Goal: Task Accomplishment & Management: Complete application form

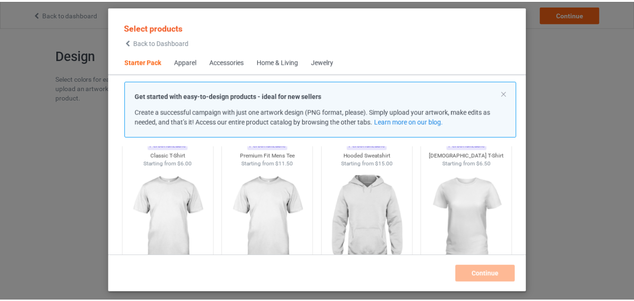
scroll to position [106, 0]
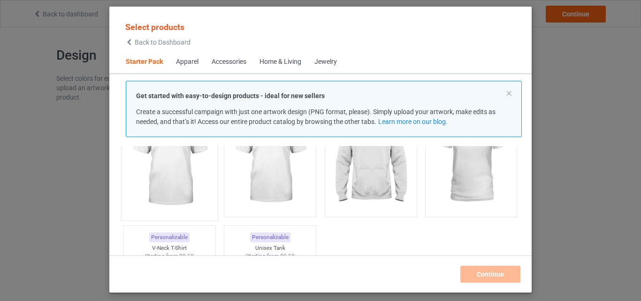
click at [184, 161] on img at bounding box center [169, 160] width 88 height 110
click at [235, 172] on img at bounding box center [270, 159] width 84 height 105
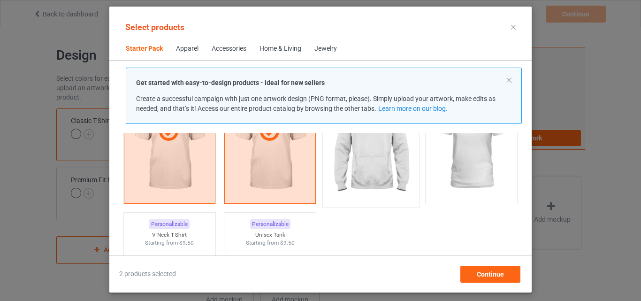
click at [365, 192] on img at bounding box center [371, 147] width 88 height 110
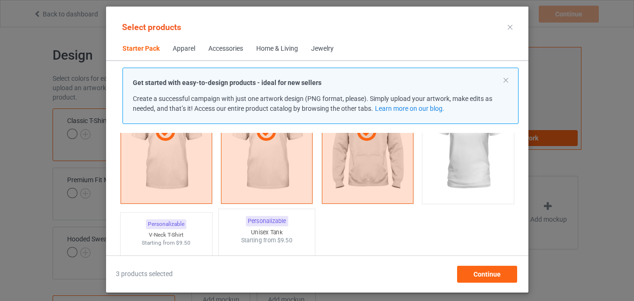
click at [186, 226] on div "Personalizable V-Neck T-Shirt Starting from $9.50" at bounding box center [166, 284] width 92 height 145
click at [233, 229] on div "Personalizable Unisex Tank Starting from $9.50" at bounding box center [266, 285] width 97 height 152
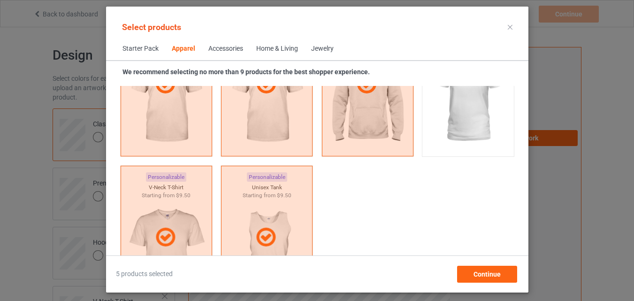
scroll to position [716, 0]
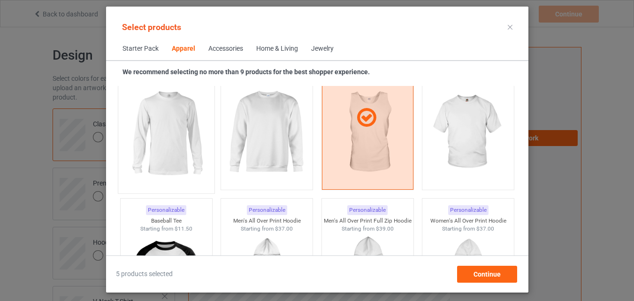
click at [178, 159] on img at bounding box center [166, 133] width 88 height 110
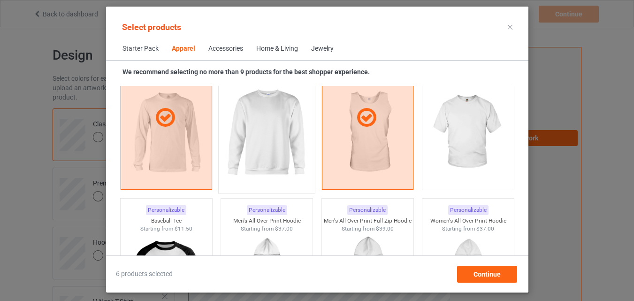
click at [237, 156] on img at bounding box center [266, 133] width 88 height 110
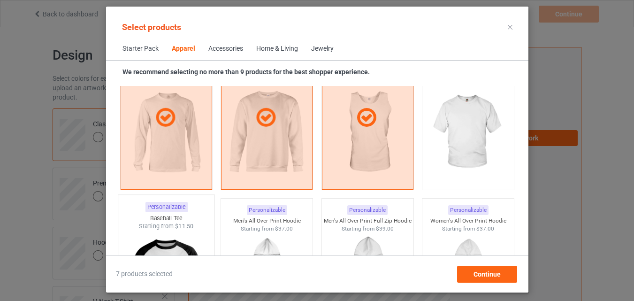
click at [467, 161] on img at bounding box center [468, 132] width 84 height 105
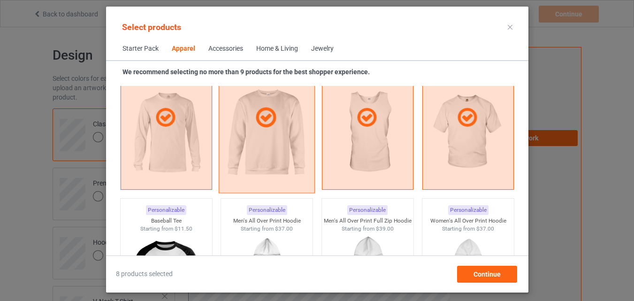
click at [183, 219] on div "Baseball Tee" at bounding box center [166, 221] width 92 height 8
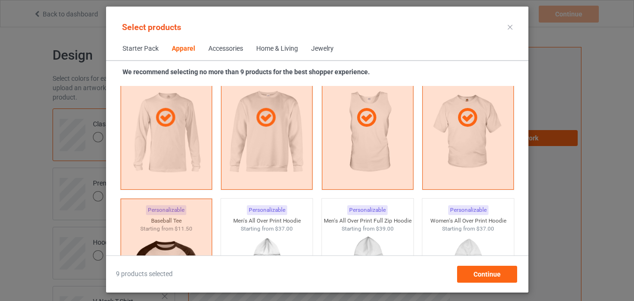
click at [263, 49] on div "Home & Living" at bounding box center [277, 48] width 42 height 9
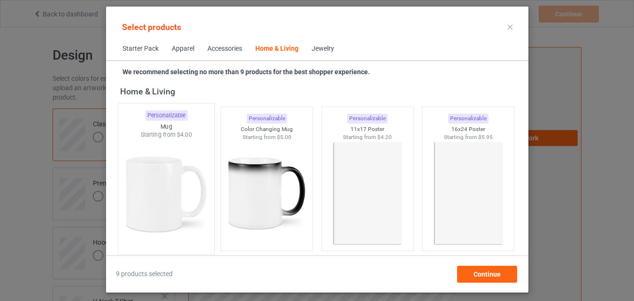
click at [188, 206] on img at bounding box center [166, 194] width 88 height 110
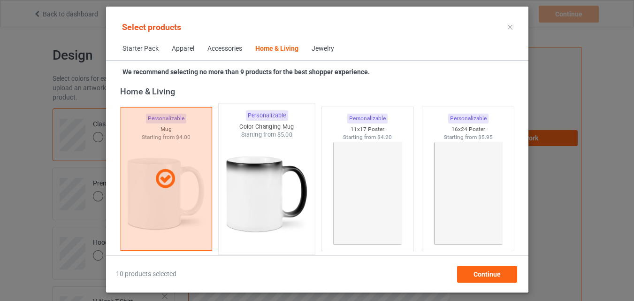
click at [248, 207] on img at bounding box center [266, 194] width 88 height 110
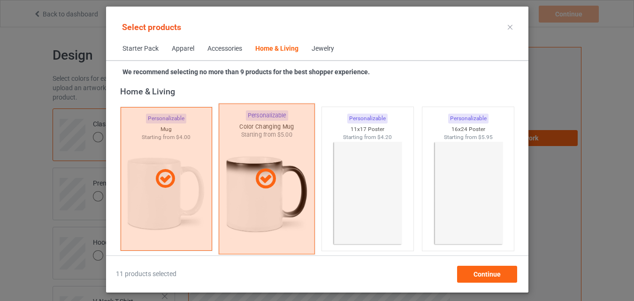
click at [350, 195] on img at bounding box center [367, 193] width 84 height 105
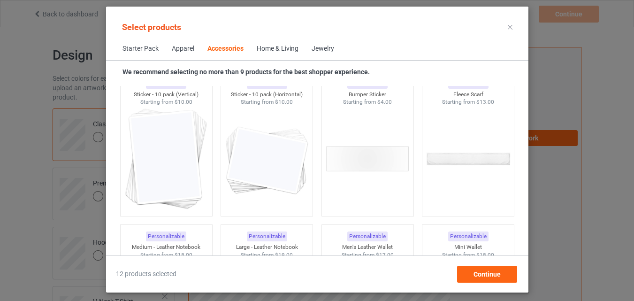
scroll to position [3576, 0]
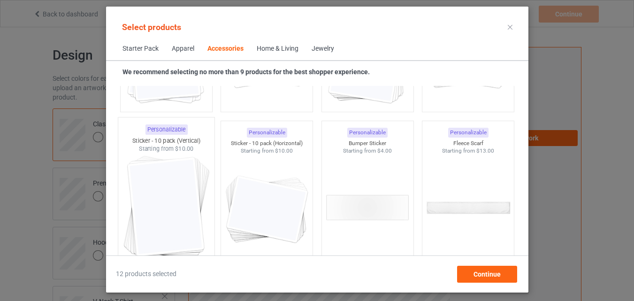
click at [187, 177] on img at bounding box center [166, 208] width 88 height 110
click at [256, 184] on img at bounding box center [267, 207] width 84 height 105
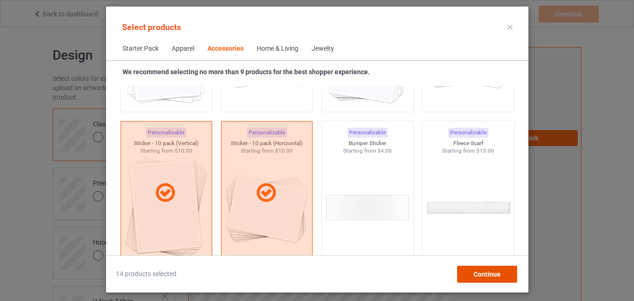
click at [501, 278] on div "Continue" at bounding box center [487, 274] width 60 height 17
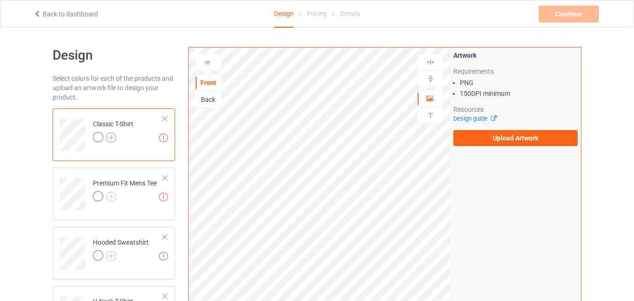
click at [111, 136] on img at bounding box center [111, 137] width 10 height 10
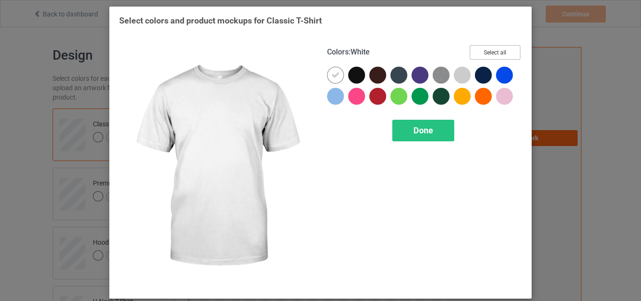
click at [498, 51] on button "Select all" at bounding box center [495, 52] width 51 height 15
click at [334, 76] on icon at bounding box center [335, 75] width 8 height 8
click at [334, 76] on div at bounding box center [335, 75] width 17 height 17
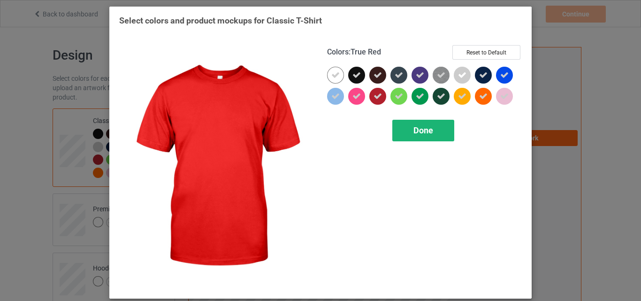
click at [394, 125] on div "Done" at bounding box center [423, 131] width 62 height 22
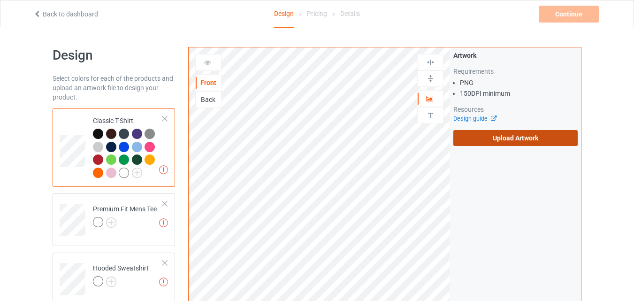
click at [521, 136] on label "Upload Artwork" at bounding box center [515, 138] width 124 height 16
click at [0, 0] on input "Upload Artwork" at bounding box center [0, 0] width 0 height 0
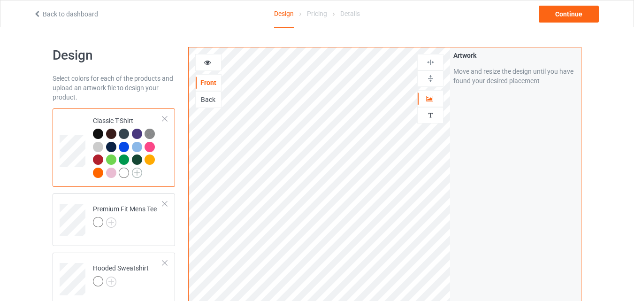
click at [139, 171] on img at bounding box center [137, 173] width 10 height 10
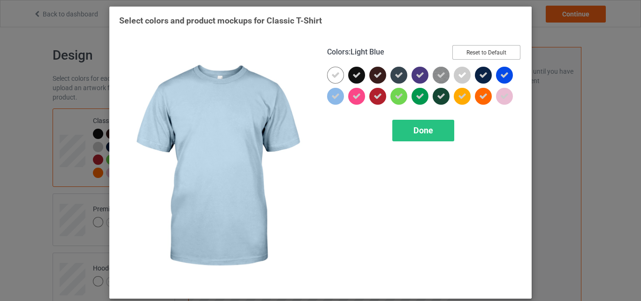
click at [492, 49] on button "Reset to Default" at bounding box center [486, 52] width 68 height 15
click at [492, 49] on button "Select all" at bounding box center [495, 52] width 51 height 15
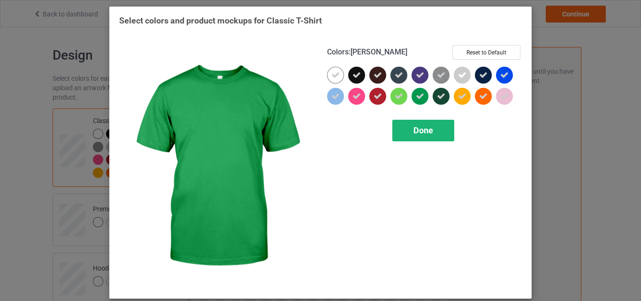
click at [420, 124] on div "Done" at bounding box center [423, 131] width 62 height 22
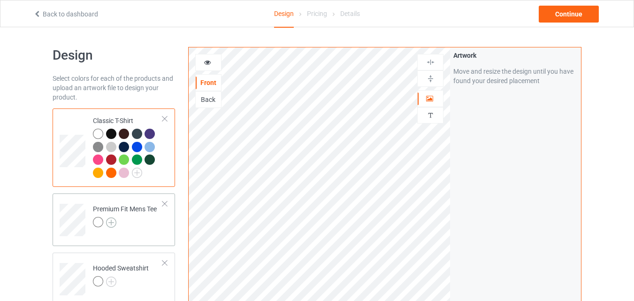
click at [113, 223] on img at bounding box center [111, 222] width 10 height 10
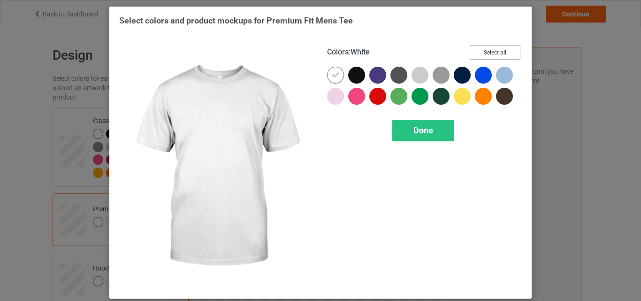
click at [489, 56] on button "Select all" at bounding box center [495, 52] width 51 height 15
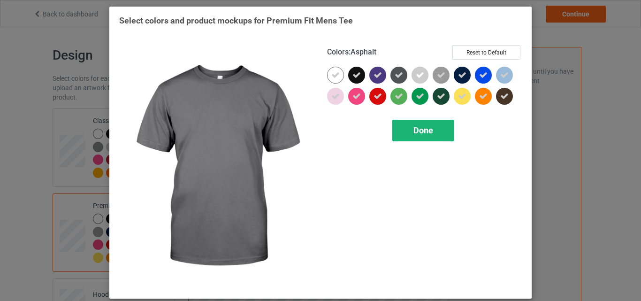
click at [420, 130] on span "Done" at bounding box center [424, 130] width 20 height 10
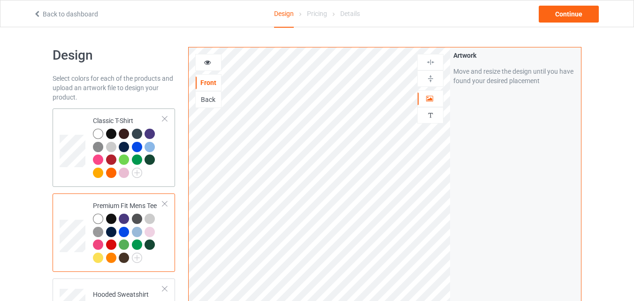
click at [159, 150] on div at bounding box center [128, 155] width 70 height 52
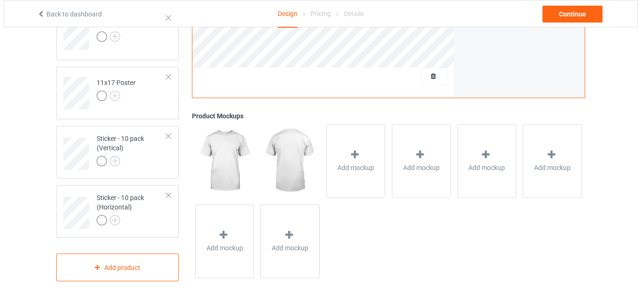
scroll to position [745, 0]
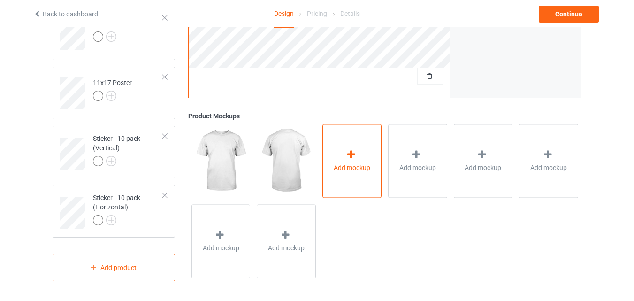
click at [363, 165] on span "Add mockup" at bounding box center [352, 167] width 37 height 9
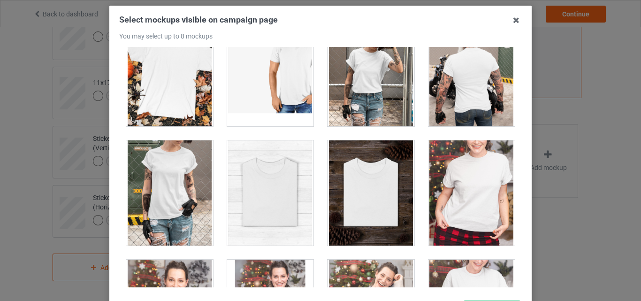
scroll to position [9467, 0]
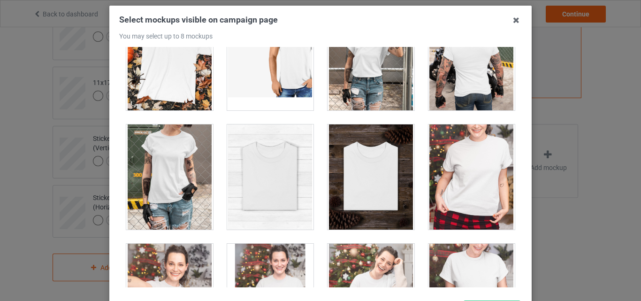
click at [284, 179] on div at bounding box center [270, 176] width 87 height 105
click at [354, 185] on div at bounding box center [371, 176] width 87 height 105
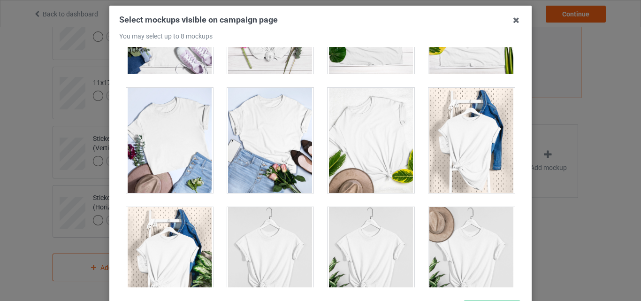
scroll to position [13234, 0]
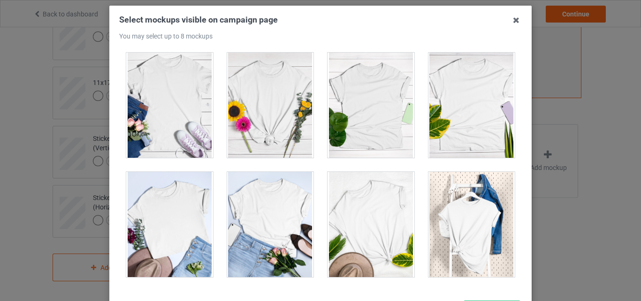
click at [444, 118] on div at bounding box center [472, 105] width 87 height 105
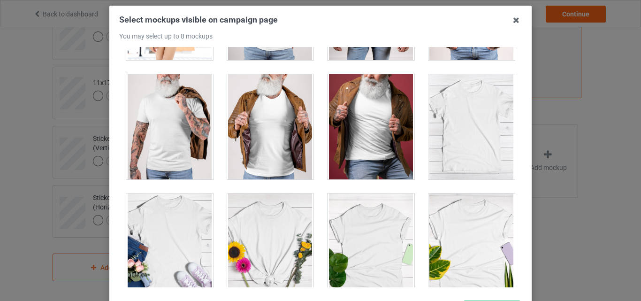
click at [448, 103] on div at bounding box center [472, 126] width 87 height 105
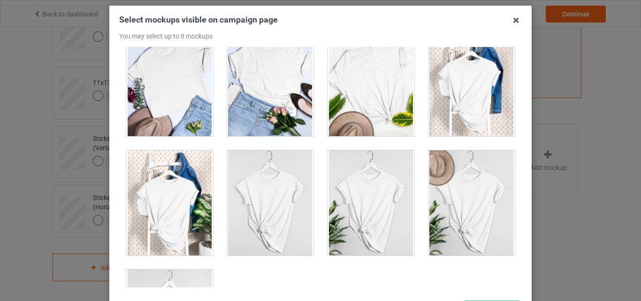
scroll to position [13469, 0]
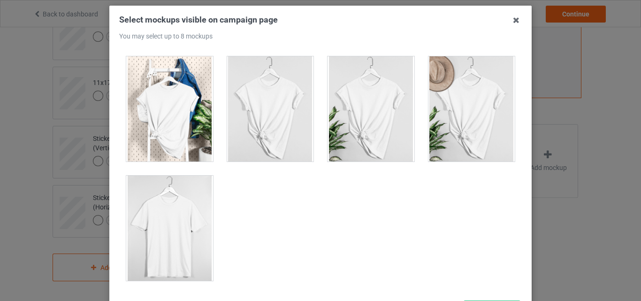
click at [189, 209] on div at bounding box center [169, 228] width 87 height 105
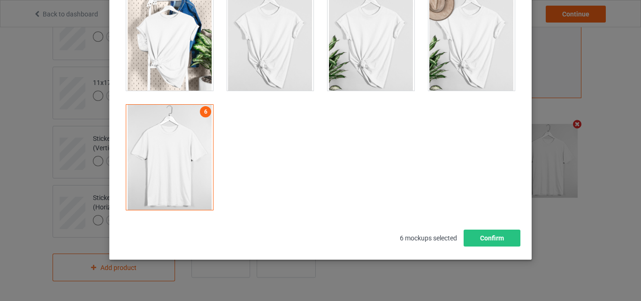
scroll to position [129, 0]
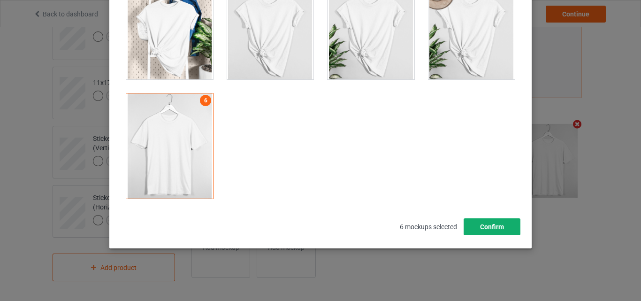
click at [499, 223] on button "Confirm" at bounding box center [492, 226] width 57 height 17
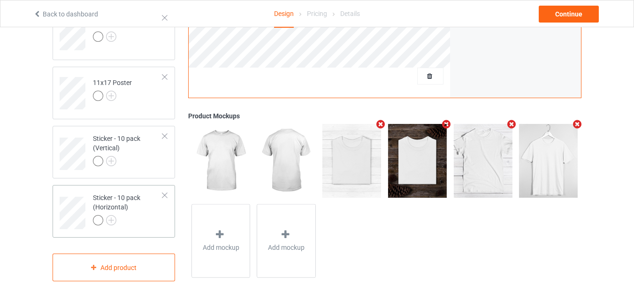
click at [138, 209] on div "Sticker - 10 pack (Horizontal)" at bounding box center [128, 209] width 70 height 32
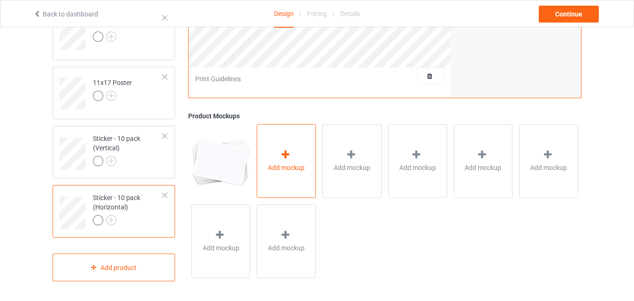
click at [280, 163] on span "Add mockup" at bounding box center [286, 167] width 37 height 9
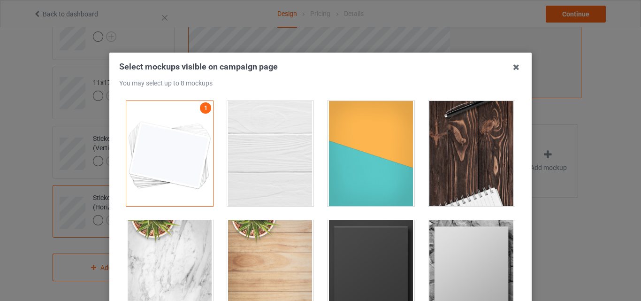
click at [281, 163] on div at bounding box center [270, 153] width 87 height 105
click at [337, 163] on div at bounding box center [371, 153] width 87 height 105
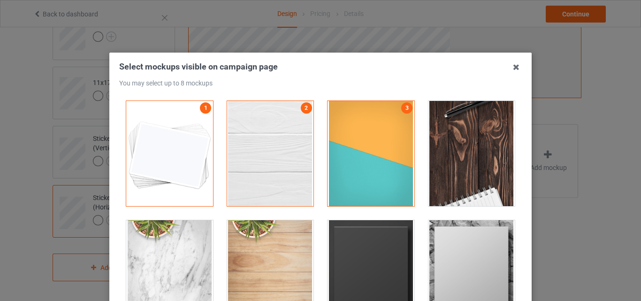
click at [464, 160] on div at bounding box center [472, 153] width 87 height 105
click at [385, 252] on div at bounding box center [371, 272] width 87 height 105
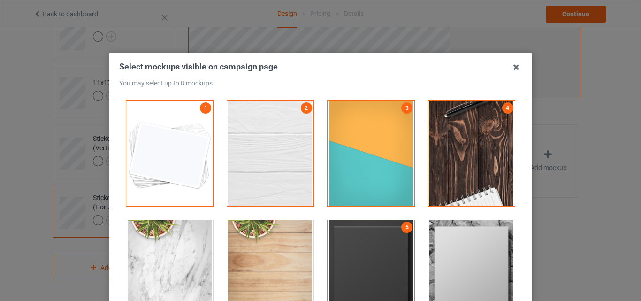
click at [475, 260] on div at bounding box center [472, 272] width 87 height 105
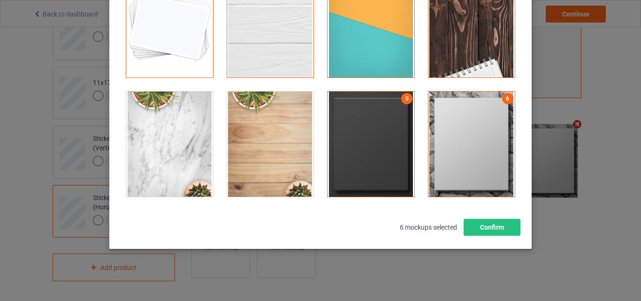
scroll to position [129, 0]
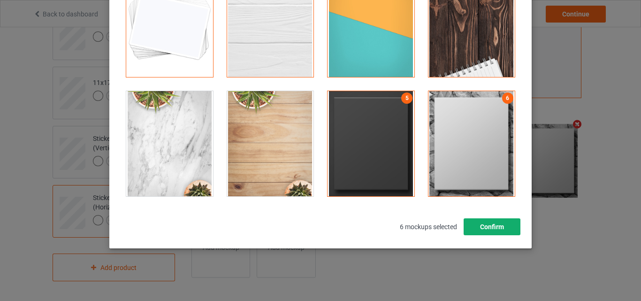
click at [505, 226] on button "Confirm" at bounding box center [492, 226] width 57 height 17
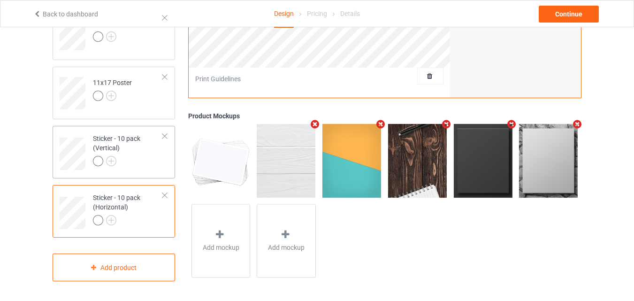
click at [124, 165] on div at bounding box center [128, 162] width 70 height 13
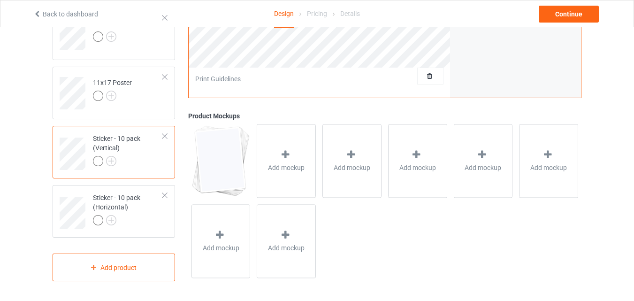
click at [293, 157] on div "Add mockup" at bounding box center [286, 161] width 59 height 74
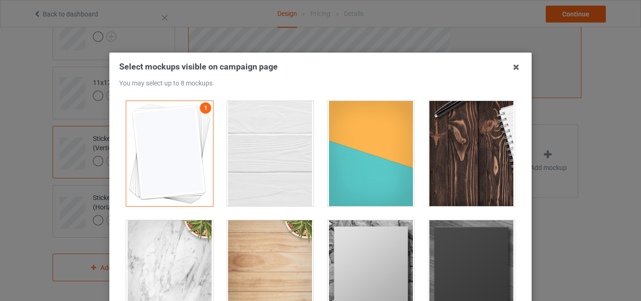
click at [282, 143] on div at bounding box center [270, 153] width 87 height 105
click at [340, 150] on div at bounding box center [371, 153] width 87 height 105
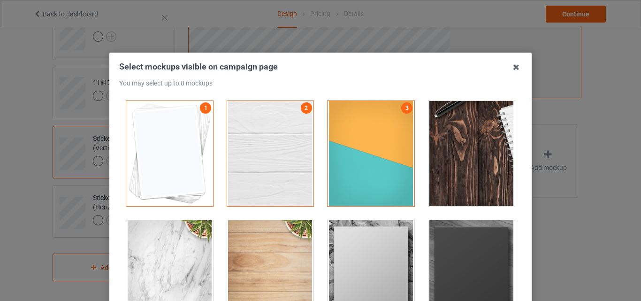
drag, startPoint x: 447, startPoint y: 148, endPoint x: 437, endPoint y: 166, distance: 21.0
click at [448, 148] on div at bounding box center [472, 153] width 87 height 105
click at [399, 227] on div at bounding box center [371, 272] width 87 height 105
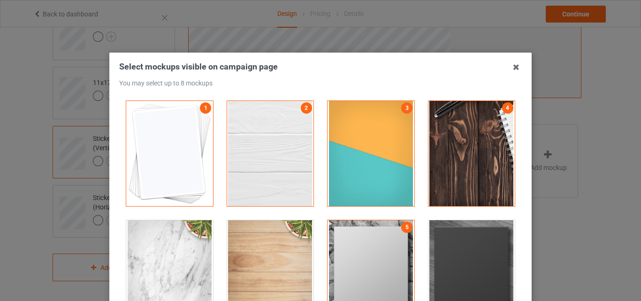
click at [466, 238] on div at bounding box center [472, 272] width 87 height 105
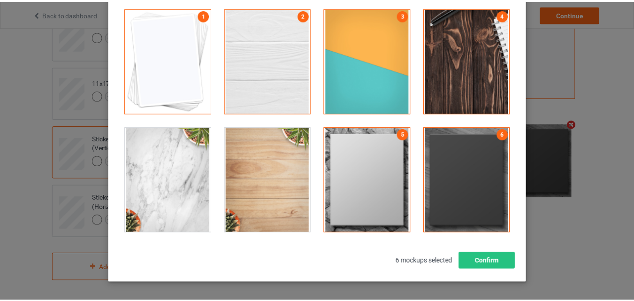
scroll to position [94, 0]
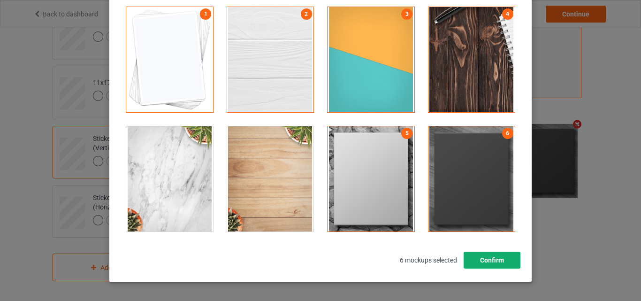
click at [488, 258] on button "Confirm" at bounding box center [492, 260] width 57 height 17
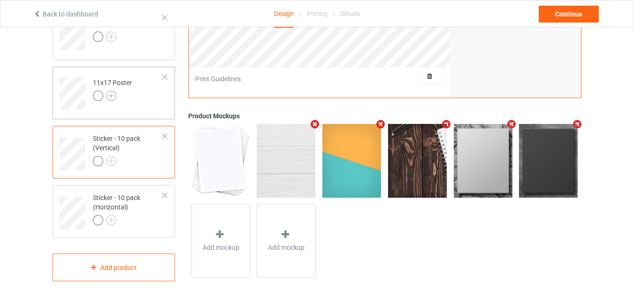
click at [111, 98] on img at bounding box center [111, 96] width 10 height 10
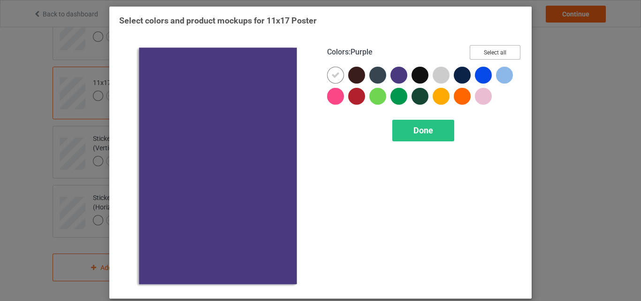
click at [477, 56] on button "Select all" at bounding box center [495, 52] width 51 height 15
click at [430, 126] on span "Done" at bounding box center [424, 130] width 20 height 10
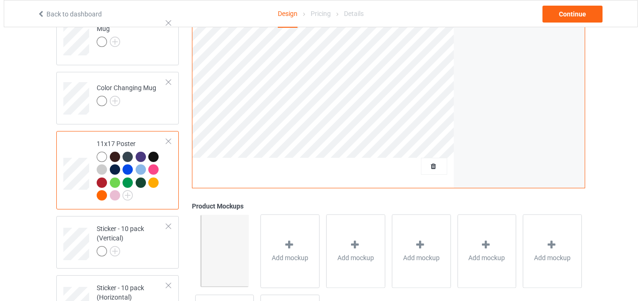
scroll to position [651, 0]
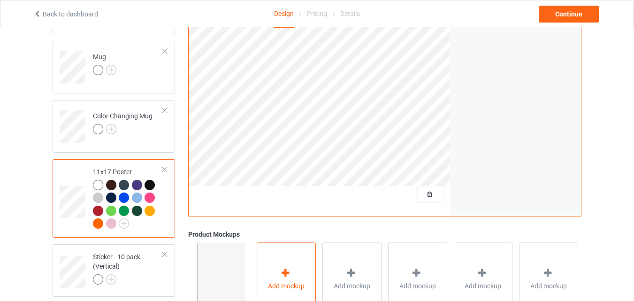
click at [283, 261] on div "Add mockup" at bounding box center [286, 279] width 59 height 74
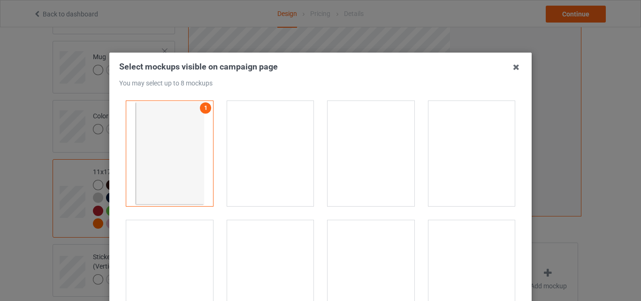
click at [285, 164] on div at bounding box center [270, 153] width 87 height 105
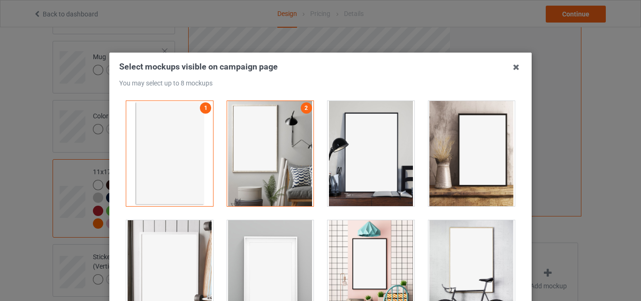
click at [321, 163] on div at bounding box center [371, 153] width 101 height 119
click at [344, 170] on div at bounding box center [371, 153] width 87 height 105
click at [253, 254] on div at bounding box center [270, 272] width 87 height 105
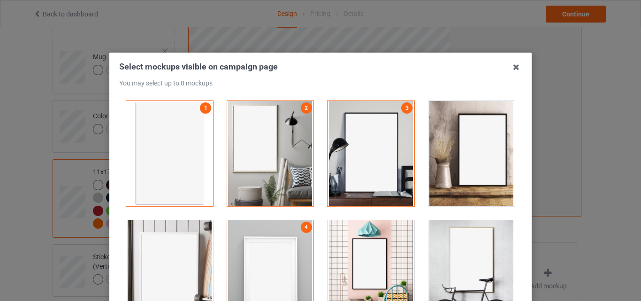
click at [337, 258] on div at bounding box center [371, 272] width 87 height 105
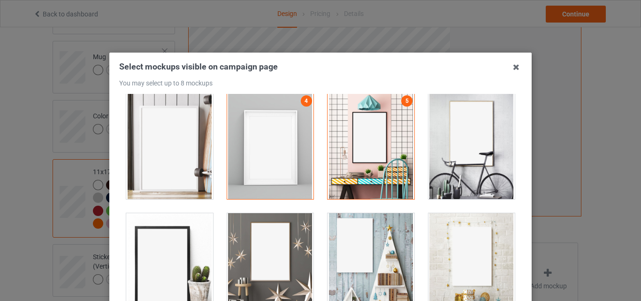
scroll to position [141, 0]
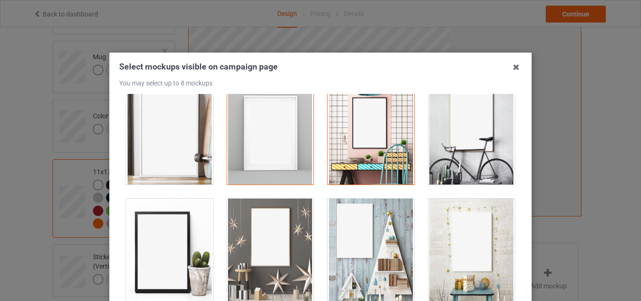
click at [390, 142] on div at bounding box center [371, 131] width 87 height 105
click at [302, 225] on div at bounding box center [270, 251] width 87 height 105
click at [367, 233] on div at bounding box center [371, 251] width 87 height 105
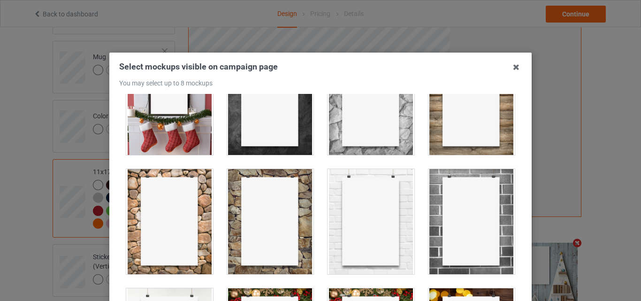
scroll to position [422, 0]
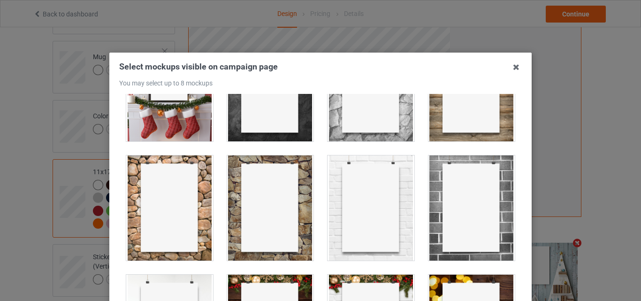
click at [440, 198] on div at bounding box center [472, 207] width 87 height 105
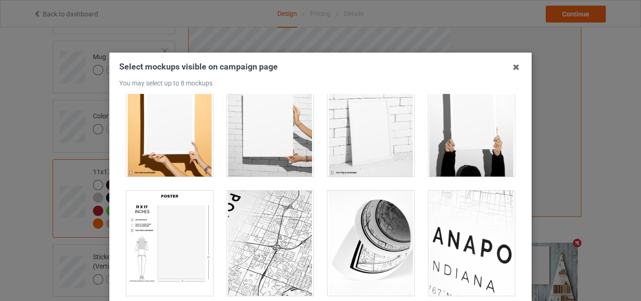
scroll to position [939, 0]
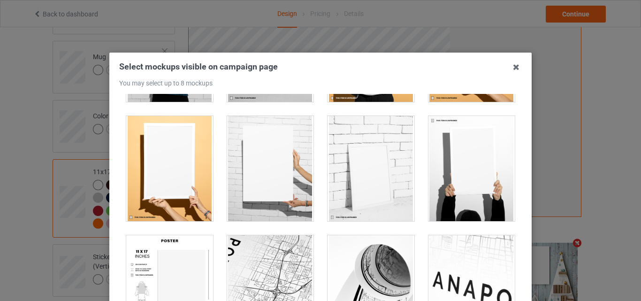
drag, startPoint x: 272, startPoint y: 200, endPoint x: 287, endPoint y: 198, distance: 14.7
click at [272, 199] on div at bounding box center [270, 168] width 87 height 105
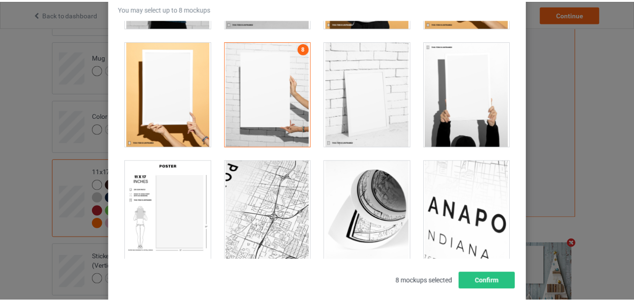
scroll to position [94, 0]
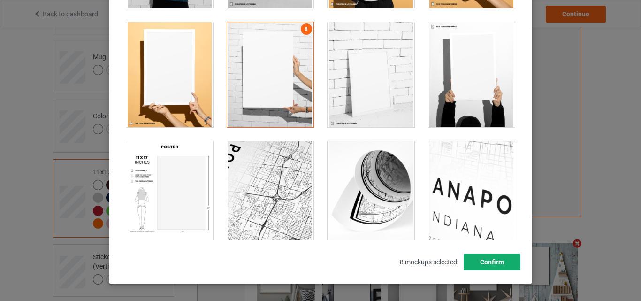
click at [492, 260] on button "Confirm" at bounding box center [492, 261] width 57 height 17
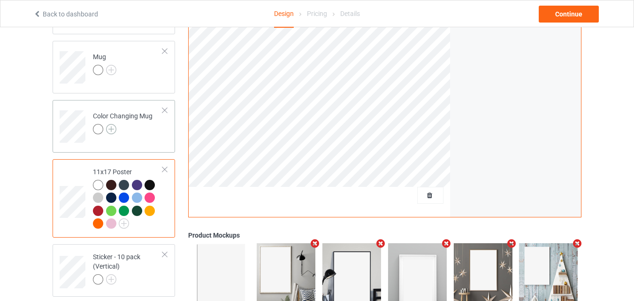
click at [113, 129] on img at bounding box center [111, 129] width 10 height 10
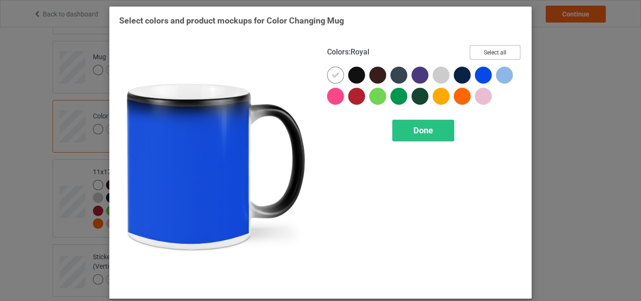
click at [483, 50] on button "Select all" at bounding box center [495, 52] width 51 height 15
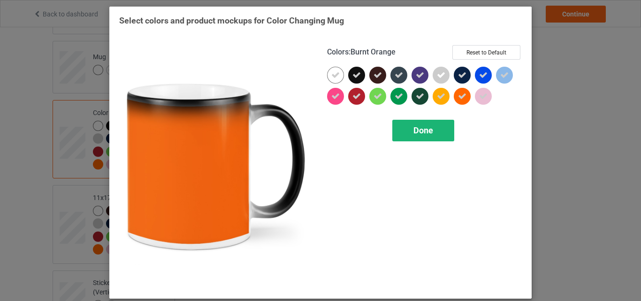
click at [432, 129] on div "Done" at bounding box center [423, 131] width 62 height 22
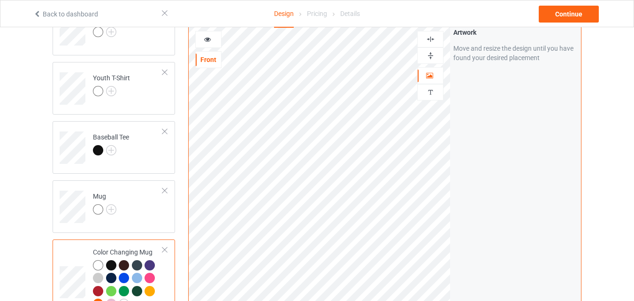
scroll to position [464, 0]
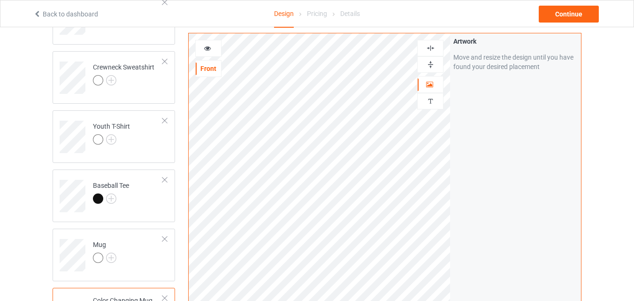
click at [439, 64] on div at bounding box center [430, 64] width 25 height 9
click at [208, 44] on icon at bounding box center [208, 47] width 8 height 7
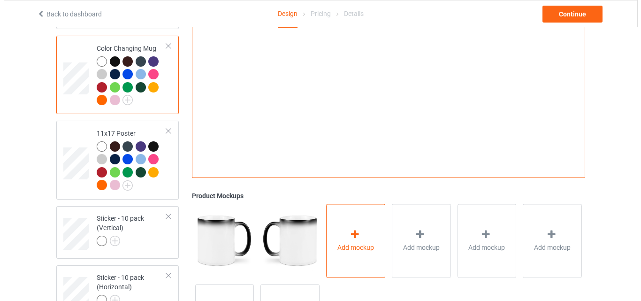
scroll to position [745, 0]
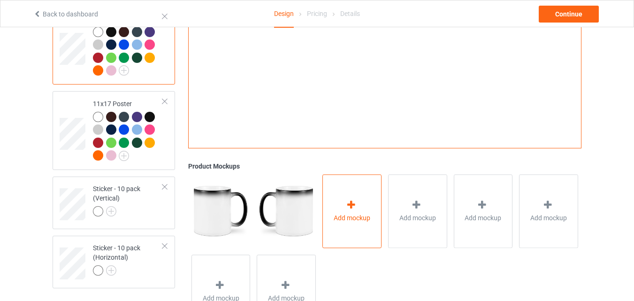
click at [353, 197] on div "Add mockup" at bounding box center [351, 211] width 59 height 74
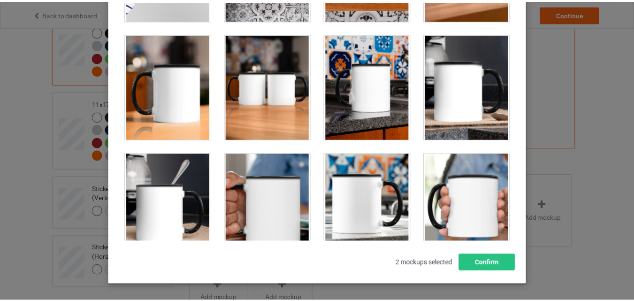
scroll to position [94, 0]
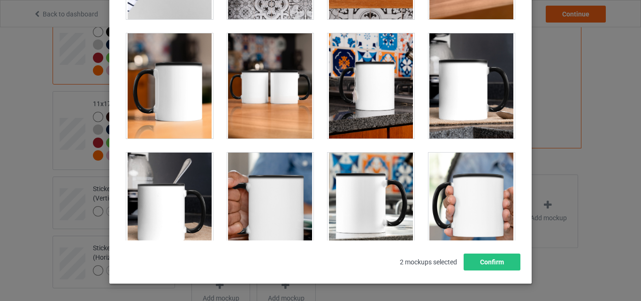
click at [193, 104] on div at bounding box center [169, 85] width 87 height 105
click at [273, 97] on div at bounding box center [270, 85] width 87 height 105
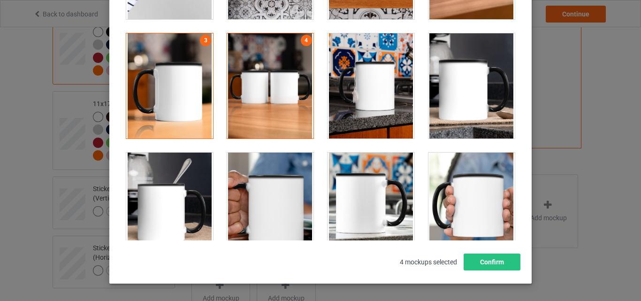
click at [373, 93] on div at bounding box center [371, 85] width 87 height 105
click at [455, 92] on div at bounding box center [472, 85] width 87 height 105
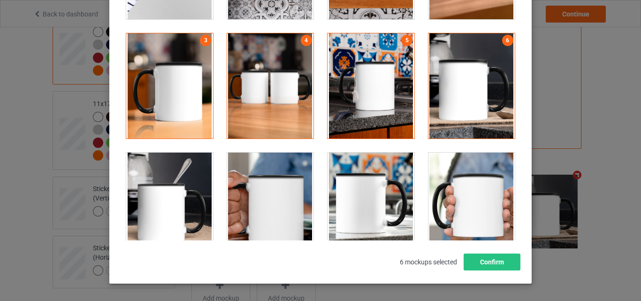
click at [193, 190] on div at bounding box center [169, 205] width 87 height 105
click at [506, 197] on div at bounding box center [471, 205] width 101 height 119
click at [471, 198] on div at bounding box center [472, 205] width 87 height 105
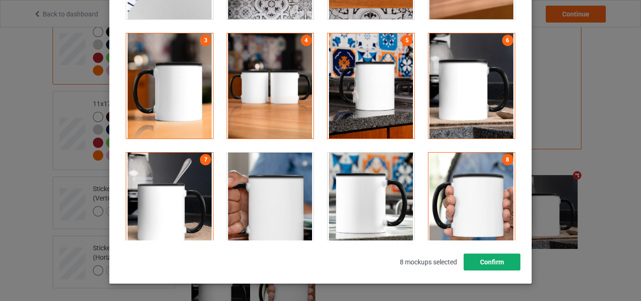
click at [494, 260] on button "Confirm" at bounding box center [492, 261] width 57 height 17
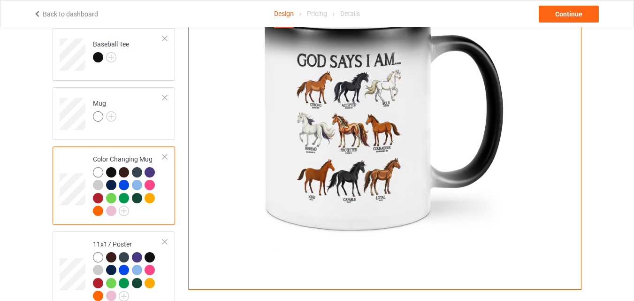
scroll to position [605, 0]
click at [110, 118] on img at bounding box center [111, 117] width 10 height 10
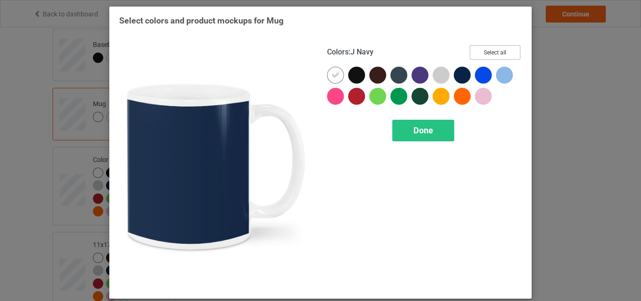
click at [482, 46] on button "Select all" at bounding box center [495, 52] width 51 height 15
click at [432, 126] on div "Done" at bounding box center [423, 131] width 62 height 22
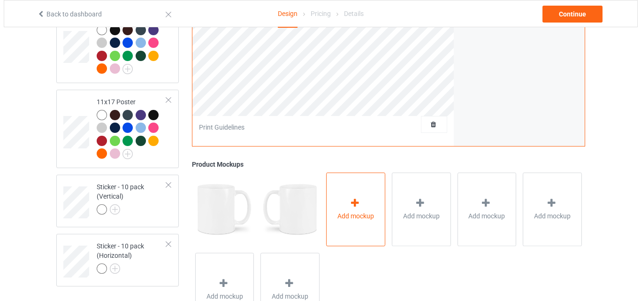
scroll to position [792, 0]
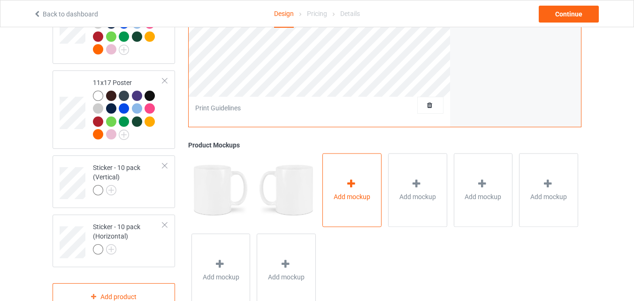
click at [353, 200] on span "Add mockup" at bounding box center [352, 196] width 37 height 9
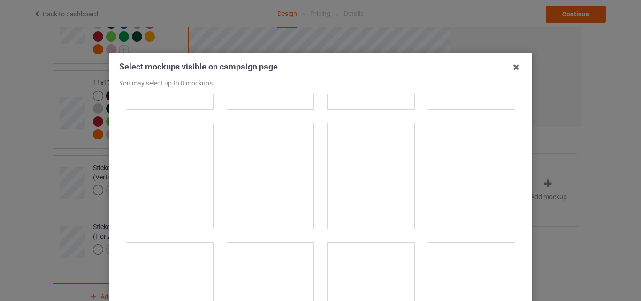
scroll to position [1502, 0]
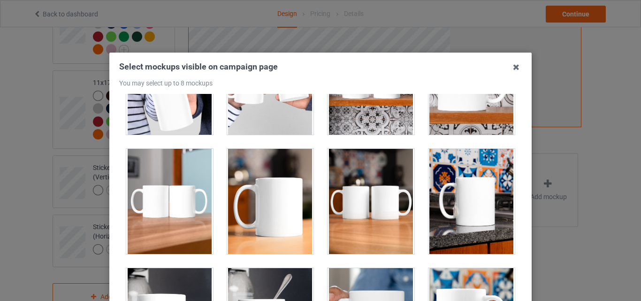
click at [184, 216] on div at bounding box center [169, 201] width 87 height 105
click at [250, 214] on div at bounding box center [270, 201] width 87 height 105
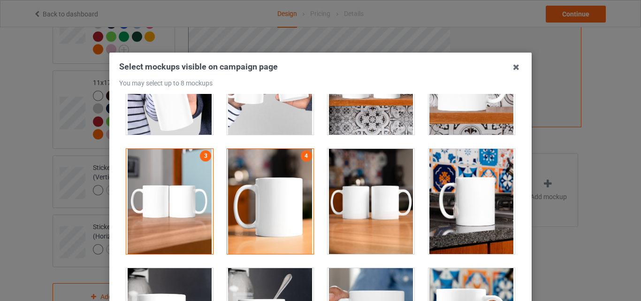
click at [330, 214] on div at bounding box center [371, 201] width 87 height 105
click at [453, 214] on div at bounding box center [472, 201] width 87 height 105
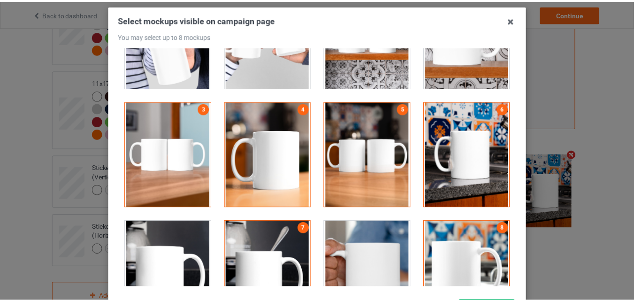
scroll to position [129, 0]
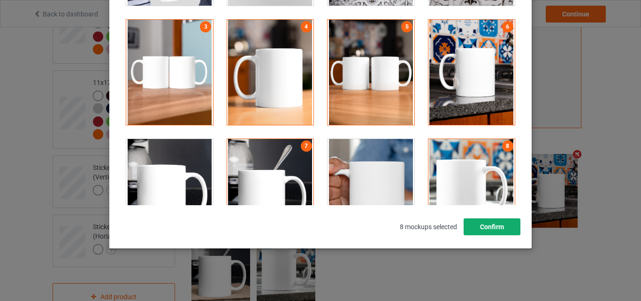
click at [505, 224] on button "Confirm" at bounding box center [492, 226] width 57 height 17
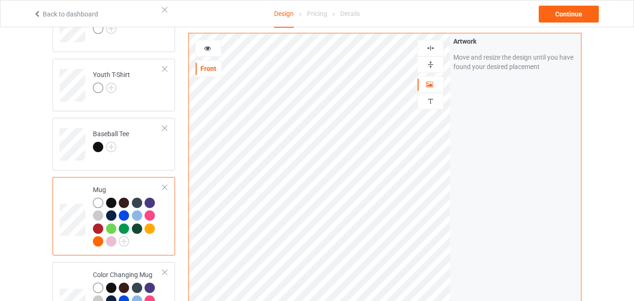
scroll to position [511, 0]
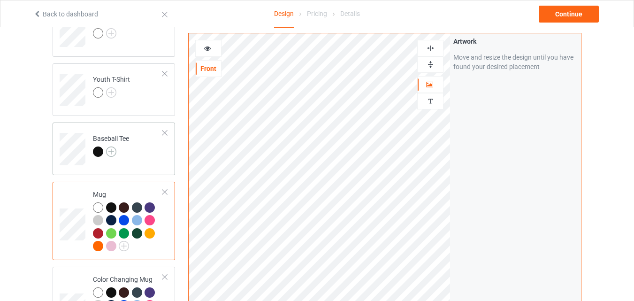
click at [110, 154] on img at bounding box center [111, 151] width 10 height 10
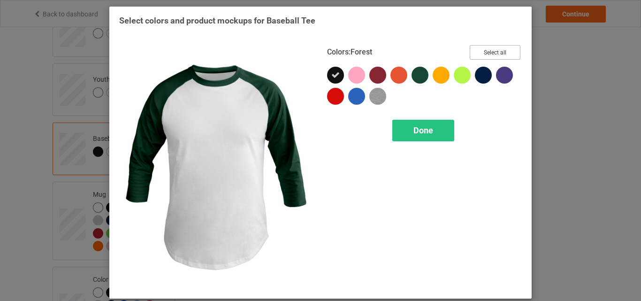
click at [498, 49] on button "Select all" at bounding box center [495, 52] width 51 height 15
click at [415, 133] on span "Done" at bounding box center [424, 130] width 20 height 10
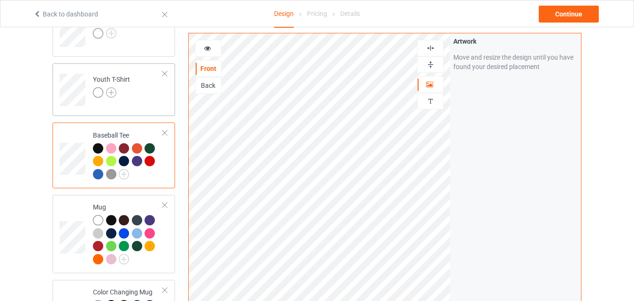
click at [111, 94] on img at bounding box center [111, 92] width 10 height 10
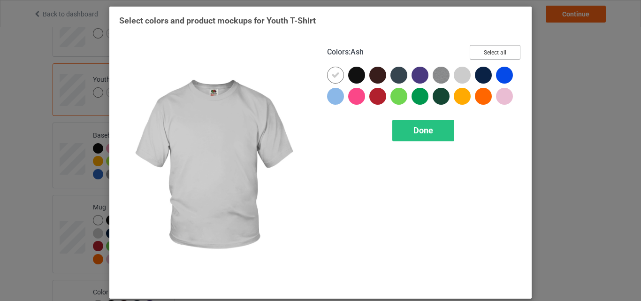
click at [484, 55] on button "Select all" at bounding box center [495, 52] width 51 height 15
click at [437, 123] on div "Done" at bounding box center [423, 131] width 62 height 22
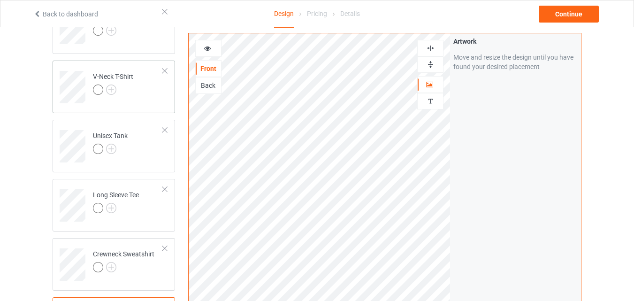
scroll to position [276, 0]
click at [111, 269] on img at bounding box center [111, 268] width 10 height 10
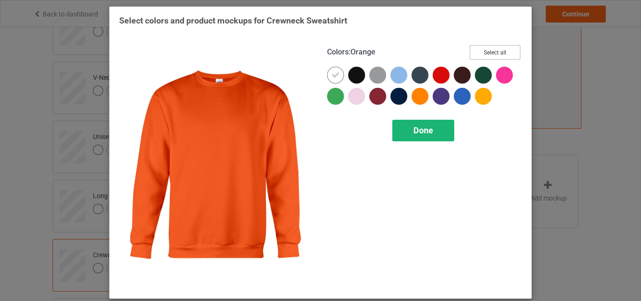
click at [496, 51] on button "Select all" at bounding box center [495, 52] width 51 height 15
click at [416, 123] on div "Done" at bounding box center [423, 131] width 62 height 22
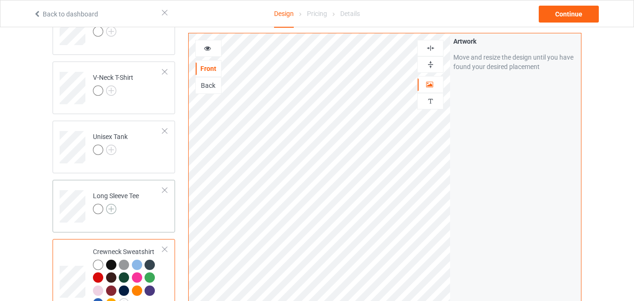
click at [113, 208] on img at bounding box center [111, 209] width 10 height 10
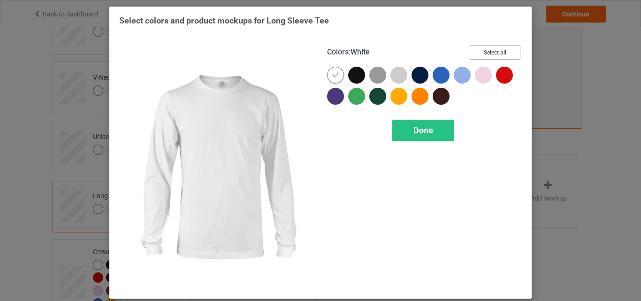
click at [494, 49] on button "Select all" at bounding box center [495, 52] width 51 height 15
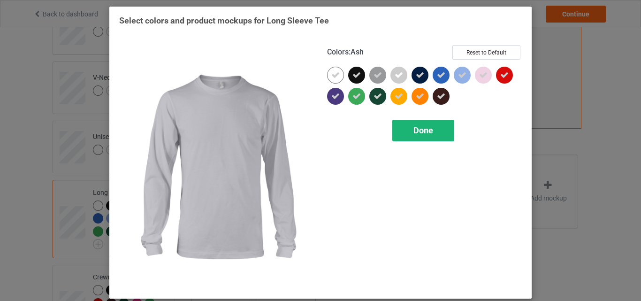
click at [407, 126] on div "Done" at bounding box center [423, 131] width 62 height 22
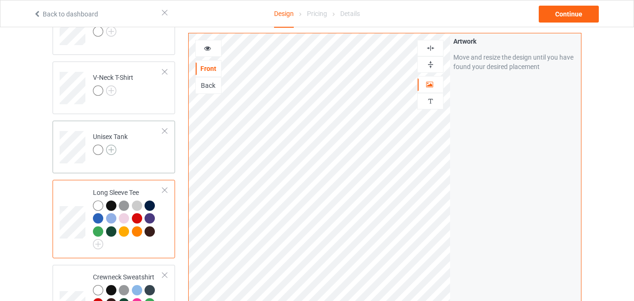
click at [109, 151] on img at bounding box center [111, 150] width 10 height 10
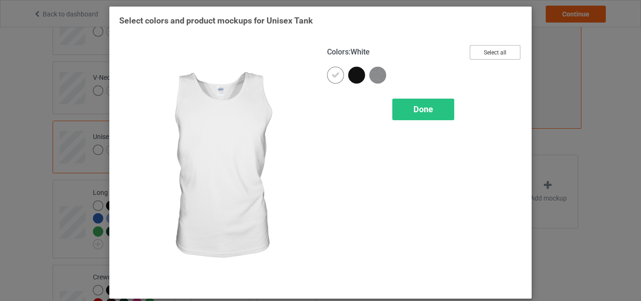
click at [477, 52] on button "Select all" at bounding box center [495, 52] width 51 height 15
click at [431, 115] on div "Done" at bounding box center [423, 110] width 62 height 22
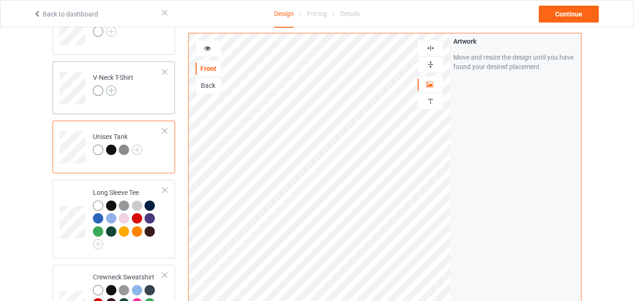
click at [110, 89] on img at bounding box center [111, 90] width 10 height 10
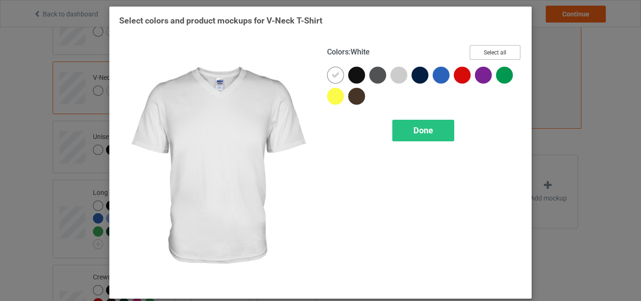
click at [513, 56] on button "Select all" at bounding box center [495, 52] width 51 height 15
click at [425, 127] on span "Done" at bounding box center [424, 130] width 20 height 10
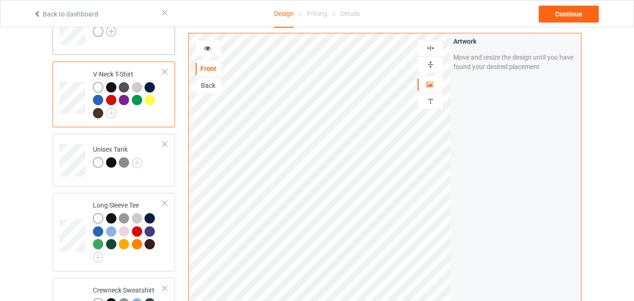
click at [111, 32] on img at bounding box center [111, 31] width 10 height 10
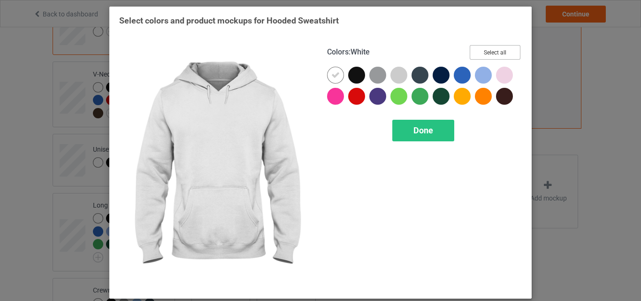
click at [472, 51] on button "Select all" at bounding box center [495, 52] width 51 height 15
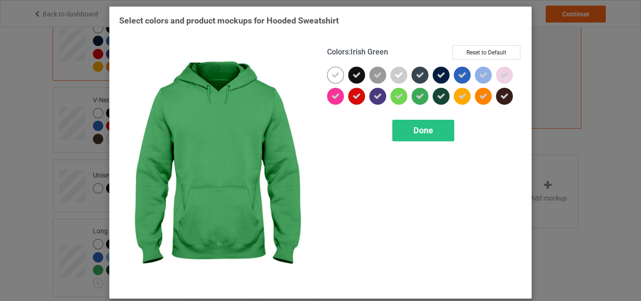
click at [409, 118] on div "Colors : Irish Green Reset to Default Done" at bounding box center [425, 166] width 208 height 257
click at [408, 123] on div "Done" at bounding box center [423, 131] width 62 height 22
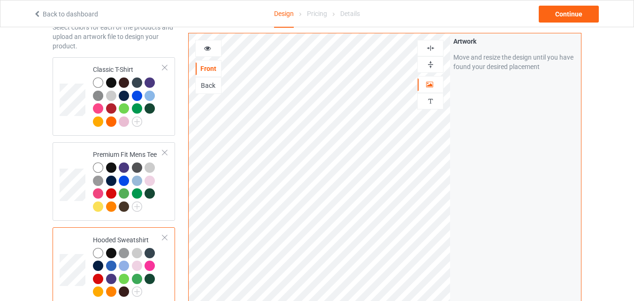
scroll to position [41, 0]
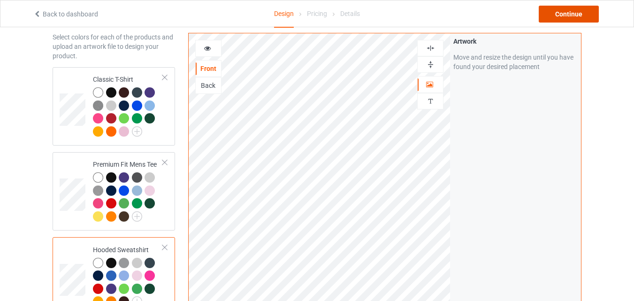
click at [559, 12] on div "Continue" at bounding box center [569, 14] width 60 height 17
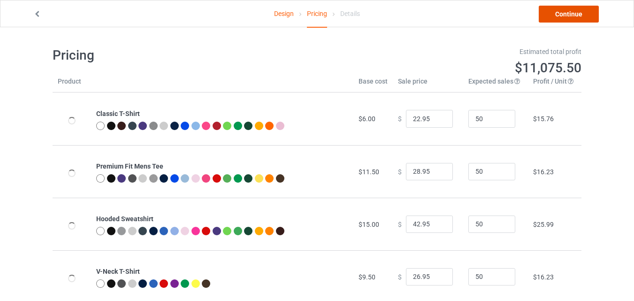
click at [559, 12] on link "Continue" at bounding box center [569, 14] width 60 height 17
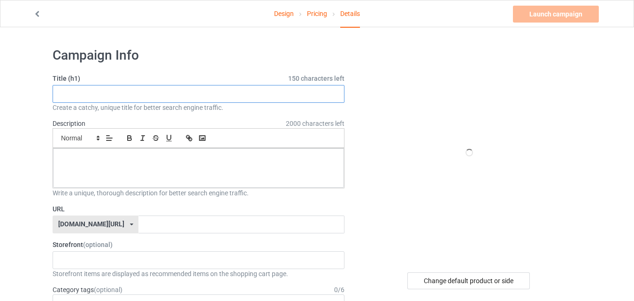
click at [327, 91] on input "text" at bounding box center [199, 94] width 292 height 18
paste input "Horses God Says I Am Cute"
type input "Horses God Says I Am Cute"
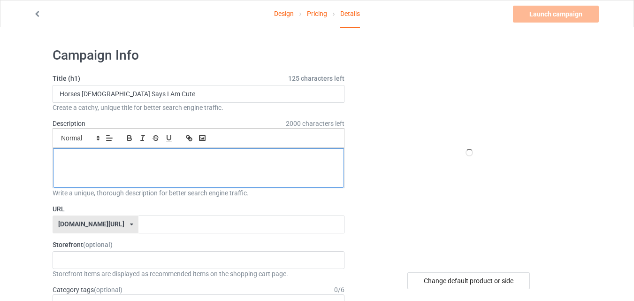
click at [152, 164] on div at bounding box center [198, 167] width 291 height 39
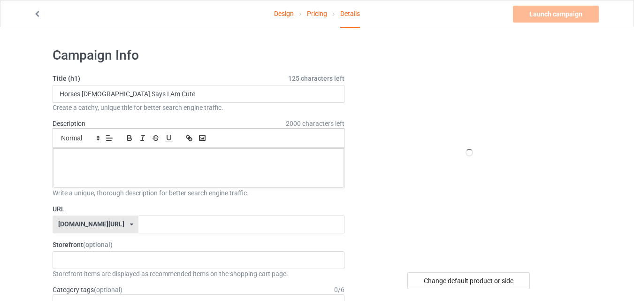
paste div
click at [148, 222] on input "text" at bounding box center [241, 224] width 206 height 18
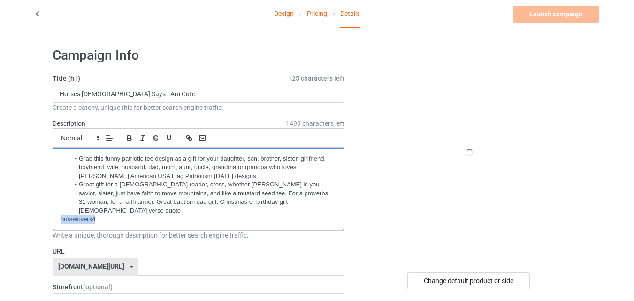
drag, startPoint x: 131, startPoint y: 216, endPoint x: 55, endPoint y: 213, distance: 76.1
click at [55, 213] on div "Grab this funny patriotic tee design as a gift for your daughter, son, brother,…" at bounding box center [198, 189] width 291 height 82
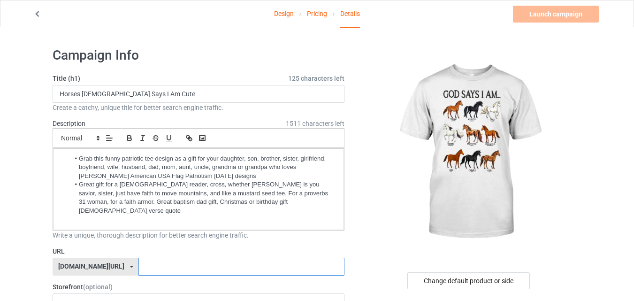
click at [157, 261] on input "text" at bounding box center [241, 267] width 206 height 18
paste input "horseloverx4"
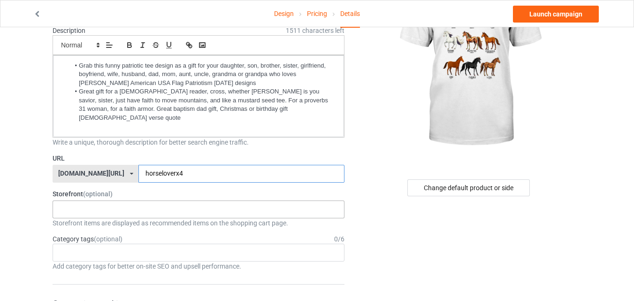
scroll to position [141, 0]
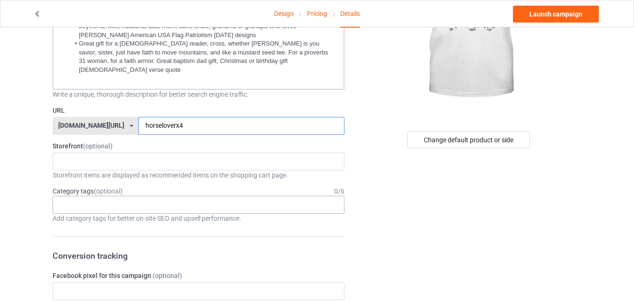
type input "horseloverx4"
click at [168, 196] on div "Age > [DEMOGRAPHIC_DATA] > 1 Age > [DEMOGRAPHIC_DATA] Months > 1 Month Age > [D…" at bounding box center [199, 205] width 292 height 18
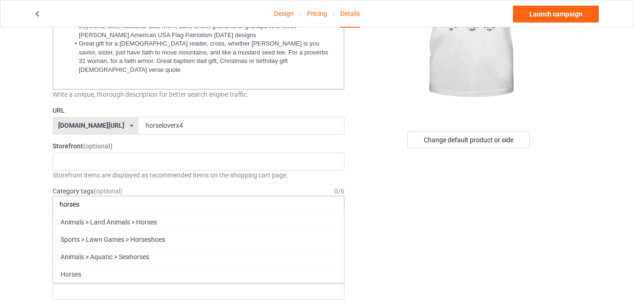
type input "horses"
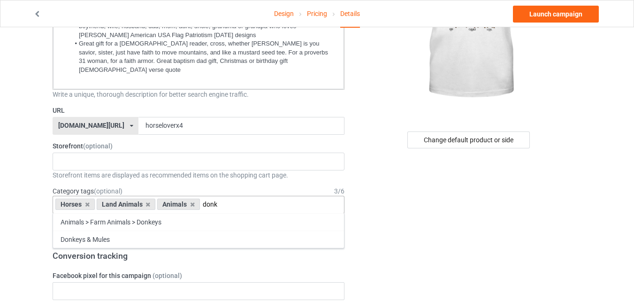
type input "donk"
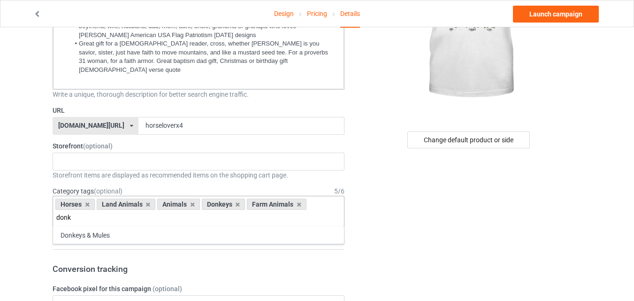
type input "donk"
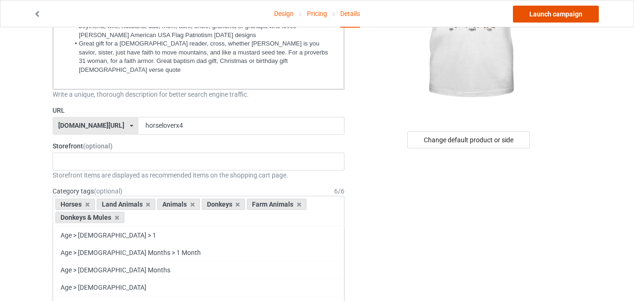
click at [526, 12] on link "Launch campaign" at bounding box center [556, 14] width 86 height 17
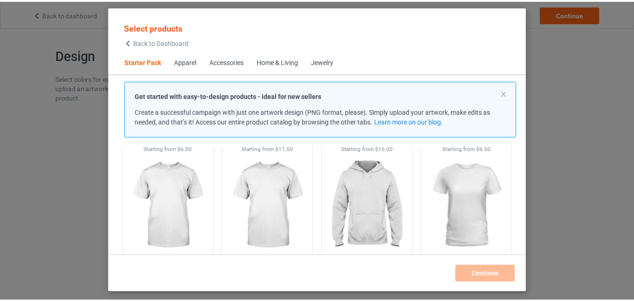
scroll to position [59, 0]
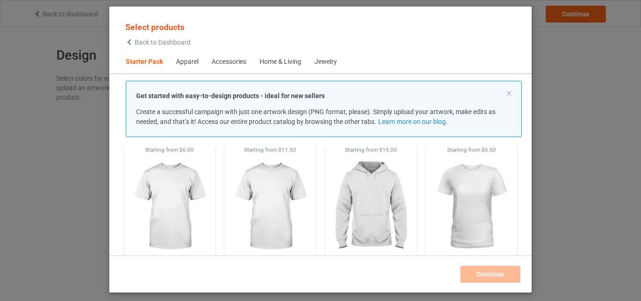
click at [186, 175] on img at bounding box center [170, 206] width 84 height 105
click at [231, 187] on img at bounding box center [270, 207] width 88 height 110
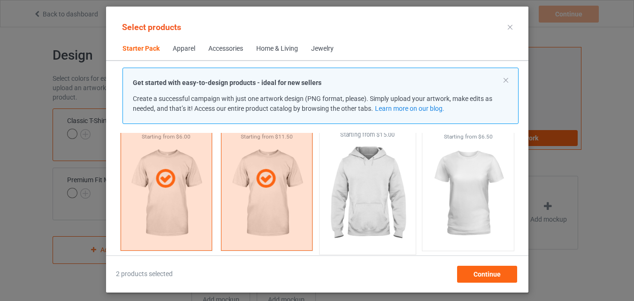
click at [329, 198] on img at bounding box center [367, 194] width 88 height 110
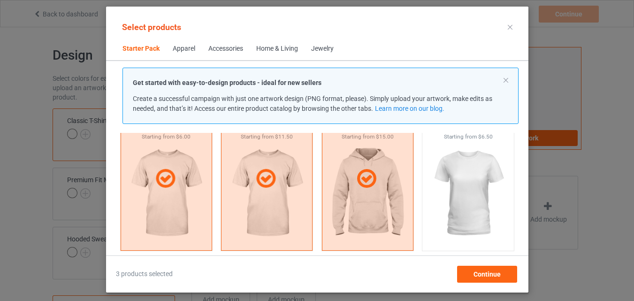
scroll to position [200, 0]
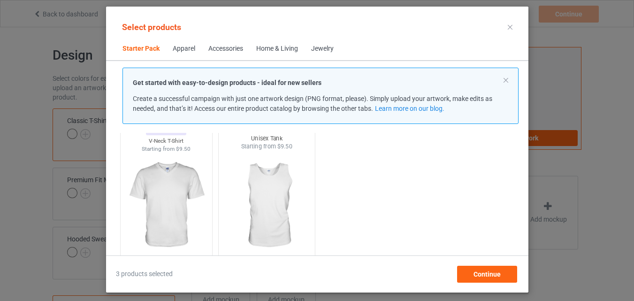
click at [177, 210] on img at bounding box center [166, 205] width 84 height 105
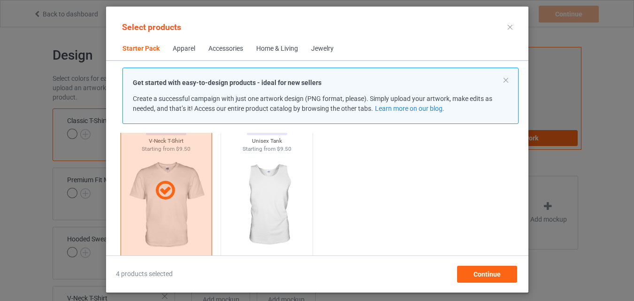
drag, startPoint x: 240, startPoint y: 207, endPoint x: 321, endPoint y: 189, distance: 83.0
click at [240, 207] on img at bounding box center [267, 205] width 84 height 105
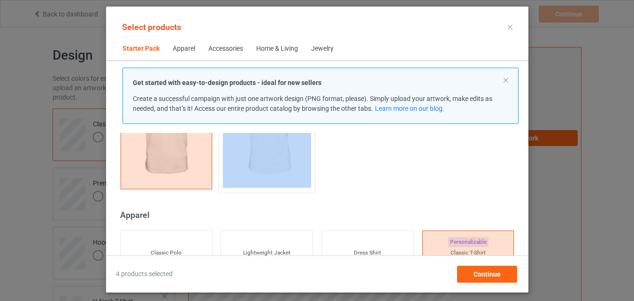
scroll to position [247, 0]
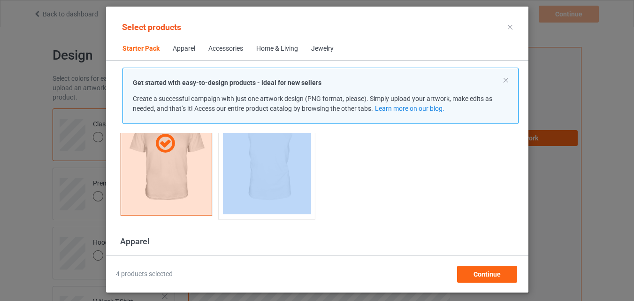
click at [267, 164] on img at bounding box center [266, 159] width 88 height 110
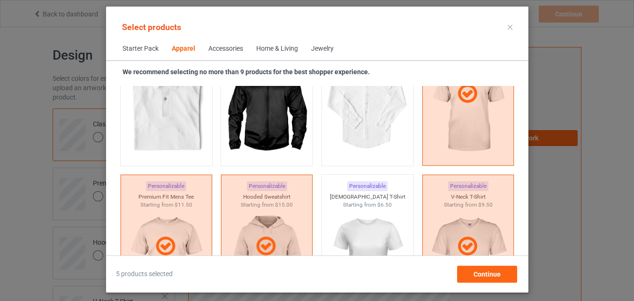
scroll to position [575, 0]
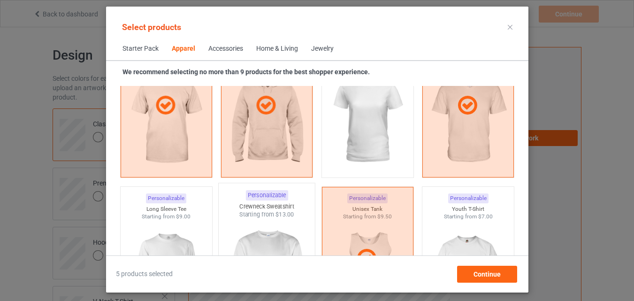
drag, startPoint x: 192, startPoint y: 204, endPoint x: 230, endPoint y: 202, distance: 38.0
click at [192, 205] on div "Long Sleeve Tee" at bounding box center [166, 209] width 92 height 8
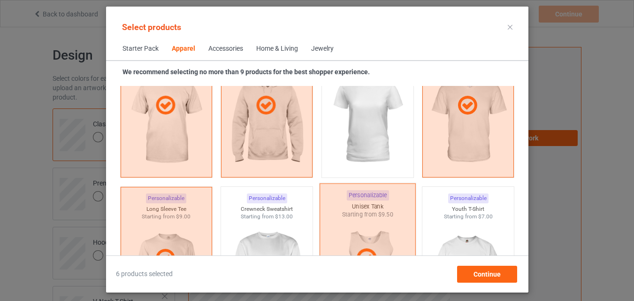
drag, startPoint x: 232, startPoint y: 202, endPoint x: 344, endPoint y: 202, distance: 112.2
click at [232, 202] on div "Personalizable Crewneck Sweatshirt Starting from $13.00" at bounding box center [267, 258] width 92 height 145
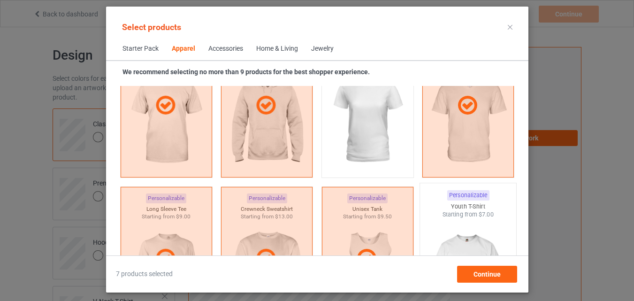
click at [435, 201] on div "Personalizable Youth T-Shirt Starting from $7.00" at bounding box center [468, 259] width 97 height 152
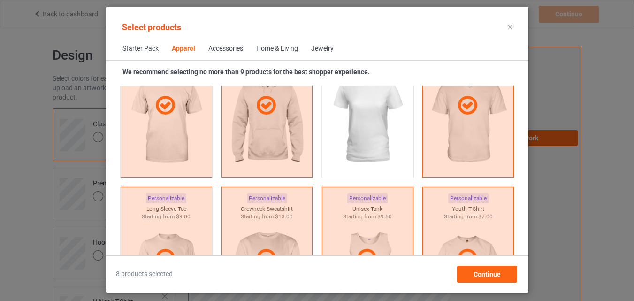
scroll to position [716, 0]
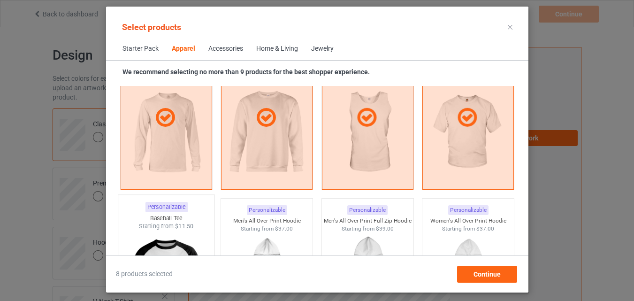
click at [200, 216] on div "Baseball Tee" at bounding box center [166, 218] width 96 height 8
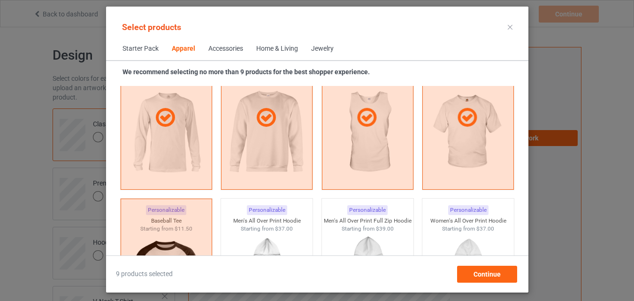
click at [258, 49] on div "Home & Living" at bounding box center [277, 48] width 42 height 9
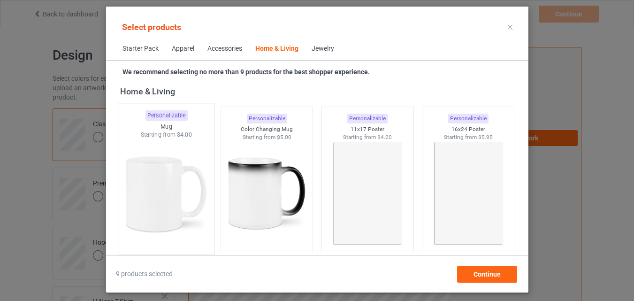
click at [183, 151] on img at bounding box center [166, 194] width 88 height 110
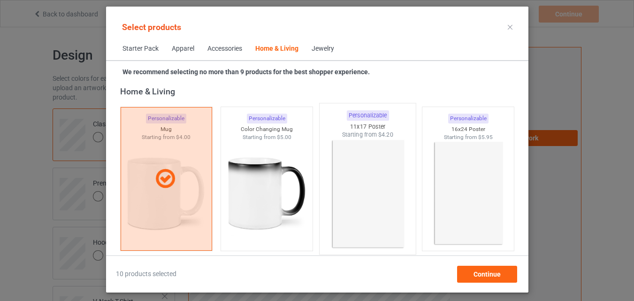
drag, startPoint x: 234, startPoint y: 153, endPoint x: 349, endPoint y: 166, distance: 115.7
click at [235, 153] on img at bounding box center [267, 193] width 84 height 105
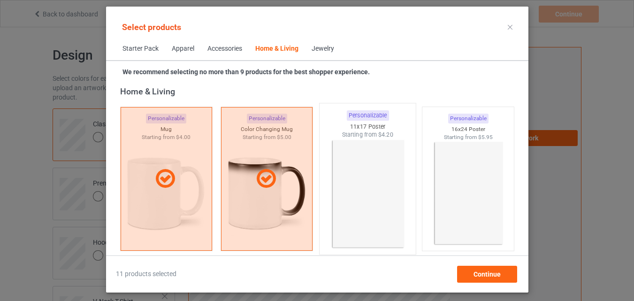
click at [383, 167] on img at bounding box center [367, 194] width 88 height 110
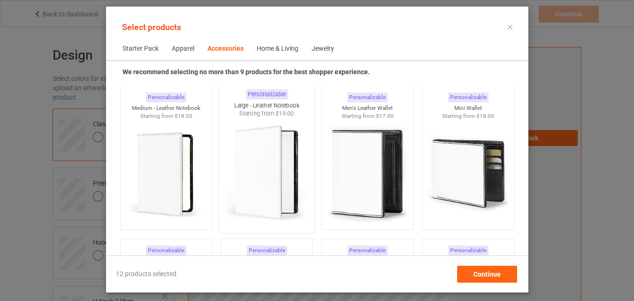
scroll to position [3576, 0]
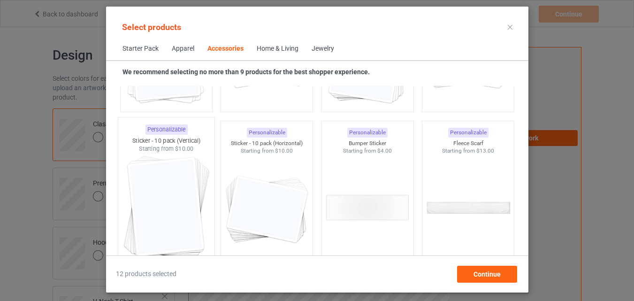
click at [184, 166] on img at bounding box center [166, 208] width 88 height 110
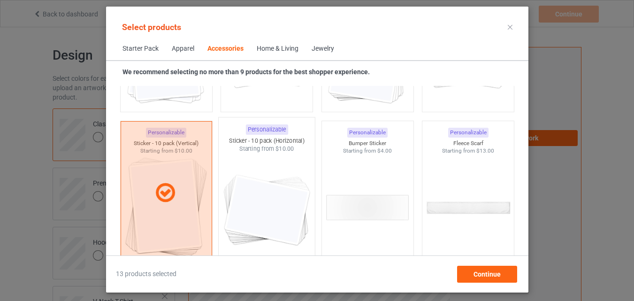
click at [283, 180] on img at bounding box center [266, 208] width 88 height 110
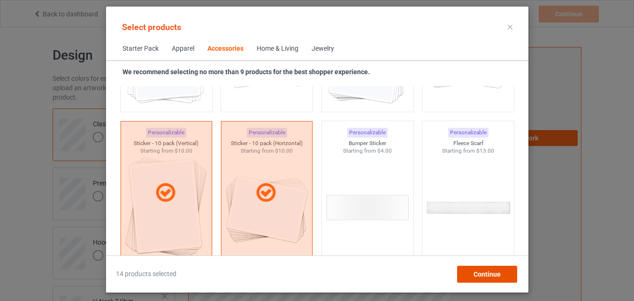
click at [470, 268] on div "Continue" at bounding box center [487, 274] width 60 height 17
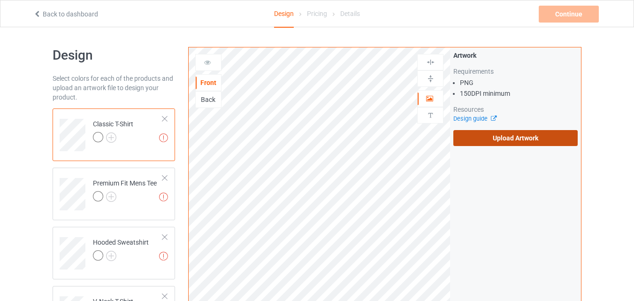
click at [493, 134] on label "Upload Artwork" at bounding box center [515, 138] width 124 height 16
click at [0, 0] on input "Upload Artwork" at bounding box center [0, 0] width 0 height 0
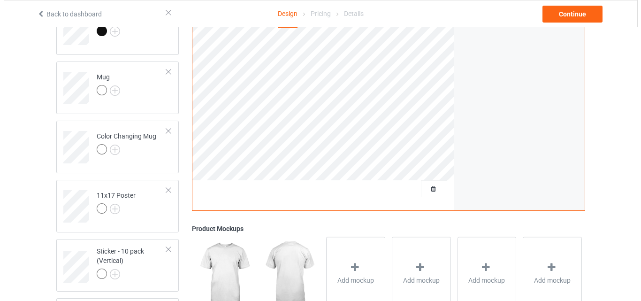
scroll to position [610, 0]
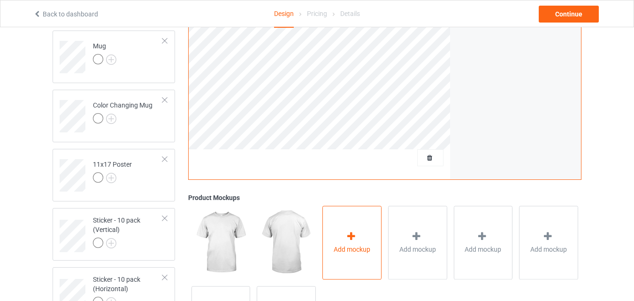
click at [348, 223] on div "Add mockup" at bounding box center [351, 243] width 59 height 74
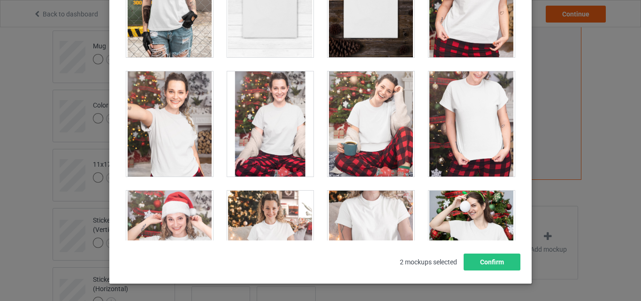
scroll to position [9513, 0]
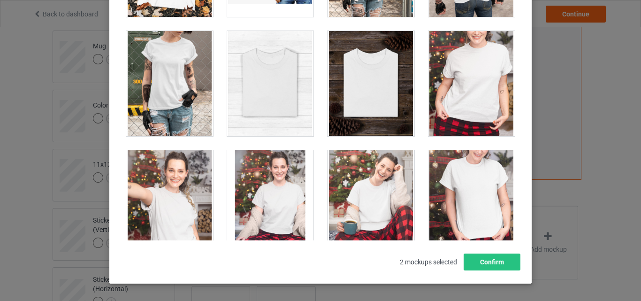
click at [267, 69] on div at bounding box center [270, 83] width 87 height 105
click at [345, 84] on div at bounding box center [371, 83] width 87 height 105
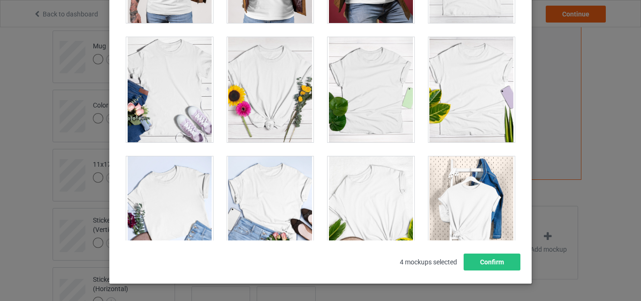
scroll to position [13188, 0]
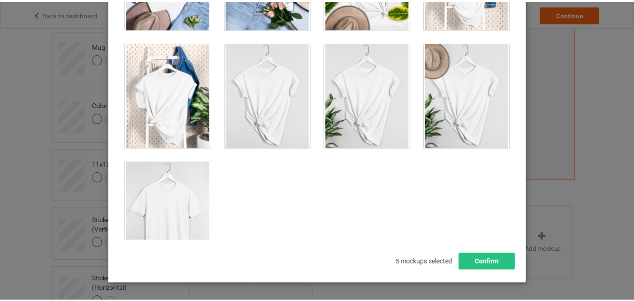
scroll to position [13469, 0]
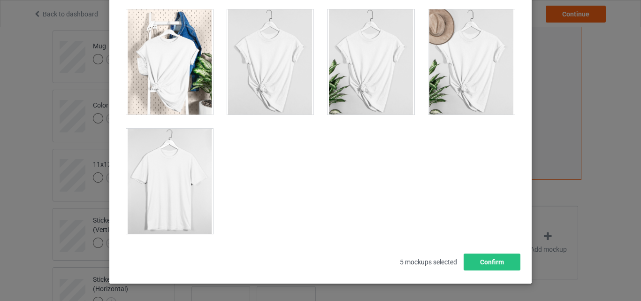
click at [141, 176] on div at bounding box center [169, 181] width 87 height 105
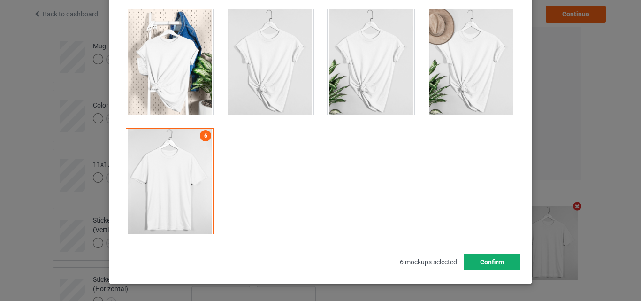
click at [491, 257] on button "Confirm" at bounding box center [492, 261] width 57 height 17
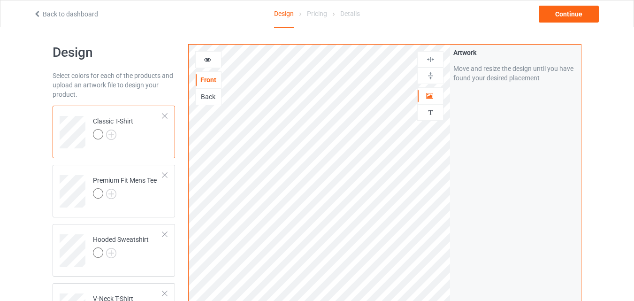
scroll to position [0, 0]
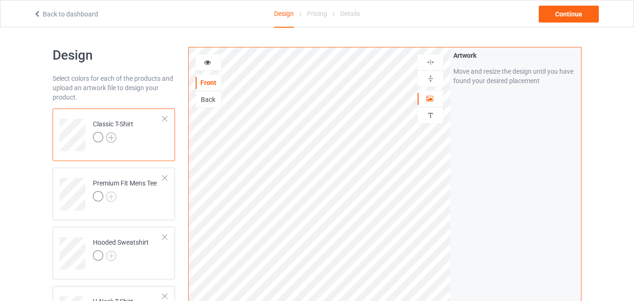
click at [110, 138] on img at bounding box center [111, 137] width 10 height 10
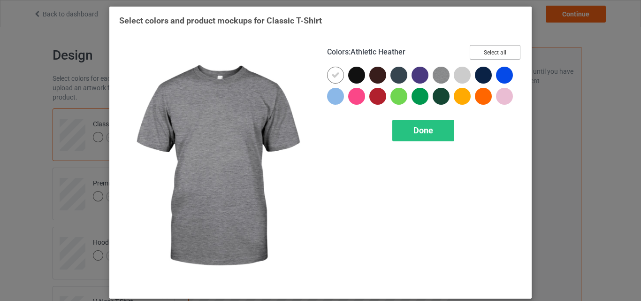
click at [491, 54] on button "Select all" at bounding box center [495, 52] width 51 height 15
click at [401, 133] on div "Done" at bounding box center [423, 131] width 62 height 22
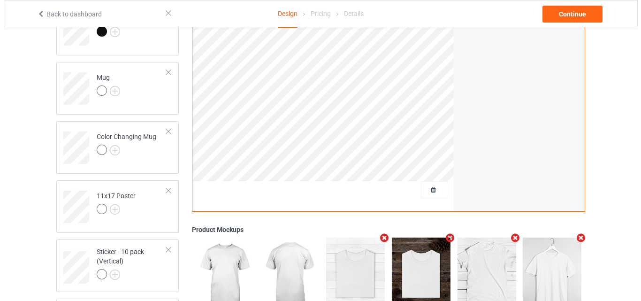
scroll to position [704, 0]
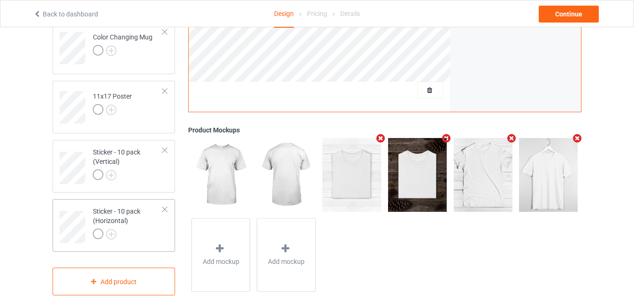
click at [144, 226] on div "Sticker - 10 pack (Horizontal)" at bounding box center [128, 223] width 70 height 32
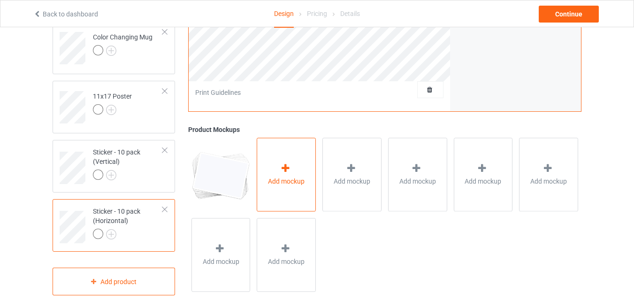
click at [290, 173] on icon at bounding box center [286, 169] width 12 height 10
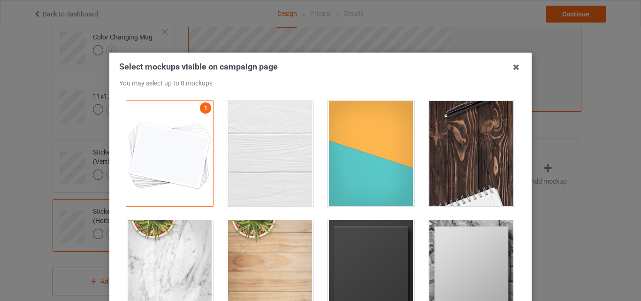
click at [276, 153] on div at bounding box center [270, 153] width 87 height 105
click at [398, 165] on div at bounding box center [371, 153] width 87 height 105
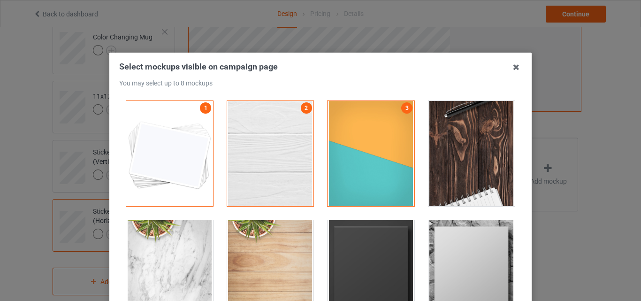
click at [437, 155] on div at bounding box center [472, 153] width 87 height 105
click at [368, 253] on div at bounding box center [371, 272] width 87 height 105
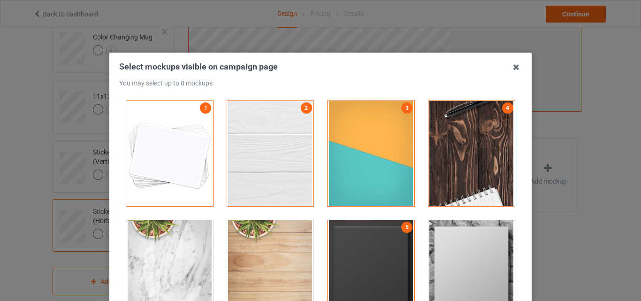
click at [459, 253] on div at bounding box center [472, 272] width 87 height 105
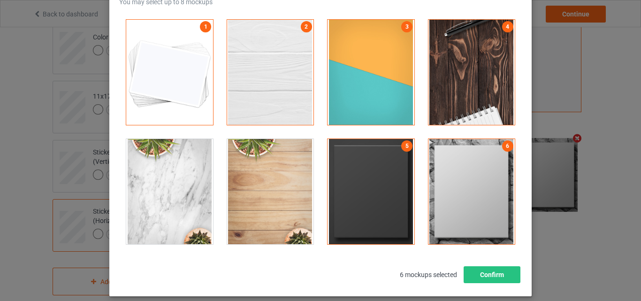
scroll to position [94, 0]
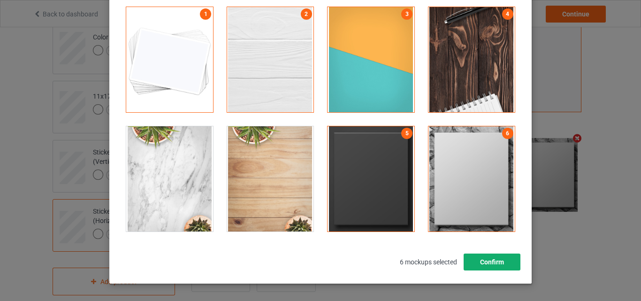
click at [489, 256] on button "Confirm" at bounding box center [492, 261] width 57 height 17
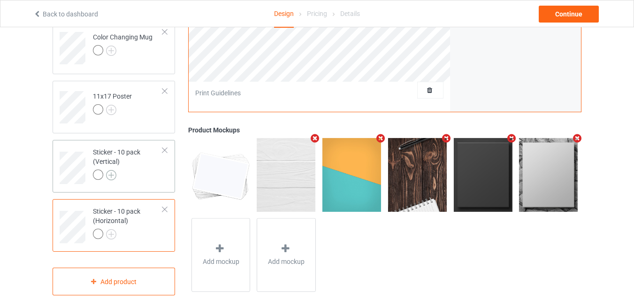
click at [110, 172] on img at bounding box center [111, 175] width 10 height 10
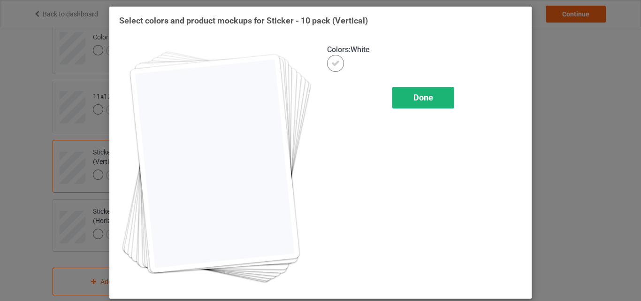
click at [429, 100] on span "Done" at bounding box center [424, 97] width 20 height 10
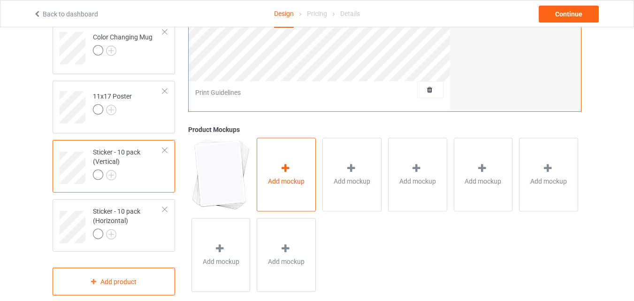
click at [285, 182] on span "Add mockup" at bounding box center [286, 181] width 37 height 9
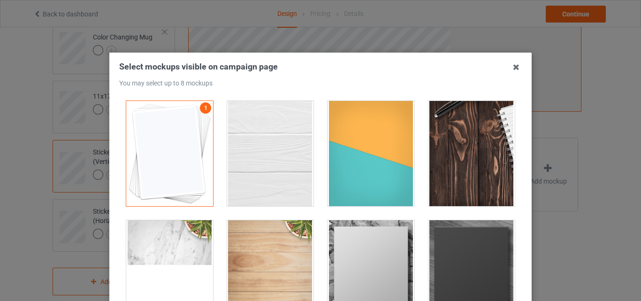
click at [306, 151] on div at bounding box center [270, 153] width 87 height 105
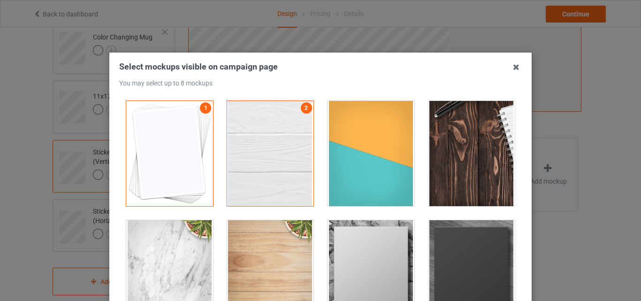
drag, startPoint x: 348, startPoint y: 151, endPoint x: 451, endPoint y: 151, distance: 102.8
click at [348, 151] on div at bounding box center [371, 153] width 87 height 105
click at [461, 151] on div at bounding box center [472, 153] width 87 height 105
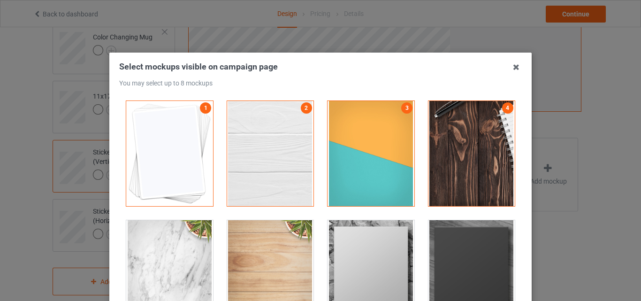
click at [384, 224] on div at bounding box center [371, 272] width 87 height 105
click at [466, 224] on div at bounding box center [472, 272] width 87 height 105
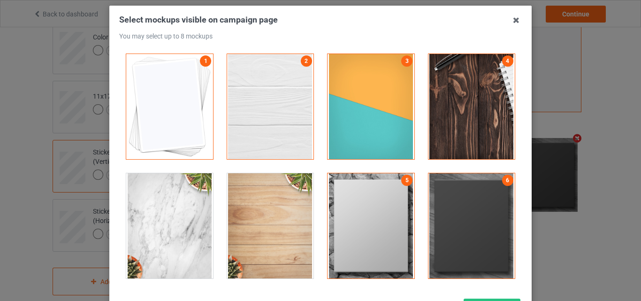
scroll to position [94, 0]
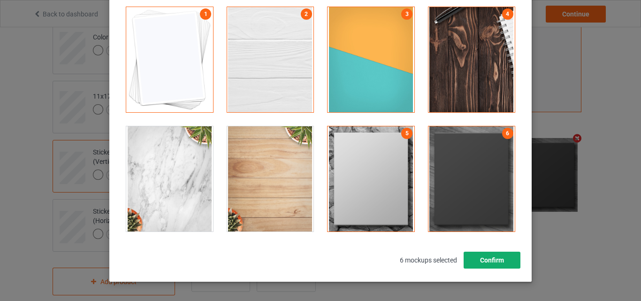
click at [484, 261] on button "Confirm" at bounding box center [492, 260] width 57 height 17
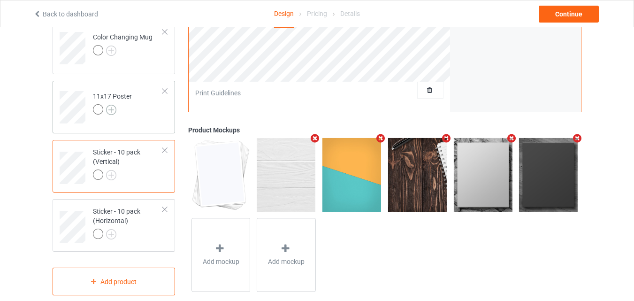
click at [112, 110] on img at bounding box center [111, 110] width 10 height 10
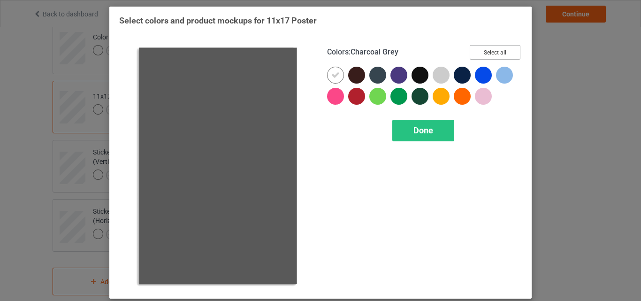
click at [487, 52] on button "Select all" at bounding box center [495, 52] width 51 height 15
click at [428, 124] on div "Done" at bounding box center [423, 131] width 62 height 22
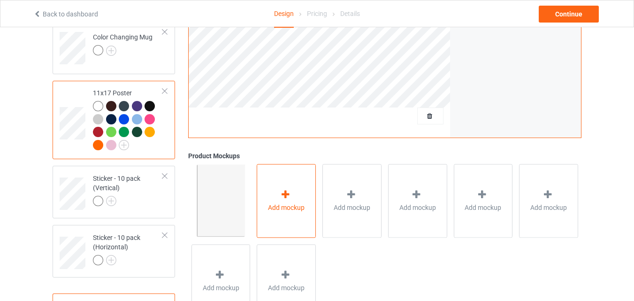
click at [271, 185] on div "Add mockup" at bounding box center [286, 201] width 59 height 74
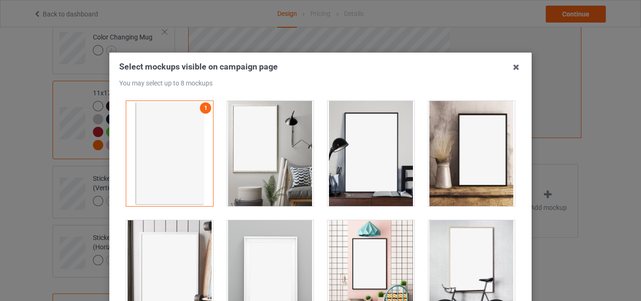
click at [276, 153] on div at bounding box center [270, 153] width 87 height 105
click at [360, 153] on div at bounding box center [371, 153] width 87 height 105
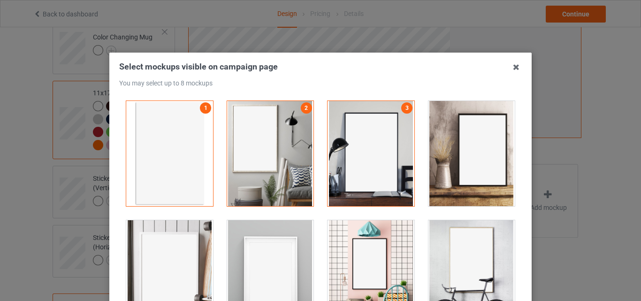
click at [270, 253] on div at bounding box center [270, 272] width 87 height 105
click at [464, 255] on div at bounding box center [472, 272] width 87 height 105
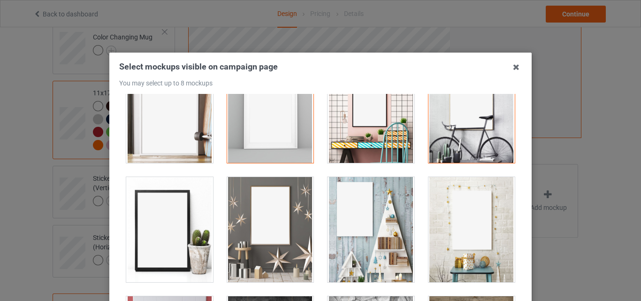
scroll to position [188, 0]
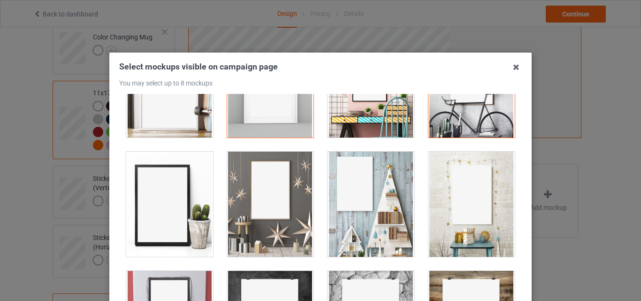
click at [254, 214] on div at bounding box center [270, 204] width 87 height 105
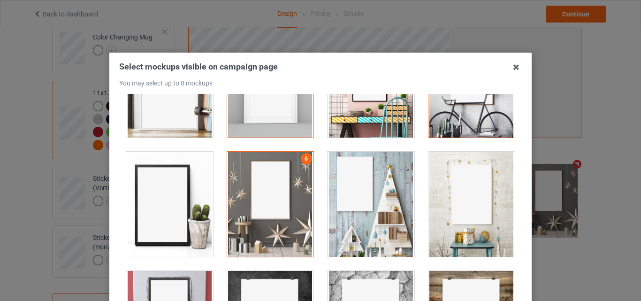
click at [367, 214] on div at bounding box center [371, 204] width 87 height 105
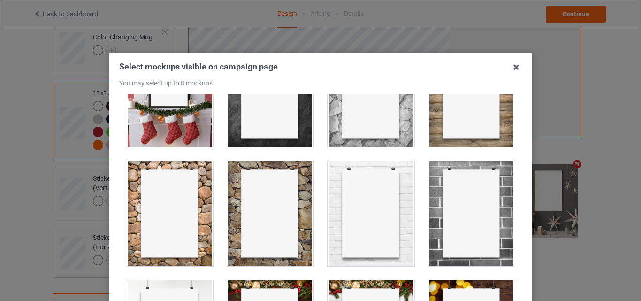
scroll to position [469, 0]
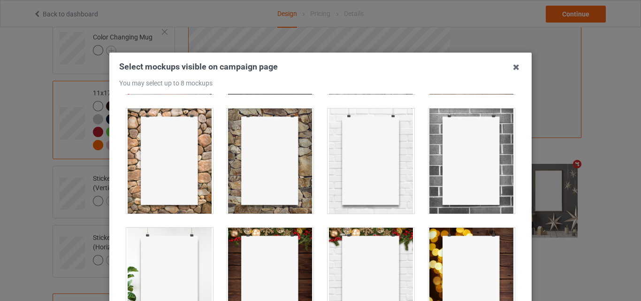
click at [460, 168] on div at bounding box center [472, 160] width 87 height 105
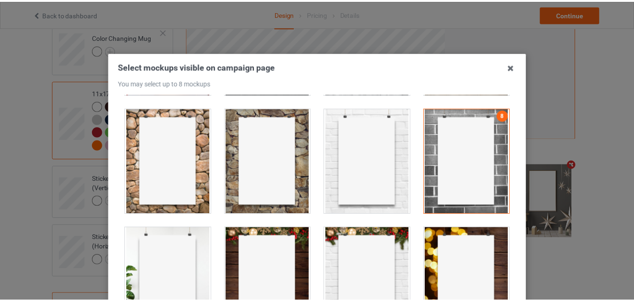
scroll to position [129, 0]
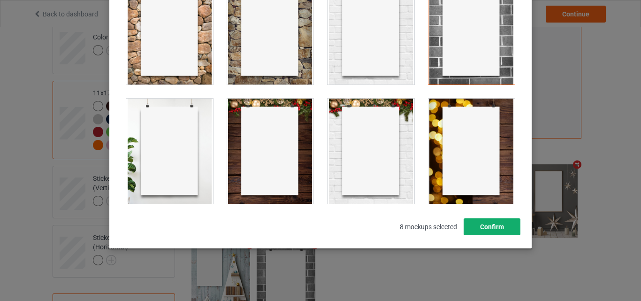
click at [488, 220] on button "Confirm" at bounding box center [492, 226] width 57 height 17
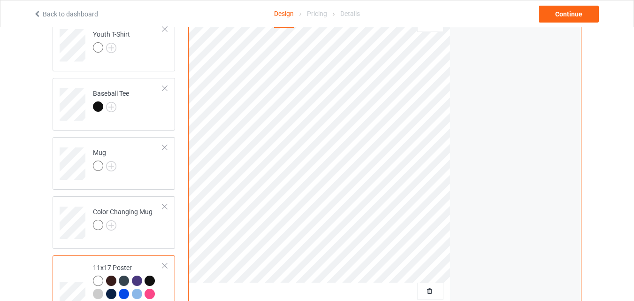
scroll to position [516, 0]
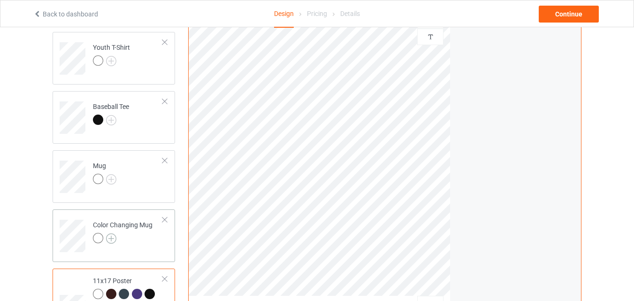
click at [112, 237] on img at bounding box center [111, 238] width 10 height 10
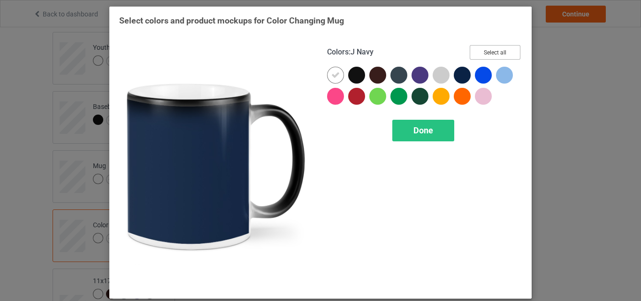
click at [477, 56] on button "Select all" at bounding box center [495, 52] width 51 height 15
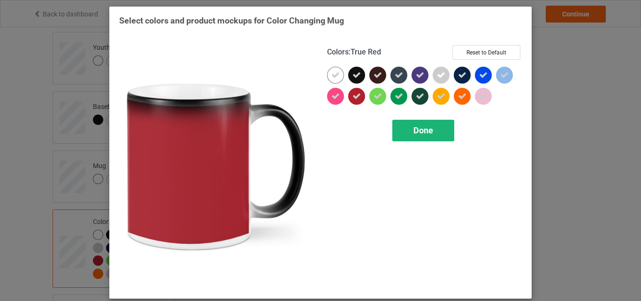
click at [432, 138] on div "Done" at bounding box center [423, 131] width 62 height 22
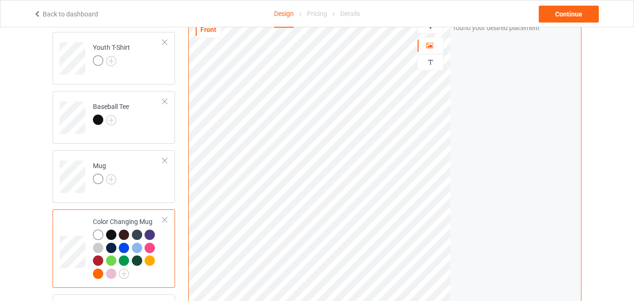
scroll to position [422, 0]
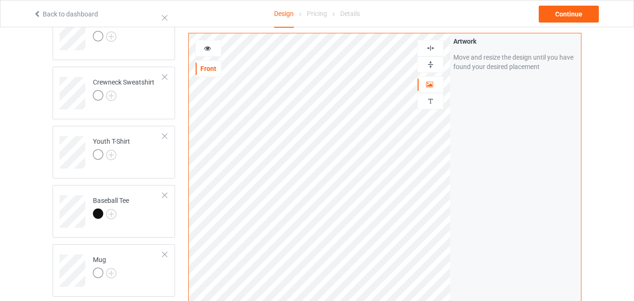
click at [428, 67] on img at bounding box center [430, 64] width 9 height 9
click at [210, 50] on icon at bounding box center [208, 47] width 8 height 7
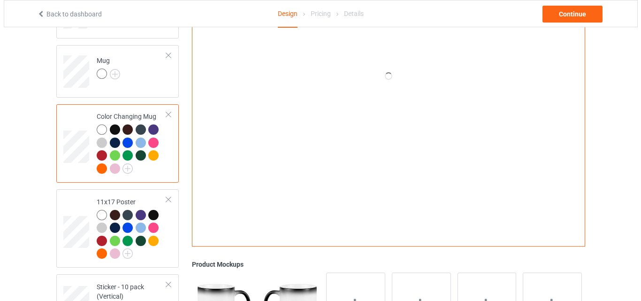
scroll to position [657, 0]
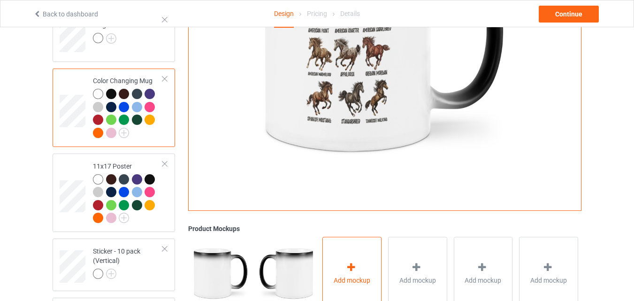
click at [359, 245] on div "Add mockup" at bounding box center [351, 274] width 59 height 74
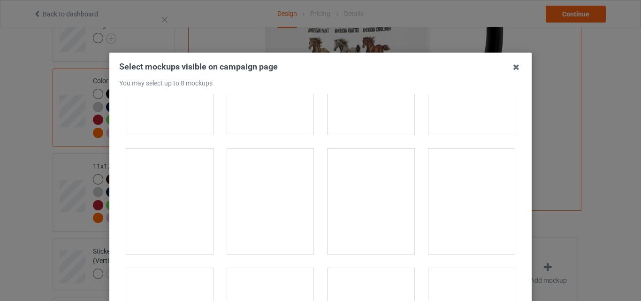
scroll to position [1596, 0]
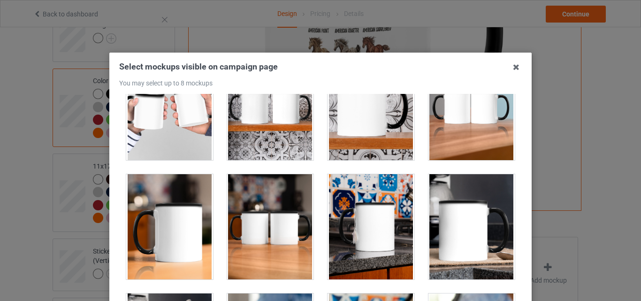
click at [191, 203] on div at bounding box center [169, 226] width 87 height 105
click at [263, 203] on div at bounding box center [270, 226] width 87 height 105
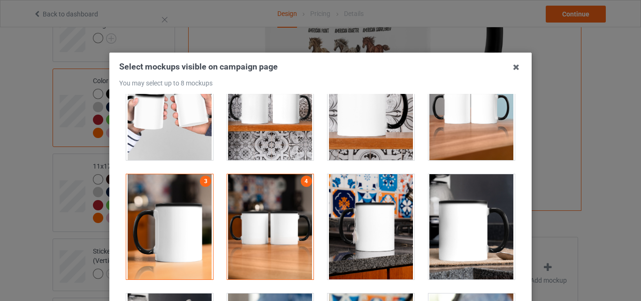
click at [345, 209] on div at bounding box center [371, 226] width 87 height 105
click at [443, 214] on div at bounding box center [472, 226] width 87 height 105
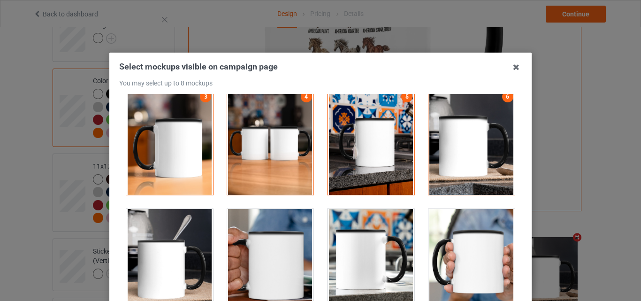
scroll to position [1737, 0]
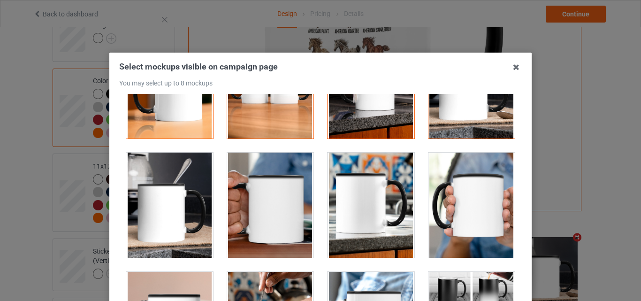
click at [202, 203] on div at bounding box center [169, 205] width 87 height 105
click at [460, 212] on div at bounding box center [472, 205] width 87 height 105
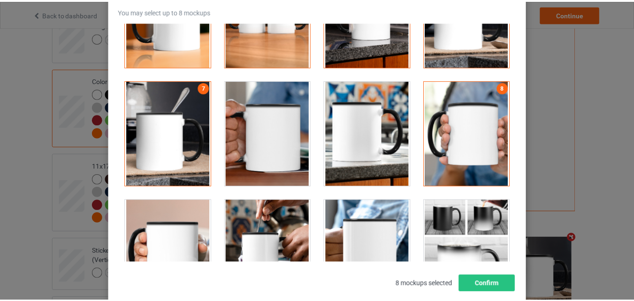
scroll to position [94, 0]
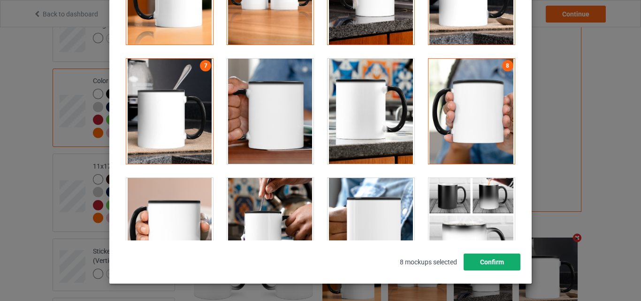
click at [497, 256] on button "Confirm" at bounding box center [492, 261] width 57 height 17
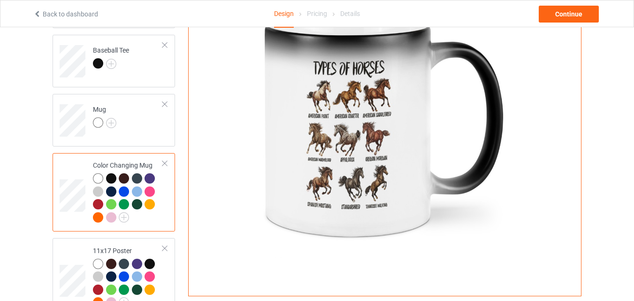
scroll to position [563, 0]
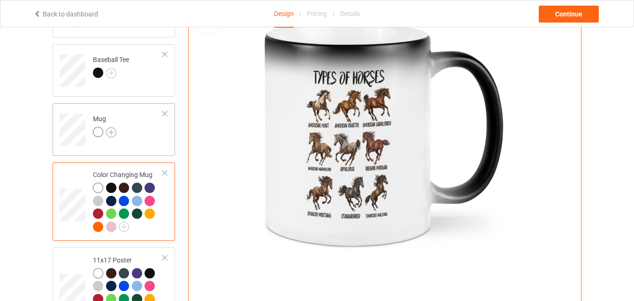
click at [113, 129] on img at bounding box center [111, 132] width 10 height 10
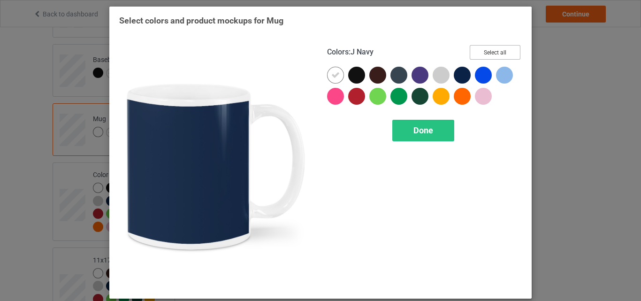
click at [492, 50] on button "Select all" at bounding box center [495, 52] width 51 height 15
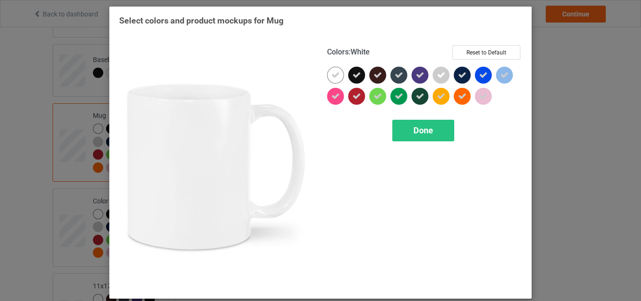
click at [336, 72] on icon at bounding box center [335, 75] width 8 height 8
click at [336, 72] on div at bounding box center [335, 75] width 17 height 17
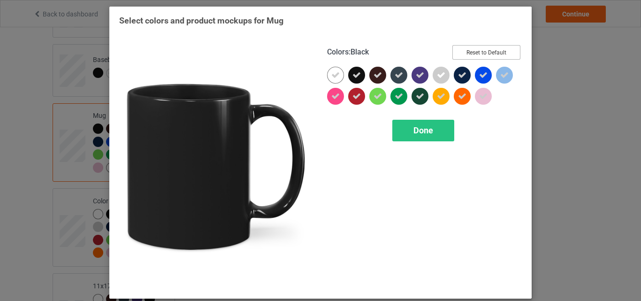
click at [489, 48] on button "Reset to Default" at bounding box center [486, 52] width 68 height 15
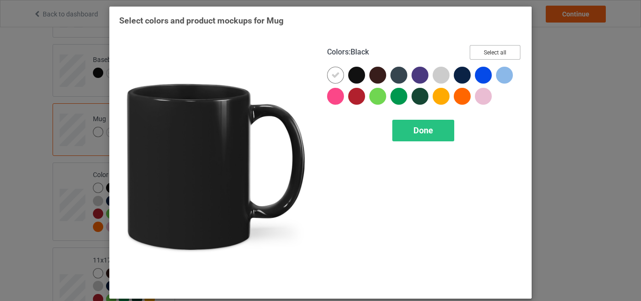
click at [496, 47] on button "Select all" at bounding box center [495, 52] width 51 height 15
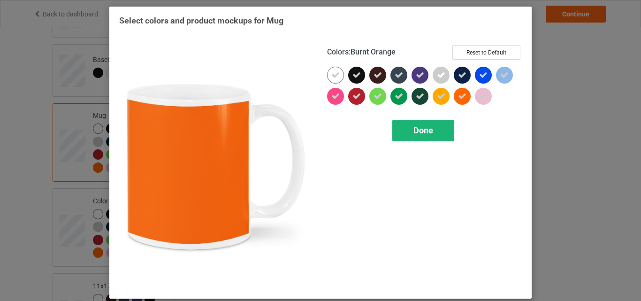
click at [444, 127] on div "Done" at bounding box center [423, 131] width 62 height 22
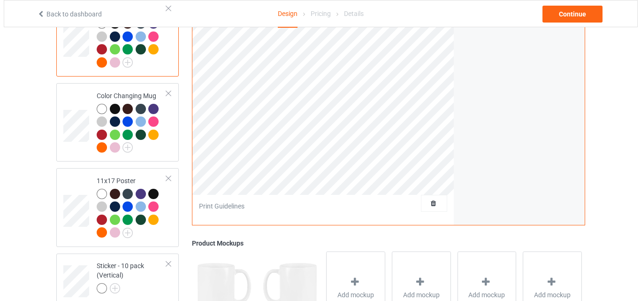
scroll to position [751, 0]
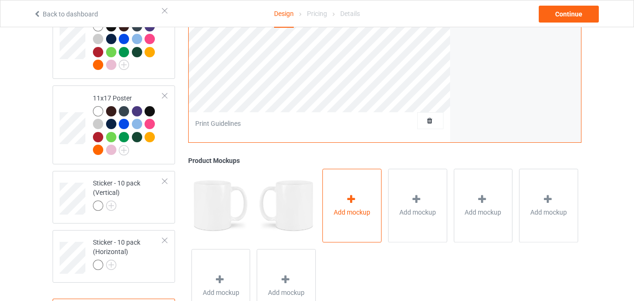
click at [353, 204] on icon at bounding box center [351, 199] width 12 height 10
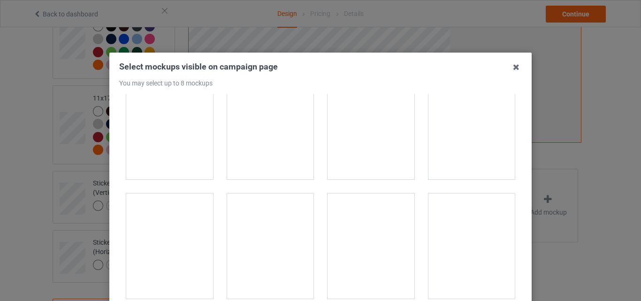
scroll to position [1549, 0]
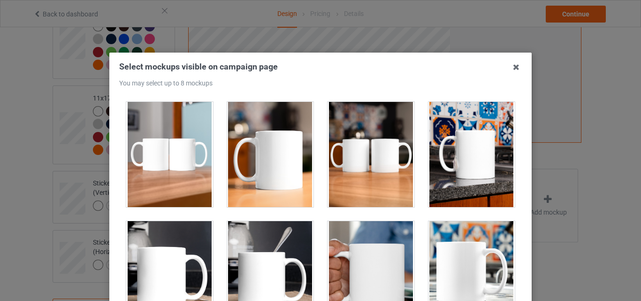
click at [187, 175] on div at bounding box center [169, 154] width 87 height 105
click at [273, 176] on div at bounding box center [270, 154] width 87 height 105
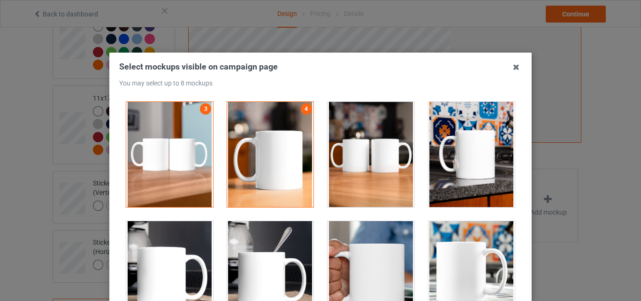
click at [349, 176] on div at bounding box center [371, 154] width 87 height 105
click at [460, 176] on div at bounding box center [472, 154] width 87 height 105
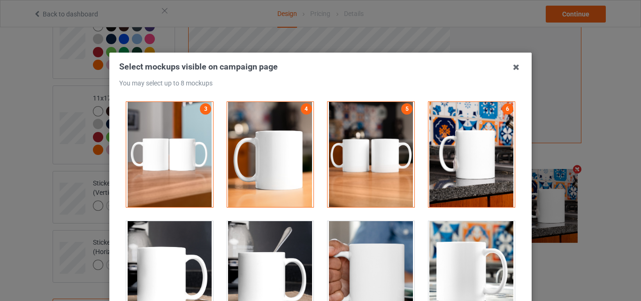
click at [340, 248] on div at bounding box center [371, 273] width 87 height 105
click at [442, 253] on div at bounding box center [472, 273] width 87 height 105
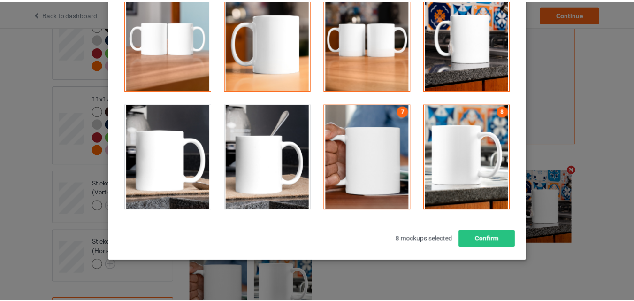
scroll to position [129, 0]
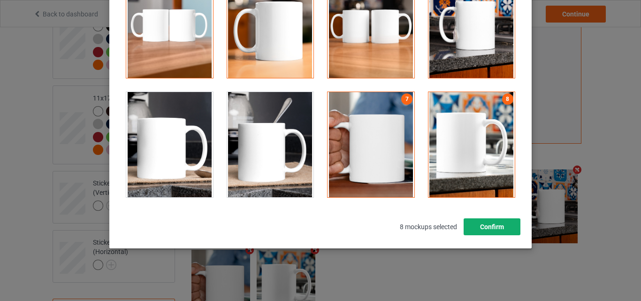
click at [493, 229] on button "Confirm" at bounding box center [492, 226] width 57 height 17
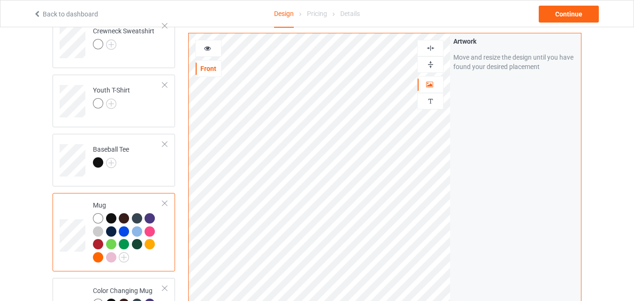
scroll to position [469, 0]
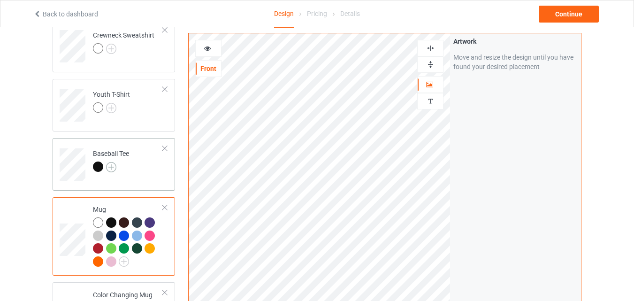
click at [112, 168] on img at bounding box center [111, 167] width 10 height 10
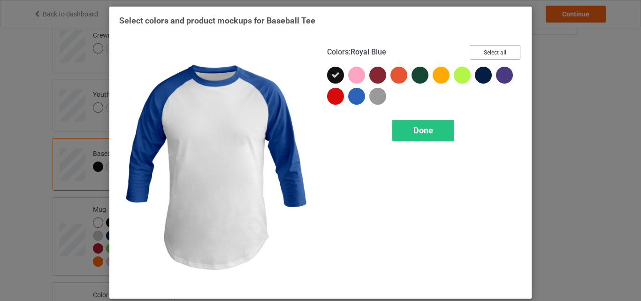
click at [492, 52] on button "Select all" at bounding box center [495, 52] width 51 height 15
click at [416, 135] on span "Done" at bounding box center [424, 130] width 20 height 10
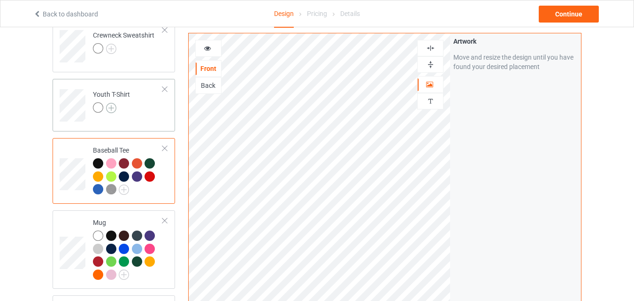
click at [111, 111] on img at bounding box center [111, 108] width 10 height 10
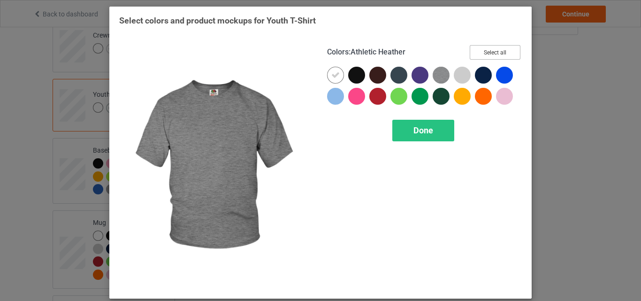
click at [481, 49] on button "Select all" at bounding box center [495, 52] width 51 height 15
click at [403, 126] on div "Done" at bounding box center [423, 131] width 62 height 22
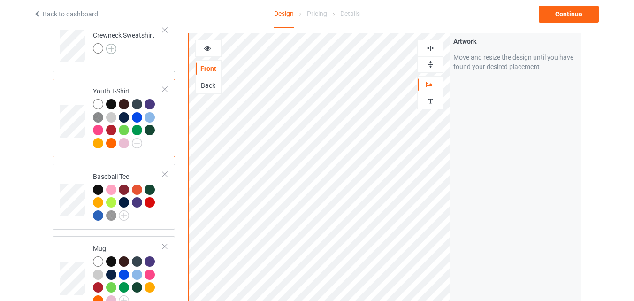
click at [110, 52] on img at bounding box center [111, 49] width 10 height 10
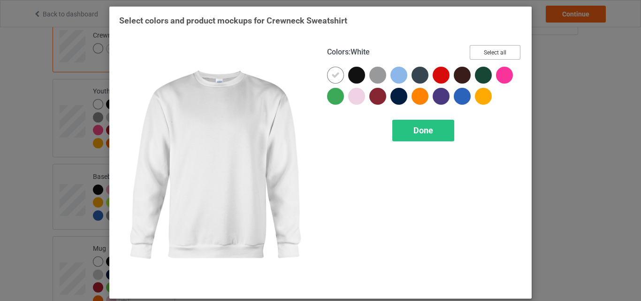
click at [475, 54] on button "Select all" at bounding box center [495, 52] width 51 height 15
click at [417, 135] on span "Done" at bounding box center [424, 130] width 20 height 10
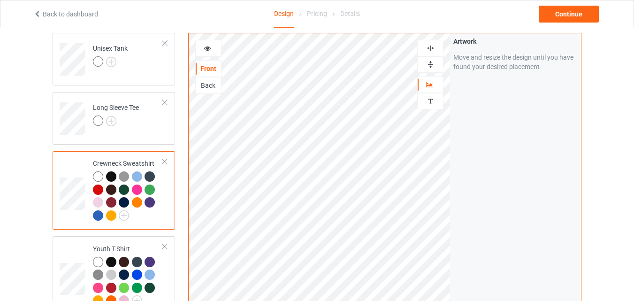
scroll to position [329, 0]
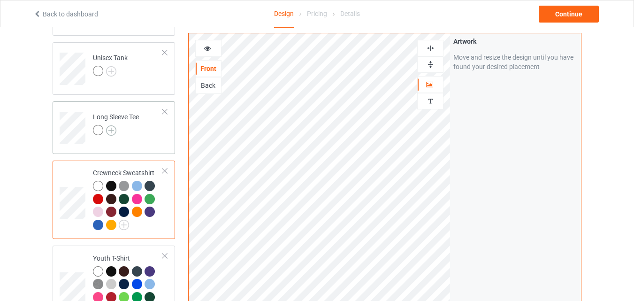
click at [113, 133] on img at bounding box center [111, 130] width 10 height 10
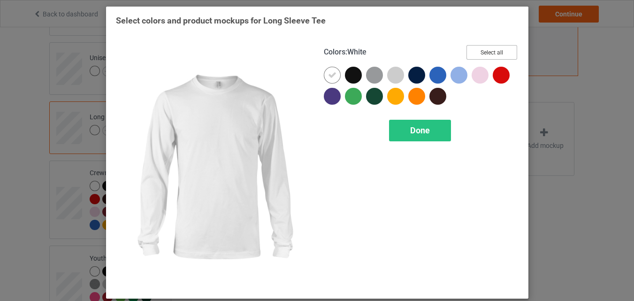
click at [477, 54] on button "Select all" at bounding box center [492, 52] width 51 height 15
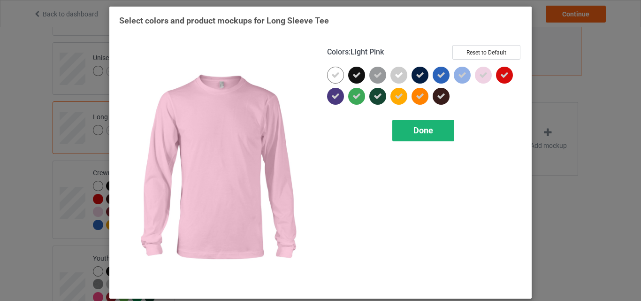
click at [409, 123] on div "Done" at bounding box center [423, 131] width 62 height 22
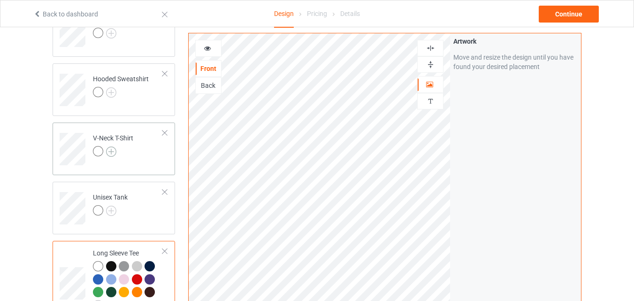
scroll to position [188, 0]
click at [111, 210] on img at bounding box center [111, 212] width 10 height 10
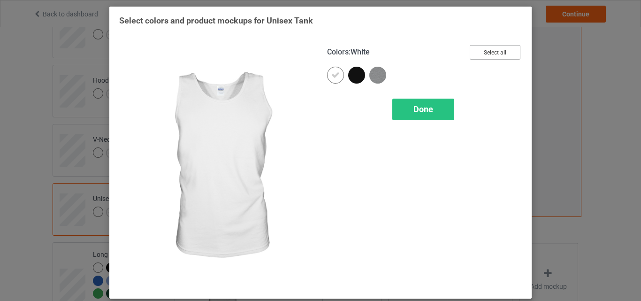
click at [485, 57] on button "Select all" at bounding box center [495, 52] width 51 height 15
click at [430, 106] on span "Done" at bounding box center [424, 109] width 20 height 10
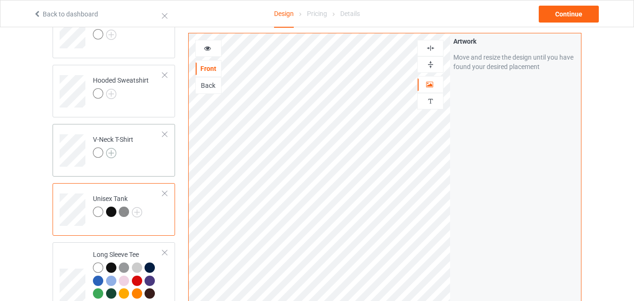
click at [111, 153] on img at bounding box center [111, 153] width 10 height 10
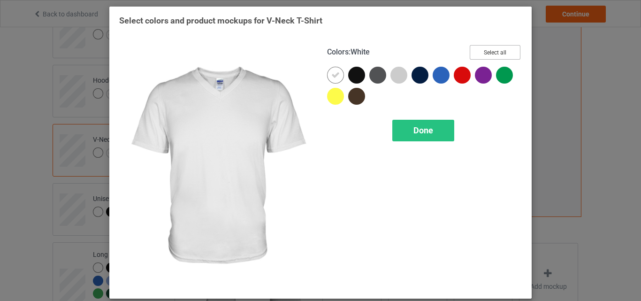
click at [484, 49] on button "Select all" at bounding box center [495, 52] width 51 height 15
click at [416, 124] on div "Done" at bounding box center [423, 131] width 62 height 22
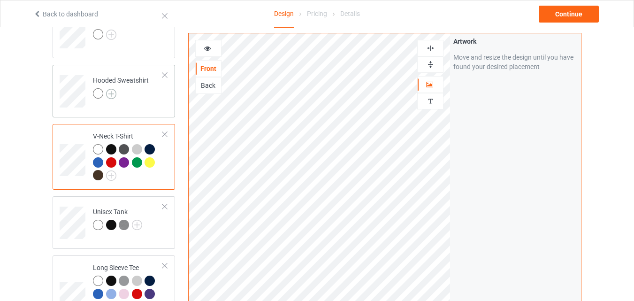
click at [107, 94] on img at bounding box center [111, 94] width 10 height 10
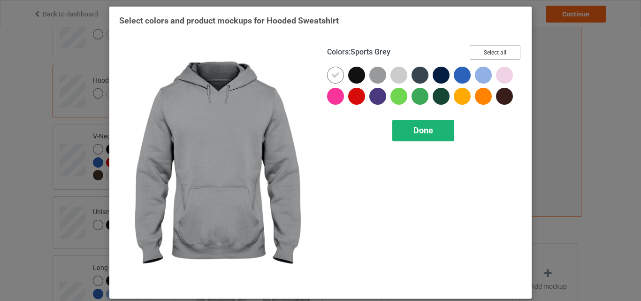
drag, startPoint x: 470, startPoint y: 54, endPoint x: 393, endPoint y: 123, distance: 103.4
click at [470, 54] on button "Select all" at bounding box center [495, 52] width 51 height 15
click at [393, 123] on div "Done" at bounding box center [423, 131] width 62 height 22
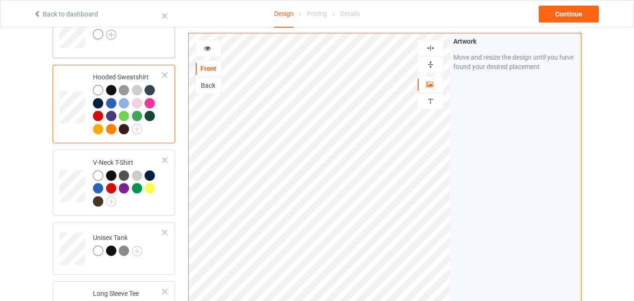
click at [109, 34] on img at bounding box center [111, 35] width 10 height 10
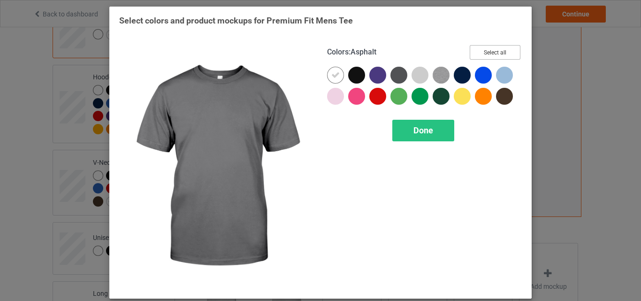
click at [476, 52] on button "Select all" at bounding box center [495, 52] width 51 height 15
click at [424, 127] on span "Done" at bounding box center [424, 130] width 20 height 10
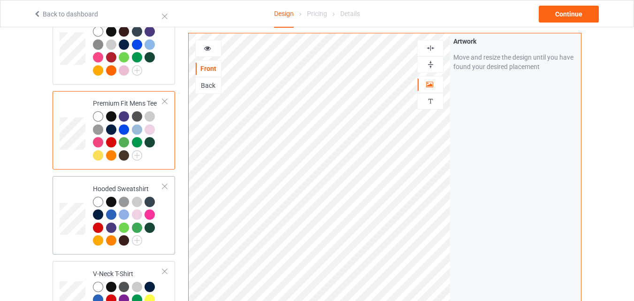
scroll to position [47, 0]
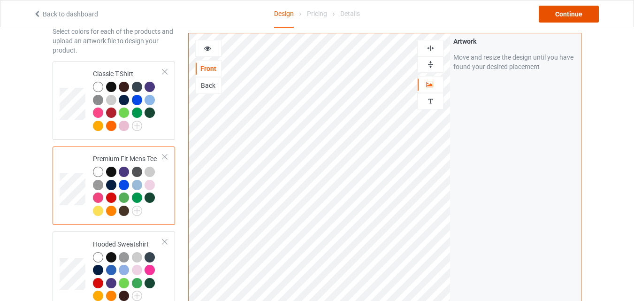
click at [567, 10] on div "Continue" at bounding box center [569, 14] width 60 height 17
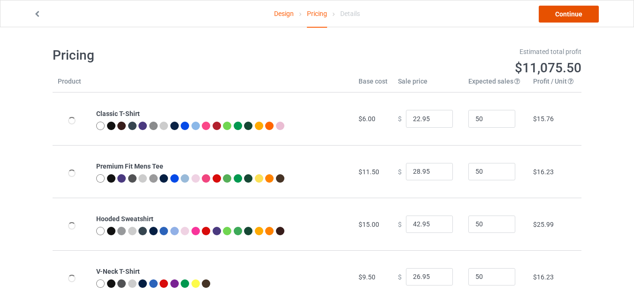
click at [576, 15] on link "Continue" at bounding box center [569, 14] width 60 height 17
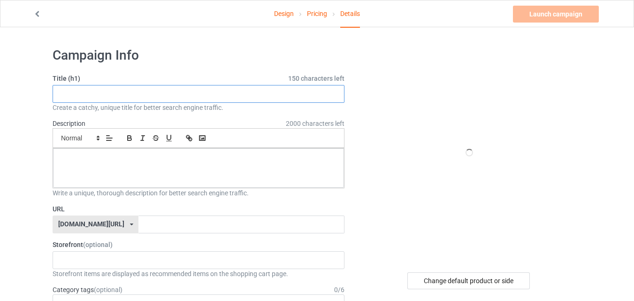
click at [174, 95] on input "text" at bounding box center [199, 94] width 292 height 18
paste input "Vintage Retro Types Of Horses"
type input "Vintage Retro Types Of Horses"
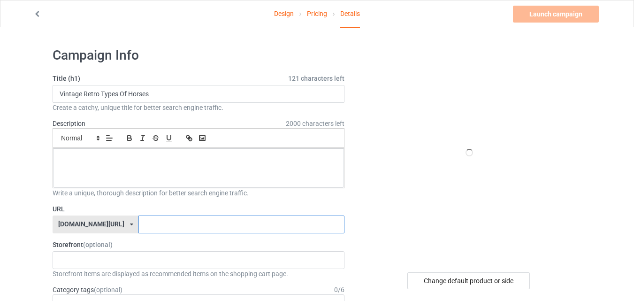
click at [140, 219] on input "text" at bounding box center [241, 224] width 206 height 18
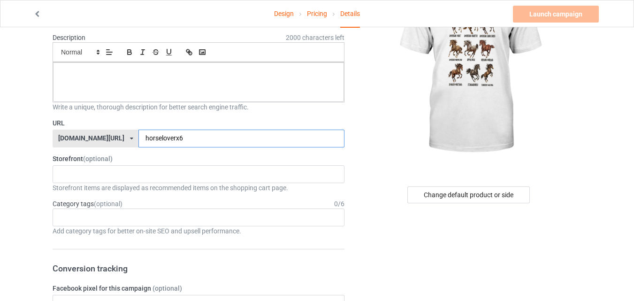
scroll to position [94, 0]
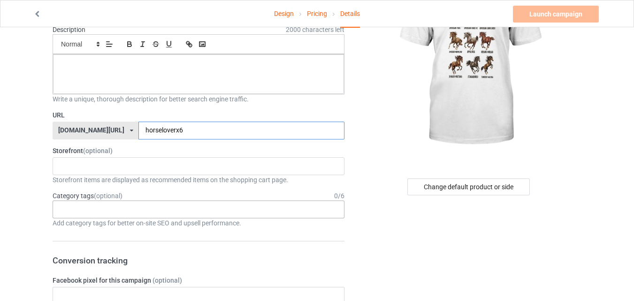
type input "horseloverx6"
click at [176, 207] on div "Age > [DEMOGRAPHIC_DATA] > 1 Age > [DEMOGRAPHIC_DATA] Months > 1 Month Age > [D…" at bounding box center [199, 209] width 292 height 18
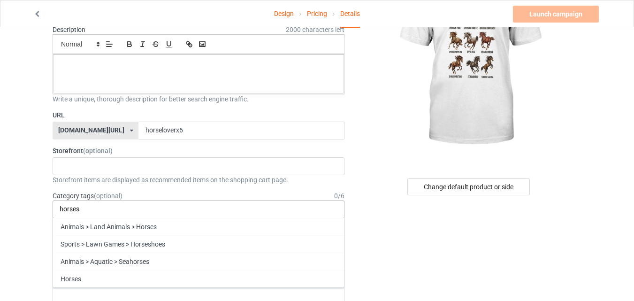
type input "horses"
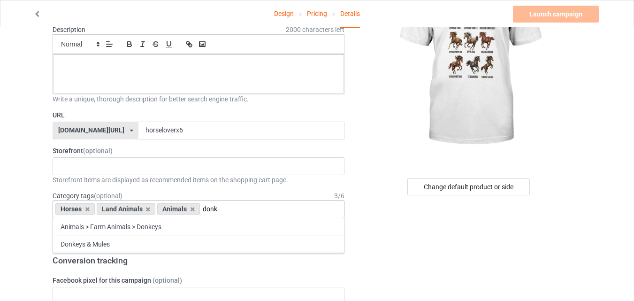
type input "donk"
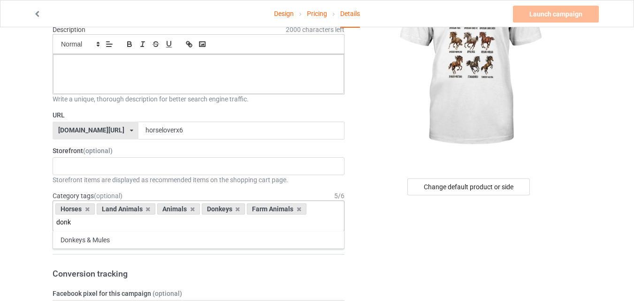
type input "donk"
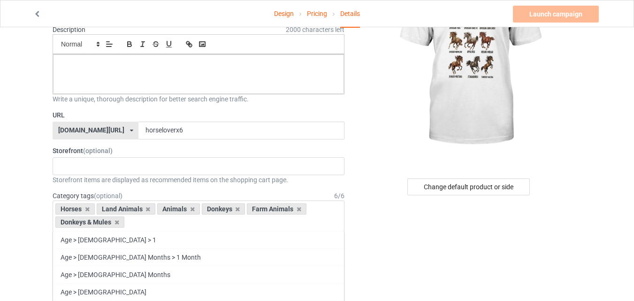
click at [385, 150] on img at bounding box center [469, 58] width 169 height 211
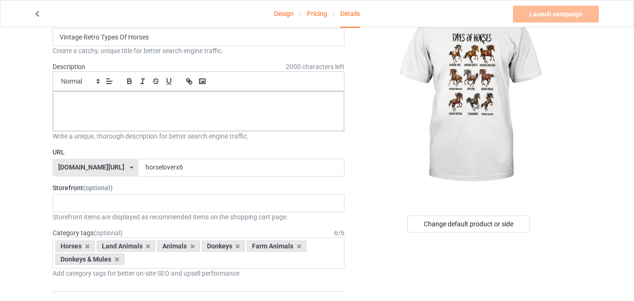
scroll to position [47, 0]
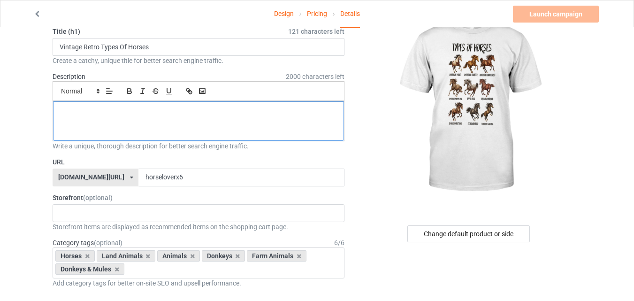
click at [179, 130] on div at bounding box center [198, 120] width 291 height 39
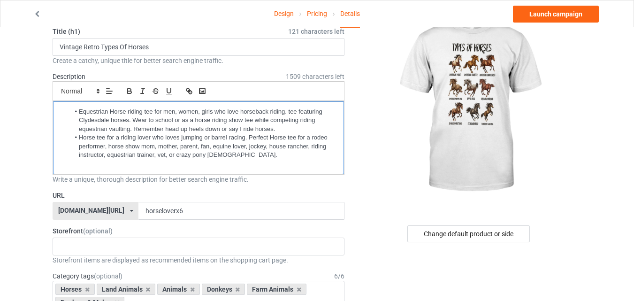
scroll to position [0, 0]
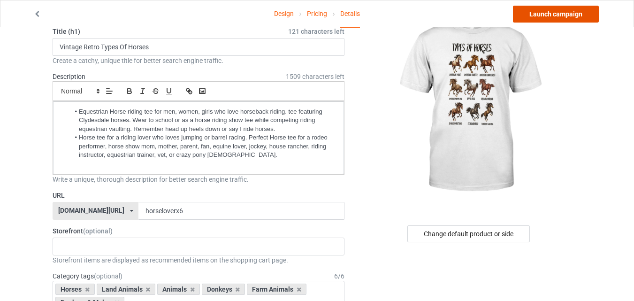
click at [548, 12] on link "Launch campaign" at bounding box center [556, 14] width 86 height 17
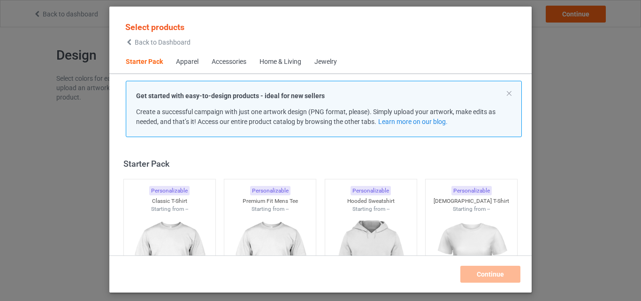
click at [163, 213] on img at bounding box center [170, 265] width 84 height 105
click at [249, 231] on img at bounding box center [270, 265] width 84 height 105
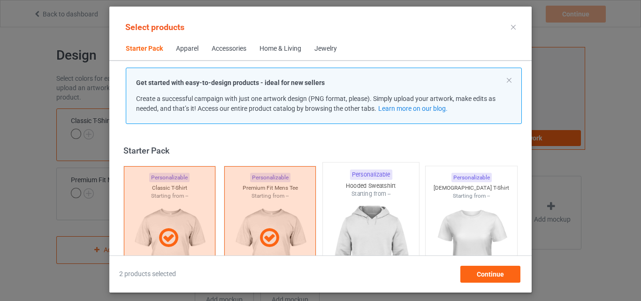
click at [350, 228] on img at bounding box center [371, 253] width 88 height 110
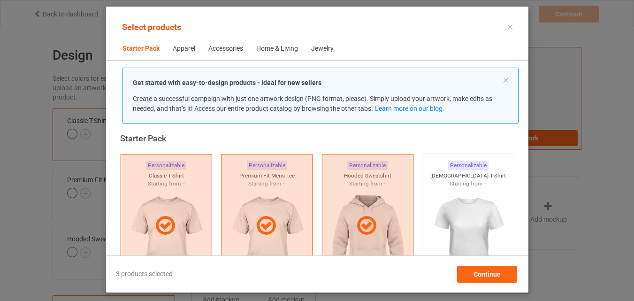
scroll to position [153, 0]
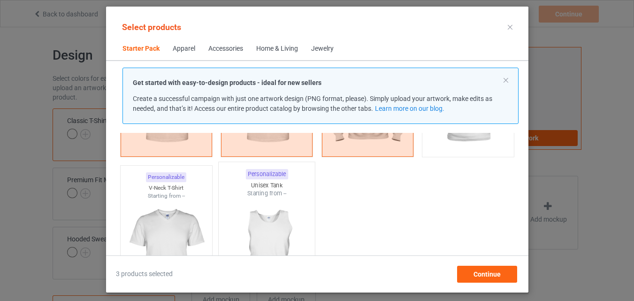
click at [198, 215] on img at bounding box center [166, 251] width 84 height 105
click at [230, 217] on img at bounding box center [266, 253] width 88 height 110
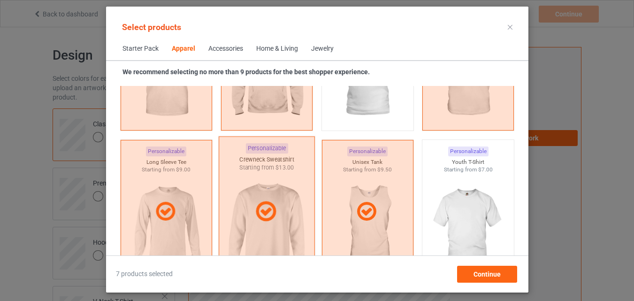
click at [447, 221] on img at bounding box center [468, 226] width 84 height 105
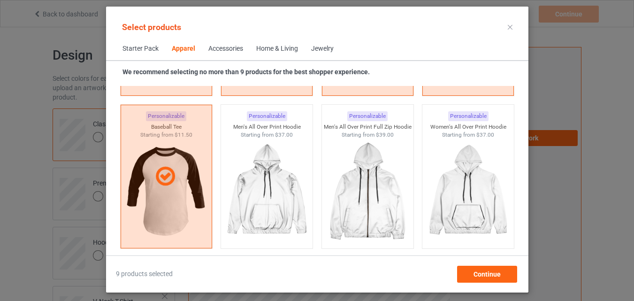
click at [283, 52] on div "Home & Living" at bounding box center [277, 48] width 42 height 9
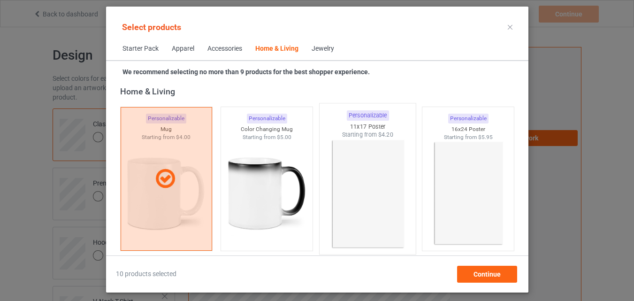
click at [246, 191] on img at bounding box center [267, 193] width 84 height 105
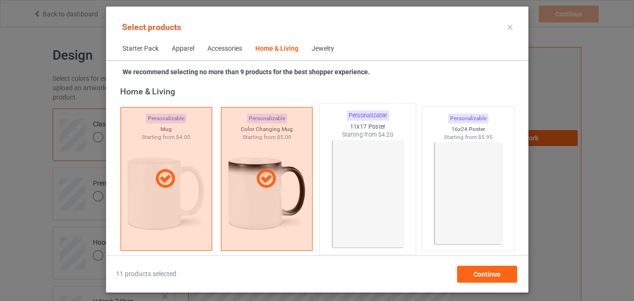
click at [351, 188] on img at bounding box center [367, 194] width 88 height 110
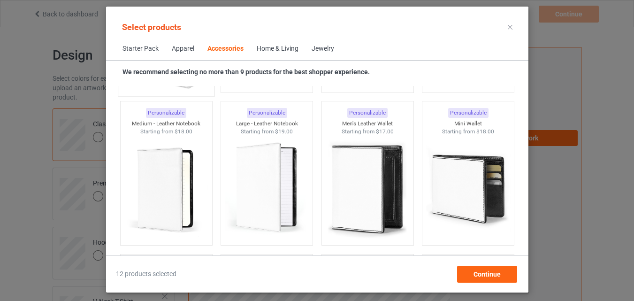
scroll to position [3670, 0]
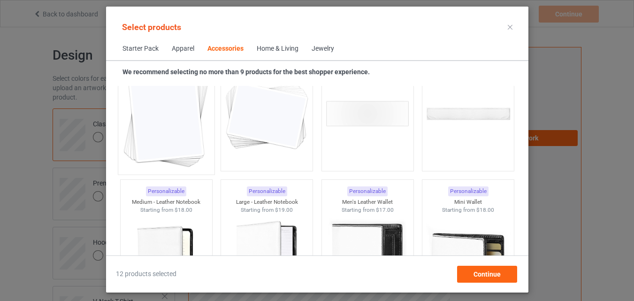
click at [175, 123] on img at bounding box center [166, 114] width 88 height 110
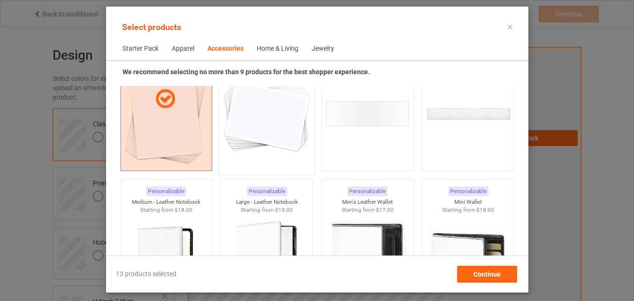
click at [235, 128] on img at bounding box center [266, 114] width 88 height 110
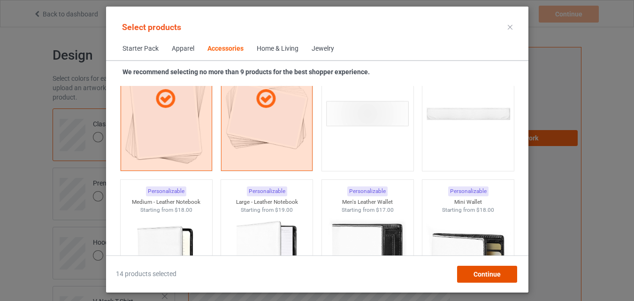
click at [485, 274] on span "Continue" at bounding box center [486, 274] width 27 height 8
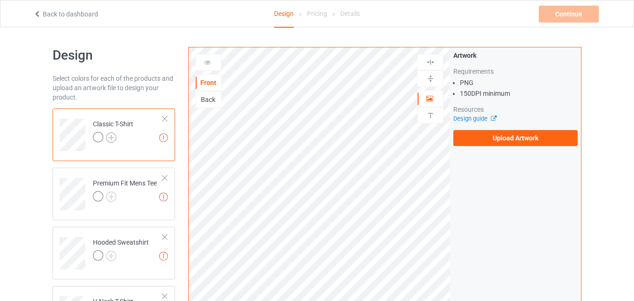
click at [112, 137] on img at bounding box center [111, 137] width 10 height 10
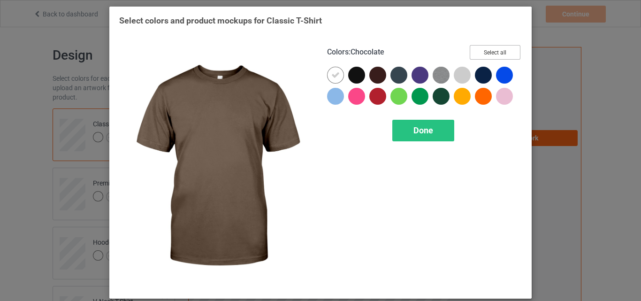
click at [493, 52] on button "Select all" at bounding box center [495, 52] width 51 height 15
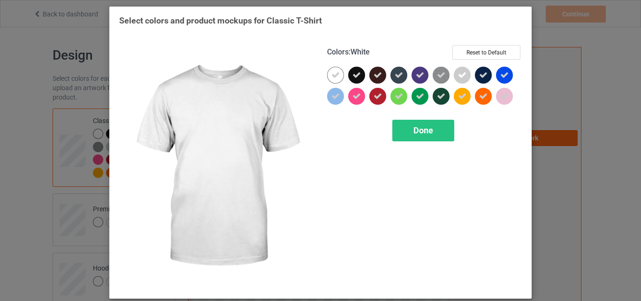
click at [335, 76] on icon at bounding box center [335, 75] width 8 height 8
click at [335, 76] on div at bounding box center [335, 75] width 17 height 17
click at [396, 125] on div "Done" at bounding box center [423, 131] width 62 height 22
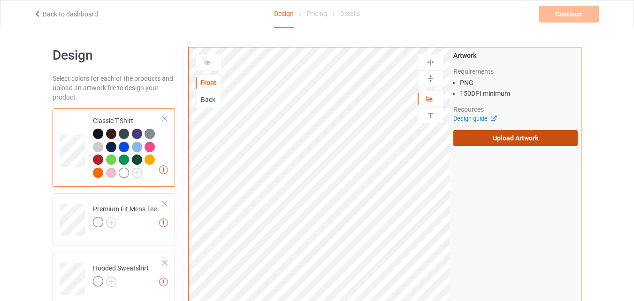
click at [486, 135] on label "Upload Artwork" at bounding box center [515, 138] width 124 height 16
click at [0, 0] on input "Upload Artwork" at bounding box center [0, 0] width 0 height 0
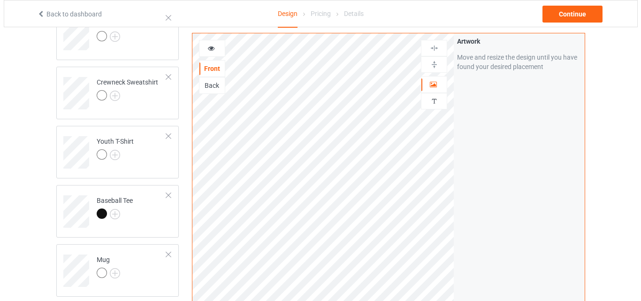
scroll to position [704, 0]
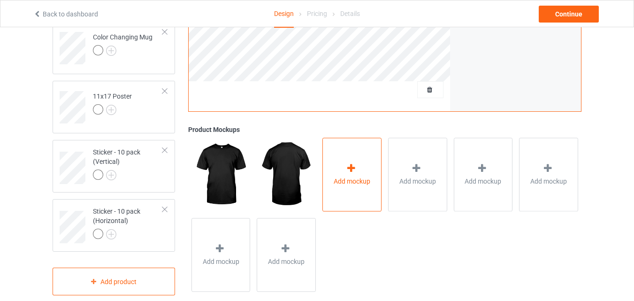
click at [342, 169] on div "Add mockup" at bounding box center [351, 175] width 59 height 74
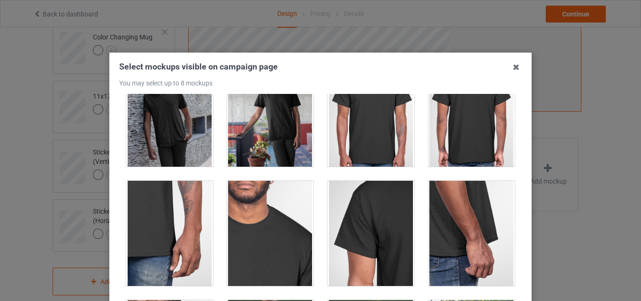
scroll to position [47, 0]
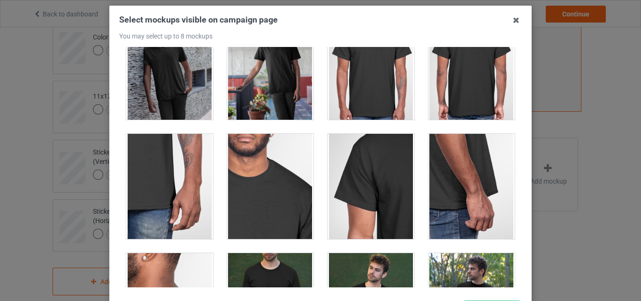
drag, startPoint x: 516, startPoint y: 65, endPoint x: 515, endPoint y: 231, distance: 166.2
click at [515, 231] on div "Select mockups visible on campaign page You may select up to 8 mockups 1 2 2 mo…" at bounding box center [320, 168] width 422 height 325
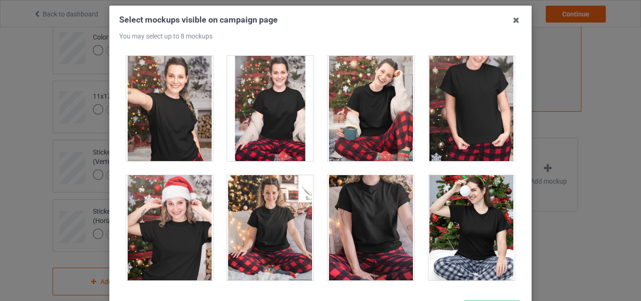
scroll to position [9467, 0]
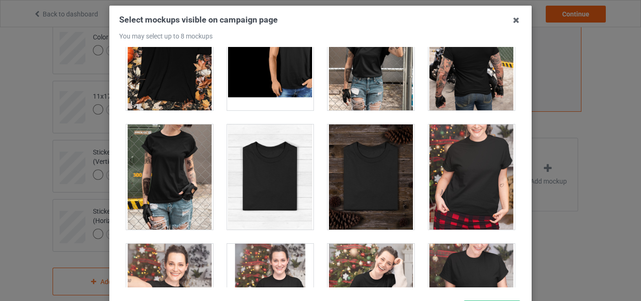
click at [268, 176] on div at bounding box center [270, 176] width 87 height 105
click at [354, 180] on div at bounding box center [371, 176] width 87 height 105
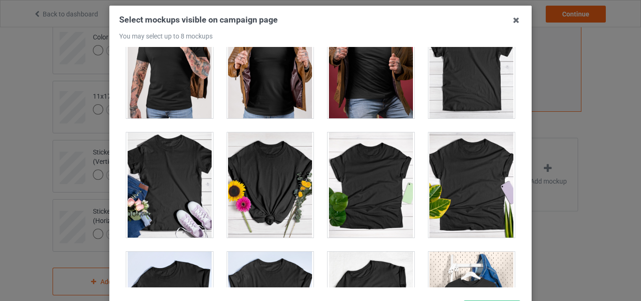
scroll to position [13094, 0]
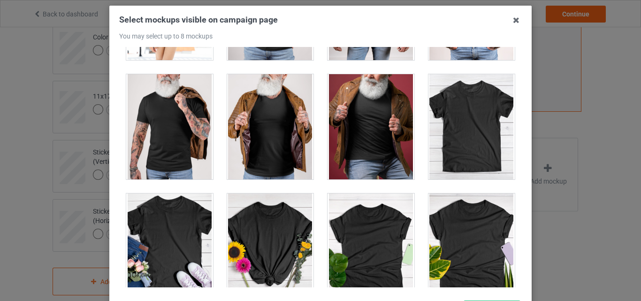
click at [456, 125] on div at bounding box center [472, 126] width 87 height 105
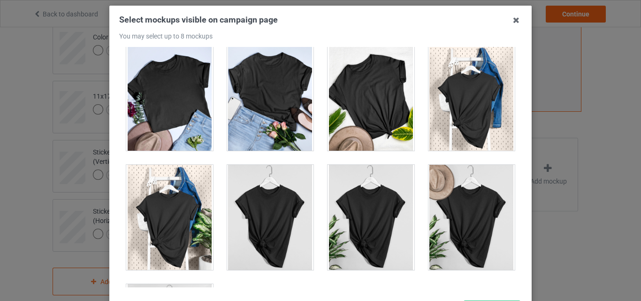
scroll to position [13422, 0]
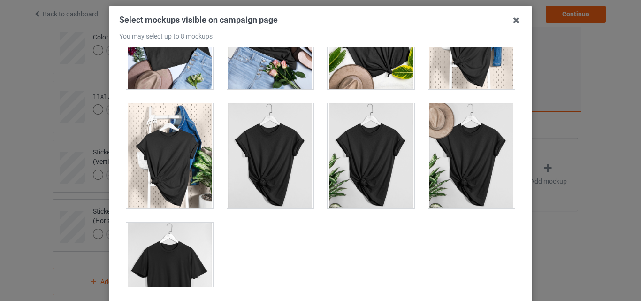
click at [184, 243] on div at bounding box center [169, 274] width 87 height 105
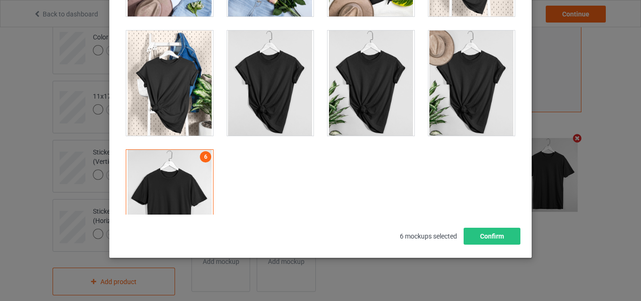
scroll to position [129, 0]
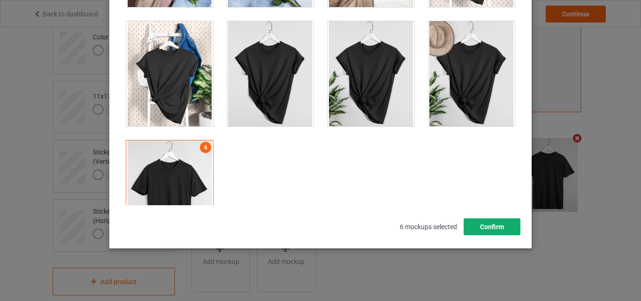
click at [499, 226] on button "Confirm" at bounding box center [492, 226] width 57 height 17
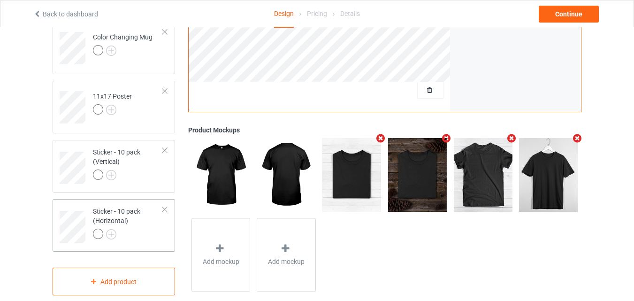
click at [137, 221] on div "Sticker - 10 pack (Horizontal)" at bounding box center [128, 223] width 70 height 32
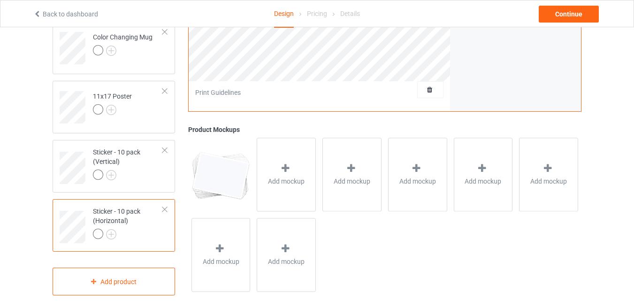
click at [285, 178] on span "Add mockup" at bounding box center [286, 181] width 37 height 9
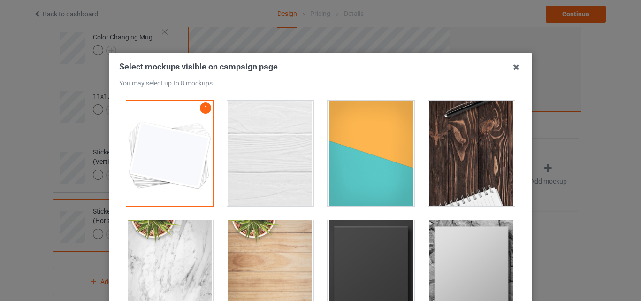
drag, startPoint x: 289, startPoint y: 168, endPoint x: 324, endPoint y: 168, distance: 35.2
click at [290, 168] on div at bounding box center [270, 153] width 87 height 105
click at [346, 168] on div at bounding box center [371, 153] width 87 height 105
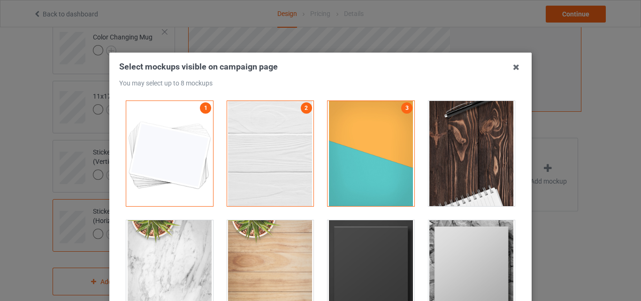
click at [465, 172] on div at bounding box center [472, 153] width 87 height 105
click at [389, 229] on div at bounding box center [371, 272] width 87 height 105
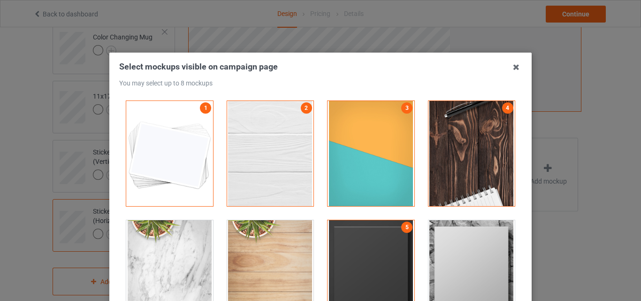
click at [444, 233] on div at bounding box center [472, 272] width 87 height 105
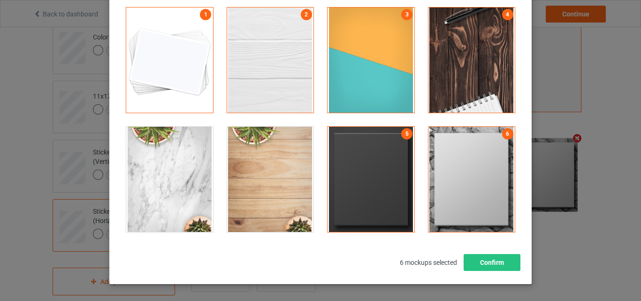
scroll to position [94, 0]
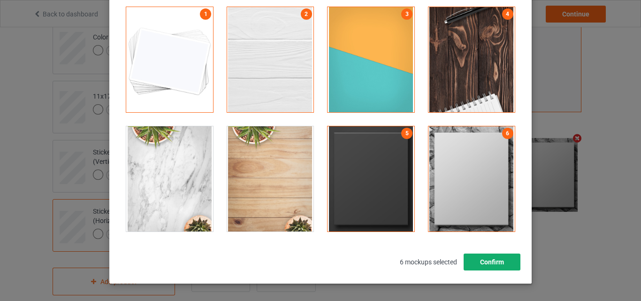
click at [475, 257] on button "Confirm" at bounding box center [492, 261] width 57 height 17
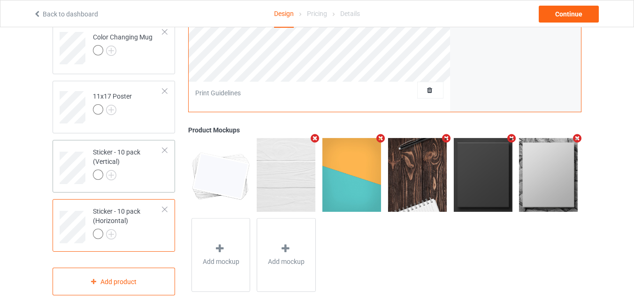
click at [148, 167] on div "Sticker - 10 pack (Vertical)" at bounding box center [128, 163] width 70 height 32
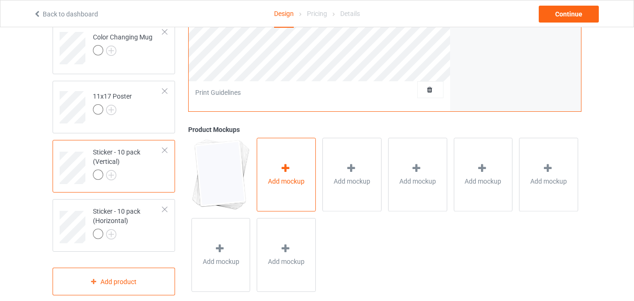
click at [275, 171] on div "Add mockup" at bounding box center [286, 175] width 59 height 74
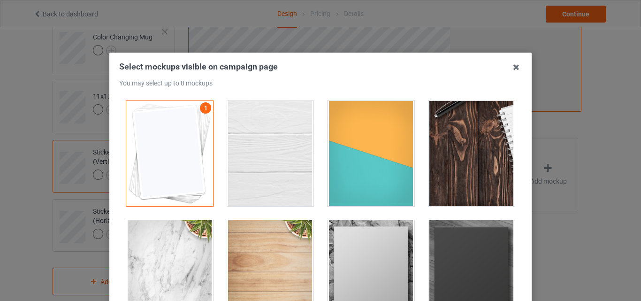
click at [247, 163] on div at bounding box center [270, 153] width 87 height 105
click at [353, 170] on div at bounding box center [371, 153] width 87 height 105
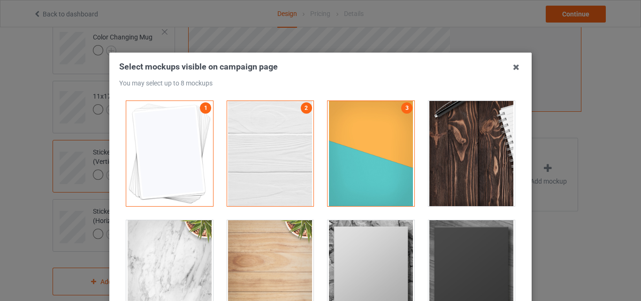
click at [447, 172] on div at bounding box center [472, 153] width 87 height 105
click at [386, 236] on div at bounding box center [371, 272] width 87 height 105
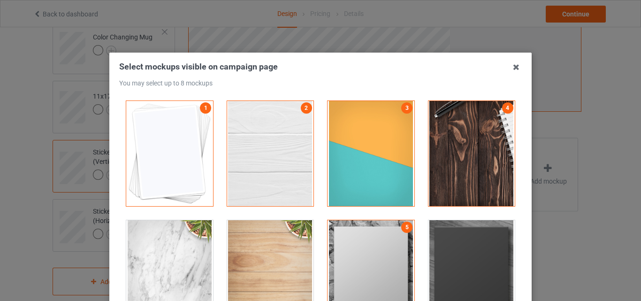
click at [476, 241] on div at bounding box center [472, 272] width 87 height 105
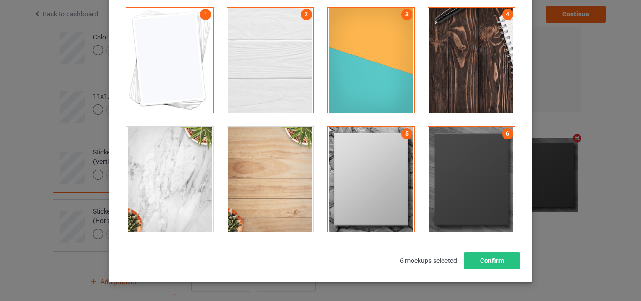
scroll to position [94, 0]
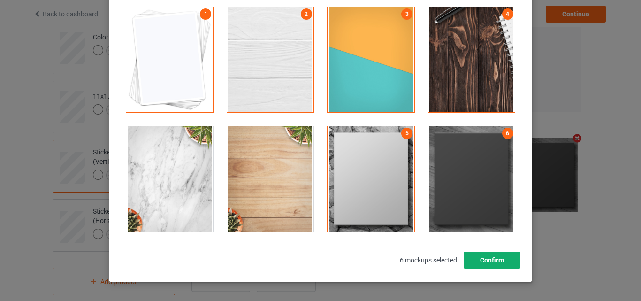
click at [493, 255] on button "Confirm" at bounding box center [492, 260] width 57 height 17
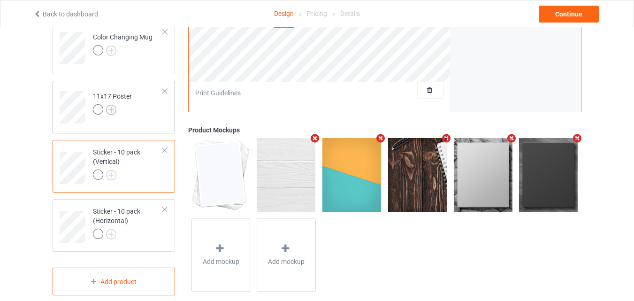
click at [111, 111] on img at bounding box center [111, 110] width 10 height 10
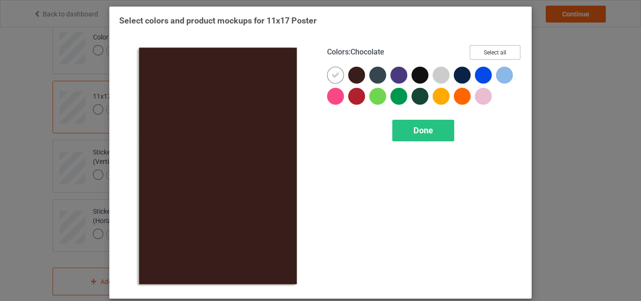
click at [506, 48] on button "Select all" at bounding box center [495, 52] width 51 height 15
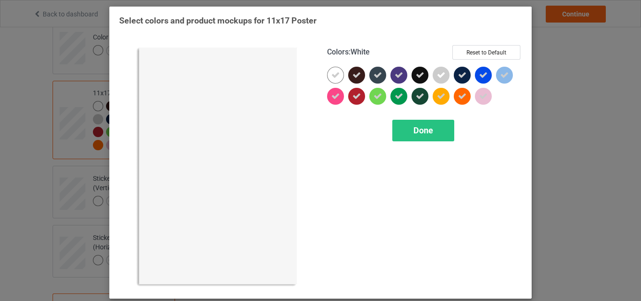
click at [334, 78] on icon at bounding box center [335, 75] width 8 height 8
click at [334, 78] on div at bounding box center [335, 75] width 17 height 17
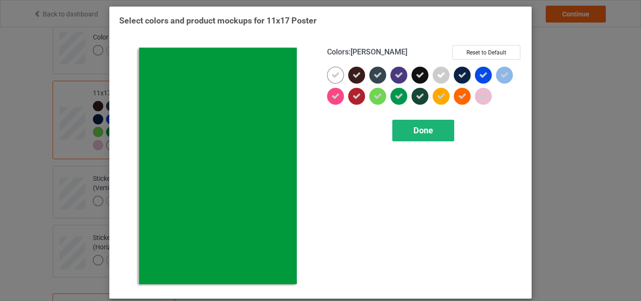
click at [414, 130] on span "Done" at bounding box center [424, 130] width 20 height 10
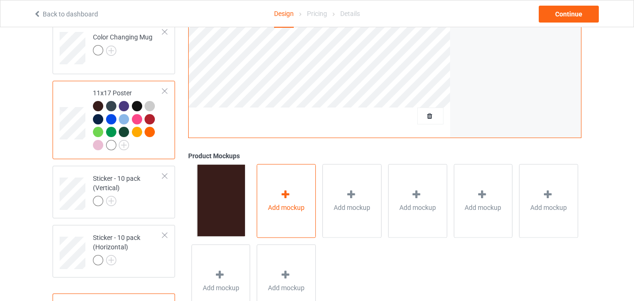
click at [282, 180] on div "Add mockup" at bounding box center [286, 201] width 59 height 74
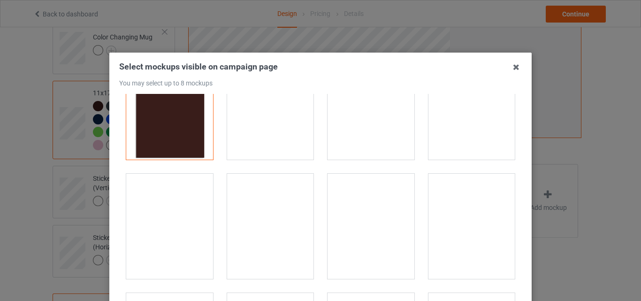
scroll to position [47, 0]
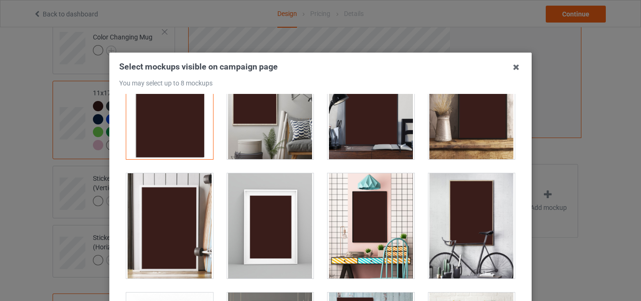
click at [287, 145] on div at bounding box center [270, 106] width 87 height 105
click at [358, 146] on div at bounding box center [371, 106] width 87 height 105
click at [250, 228] on div at bounding box center [270, 225] width 87 height 105
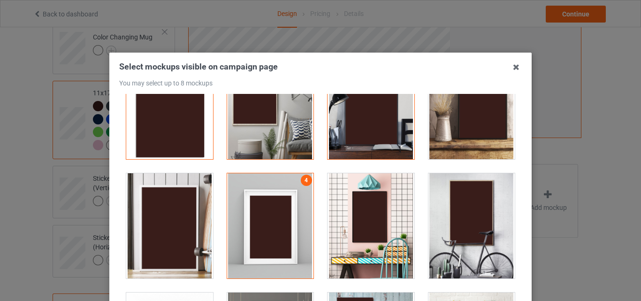
click at [449, 219] on div at bounding box center [472, 225] width 87 height 105
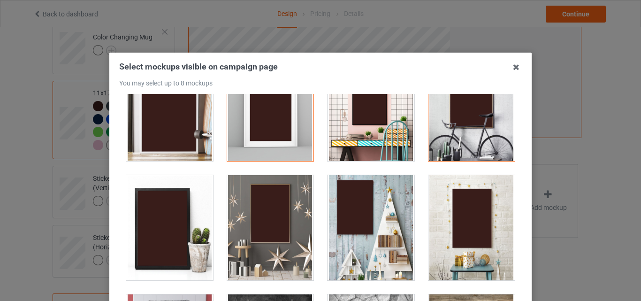
scroll to position [235, 0]
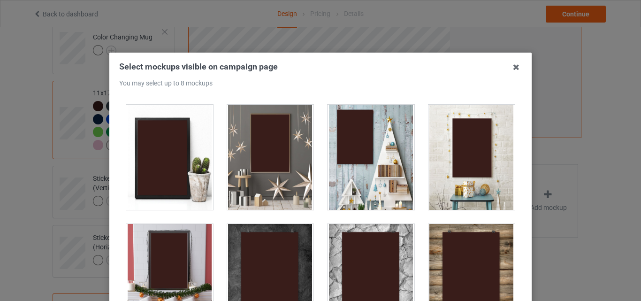
click at [295, 175] on div at bounding box center [270, 157] width 87 height 105
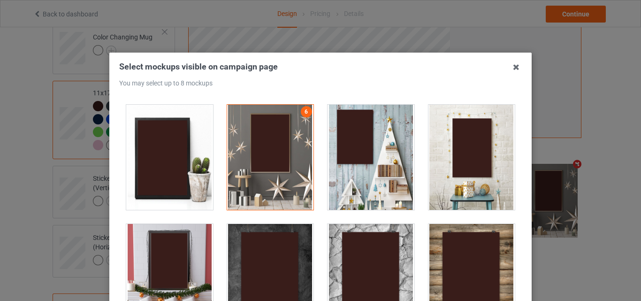
click at [330, 175] on div at bounding box center [371, 157] width 87 height 105
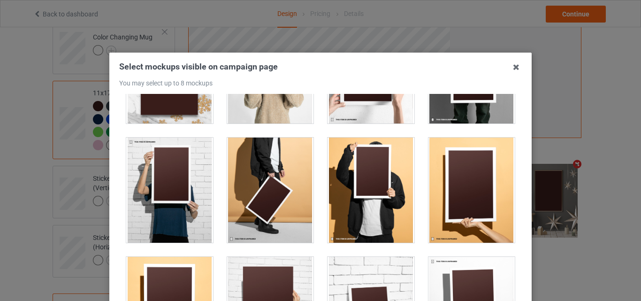
scroll to position [939, 0]
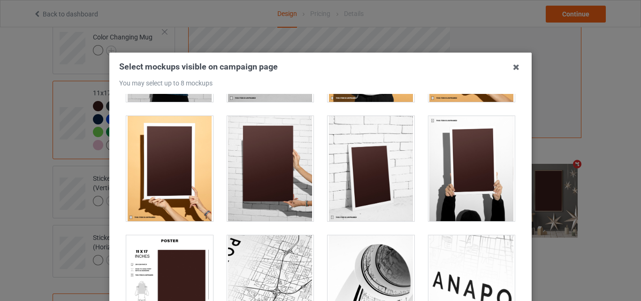
click at [296, 173] on div at bounding box center [270, 168] width 87 height 105
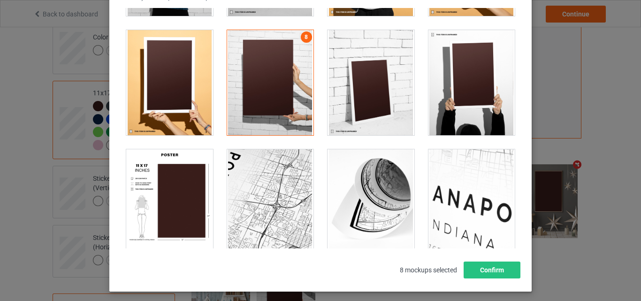
scroll to position [94, 0]
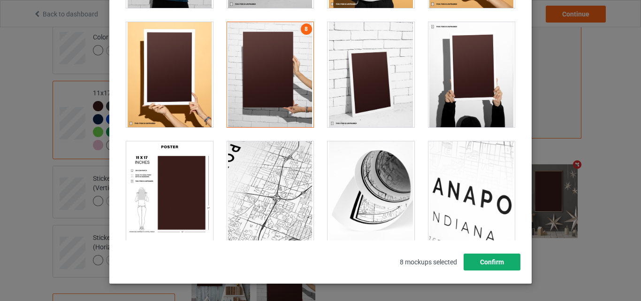
click at [482, 268] on button "Confirm" at bounding box center [492, 261] width 57 height 17
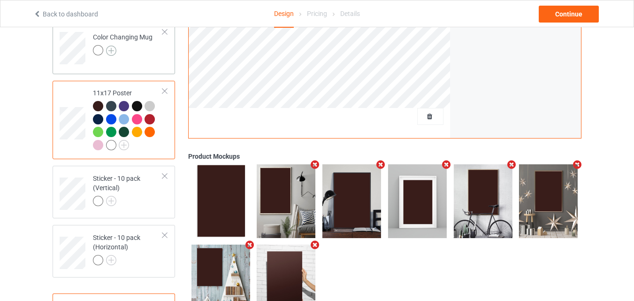
click at [111, 49] on img at bounding box center [111, 51] width 10 height 10
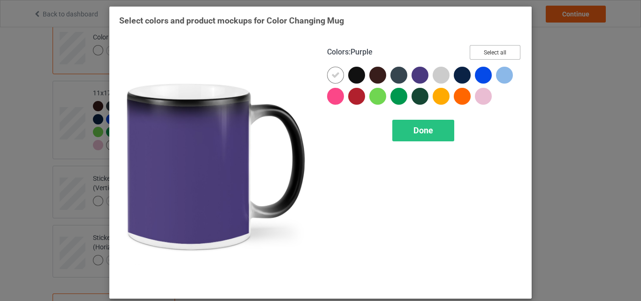
click at [482, 49] on button "Select all" at bounding box center [495, 52] width 51 height 15
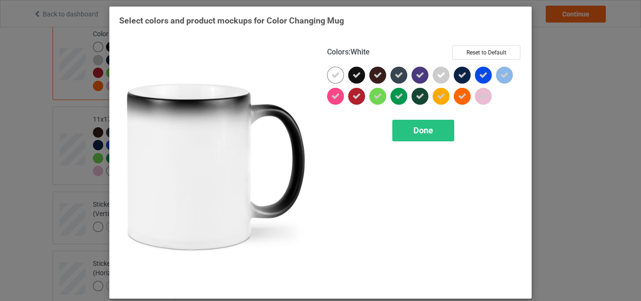
click at [335, 76] on icon at bounding box center [335, 75] width 8 height 8
click at [335, 76] on div at bounding box center [335, 75] width 17 height 17
click at [401, 128] on div "Done" at bounding box center [423, 131] width 62 height 22
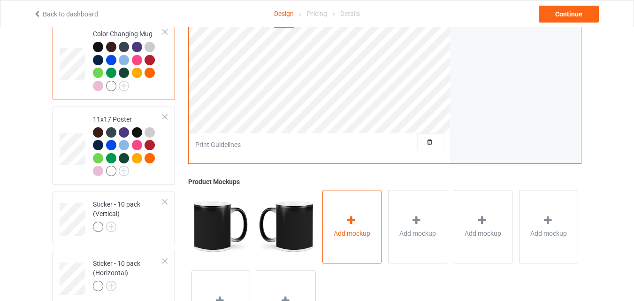
click at [337, 214] on div "Add mockup" at bounding box center [351, 227] width 59 height 74
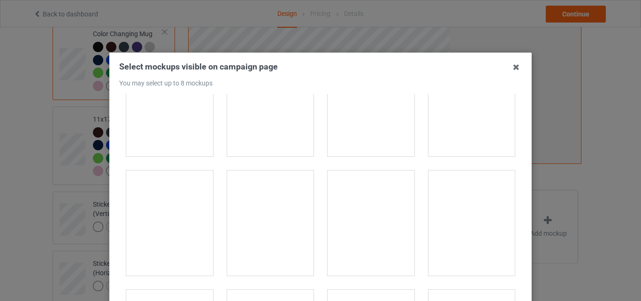
scroll to position [1596, 0]
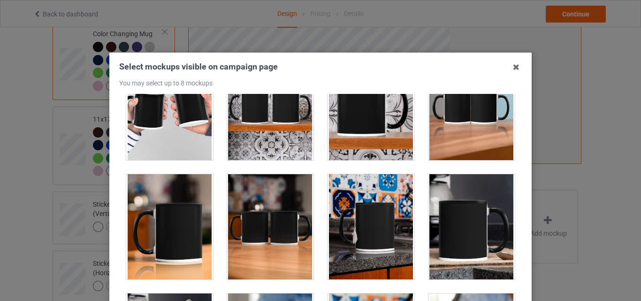
drag, startPoint x: 152, startPoint y: 203, endPoint x: 202, endPoint y: 203, distance: 49.8
click at [153, 203] on div at bounding box center [169, 226] width 87 height 105
click at [236, 202] on div at bounding box center [270, 226] width 87 height 105
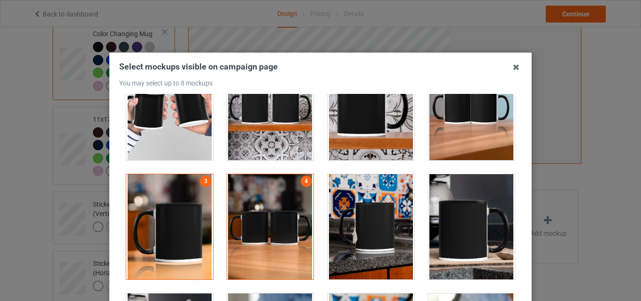
click at [387, 212] on div at bounding box center [371, 226] width 87 height 105
click at [436, 212] on div at bounding box center [472, 226] width 87 height 105
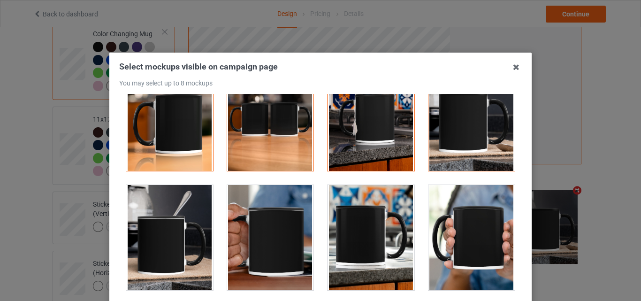
scroll to position [1690, 0]
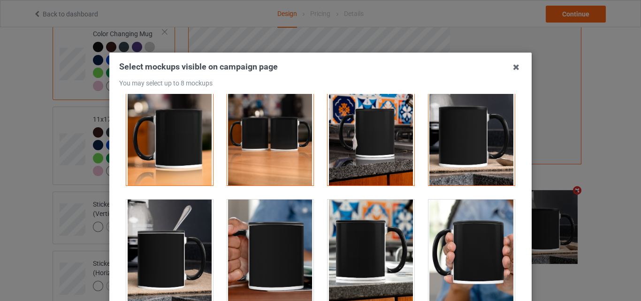
click at [181, 232] on div at bounding box center [169, 251] width 87 height 105
click at [439, 237] on div at bounding box center [472, 251] width 87 height 105
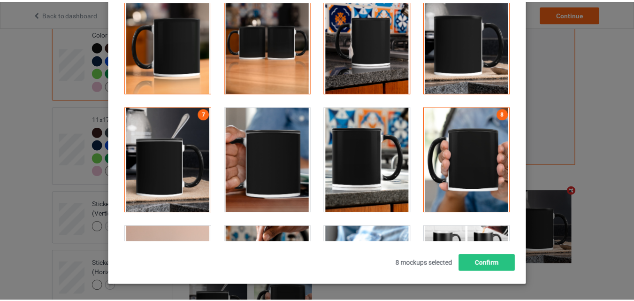
scroll to position [94, 0]
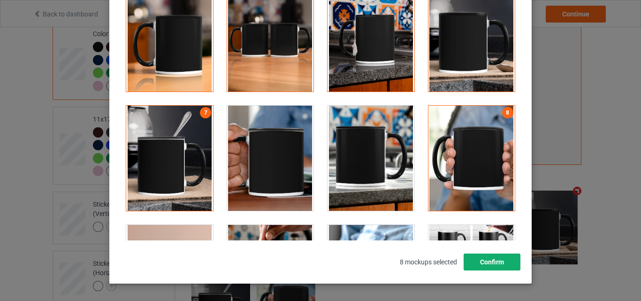
click at [491, 260] on button "Confirm" at bounding box center [492, 261] width 57 height 17
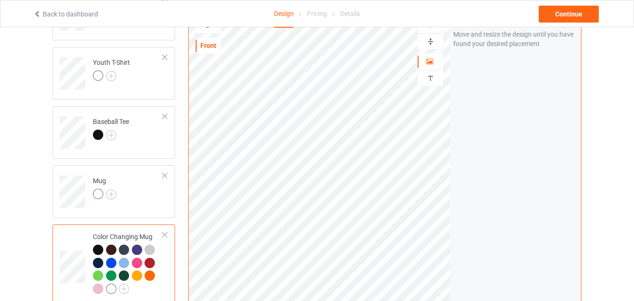
scroll to position [469, 0]
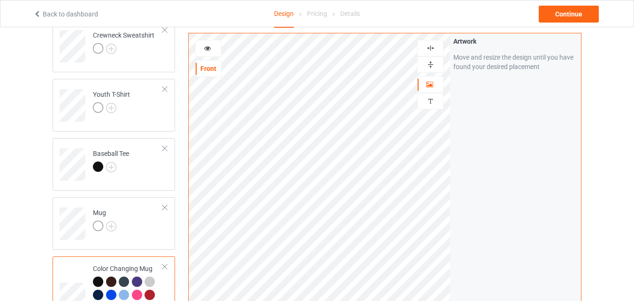
click at [424, 64] on div at bounding box center [430, 64] width 25 height 9
click at [219, 52] on div at bounding box center [208, 48] width 25 height 9
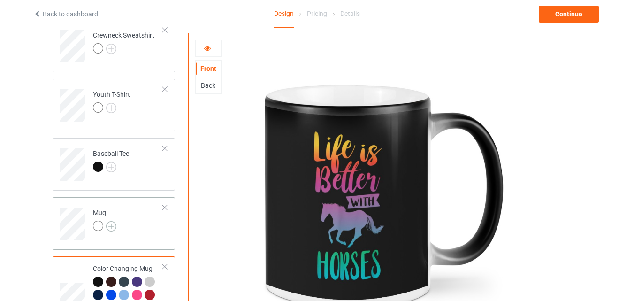
click at [112, 226] on img at bounding box center [111, 226] width 10 height 10
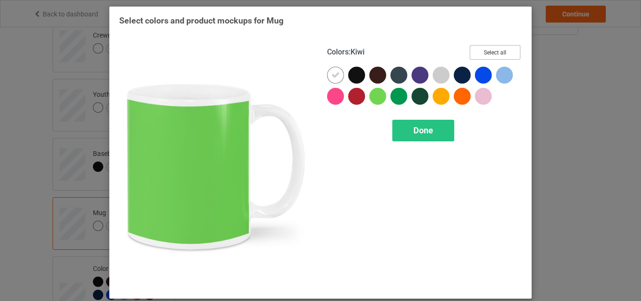
click at [497, 51] on button "Select all" at bounding box center [495, 52] width 51 height 15
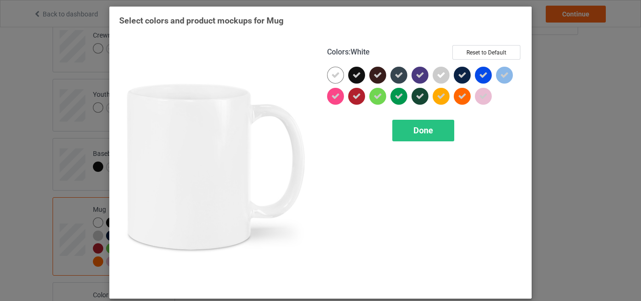
click at [327, 72] on div at bounding box center [335, 75] width 17 height 17
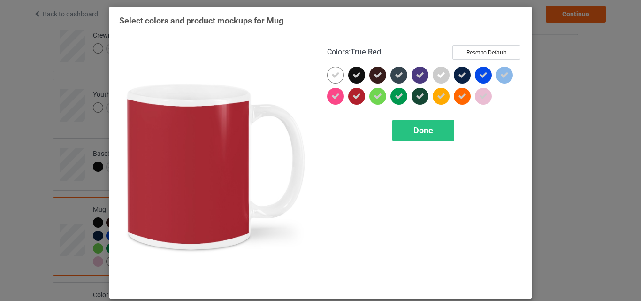
click at [415, 118] on div "Colors : True Red Reset to Default Done" at bounding box center [425, 166] width 208 height 257
click at [415, 126] on span "Done" at bounding box center [424, 130] width 20 height 10
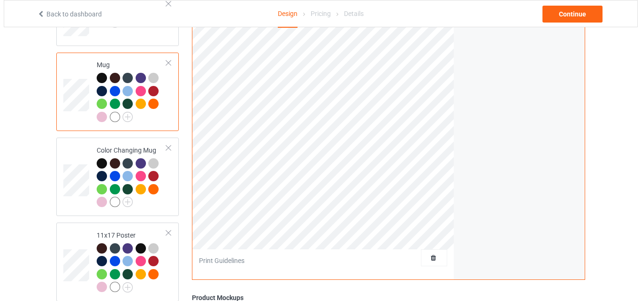
scroll to position [704, 0]
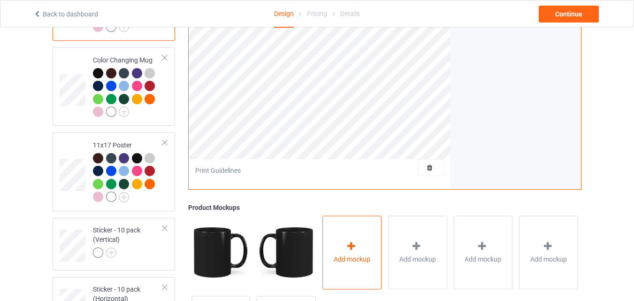
click at [365, 229] on div "Add mockup" at bounding box center [351, 252] width 59 height 74
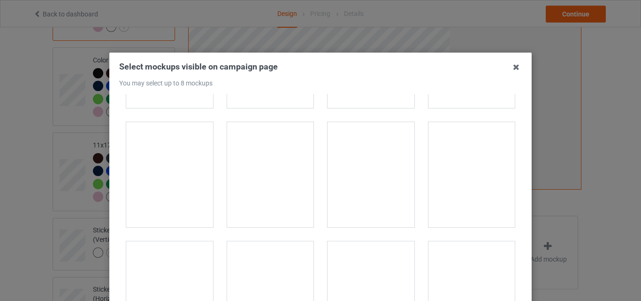
scroll to position [1549, 0]
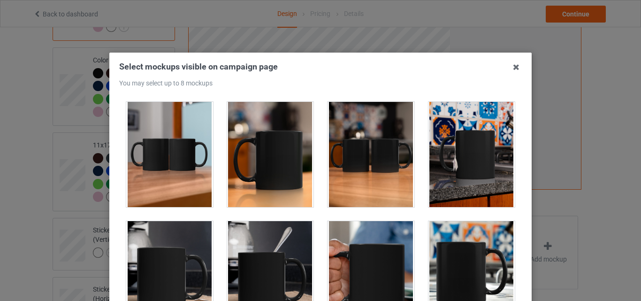
click at [190, 151] on div at bounding box center [169, 154] width 87 height 105
click at [260, 153] on div at bounding box center [270, 154] width 87 height 105
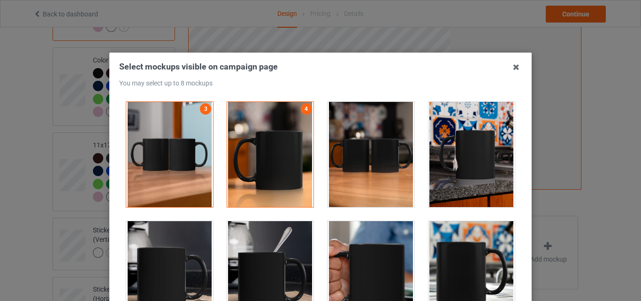
click at [339, 151] on div at bounding box center [371, 154] width 87 height 105
click at [442, 145] on div at bounding box center [472, 154] width 87 height 105
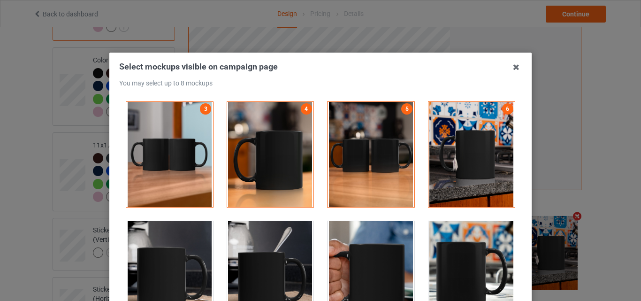
click at [349, 250] on div at bounding box center [371, 273] width 87 height 105
click at [436, 248] on div at bounding box center [472, 273] width 87 height 105
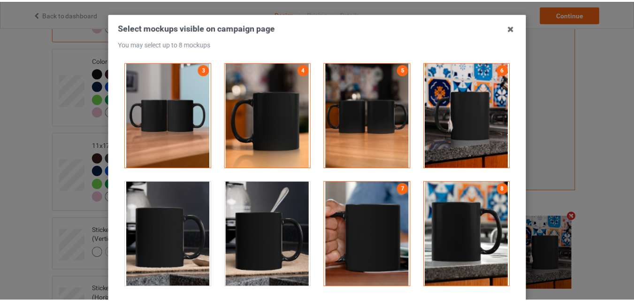
scroll to position [94, 0]
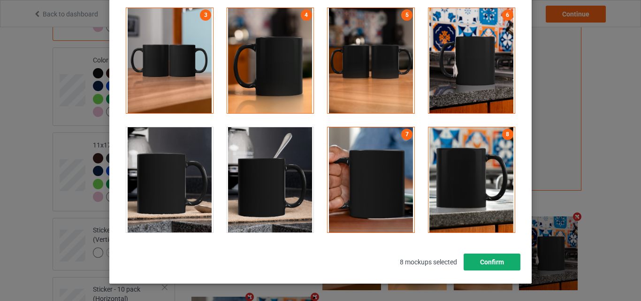
click at [477, 253] on button "Confirm" at bounding box center [492, 261] width 57 height 17
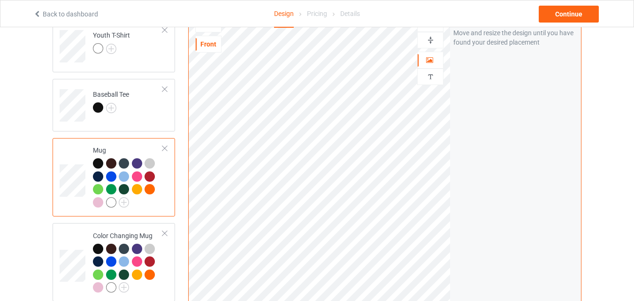
scroll to position [516, 0]
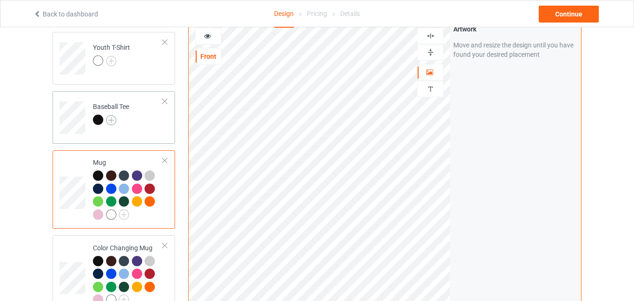
click at [113, 122] on img at bounding box center [111, 120] width 10 height 10
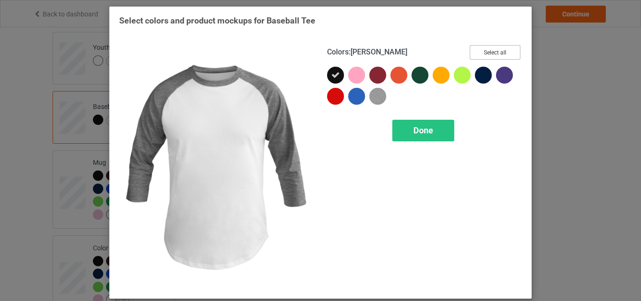
click at [482, 53] on button "Select all" at bounding box center [495, 52] width 51 height 15
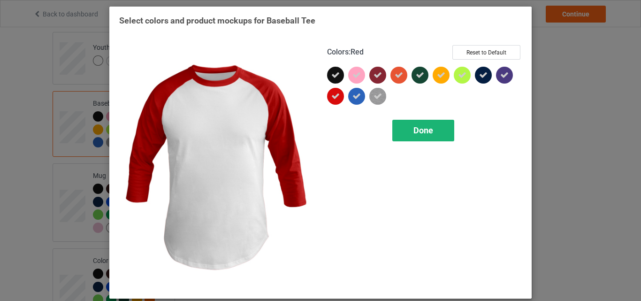
click at [414, 130] on span "Done" at bounding box center [424, 130] width 20 height 10
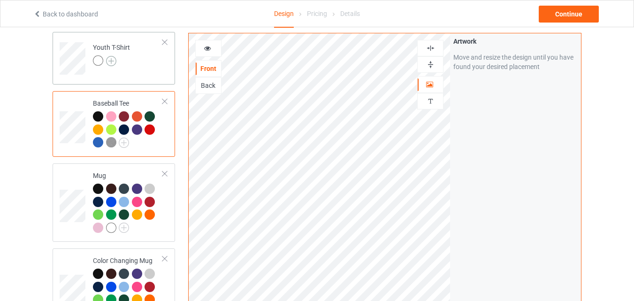
click at [109, 58] on img at bounding box center [111, 61] width 10 height 10
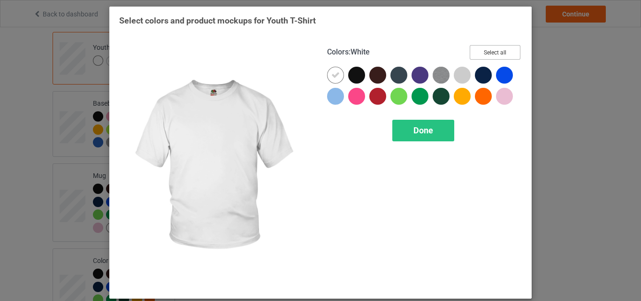
click at [507, 50] on button "Select all" at bounding box center [495, 52] width 51 height 15
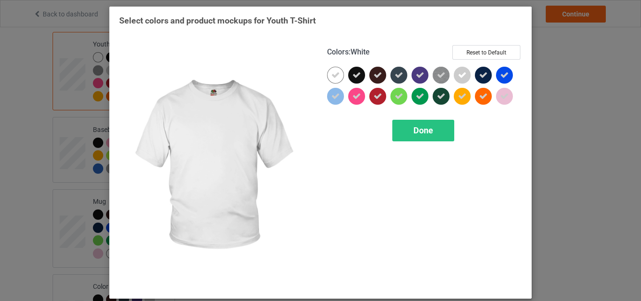
click at [327, 71] on div at bounding box center [335, 75] width 17 height 17
click at [417, 128] on span "Done" at bounding box center [424, 130] width 20 height 10
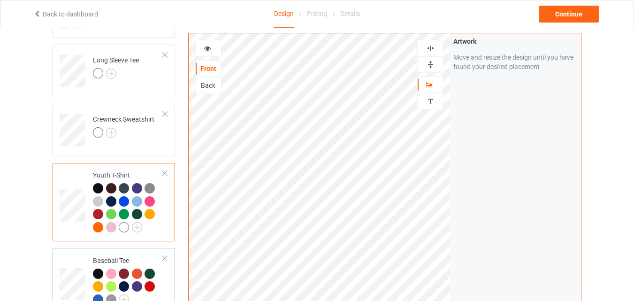
scroll to position [375, 0]
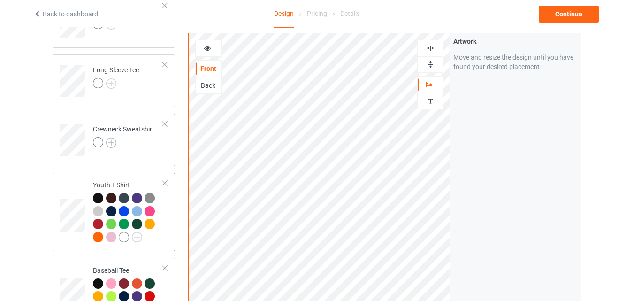
click at [111, 142] on img at bounding box center [111, 143] width 10 height 10
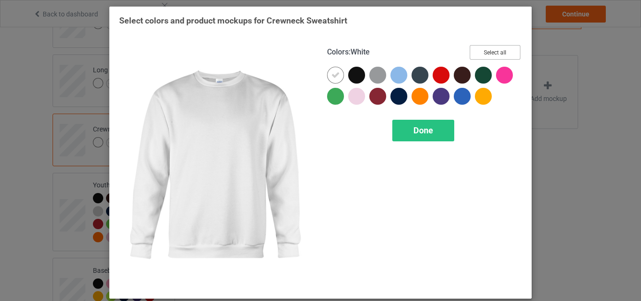
click at [486, 53] on button "Select all" at bounding box center [495, 52] width 51 height 15
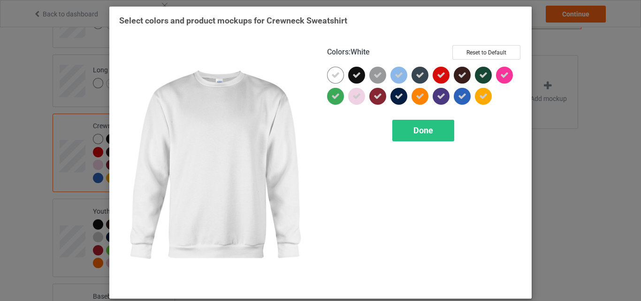
click at [331, 76] on icon at bounding box center [335, 75] width 8 height 8
click at [331, 76] on div at bounding box center [335, 75] width 17 height 17
click at [408, 132] on div "Done" at bounding box center [423, 131] width 62 height 22
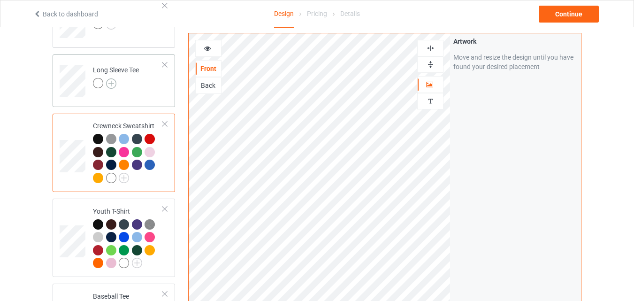
click at [113, 82] on img at bounding box center [111, 83] width 10 height 10
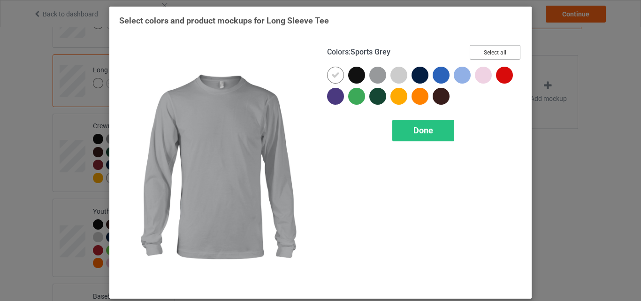
click at [472, 50] on button "Select all" at bounding box center [495, 52] width 51 height 15
click at [332, 75] on icon at bounding box center [335, 75] width 8 height 8
click at [332, 75] on div at bounding box center [335, 75] width 17 height 17
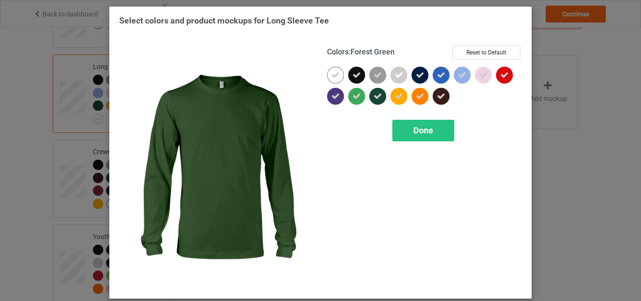
click at [404, 123] on div "Done" at bounding box center [423, 131] width 62 height 22
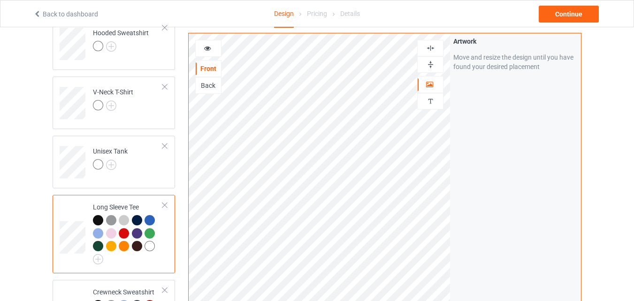
scroll to position [235, 0]
click at [109, 162] on img at bounding box center [111, 165] width 10 height 10
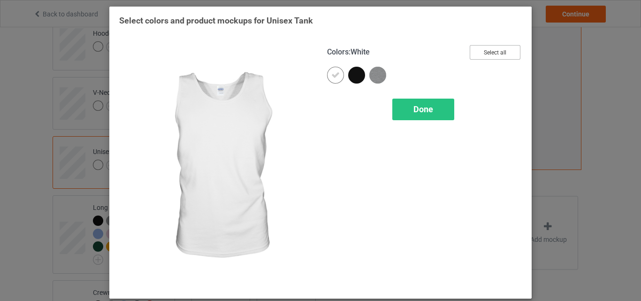
click at [488, 53] on button "Select all" at bounding box center [495, 52] width 51 height 15
click at [331, 73] on icon at bounding box center [335, 75] width 8 height 8
click at [329, 73] on div at bounding box center [335, 75] width 17 height 17
click at [414, 114] on span "Done" at bounding box center [424, 109] width 20 height 10
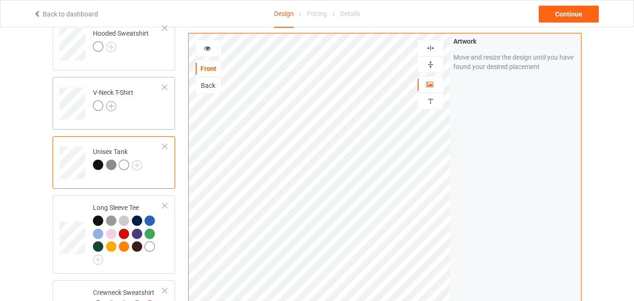
click at [114, 106] on img at bounding box center [111, 106] width 10 height 10
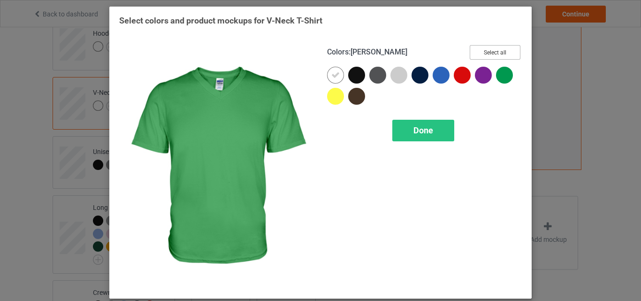
click at [489, 50] on button "Select all" at bounding box center [495, 52] width 51 height 15
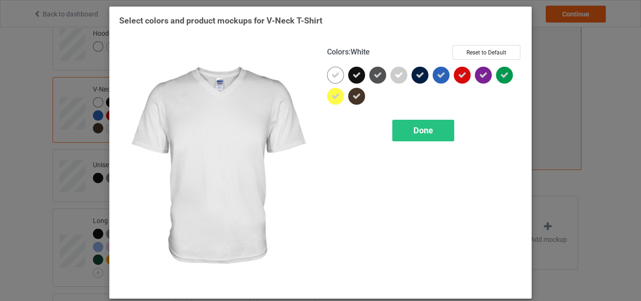
click at [331, 76] on icon at bounding box center [335, 75] width 8 height 8
click at [330, 76] on div at bounding box center [335, 75] width 17 height 17
click at [414, 134] on span "Done" at bounding box center [424, 130] width 20 height 10
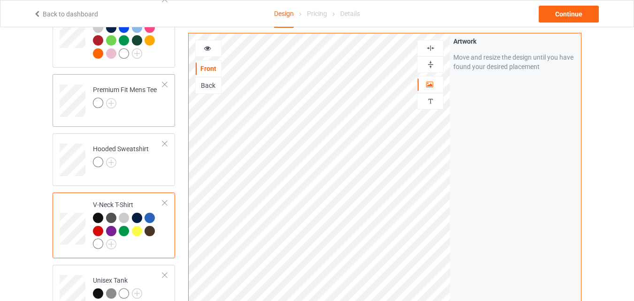
scroll to position [94, 0]
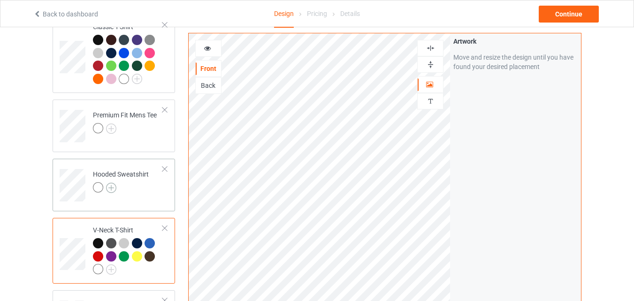
click at [110, 188] on img at bounding box center [111, 188] width 10 height 10
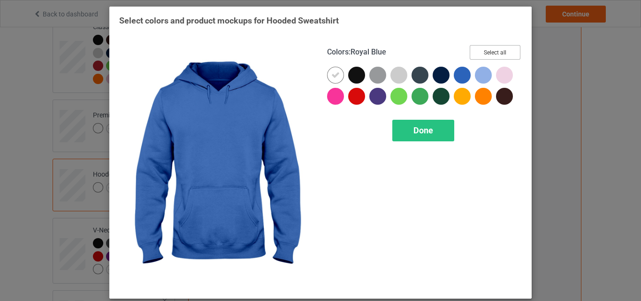
click at [487, 51] on button "Select all" at bounding box center [495, 52] width 51 height 15
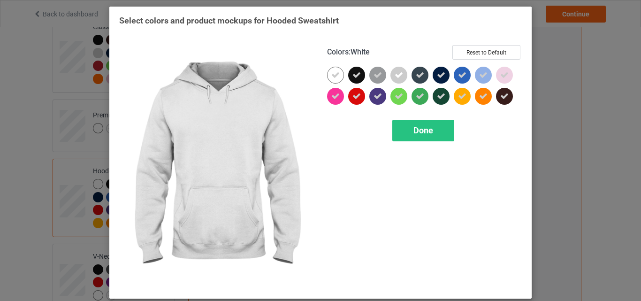
click at [335, 75] on icon at bounding box center [335, 75] width 8 height 8
click at [335, 75] on div at bounding box center [335, 75] width 17 height 17
click at [335, 75] on icon at bounding box center [335, 75] width 8 height 8
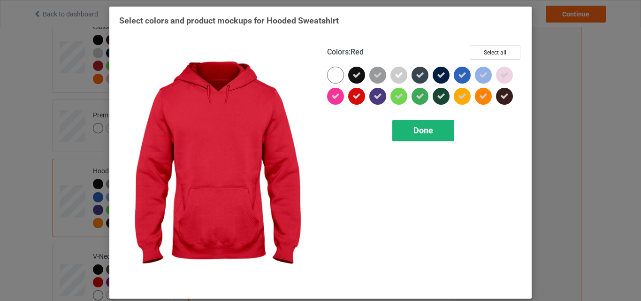
click at [419, 132] on span "Done" at bounding box center [424, 130] width 20 height 10
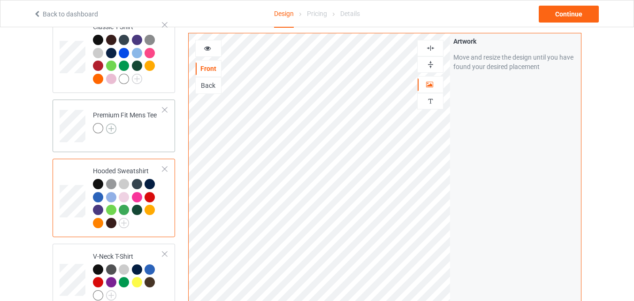
click at [114, 128] on img at bounding box center [111, 128] width 10 height 10
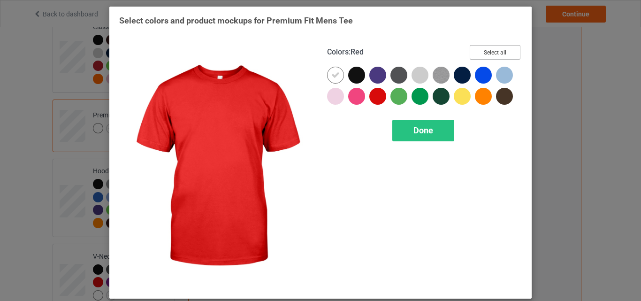
drag, startPoint x: 509, startPoint y: 52, endPoint x: 316, endPoint y: 63, distance: 193.3
click at [509, 51] on button "Select all" at bounding box center [495, 52] width 51 height 15
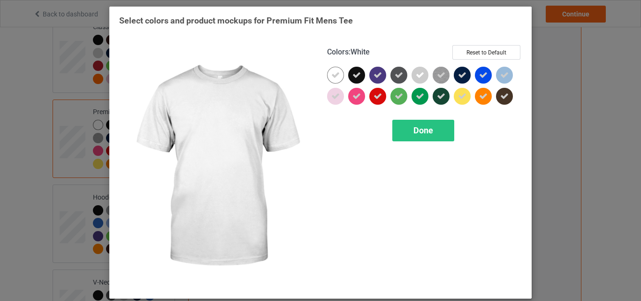
click at [332, 77] on icon at bounding box center [335, 75] width 8 height 8
click at [332, 77] on div at bounding box center [335, 75] width 17 height 17
click at [404, 124] on div "Done" at bounding box center [423, 131] width 62 height 22
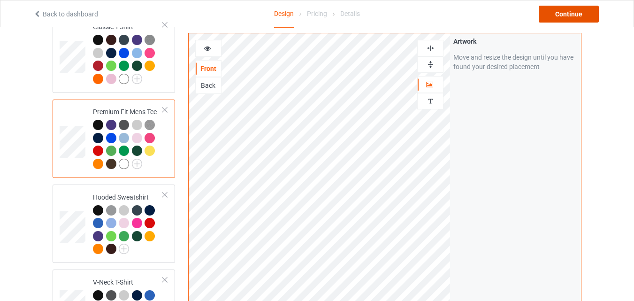
click at [539, 19] on div "Continue" at bounding box center [569, 14] width 60 height 17
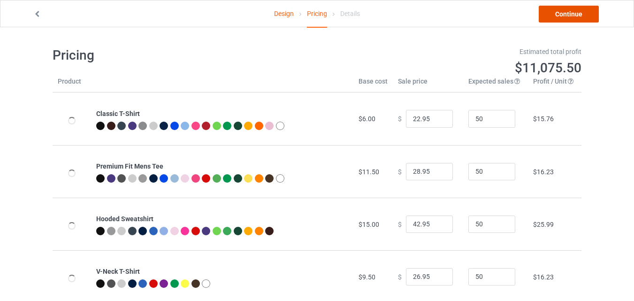
click at [563, 20] on link "Continue" at bounding box center [569, 14] width 60 height 17
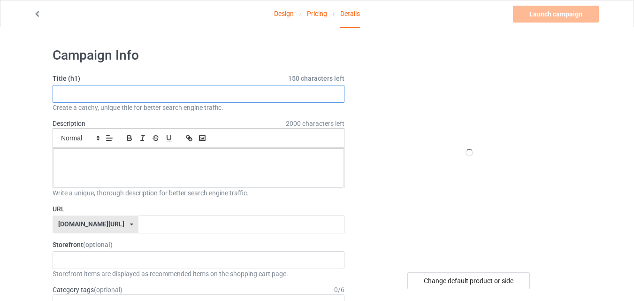
click at [264, 91] on input "text" at bounding box center [199, 94] width 292 height 18
paste input "Cute Life Is Better With Horses"
type input "Cute Life Is Better With Horses"
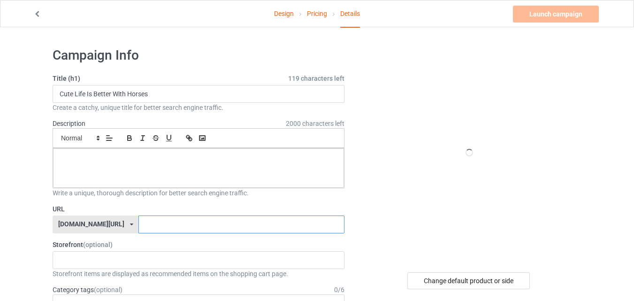
click at [216, 220] on input "text" at bounding box center [241, 224] width 206 height 18
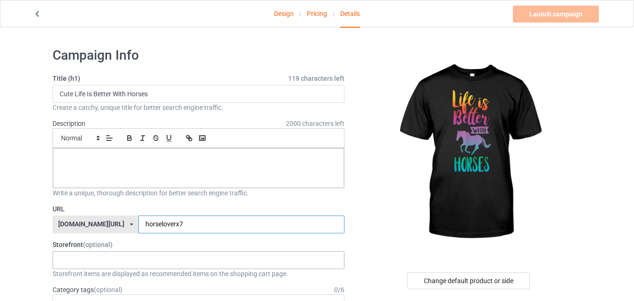
type input "horseloverx7"
click at [214, 262] on div "Sport Fashion 67f1b36daeea31002e90f20b" at bounding box center [199, 260] width 292 height 18
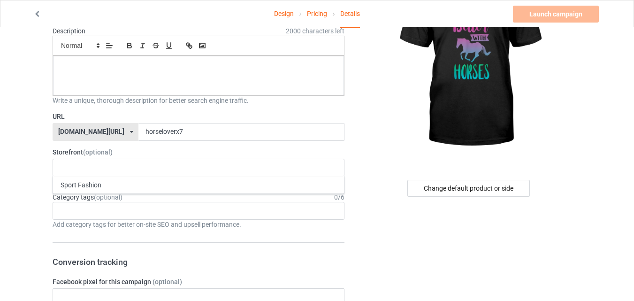
scroll to position [94, 0]
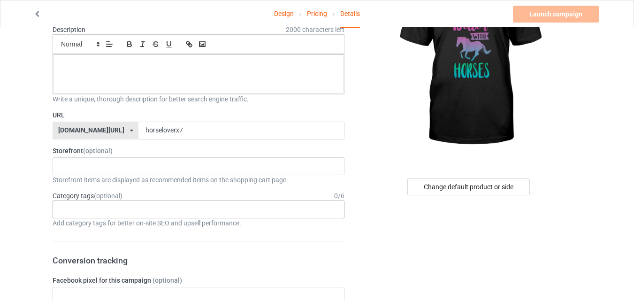
click at [235, 212] on div "Age > [DEMOGRAPHIC_DATA] > 1 Age > [DEMOGRAPHIC_DATA] Months > 1 Month Age > [D…" at bounding box center [199, 209] width 292 height 18
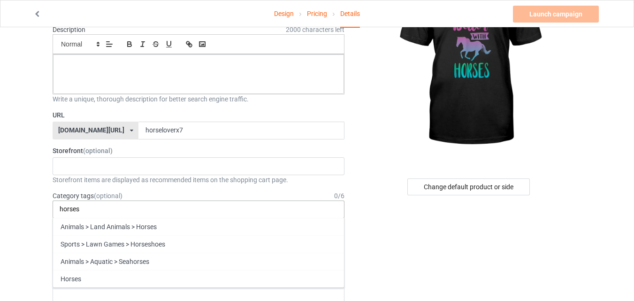
type input "horses"
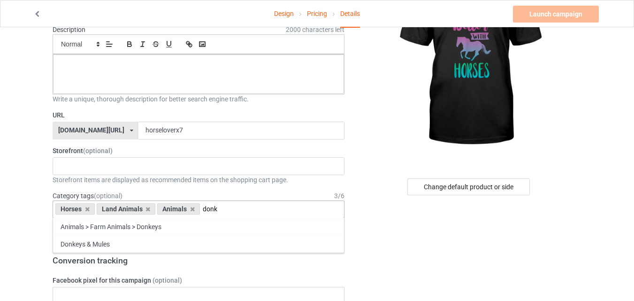
type input "donk"
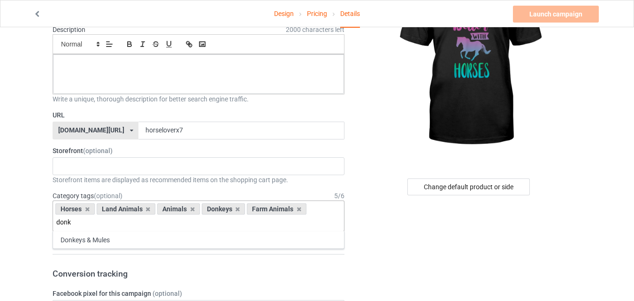
type input "donk"
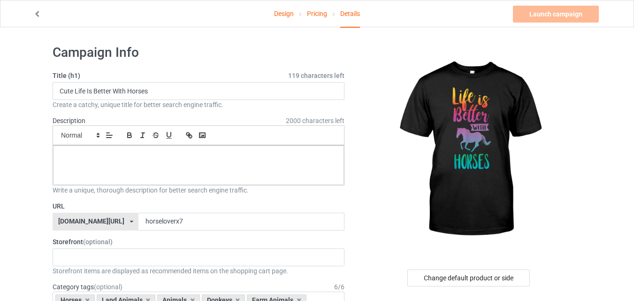
scroll to position [0, 0]
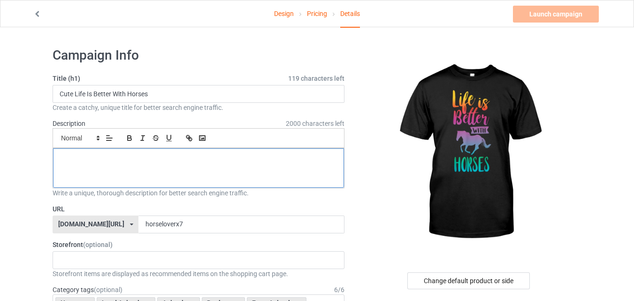
click at [209, 164] on div at bounding box center [198, 167] width 291 height 39
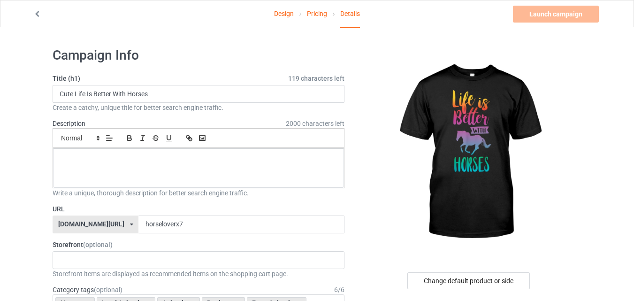
paste div
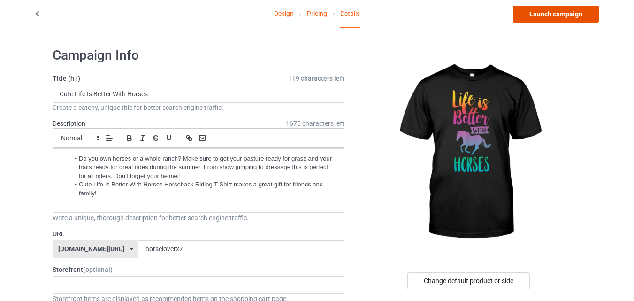
click at [533, 17] on link "Launch campaign" at bounding box center [556, 14] width 86 height 17
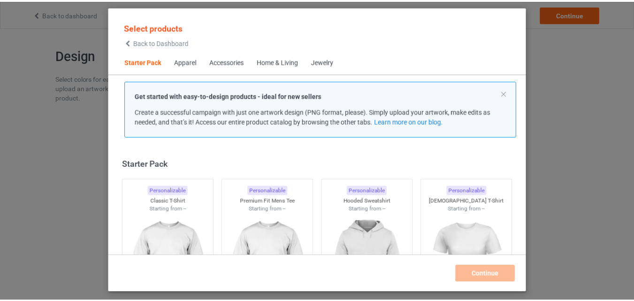
scroll to position [12, 0]
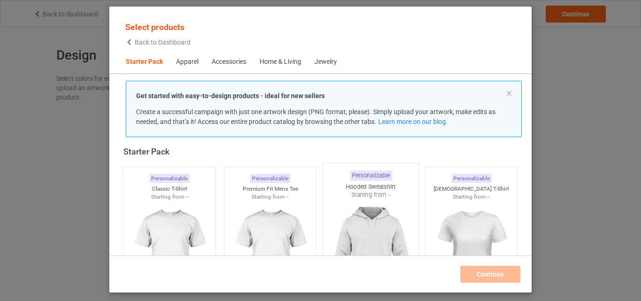
click at [174, 231] on img at bounding box center [170, 253] width 84 height 105
click at [262, 229] on img at bounding box center [270, 253] width 84 height 105
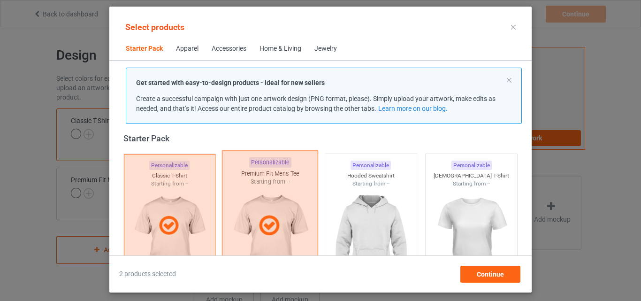
click at [375, 225] on img at bounding box center [371, 240] width 84 height 105
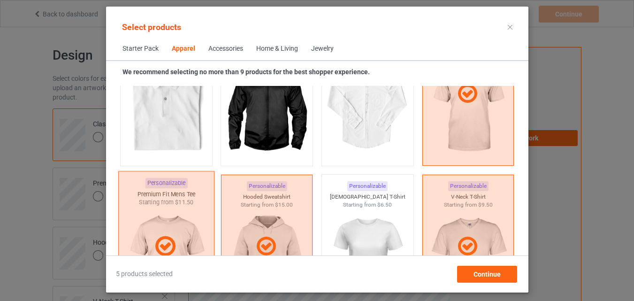
scroll to position [575, 0]
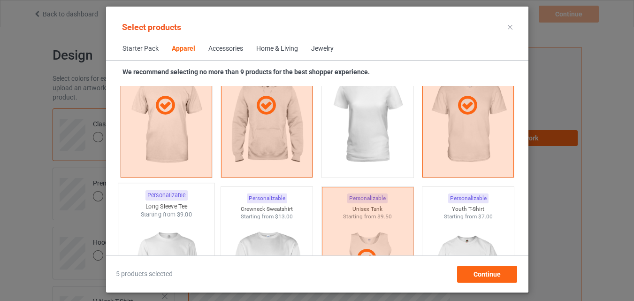
click at [204, 209] on div "Long Sleeve Tee" at bounding box center [166, 206] width 96 height 8
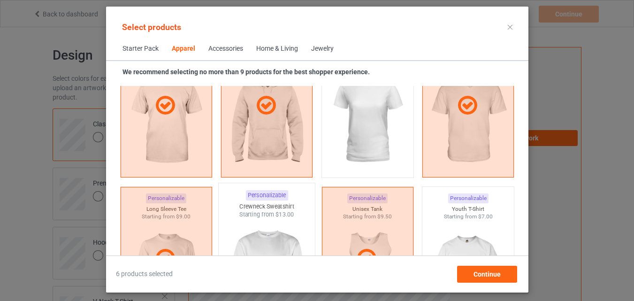
click at [277, 214] on span "$13.00" at bounding box center [285, 214] width 19 height 7
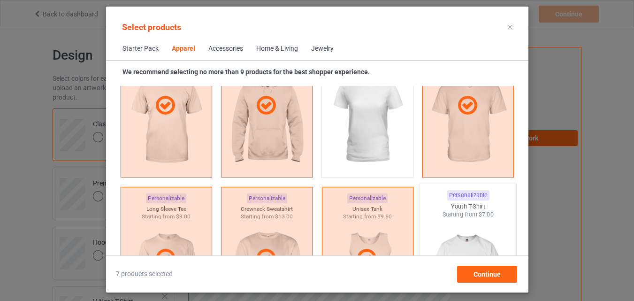
click at [433, 215] on div "Starting from $7.00" at bounding box center [468, 214] width 96 height 8
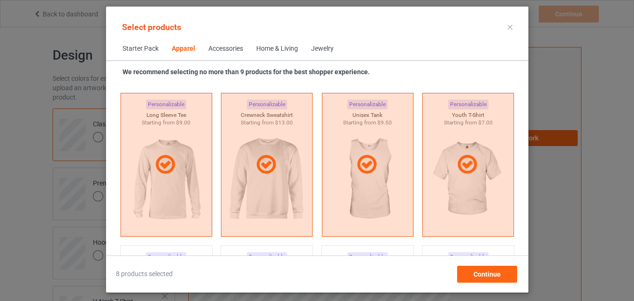
scroll to position [810, 0]
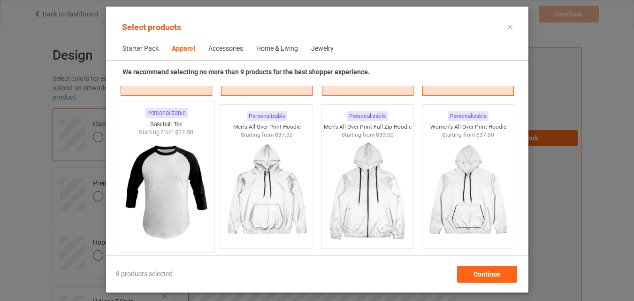
click at [176, 201] on img at bounding box center [166, 192] width 88 height 110
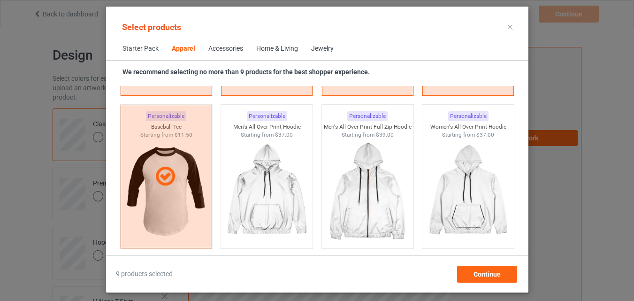
click at [260, 54] on span "Home & Living" at bounding box center [277, 49] width 55 height 23
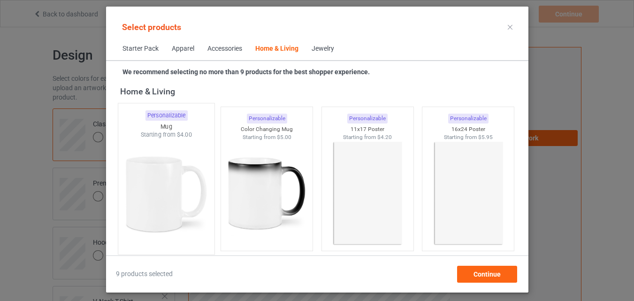
click at [179, 158] on img at bounding box center [166, 194] width 88 height 110
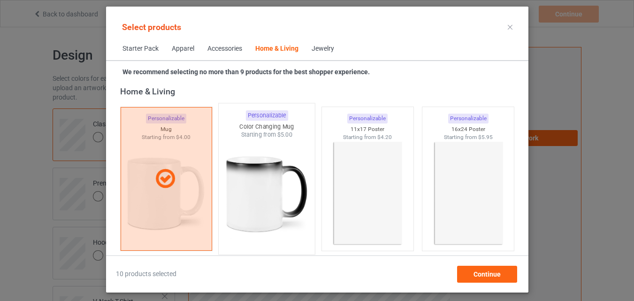
click at [278, 159] on img at bounding box center [266, 194] width 88 height 110
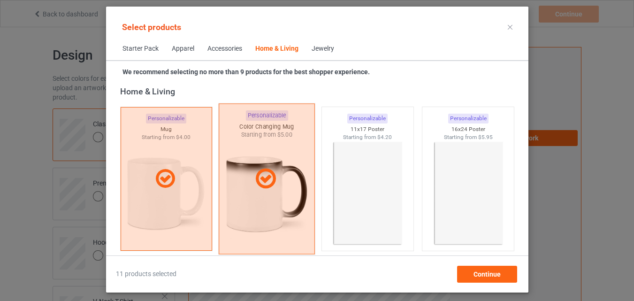
click at [311, 160] on div at bounding box center [267, 179] width 96 height 151
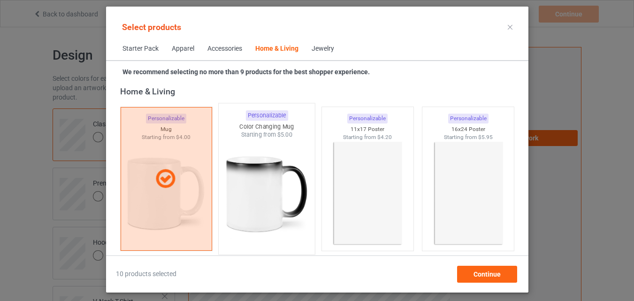
click at [265, 172] on img at bounding box center [266, 194] width 88 height 110
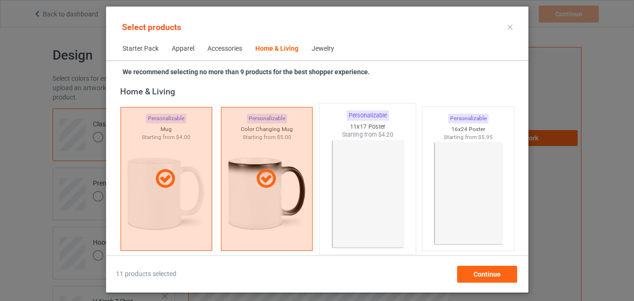
click at [350, 173] on img at bounding box center [367, 194] width 88 height 110
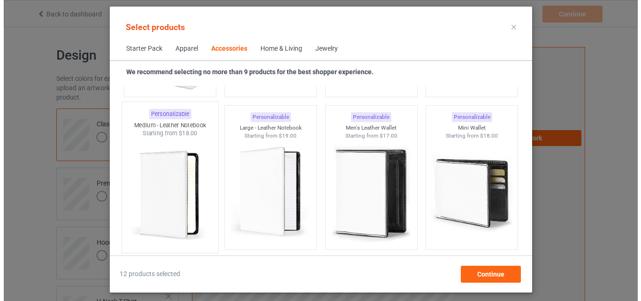
scroll to position [3670, 0]
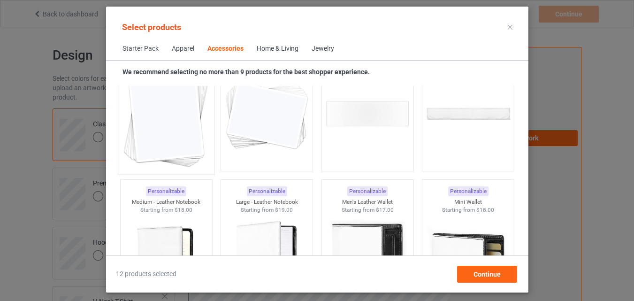
click at [184, 142] on img at bounding box center [166, 114] width 88 height 110
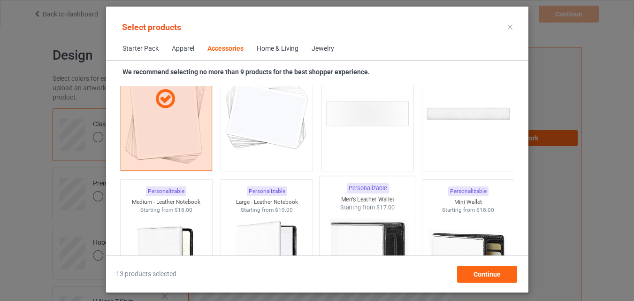
click at [258, 142] on img at bounding box center [267, 113] width 84 height 105
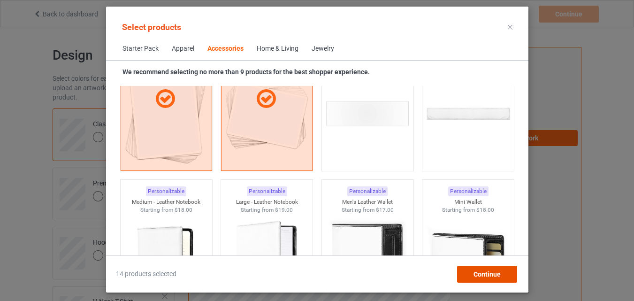
click at [488, 272] on span "Continue" at bounding box center [486, 274] width 27 height 8
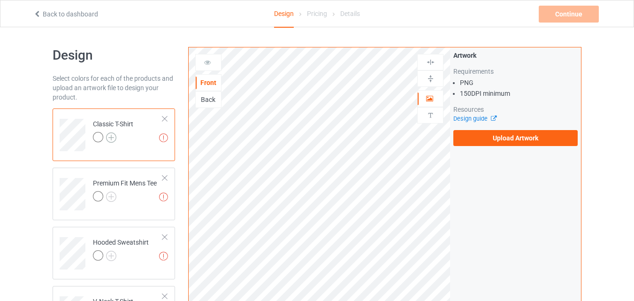
click at [114, 138] on img at bounding box center [111, 137] width 10 height 10
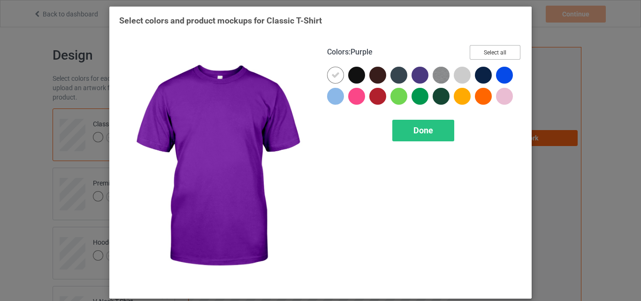
click at [484, 53] on button "Select all" at bounding box center [495, 52] width 51 height 15
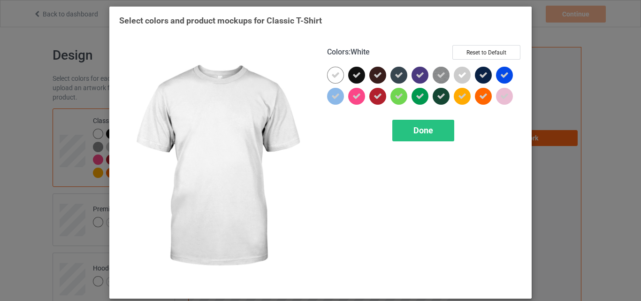
click at [331, 74] on icon at bounding box center [335, 75] width 8 height 8
click at [331, 74] on div at bounding box center [335, 75] width 17 height 17
click at [394, 129] on div "Done" at bounding box center [423, 131] width 62 height 22
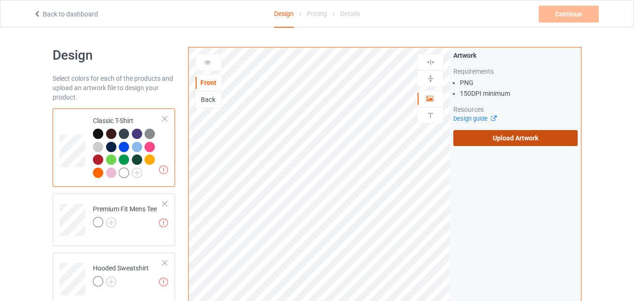
click at [515, 140] on label "Upload Artwork" at bounding box center [515, 138] width 124 height 16
click at [0, 0] on input "Upload Artwork" at bounding box center [0, 0] width 0 height 0
click at [480, 137] on label "Upload Artwork" at bounding box center [515, 138] width 124 height 16
click at [0, 0] on input "Upload Artwork" at bounding box center [0, 0] width 0 height 0
click at [533, 142] on label "Upload Artwork" at bounding box center [515, 138] width 124 height 16
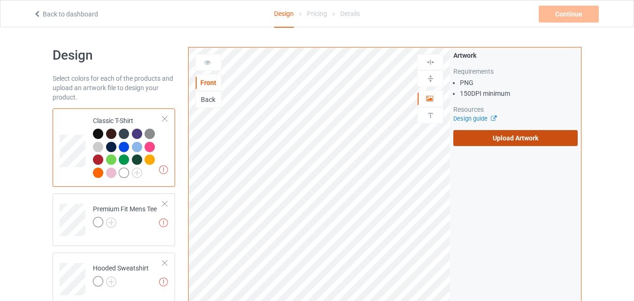
click at [0, 0] on input "Upload Artwork" at bounding box center [0, 0] width 0 height 0
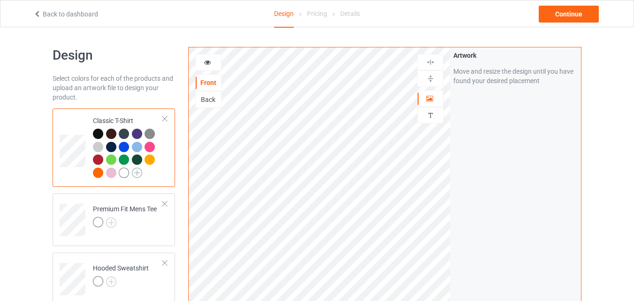
click at [137, 174] on img at bounding box center [137, 173] width 10 height 10
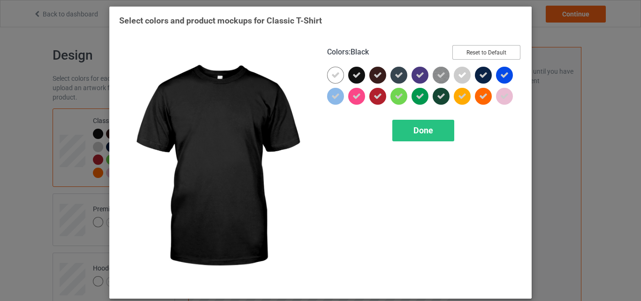
click at [459, 54] on button "Reset to Default" at bounding box center [486, 52] width 68 height 15
click at [459, 54] on div "Colors : Black Select all" at bounding box center [424, 56] width 195 height 22
click at [470, 54] on button "Select all" at bounding box center [495, 52] width 51 height 15
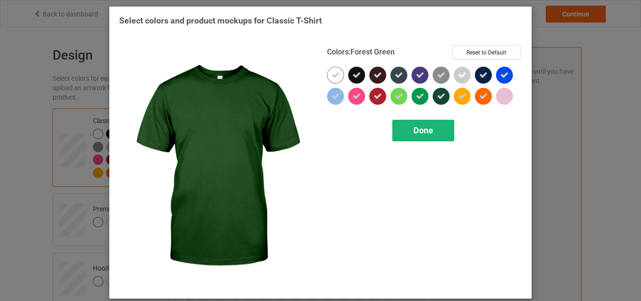
click at [414, 124] on div "Done" at bounding box center [423, 131] width 62 height 22
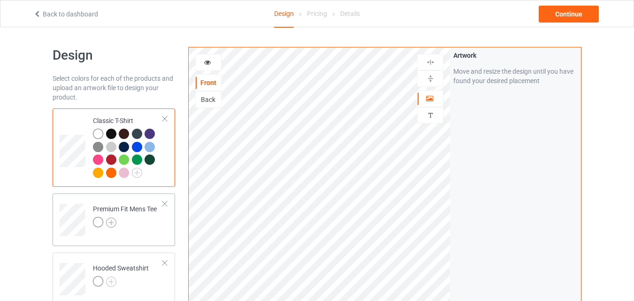
click at [112, 221] on img at bounding box center [111, 222] width 10 height 10
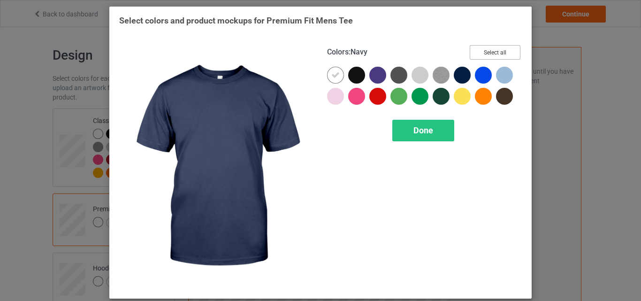
click at [480, 51] on button "Select all" at bounding box center [495, 52] width 51 height 15
click at [424, 131] on span "Done" at bounding box center [424, 130] width 20 height 10
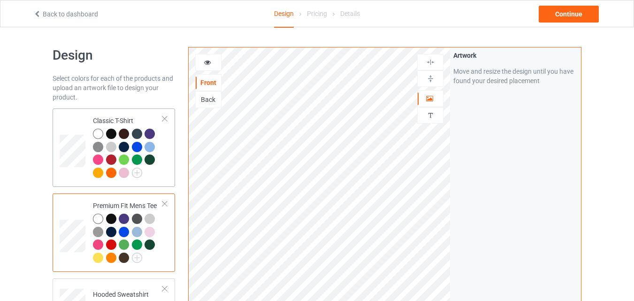
click at [155, 151] on div at bounding box center [151, 148] width 13 height 13
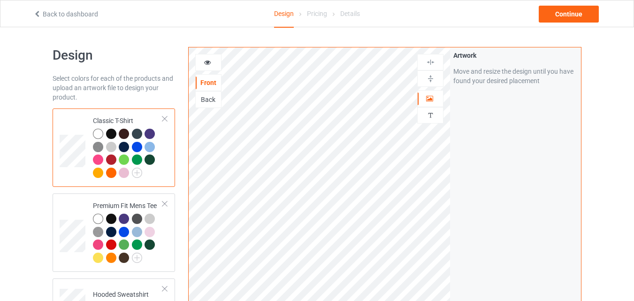
click at [151, 144] on div at bounding box center [150, 147] width 10 height 10
click at [138, 146] on div at bounding box center [137, 147] width 10 height 10
click at [149, 135] on div at bounding box center [150, 134] width 10 height 10
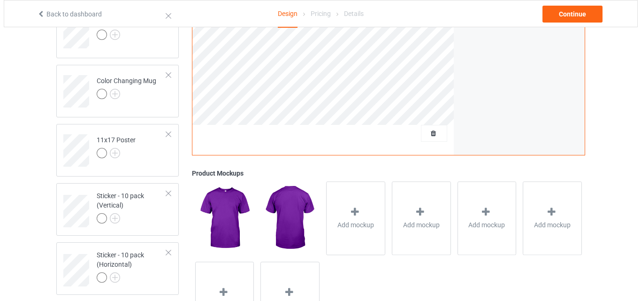
scroll to position [745, 0]
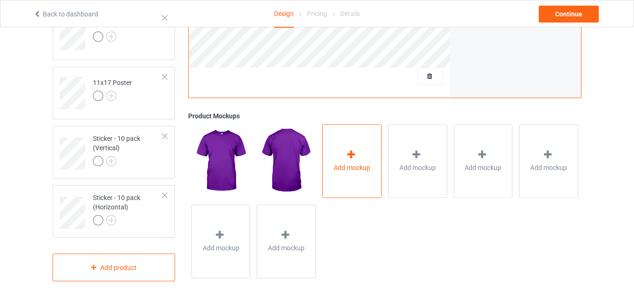
click at [342, 148] on div "Add mockup" at bounding box center [351, 161] width 59 height 74
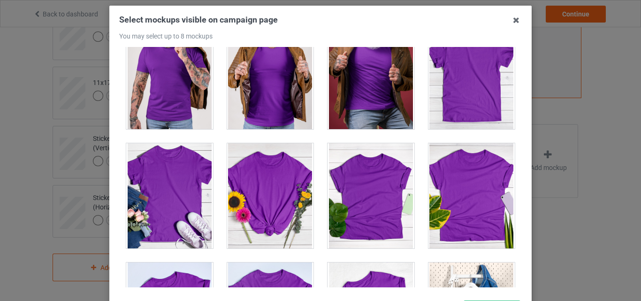
scroll to position [13141, 0]
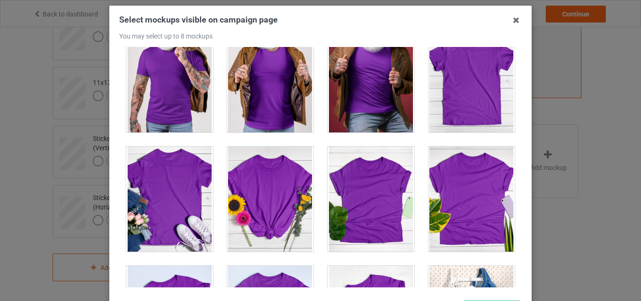
click at [477, 82] on div at bounding box center [472, 79] width 87 height 105
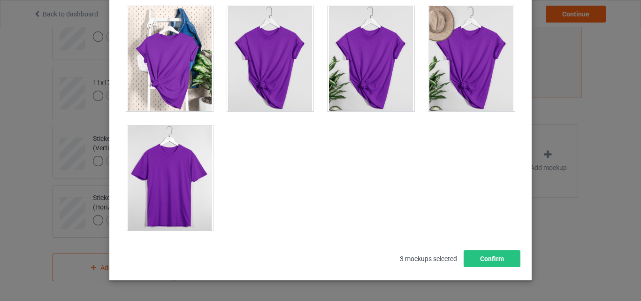
scroll to position [129, 0]
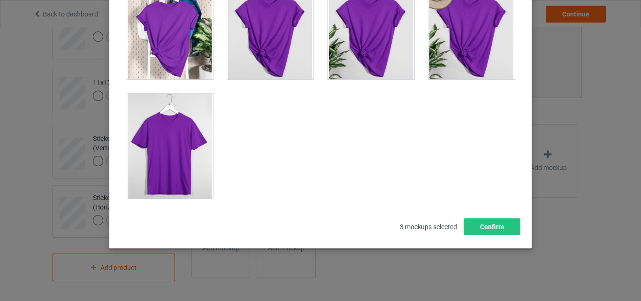
click at [171, 140] on div at bounding box center [169, 145] width 87 height 105
click at [475, 228] on button "Confirm" at bounding box center [492, 226] width 57 height 17
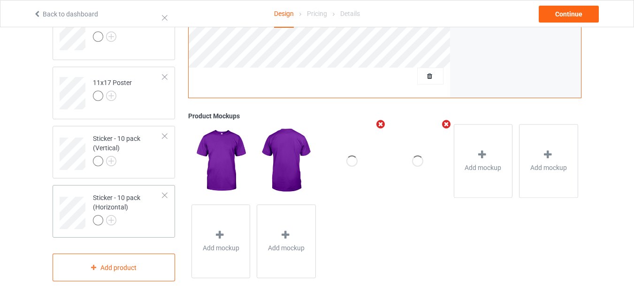
click at [141, 205] on div "Sticker - 10 pack (Horizontal)" at bounding box center [128, 209] width 70 height 32
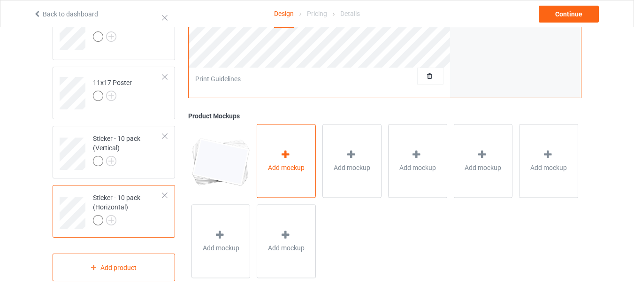
click at [282, 158] on icon at bounding box center [286, 155] width 12 height 10
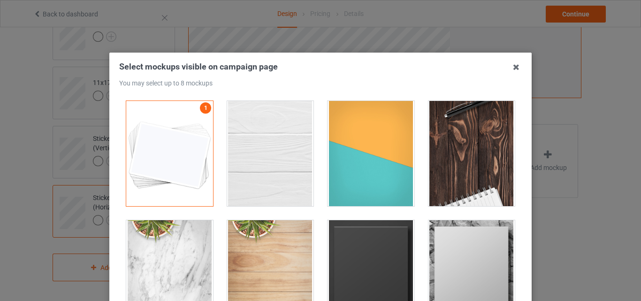
click at [289, 157] on div at bounding box center [270, 153] width 87 height 105
click at [342, 153] on div at bounding box center [371, 153] width 87 height 105
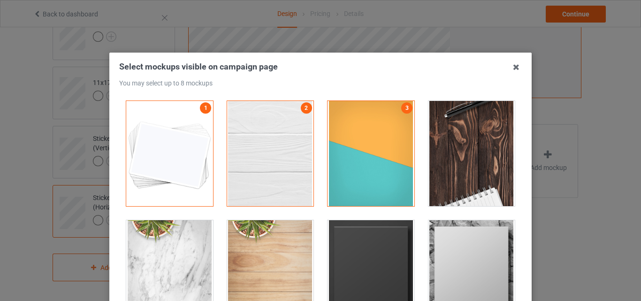
click at [469, 150] on div at bounding box center [472, 153] width 87 height 105
click at [379, 260] on div at bounding box center [371, 272] width 87 height 105
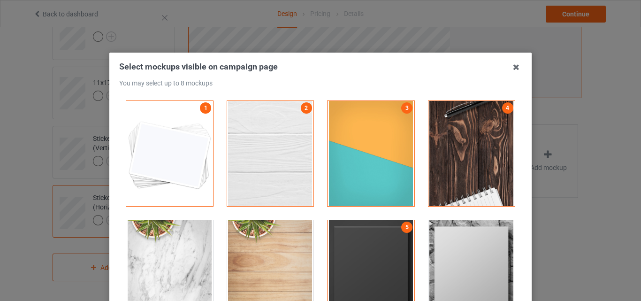
click at [440, 248] on div at bounding box center [472, 272] width 87 height 105
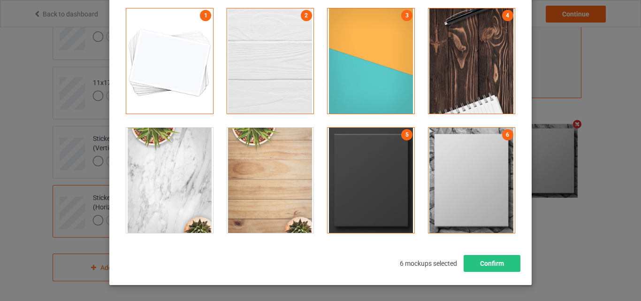
scroll to position [94, 0]
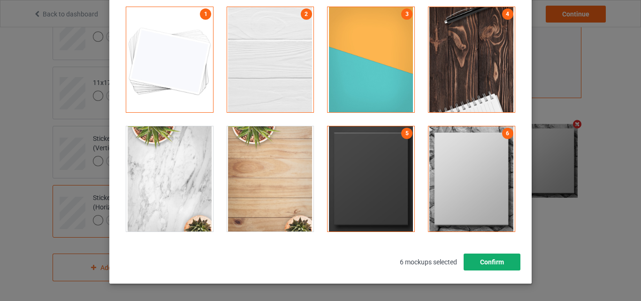
click at [490, 264] on button "Confirm" at bounding box center [492, 261] width 57 height 17
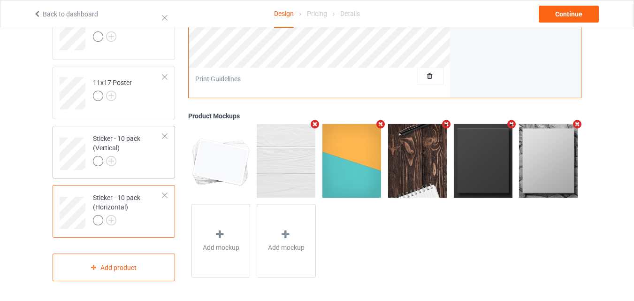
click at [145, 160] on div at bounding box center [128, 162] width 70 height 13
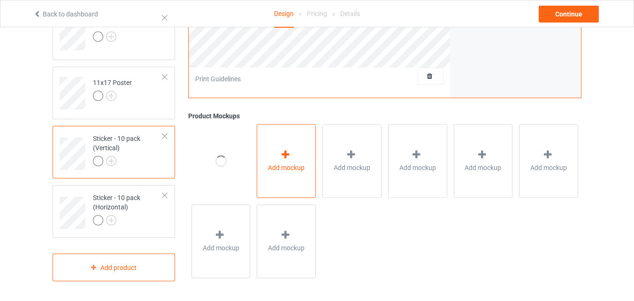
click at [282, 165] on span "Add mockup" at bounding box center [286, 167] width 37 height 9
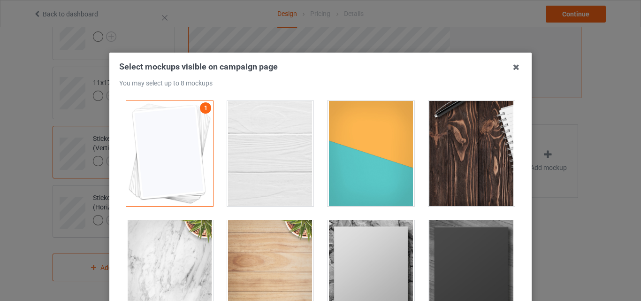
click at [268, 147] on div at bounding box center [270, 153] width 87 height 105
click at [352, 151] on div at bounding box center [371, 153] width 87 height 105
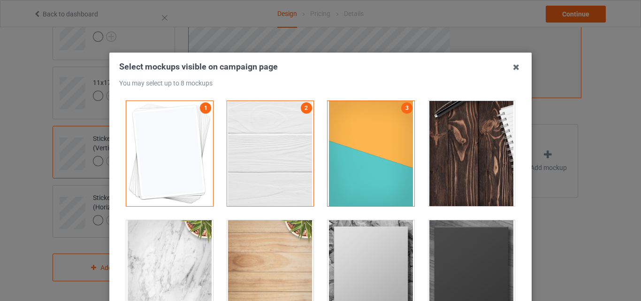
click at [446, 152] on div at bounding box center [472, 153] width 87 height 105
drag, startPoint x: 394, startPoint y: 232, endPoint x: 437, endPoint y: 236, distance: 42.9
click at [394, 233] on div at bounding box center [371, 272] width 87 height 105
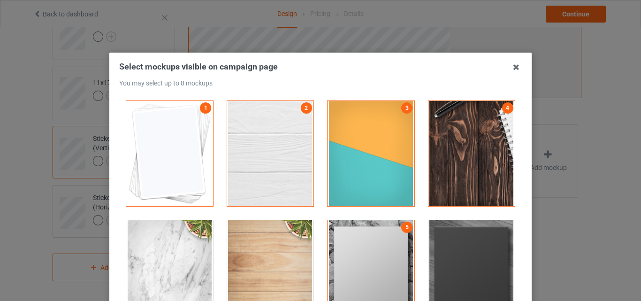
click at [447, 236] on div at bounding box center [472, 272] width 87 height 105
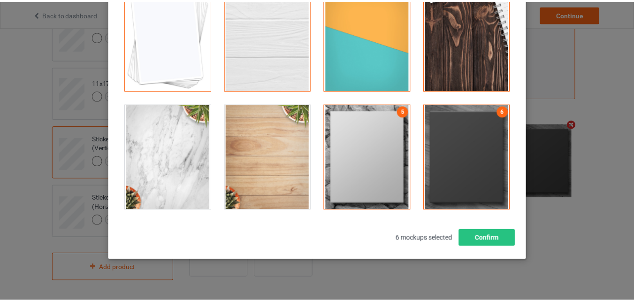
scroll to position [127, 0]
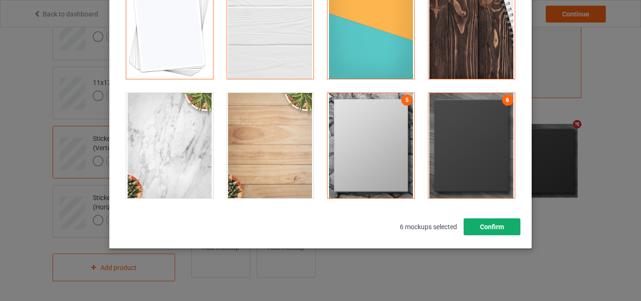
click at [504, 230] on button "Confirm" at bounding box center [492, 226] width 57 height 17
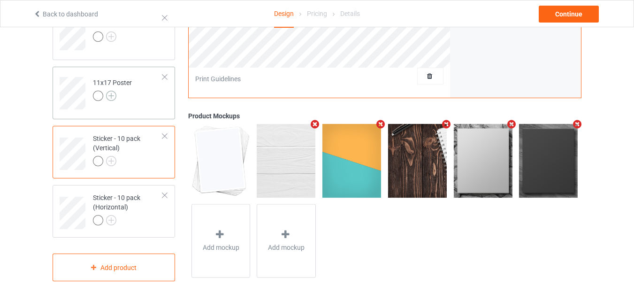
click at [114, 93] on img at bounding box center [111, 96] width 10 height 10
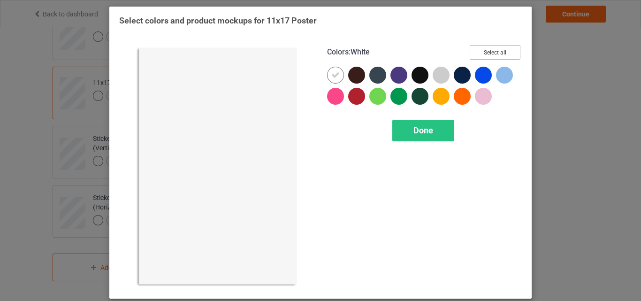
click at [475, 51] on button "Select all" at bounding box center [495, 52] width 51 height 15
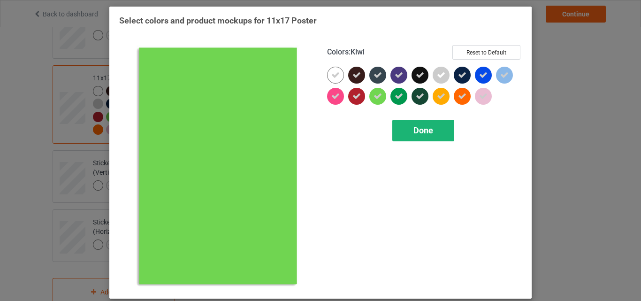
click at [405, 124] on div "Done" at bounding box center [423, 131] width 62 height 22
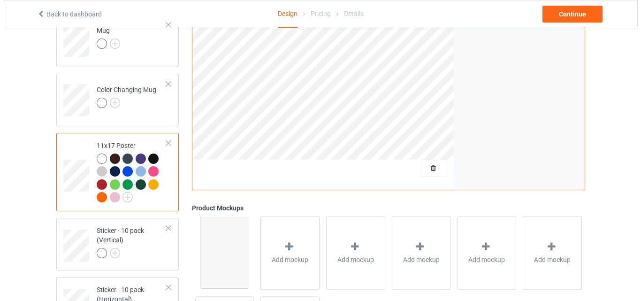
scroll to position [651, 0]
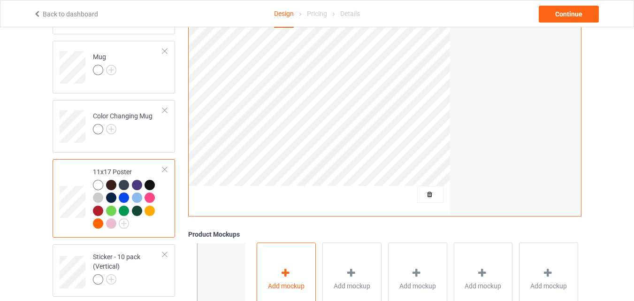
click at [283, 271] on icon at bounding box center [286, 273] width 12 height 10
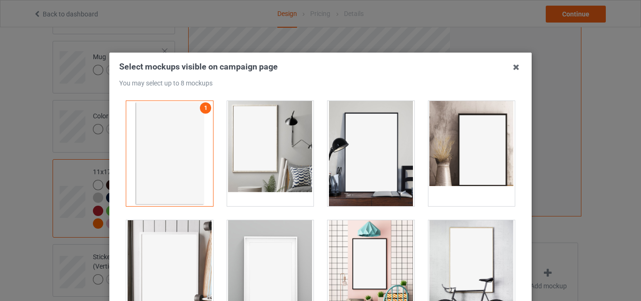
drag, startPoint x: 272, startPoint y: 179, endPoint x: 345, endPoint y: 174, distance: 73.4
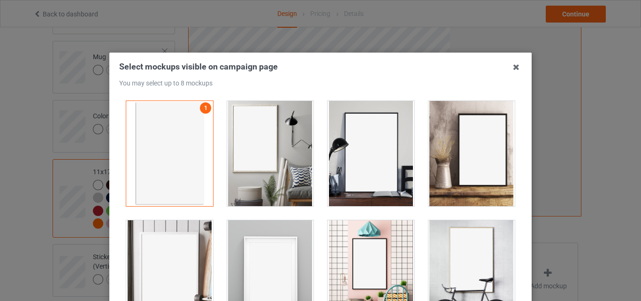
click at [272, 179] on div at bounding box center [270, 153] width 87 height 105
click at [346, 174] on div at bounding box center [371, 153] width 87 height 105
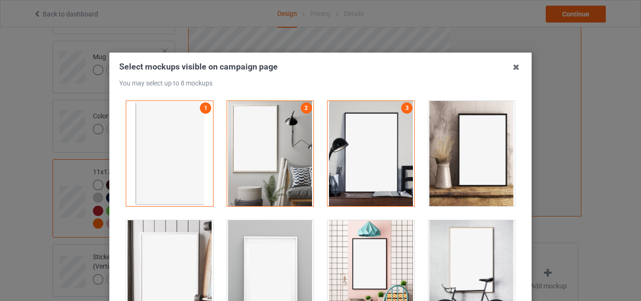
click at [262, 244] on div at bounding box center [270, 272] width 87 height 105
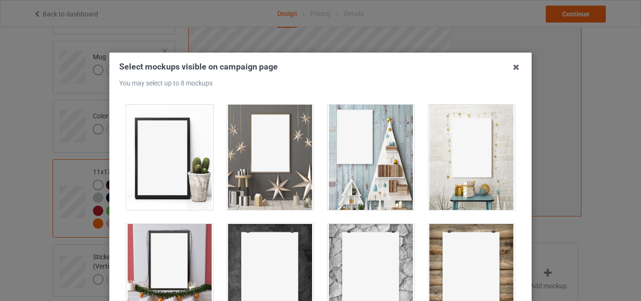
scroll to position [188, 0]
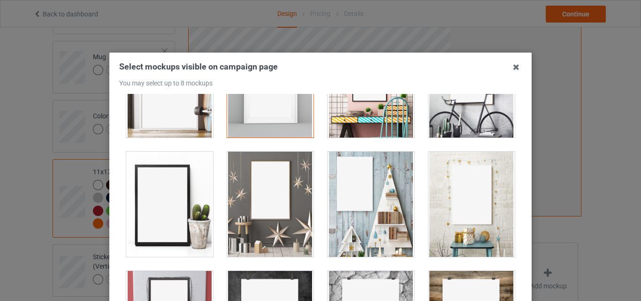
click at [455, 122] on div at bounding box center [472, 84] width 87 height 105
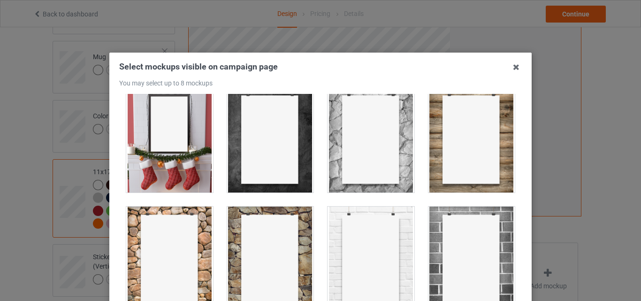
scroll to position [422, 0]
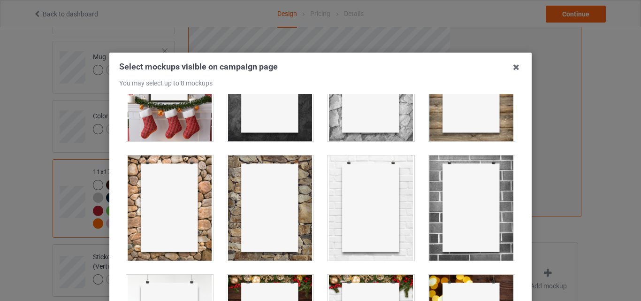
click at [475, 233] on div at bounding box center [472, 207] width 87 height 105
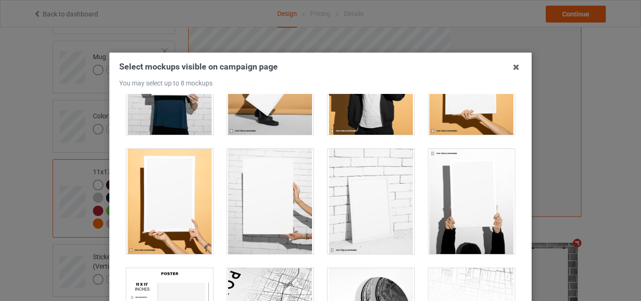
scroll to position [892, 0]
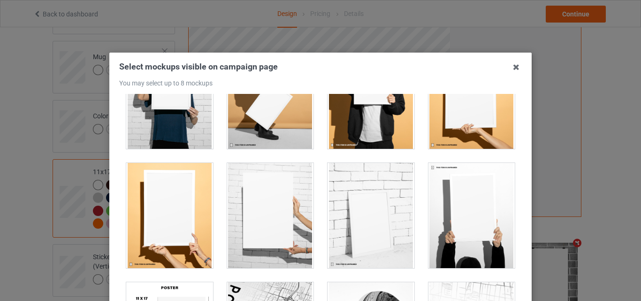
click at [277, 165] on div at bounding box center [270, 215] width 87 height 105
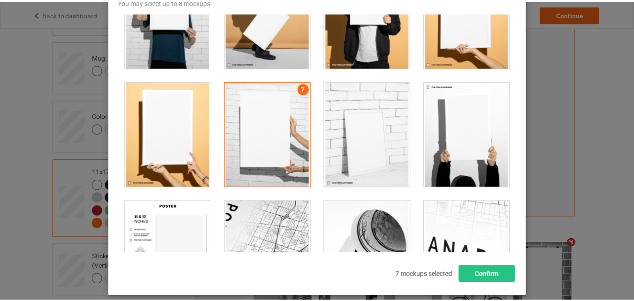
scroll to position [94, 0]
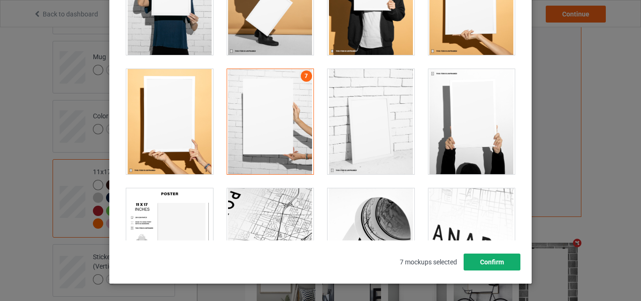
click at [497, 268] on button "Confirm" at bounding box center [492, 261] width 57 height 17
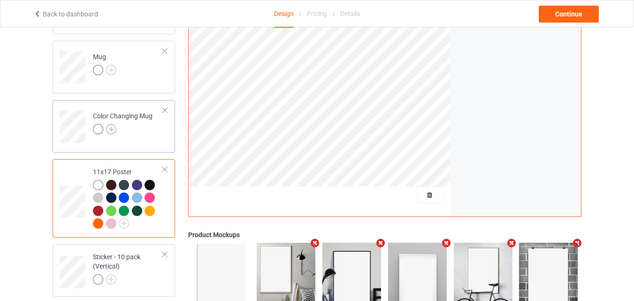
click at [114, 130] on img at bounding box center [111, 129] width 10 height 10
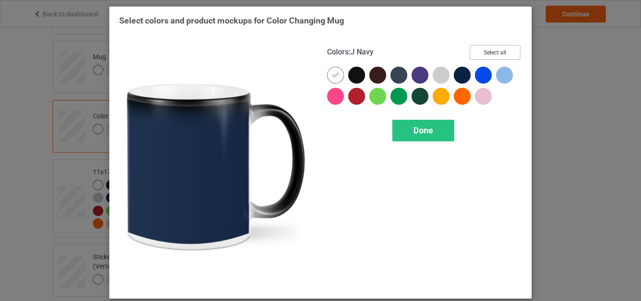
click at [485, 50] on button "Select all" at bounding box center [495, 52] width 51 height 15
click at [439, 120] on div "Done" at bounding box center [423, 131] width 62 height 22
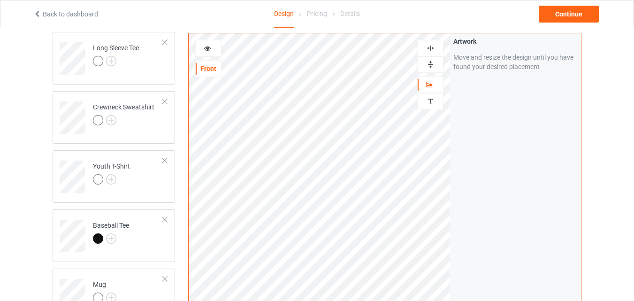
scroll to position [417, 0]
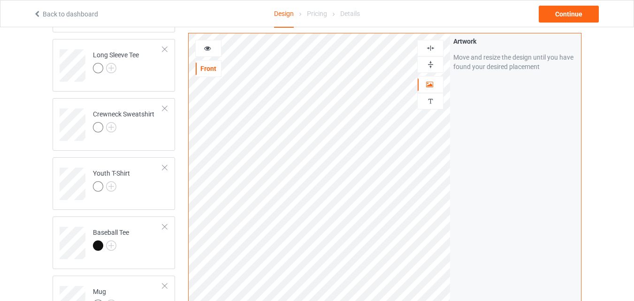
click at [425, 65] on div at bounding box center [430, 64] width 25 height 9
click at [210, 49] on icon at bounding box center [208, 47] width 8 height 7
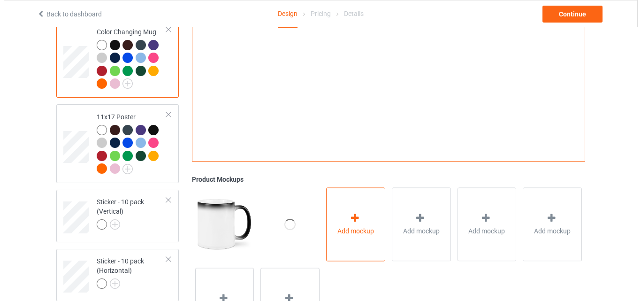
scroll to position [745, 0]
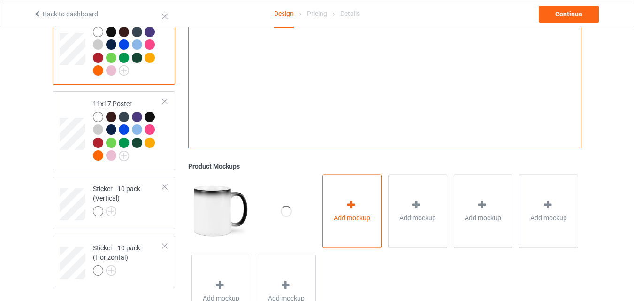
click at [338, 207] on div "Add mockup" at bounding box center [351, 211] width 59 height 74
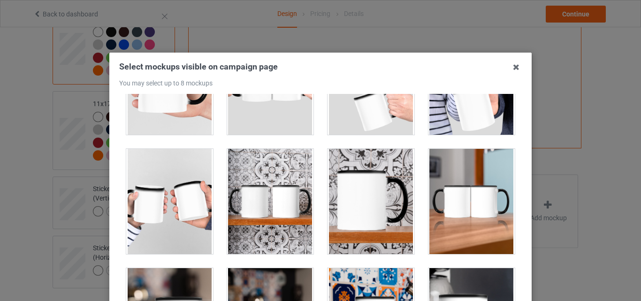
scroll to position [1596, 0]
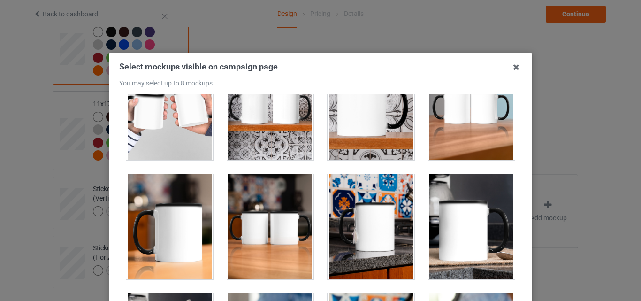
click at [182, 218] on div at bounding box center [169, 226] width 87 height 105
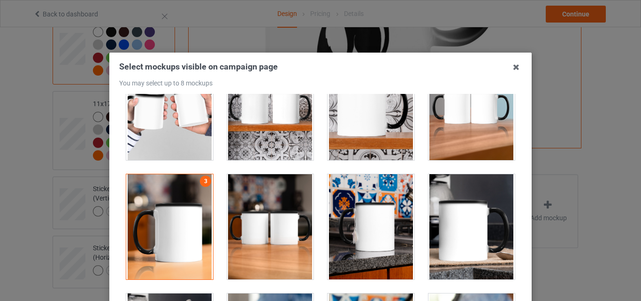
click at [260, 227] on div at bounding box center [270, 226] width 87 height 105
click at [337, 230] on div at bounding box center [371, 226] width 87 height 105
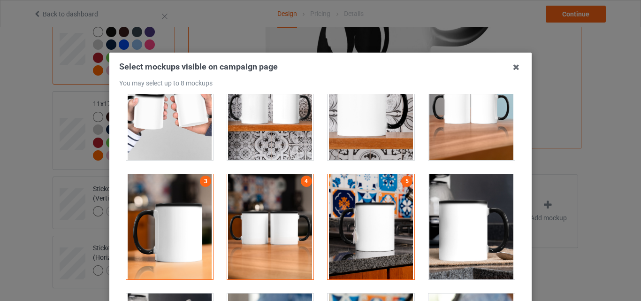
click at [480, 230] on div at bounding box center [472, 226] width 87 height 105
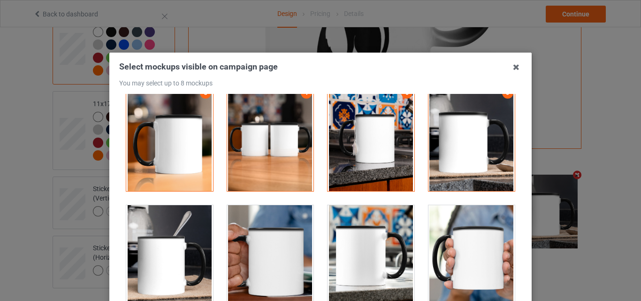
scroll to position [1737, 0]
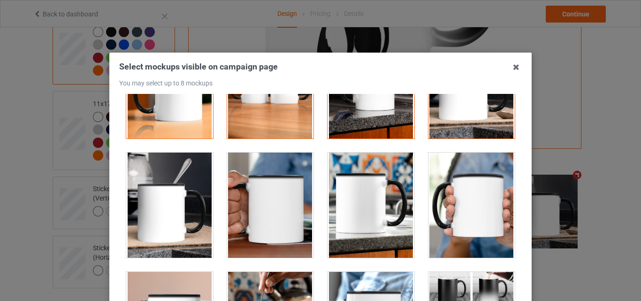
click at [177, 206] on div at bounding box center [169, 205] width 87 height 105
click at [438, 214] on div at bounding box center [472, 205] width 87 height 105
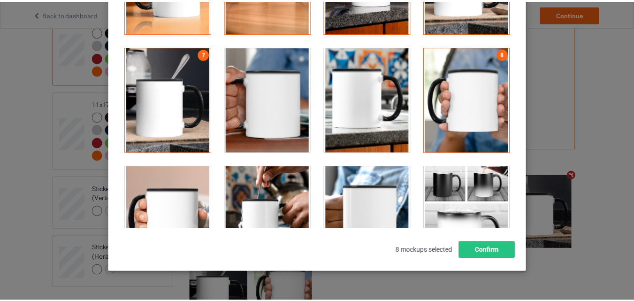
scroll to position [129, 0]
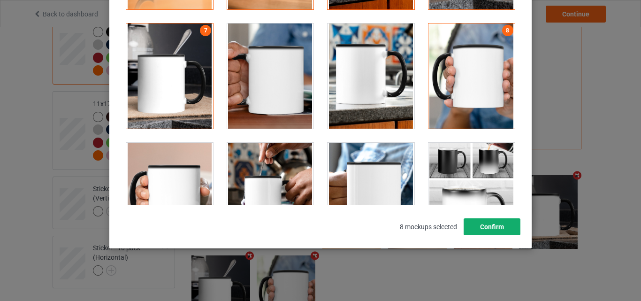
click at [510, 223] on button "Confirm" at bounding box center [492, 226] width 57 height 17
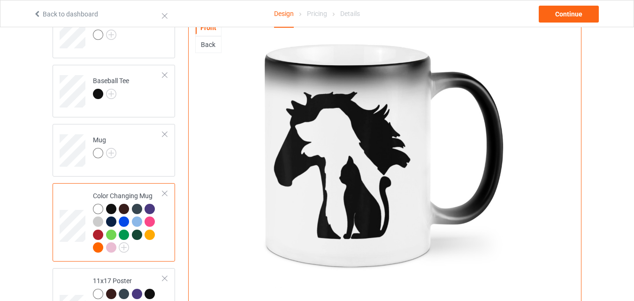
scroll to position [558, 0]
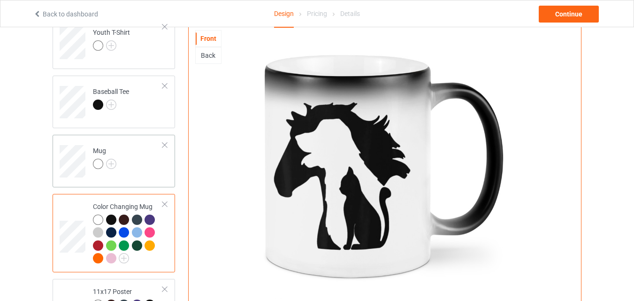
click at [124, 152] on td "Mug" at bounding box center [128, 157] width 80 height 39
click at [112, 161] on img at bounding box center [111, 164] width 10 height 10
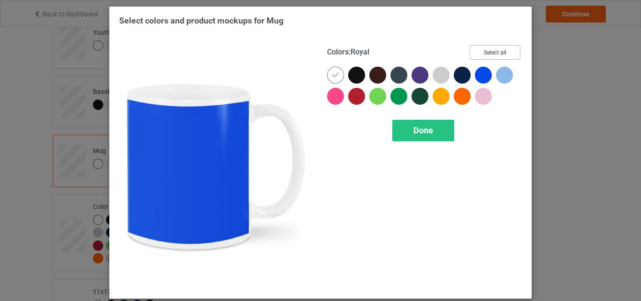
click at [488, 54] on button "Select all" at bounding box center [495, 52] width 51 height 15
click at [434, 130] on div "Done" at bounding box center [423, 131] width 62 height 22
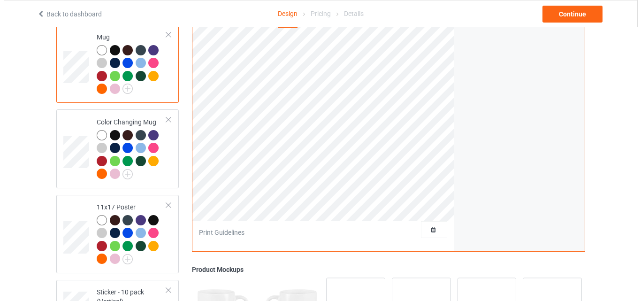
scroll to position [698, 0]
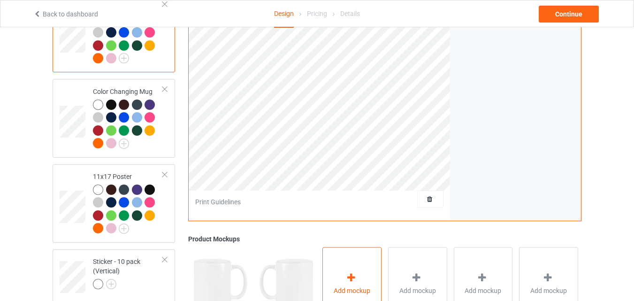
click at [355, 272] on div "Add mockup" at bounding box center [351, 284] width 59 height 74
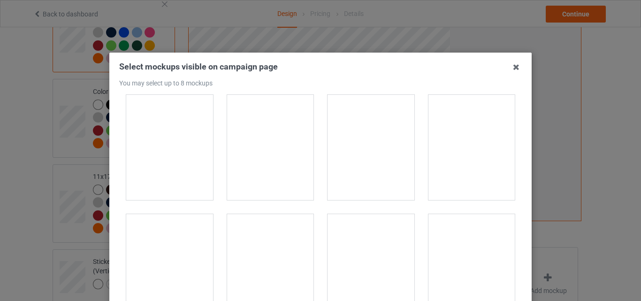
scroll to position [1549, 0]
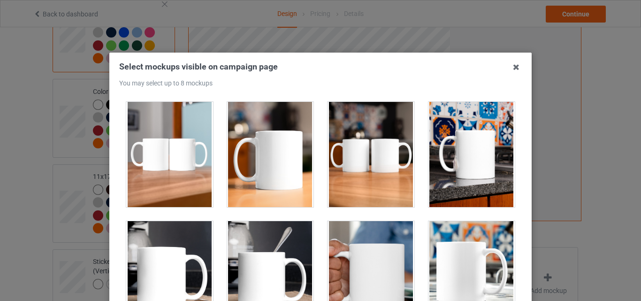
click at [187, 184] on div at bounding box center [169, 154] width 87 height 105
click at [259, 183] on div at bounding box center [270, 154] width 87 height 105
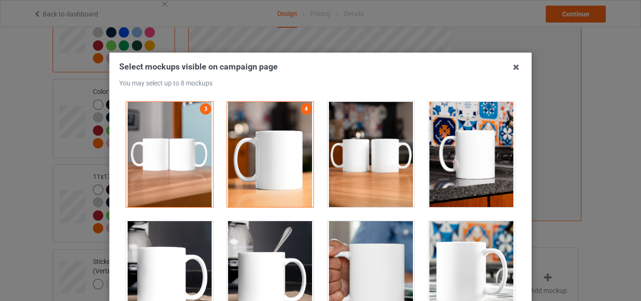
click at [377, 167] on div at bounding box center [371, 154] width 87 height 105
click at [487, 168] on div at bounding box center [472, 154] width 87 height 105
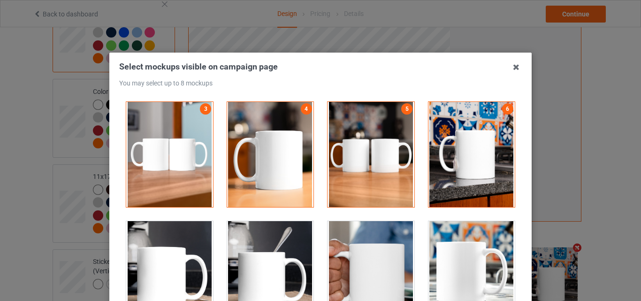
scroll to position [1596, 0]
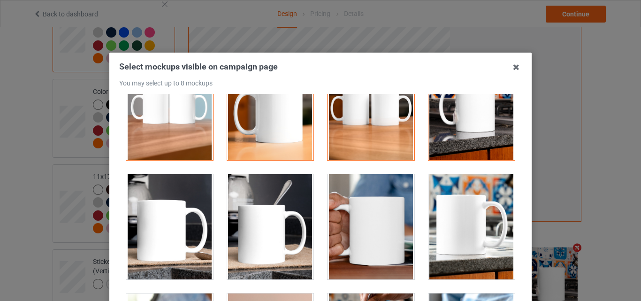
click at [358, 224] on div at bounding box center [371, 226] width 87 height 105
click at [449, 230] on div at bounding box center [472, 226] width 87 height 105
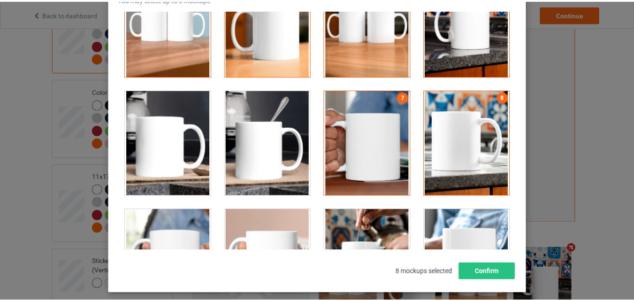
scroll to position [94, 0]
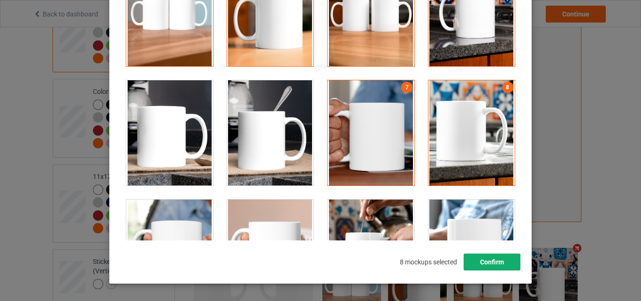
click at [481, 253] on button "Confirm" at bounding box center [492, 261] width 57 height 17
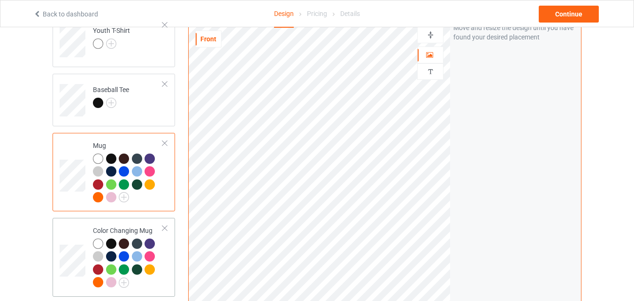
scroll to position [558, 0]
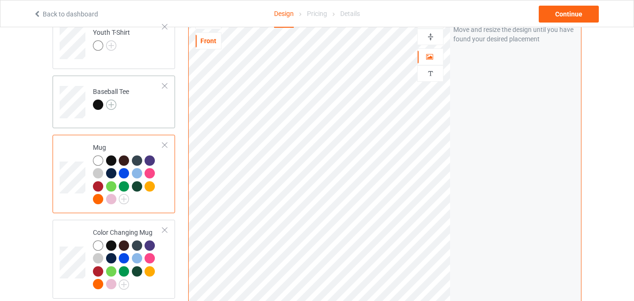
click at [111, 106] on img at bounding box center [111, 105] width 10 height 10
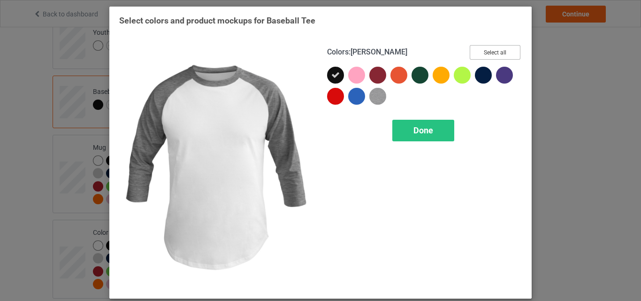
click at [478, 54] on button "Select all" at bounding box center [495, 52] width 51 height 15
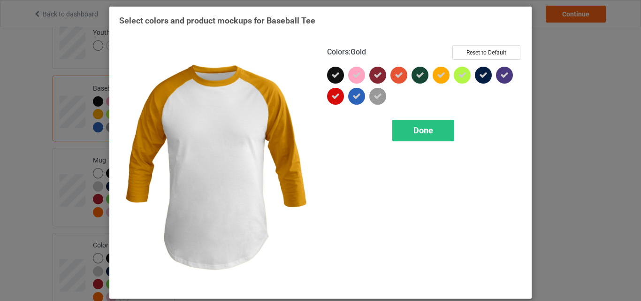
click at [422, 131] on span "Done" at bounding box center [424, 130] width 20 height 10
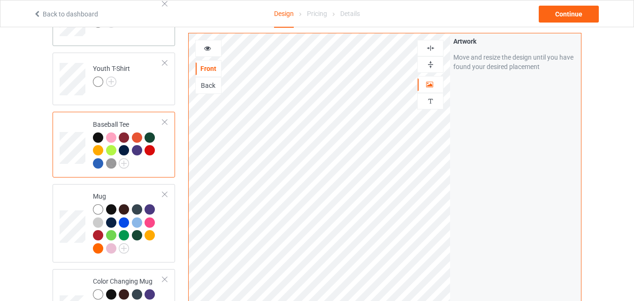
scroll to position [464, 0]
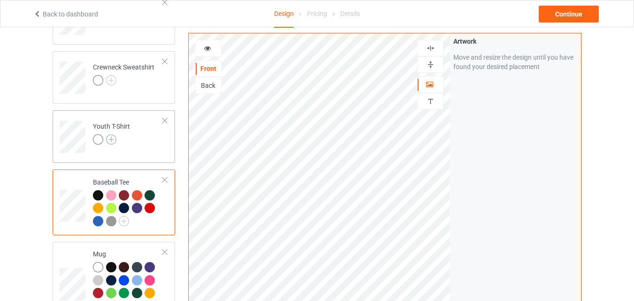
click at [111, 141] on img at bounding box center [111, 139] width 10 height 10
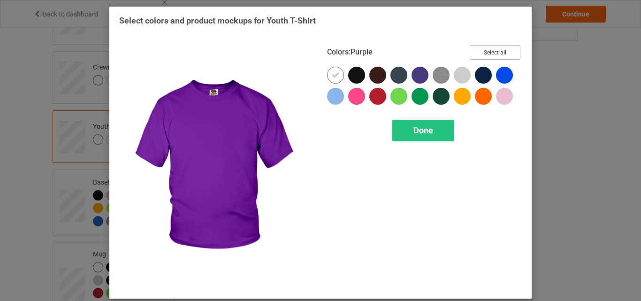
click at [496, 54] on button "Select all" at bounding box center [495, 52] width 51 height 15
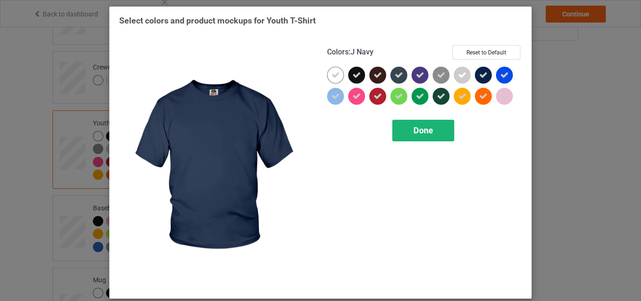
click at [429, 128] on span "Done" at bounding box center [424, 130] width 20 height 10
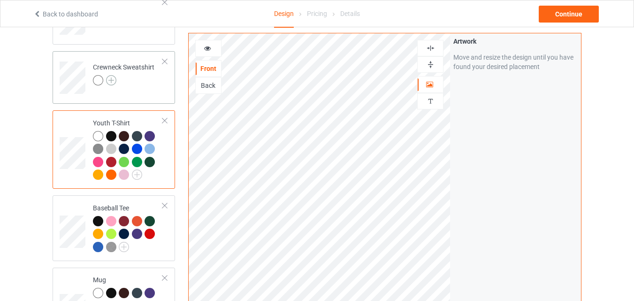
click at [113, 80] on img at bounding box center [111, 80] width 10 height 10
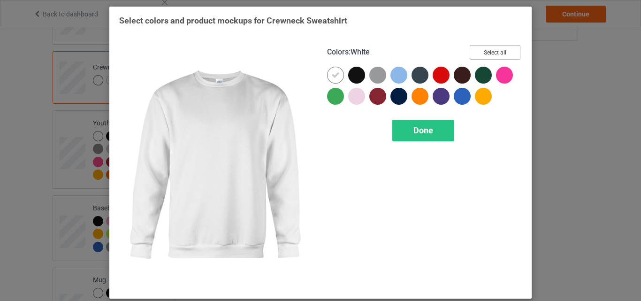
click at [491, 51] on button "Select all" at bounding box center [495, 52] width 51 height 15
click at [430, 125] on div "Done" at bounding box center [423, 131] width 62 height 22
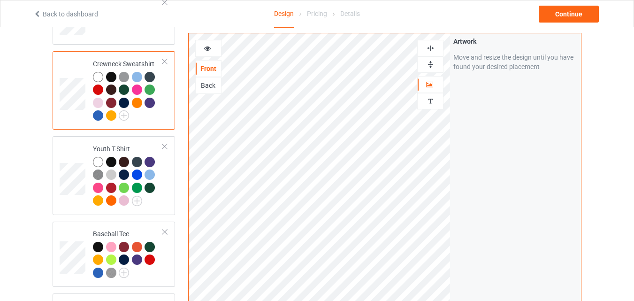
scroll to position [323, 0]
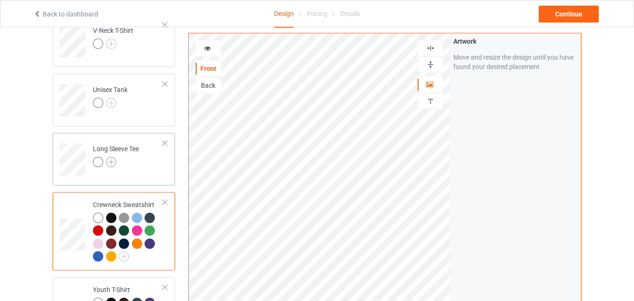
click at [114, 162] on img at bounding box center [111, 162] width 10 height 10
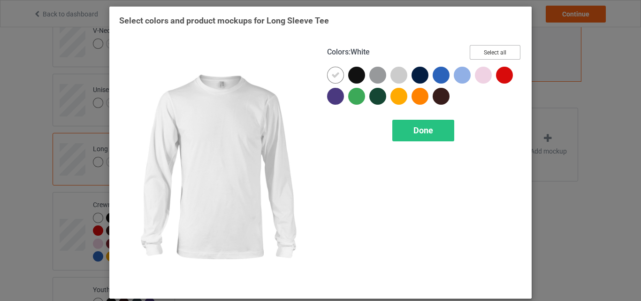
click at [490, 53] on button "Select all" at bounding box center [495, 52] width 51 height 15
click at [420, 129] on span "Done" at bounding box center [424, 130] width 20 height 10
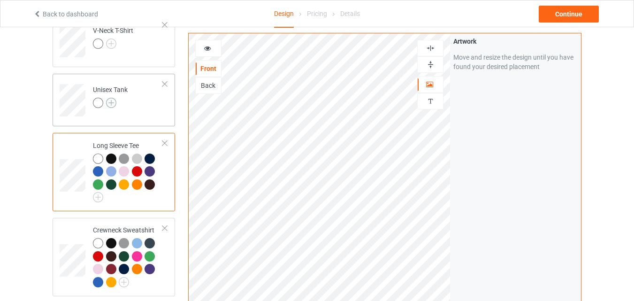
click at [109, 102] on img at bounding box center [111, 103] width 10 height 10
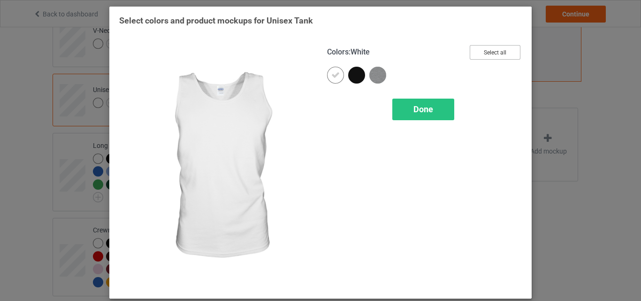
click at [482, 52] on button "Select all" at bounding box center [495, 52] width 51 height 15
click at [437, 116] on div "Done" at bounding box center [423, 110] width 62 height 22
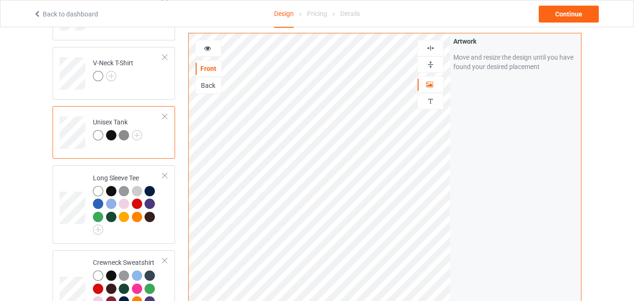
scroll to position [182, 0]
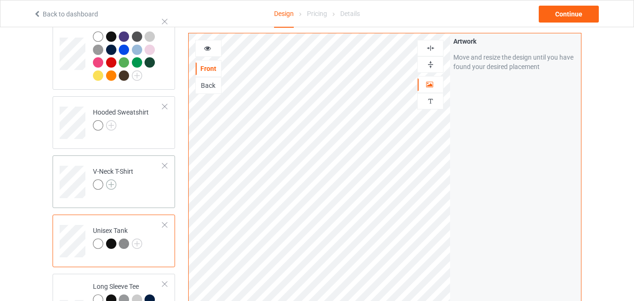
click at [112, 182] on img at bounding box center [111, 184] width 10 height 10
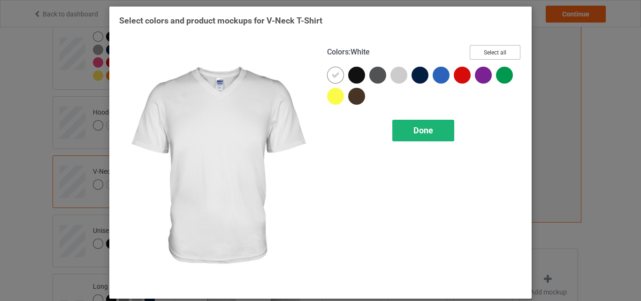
drag, startPoint x: 471, startPoint y: 50, endPoint x: 403, endPoint y: 129, distance: 104.5
click at [472, 50] on button "Select all" at bounding box center [495, 52] width 51 height 15
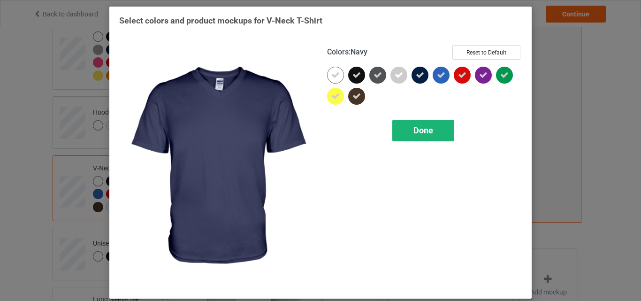
click at [404, 133] on div "Done" at bounding box center [423, 131] width 62 height 22
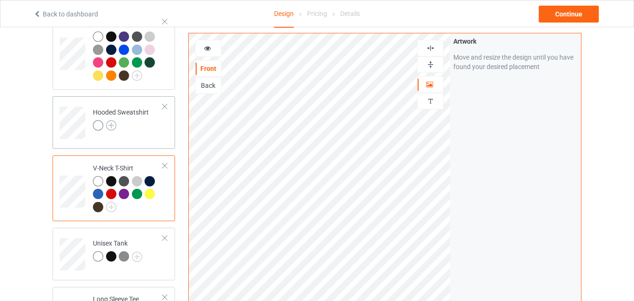
click at [114, 124] on img at bounding box center [111, 125] width 10 height 10
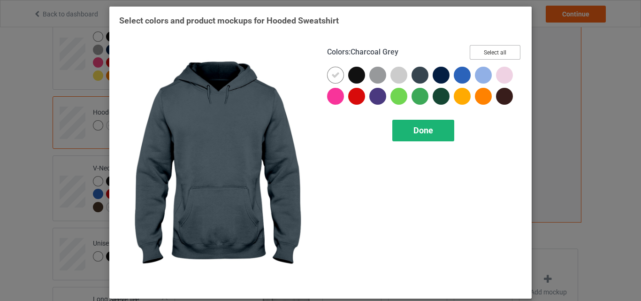
click at [494, 50] on button "Select all" at bounding box center [495, 52] width 51 height 15
click at [434, 137] on div "Done" at bounding box center [423, 131] width 62 height 22
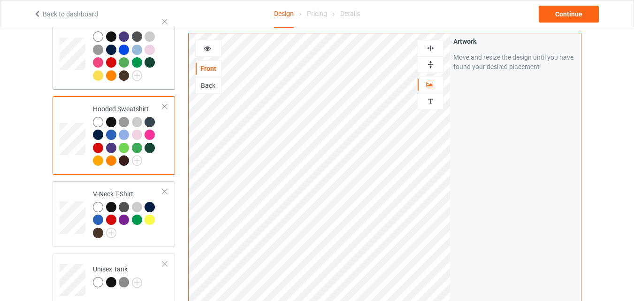
scroll to position [41, 0]
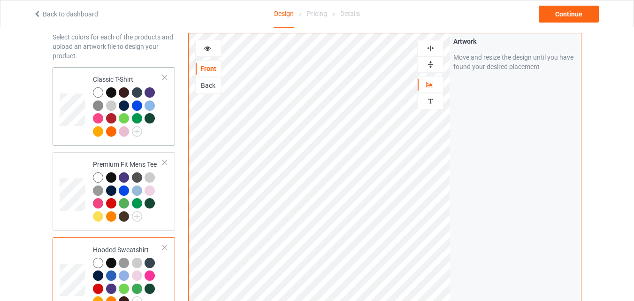
click at [127, 75] on div "Classic T-Shirt" at bounding box center [128, 105] width 70 height 61
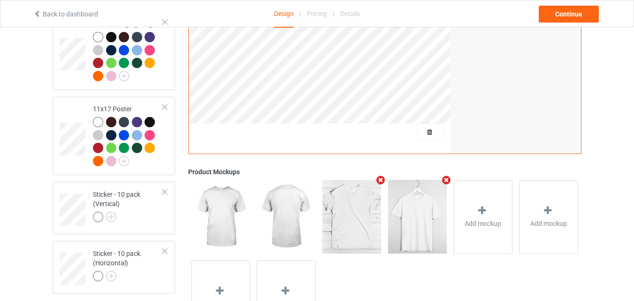
scroll to position [957, 0]
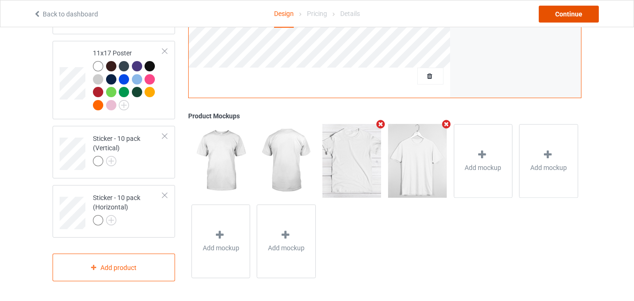
click at [544, 9] on div "Continue" at bounding box center [569, 14] width 60 height 17
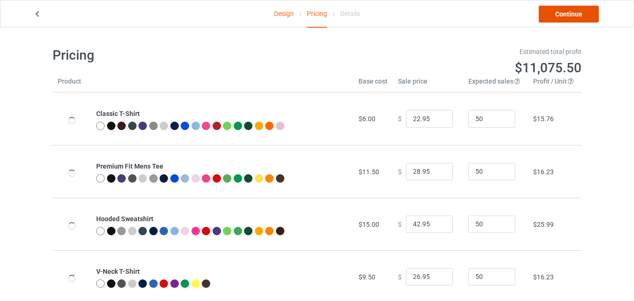
click at [543, 10] on link "Continue" at bounding box center [569, 14] width 60 height 17
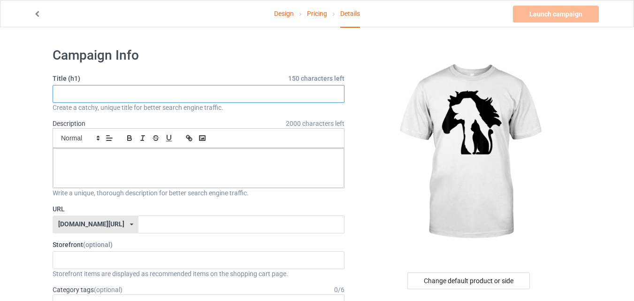
click at [154, 93] on input "text" at bounding box center [199, 94] width 292 height 18
paste input "Cute Horse Dog Cat Lover"
type input "Cute Horse Dog Cat Lover"
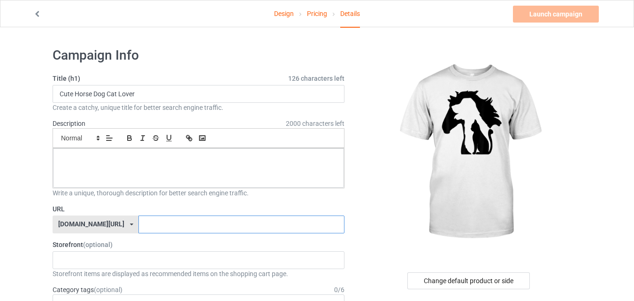
click at [158, 219] on input "text" at bounding box center [241, 224] width 206 height 18
type input "h"
type input "a"
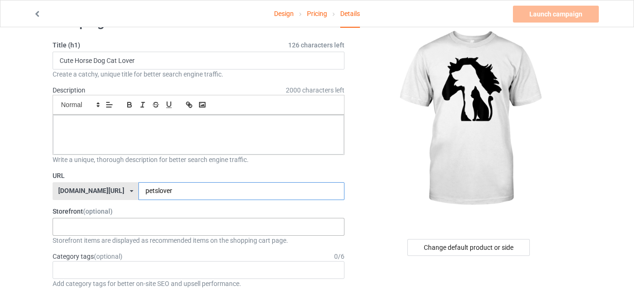
scroll to position [47, 0]
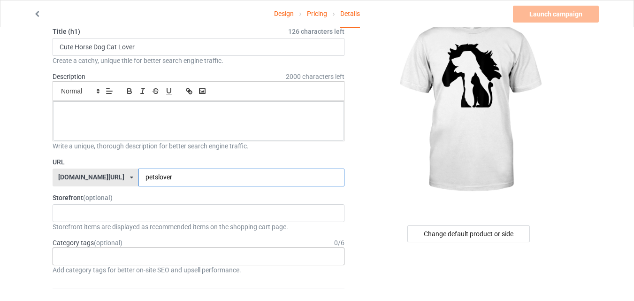
type input "petslover"
click at [166, 257] on div "Age > [DEMOGRAPHIC_DATA] > 1 Age > [DEMOGRAPHIC_DATA] Months > 1 Month Age > [D…" at bounding box center [199, 256] width 292 height 18
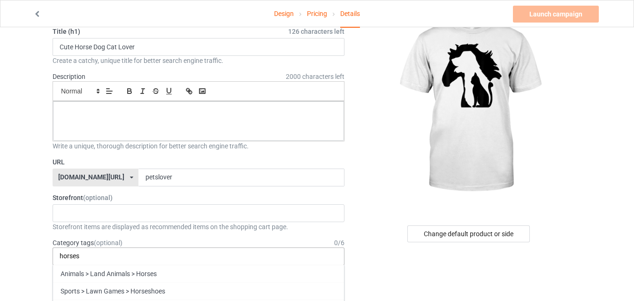
type input "horses"
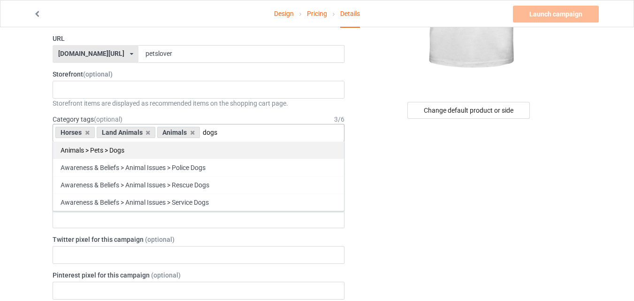
scroll to position [188, 0]
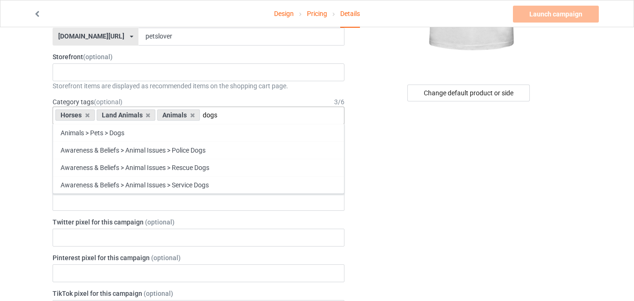
type input "dogs"
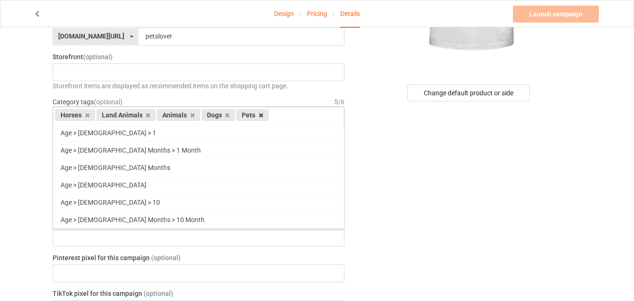
click at [260, 116] on icon at bounding box center [261, 115] width 5 height 6
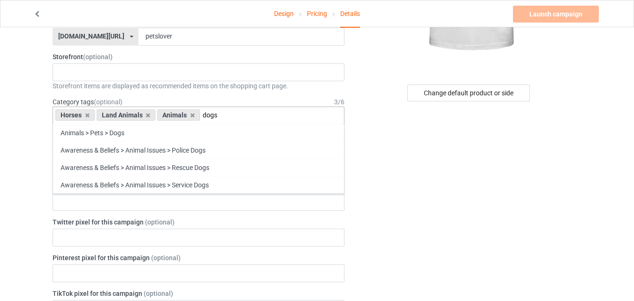
type input "dogs"
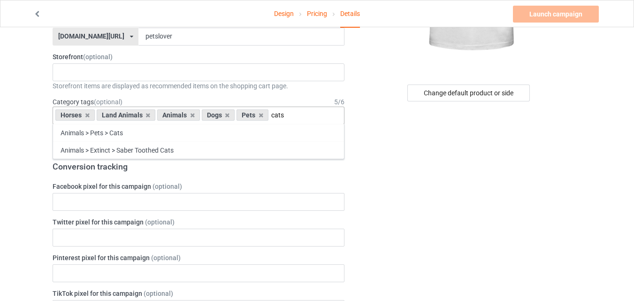
type input "cats"
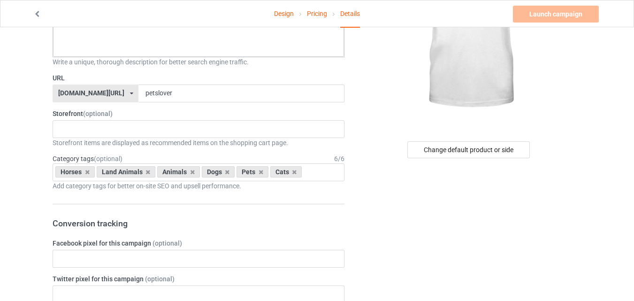
scroll to position [47, 0]
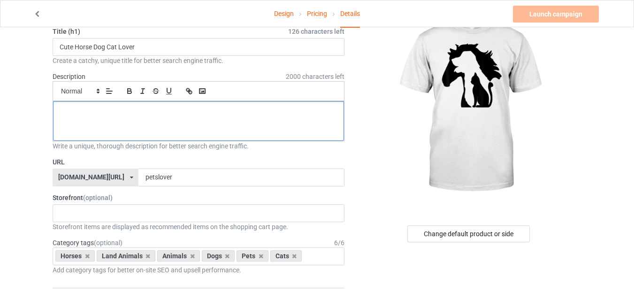
click at [168, 120] on div at bounding box center [198, 120] width 291 height 39
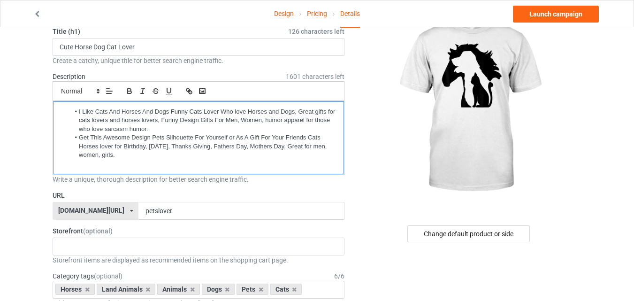
scroll to position [0, 0]
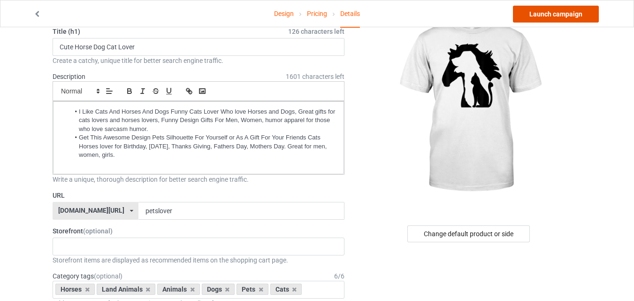
click at [556, 8] on link "Launch campaign" at bounding box center [556, 14] width 86 height 17
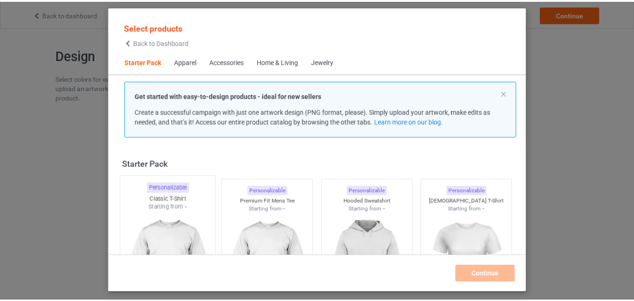
scroll to position [12, 0]
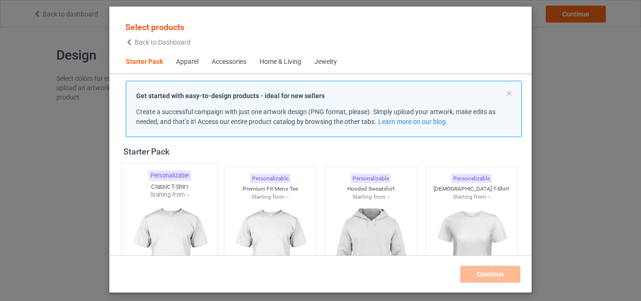
click at [160, 199] on img at bounding box center [169, 254] width 88 height 110
click at [253, 217] on img at bounding box center [270, 253] width 84 height 105
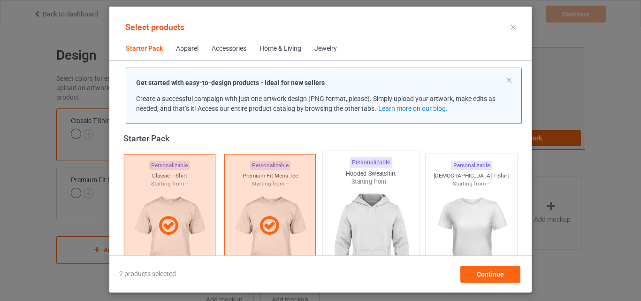
click at [356, 216] on img at bounding box center [371, 241] width 88 height 110
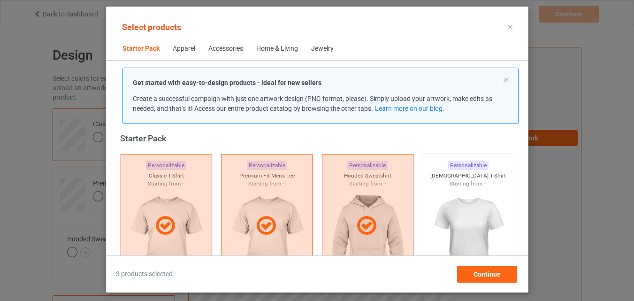
drag, startPoint x: 186, startPoint y: 178, endPoint x: 239, endPoint y: 182, distance: 53.7
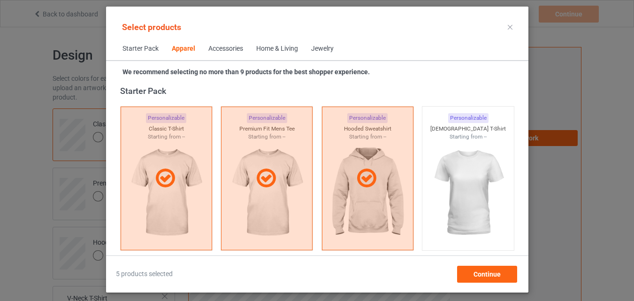
scroll to position [669, 0]
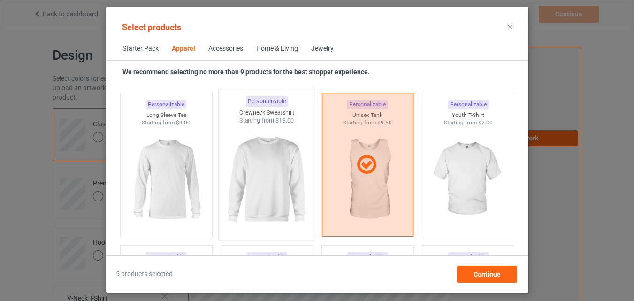
click at [180, 165] on img at bounding box center [166, 179] width 84 height 105
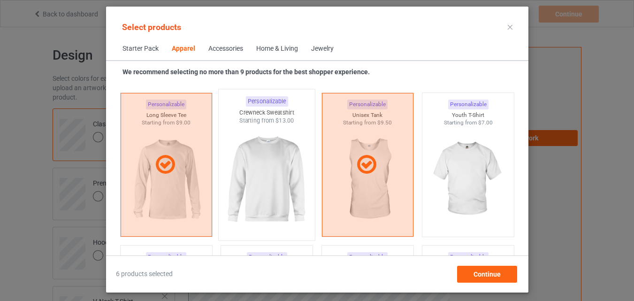
click at [239, 175] on img at bounding box center [266, 180] width 88 height 110
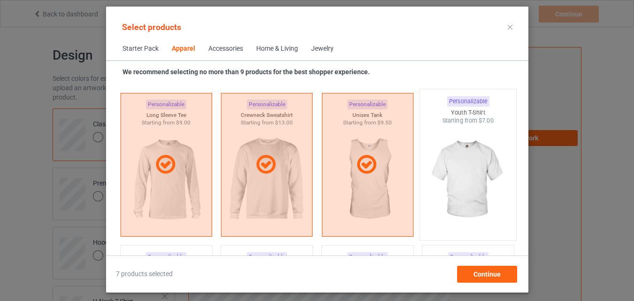
click at [453, 206] on img at bounding box center [468, 180] width 88 height 110
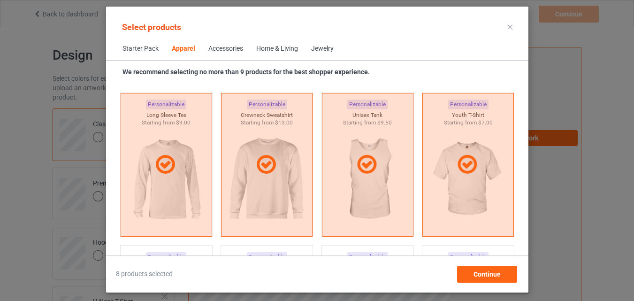
click at [277, 46] on div "Home & Living" at bounding box center [277, 48] width 42 height 9
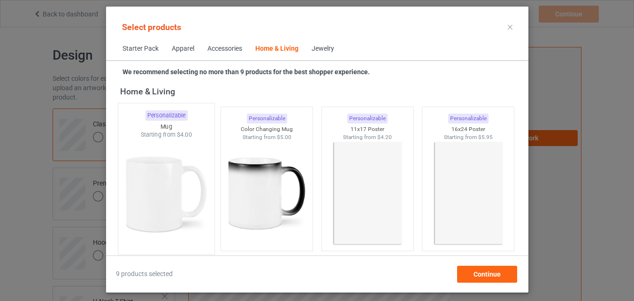
click at [172, 173] on img at bounding box center [166, 194] width 88 height 110
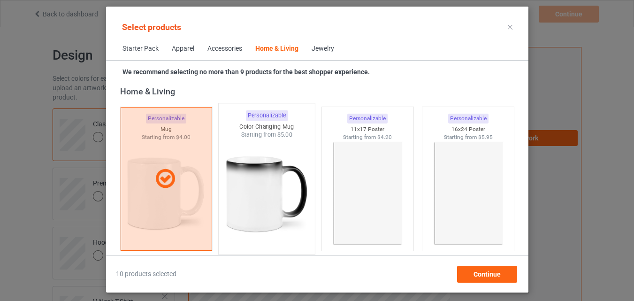
click at [258, 176] on img at bounding box center [266, 194] width 88 height 110
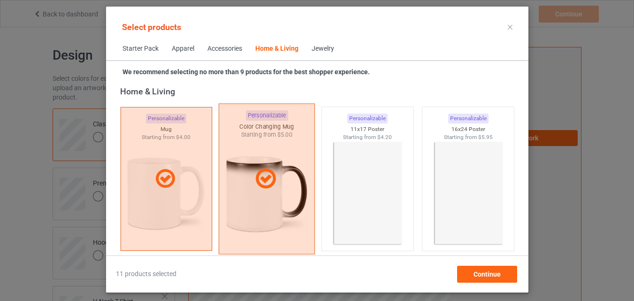
click at [368, 191] on img at bounding box center [367, 193] width 84 height 105
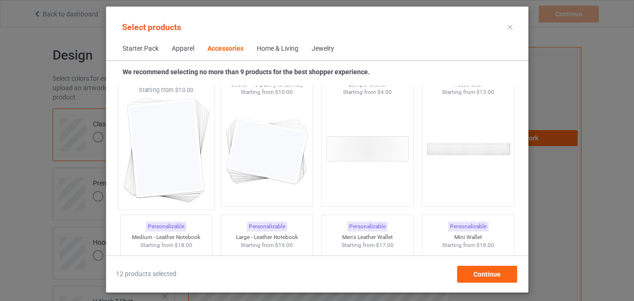
scroll to position [3623, 0]
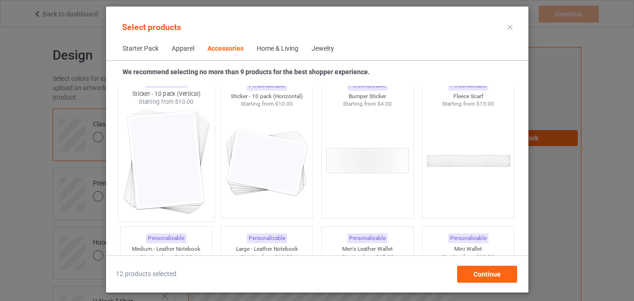
click at [184, 126] on img at bounding box center [166, 161] width 88 height 110
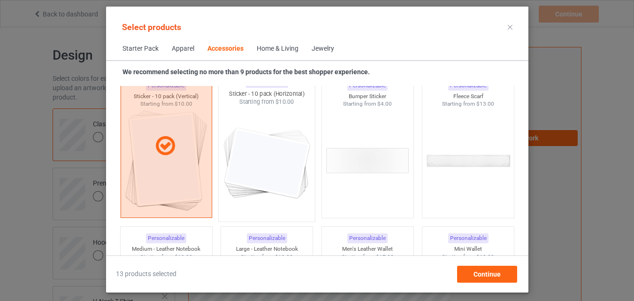
click at [234, 138] on img at bounding box center [266, 161] width 88 height 110
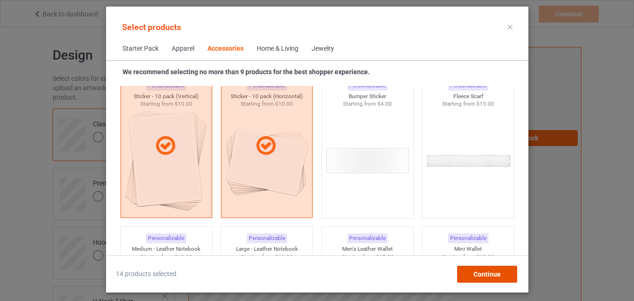
click at [467, 275] on div "Continue" at bounding box center [487, 274] width 60 height 17
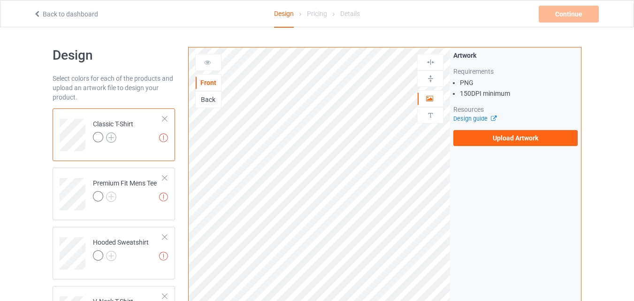
click at [115, 136] on img at bounding box center [111, 137] width 10 height 10
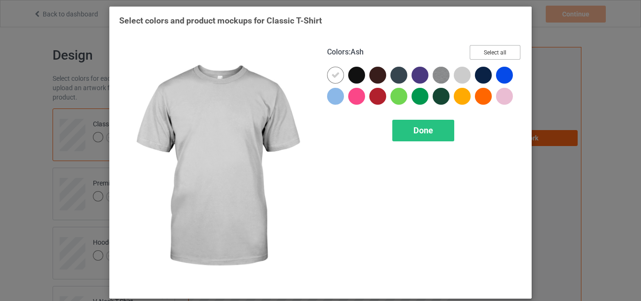
click at [481, 53] on button "Select all" at bounding box center [495, 52] width 51 height 15
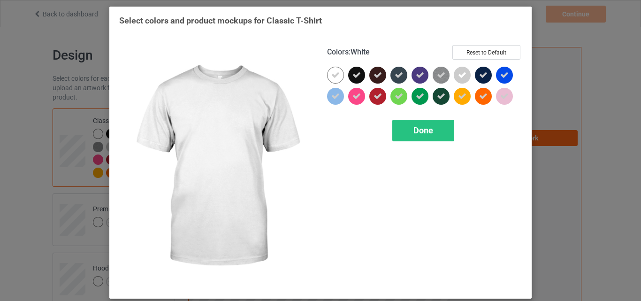
click at [335, 73] on icon at bounding box center [335, 75] width 8 height 8
click at [335, 73] on div at bounding box center [335, 75] width 17 height 17
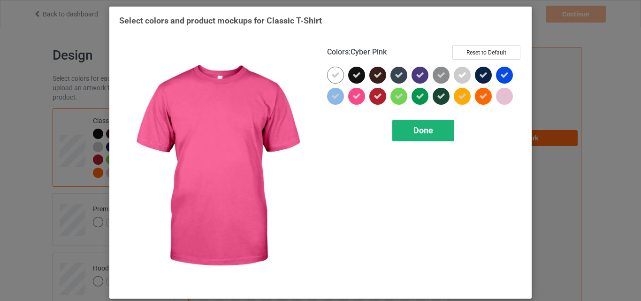
click at [436, 128] on div "Done" at bounding box center [423, 131] width 62 height 22
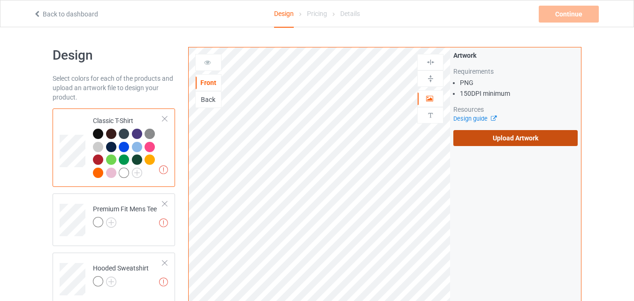
click at [466, 141] on label "Upload Artwork" at bounding box center [515, 138] width 124 height 16
click at [0, 0] on input "Upload Artwork" at bounding box center [0, 0] width 0 height 0
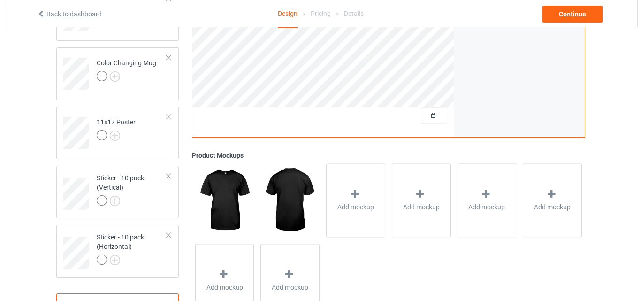
scroll to position [719, 0]
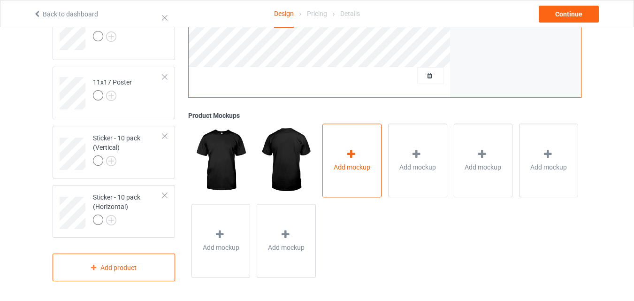
click at [334, 140] on div "Add mockup" at bounding box center [351, 161] width 59 height 74
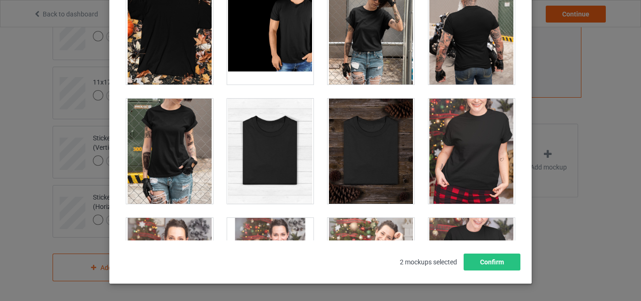
scroll to position [9466, 0]
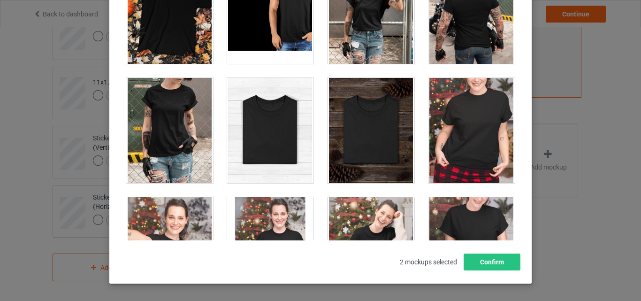
click at [266, 131] on div at bounding box center [270, 130] width 87 height 105
click at [337, 134] on div at bounding box center [371, 130] width 87 height 105
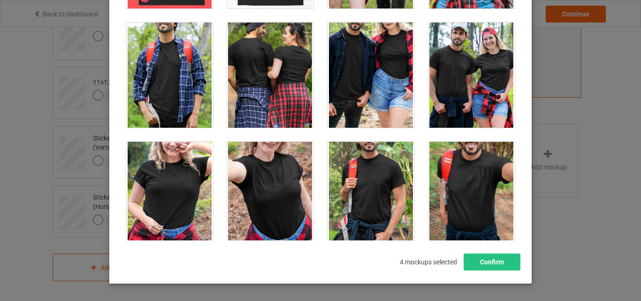
scroll to position [12906, 0]
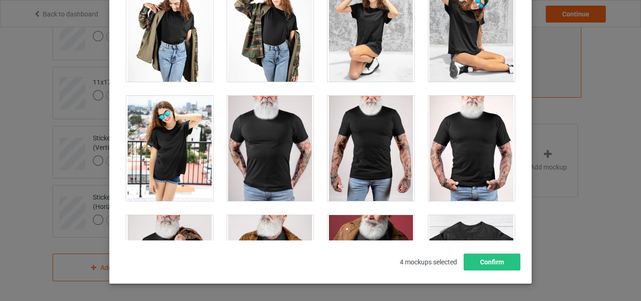
click at [467, 72] on div at bounding box center [472, 29] width 87 height 105
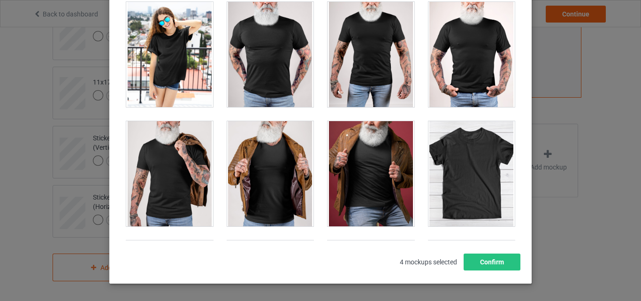
click at [464, 137] on div at bounding box center [472, 173] width 87 height 105
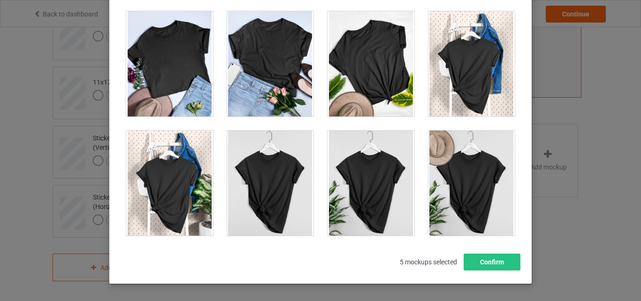
scroll to position [13469, 0]
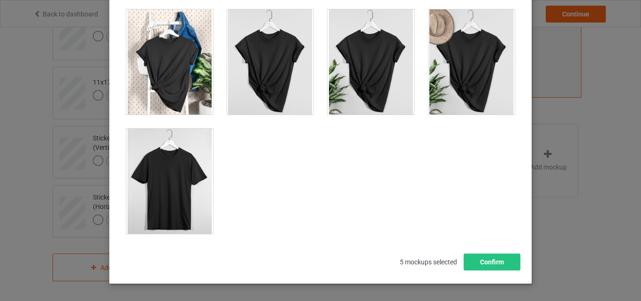
click at [193, 163] on div at bounding box center [169, 181] width 87 height 105
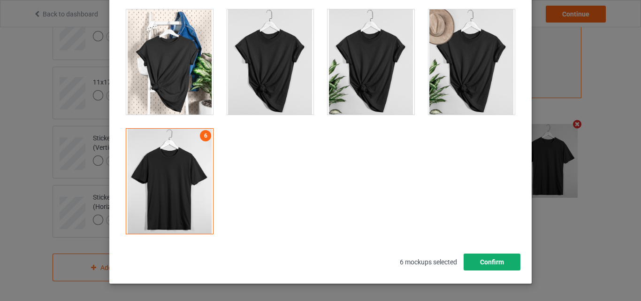
click at [476, 259] on button "Confirm" at bounding box center [492, 261] width 57 height 17
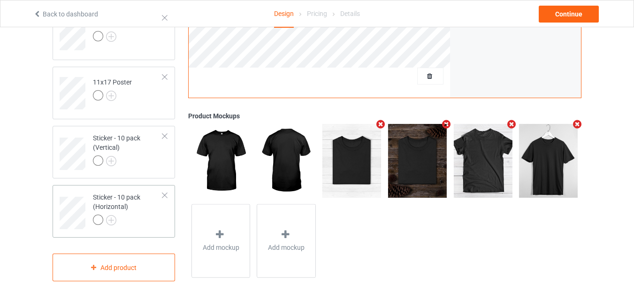
click at [153, 216] on div at bounding box center [128, 220] width 70 height 13
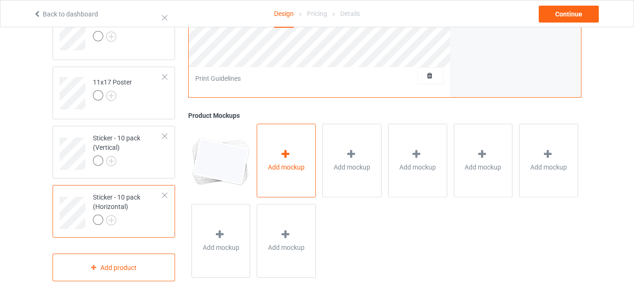
click at [268, 174] on div "Add mockup" at bounding box center [286, 161] width 59 height 74
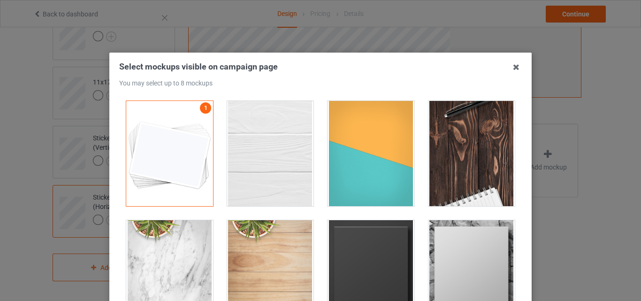
click at [251, 157] on div at bounding box center [270, 153] width 87 height 105
click at [333, 165] on div at bounding box center [371, 153] width 87 height 105
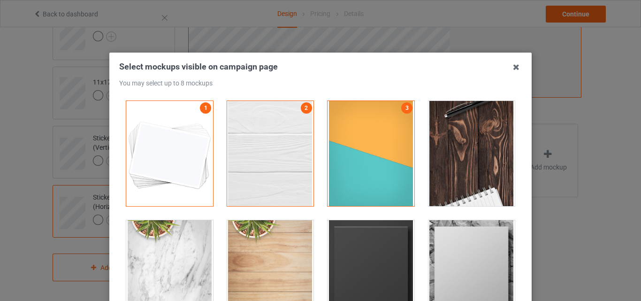
click at [446, 163] on div at bounding box center [472, 153] width 87 height 105
drag, startPoint x: 344, startPoint y: 260, endPoint x: 413, endPoint y: 272, distance: 70.1
click at [344, 260] on div at bounding box center [371, 272] width 87 height 105
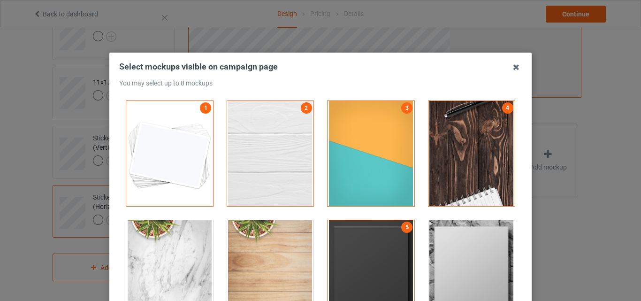
click at [441, 274] on div at bounding box center [472, 272] width 87 height 105
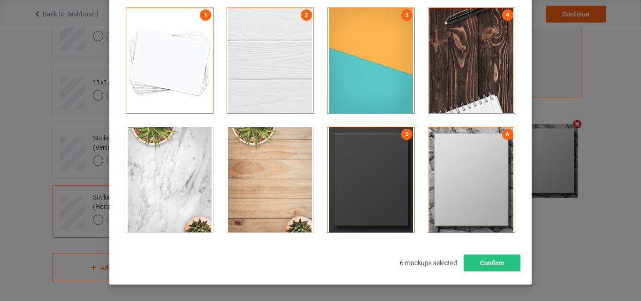
scroll to position [94, 0]
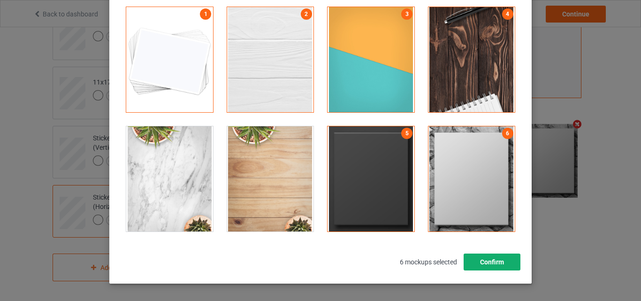
click at [479, 265] on button "Confirm" at bounding box center [492, 261] width 57 height 17
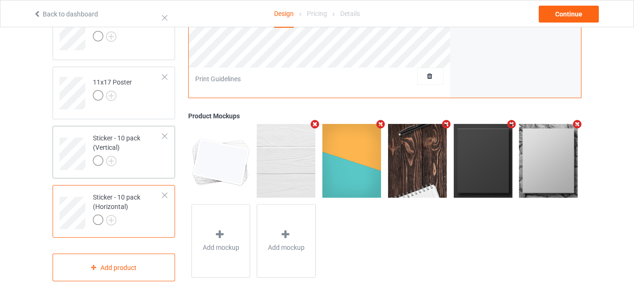
click at [124, 161] on div at bounding box center [128, 161] width 70 height 13
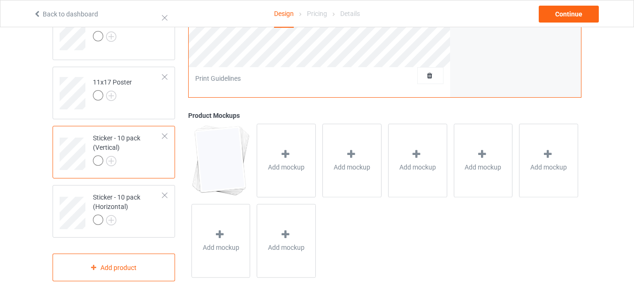
click at [282, 162] on div at bounding box center [286, 156] width 13 height 14
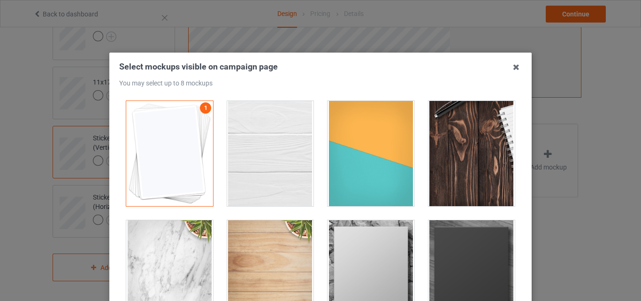
click at [280, 147] on div at bounding box center [270, 153] width 87 height 105
drag, startPoint x: 349, startPoint y: 153, endPoint x: 367, endPoint y: 153, distance: 18.3
click at [349, 153] on div at bounding box center [371, 153] width 87 height 105
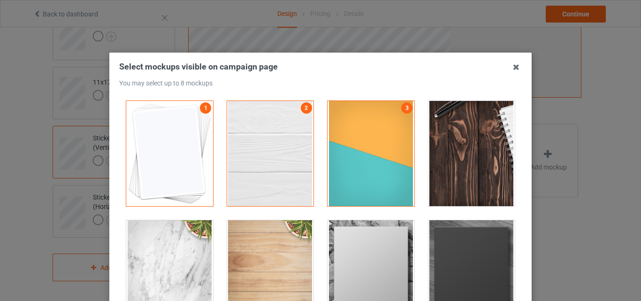
click at [466, 149] on div at bounding box center [472, 153] width 87 height 105
click at [383, 258] on div at bounding box center [371, 272] width 87 height 105
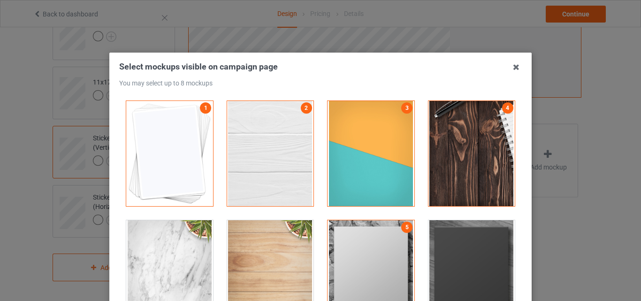
click at [441, 258] on div at bounding box center [472, 272] width 87 height 105
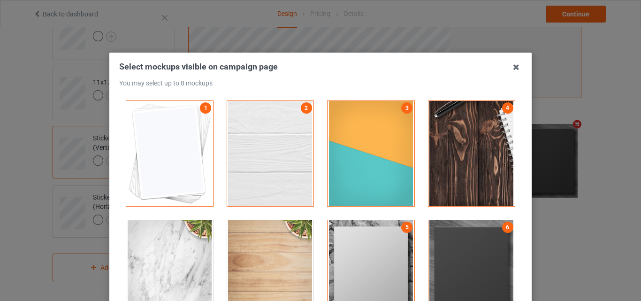
scroll to position [94, 0]
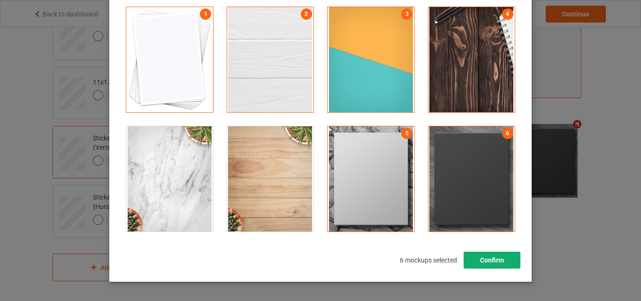
click at [486, 254] on button "Confirm" at bounding box center [492, 260] width 57 height 17
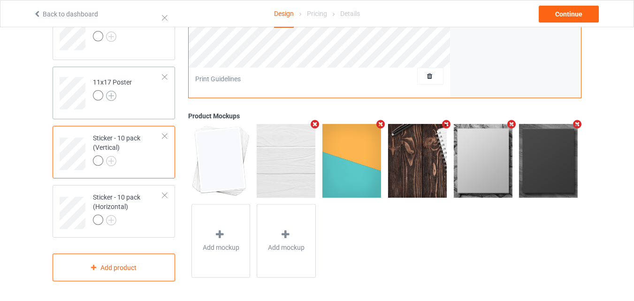
click at [110, 91] on img at bounding box center [111, 96] width 10 height 10
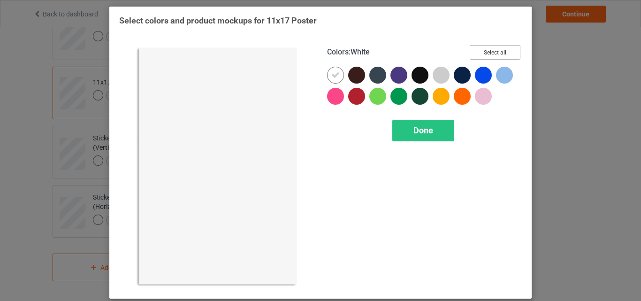
click at [489, 52] on button "Select all" at bounding box center [495, 52] width 51 height 15
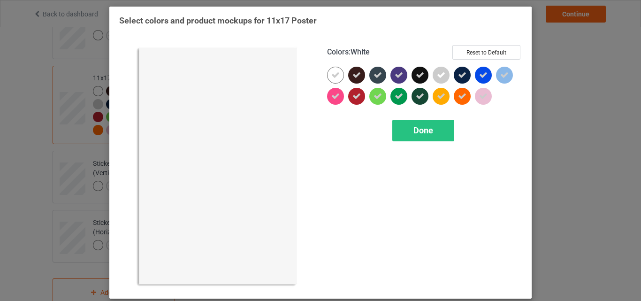
click at [331, 70] on div at bounding box center [335, 75] width 17 height 17
click at [418, 126] on span "Done" at bounding box center [424, 130] width 20 height 10
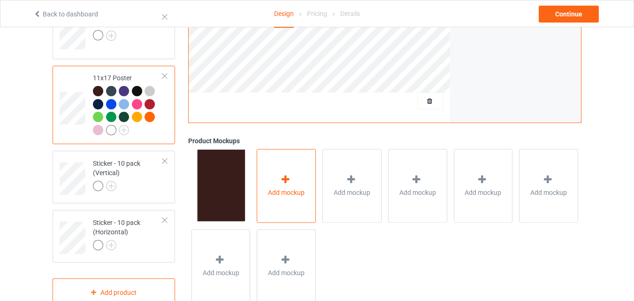
click at [294, 165] on div "Add mockup" at bounding box center [286, 186] width 59 height 74
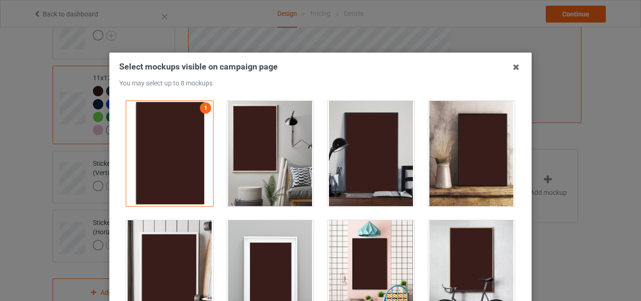
click at [281, 148] on div at bounding box center [270, 153] width 87 height 105
click at [364, 153] on div at bounding box center [371, 153] width 87 height 105
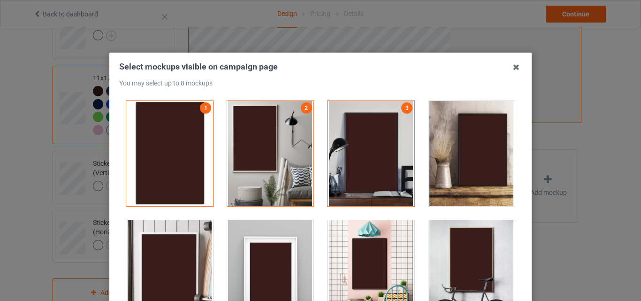
click at [279, 258] on div at bounding box center [270, 272] width 87 height 105
click at [381, 255] on div at bounding box center [371, 272] width 87 height 105
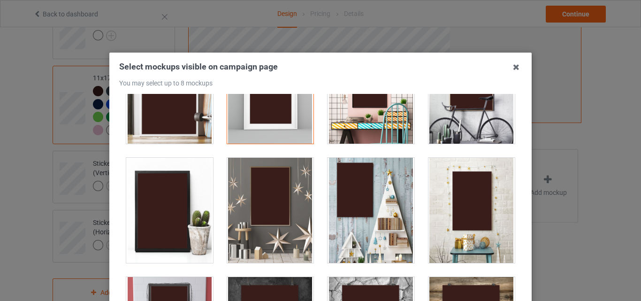
scroll to position [188, 0]
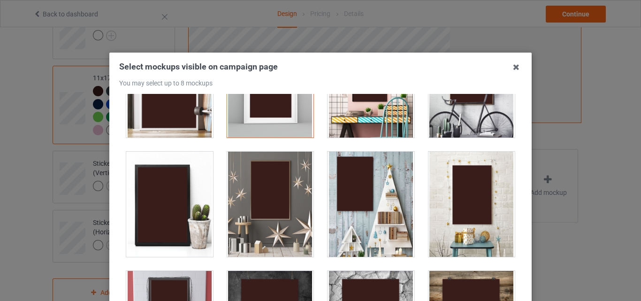
click at [301, 214] on div at bounding box center [270, 204] width 87 height 105
click at [346, 214] on div at bounding box center [371, 204] width 87 height 105
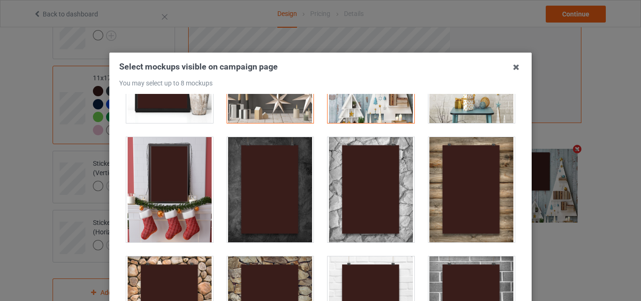
scroll to position [329, 0]
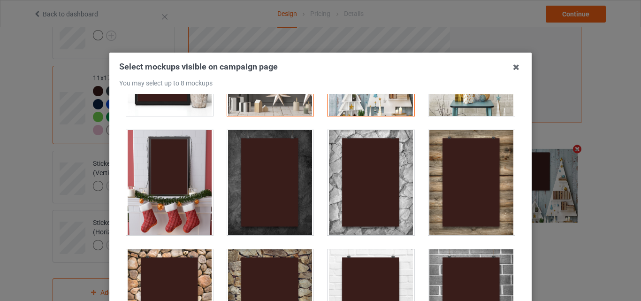
click at [439, 263] on div at bounding box center [472, 301] width 87 height 105
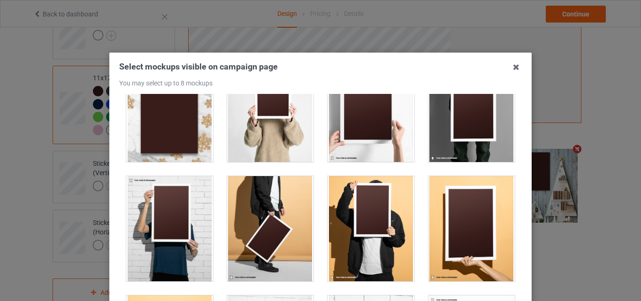
scroll to position [845, 0]
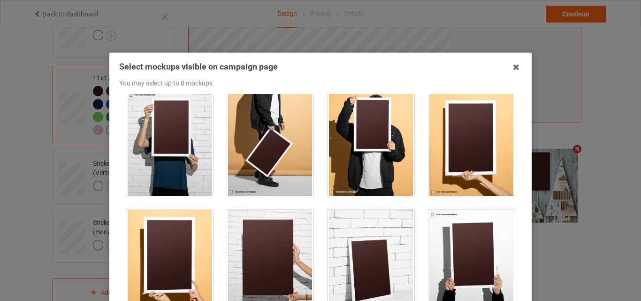
click at [245, 248] on div at bounding box center [270, 262] width 87 height 105
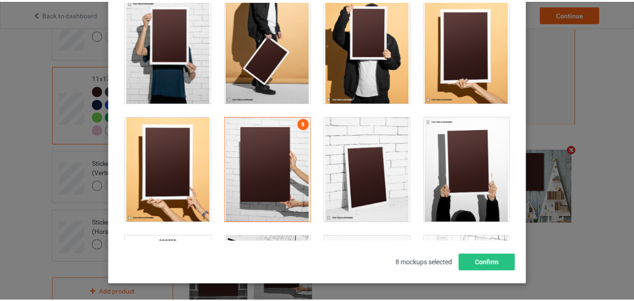
scroll to position [94, 0]
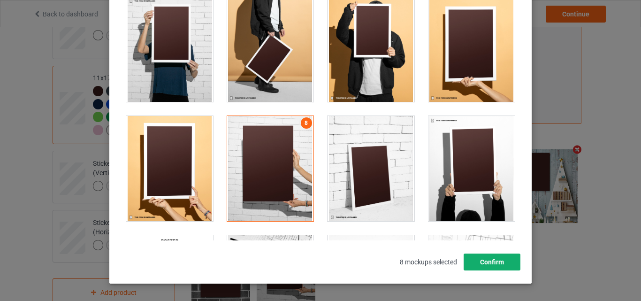
click at [493, 258] on button "Confirm" at bounding box center [492, 261] width 57 height 17
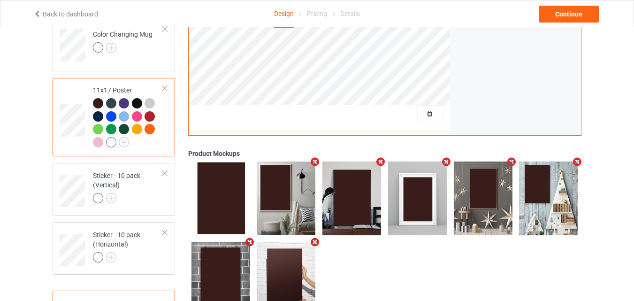
scroll to position [672, 0]
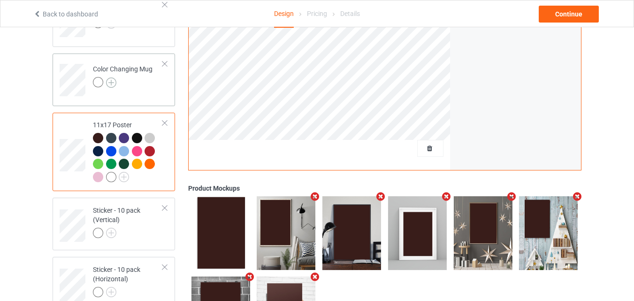
click at [111, 81] on img at bounding box center [111, 82] width 10 height 10
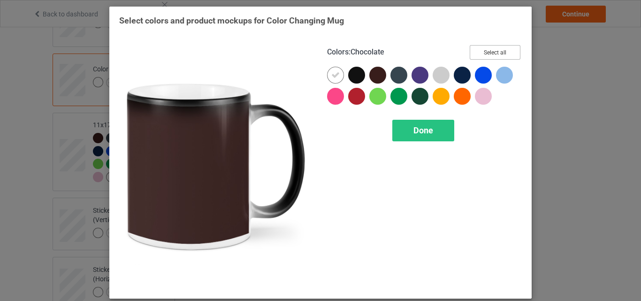
drag, startPoint x: 475, startPoint y: 53, endPoint x: 417, endPoint y: 93, distance: 70.8
click at [476, 53] on button "Select all" at bounding box center [495, 52] width 51 height 15
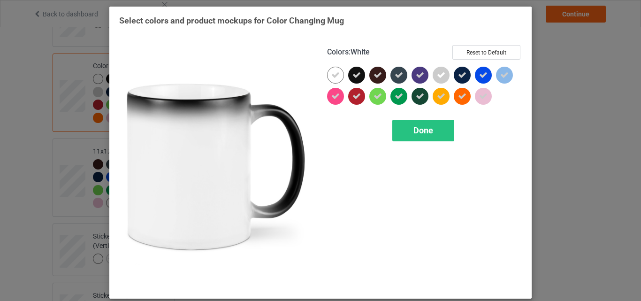
click at [335, 72] on icon at bounding box center [335, 75] width 8 height 8
click at [335, 72] on div at bounding box center [335, 75] width 17 height 17
click at [428, 127] on span "Done" at bounding box center [424, 130] width 20 height 10
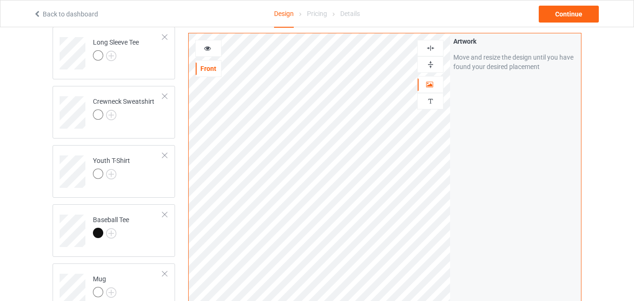
scroll to position [391, 0]
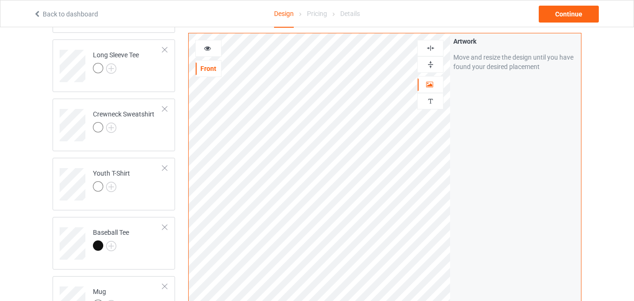
click at [440, 64] on div at bounding box center [430, 64] width 25 height 9
click at [213, 48] on div at bounding box center [208, 48] width 25 height 9
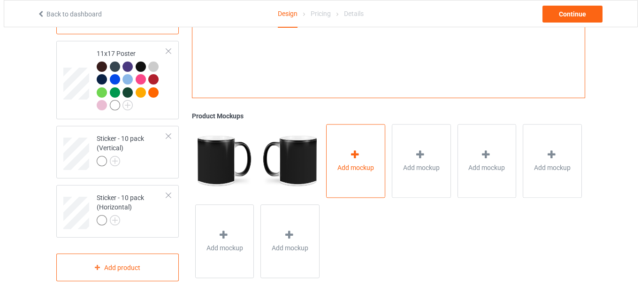
scroll to position [772, 0]
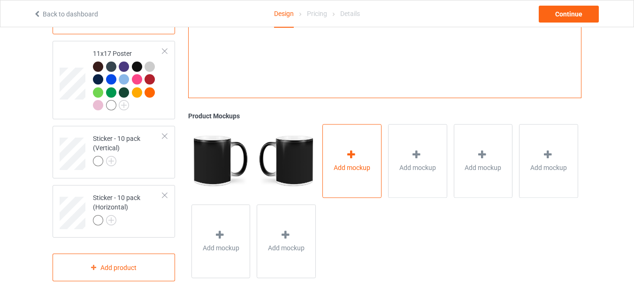
click at [358, 146] on div "Add mockup" at bounding box center [351, 161] width 59 height 74
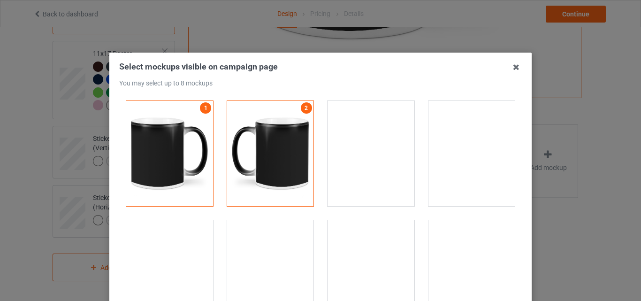
scroll to position [1690, 0]
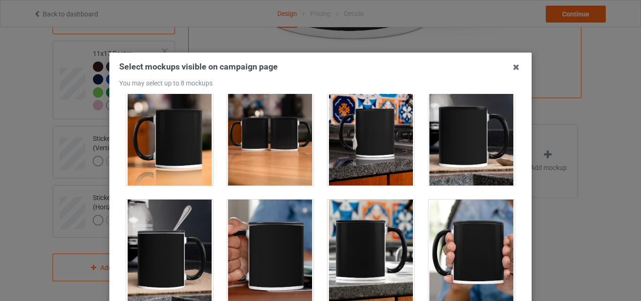
click at [177, 149] on div at bounding box center [169, 132] width 87 height 105
drag, startPoint x: 266, startPoint y: 147, endPoint x: 364, endPoint y: 147, distance: 98.6
click at [267, 147] on div at bounding box center [270, 132] width 87 height 105
click at [371, 146] on div at bounding box center [371, 132] width 87 height 105
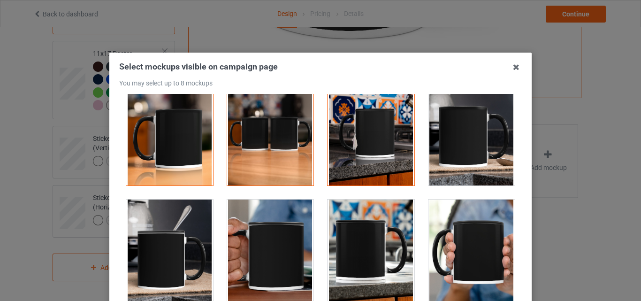
click at [439, 146] on div at bounding box center [472, 132] width 87 height 105
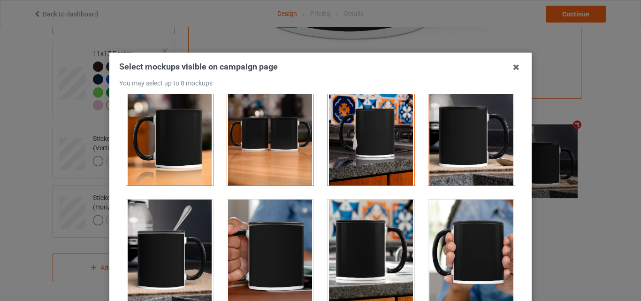
click at [158, 243] on div at bounding box center [169, 251] width 87 height 105
click at [471, 250] on div at bounding box center [472, 251] width 87 height 105
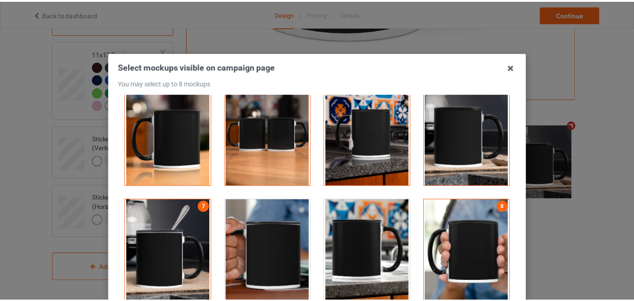
scroll to position [94, 0]
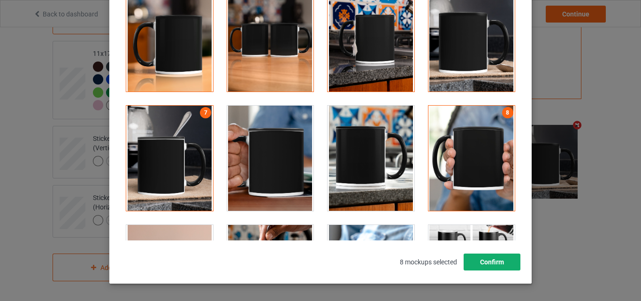
click at [482, 264] on button "Confirm" at bounding box center [492, 261] width 57 height 17
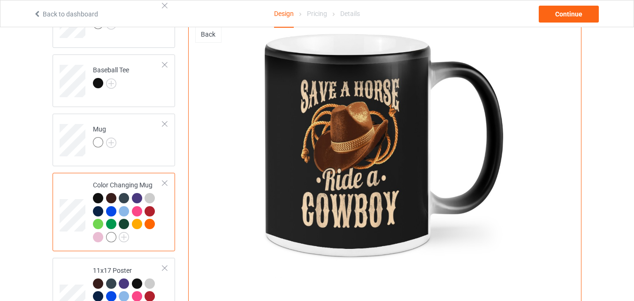
scroll to position [537, 0]
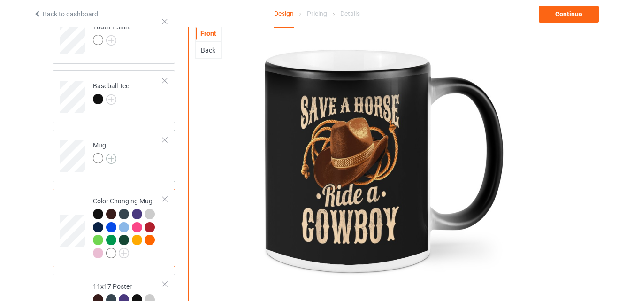
click at [110, 159] on img at bounding box center [111, 158] width 10 height 10
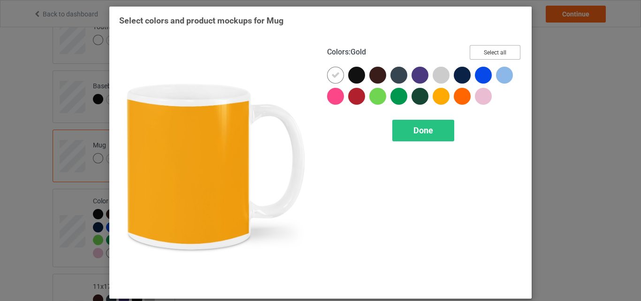
click at [500, 46] on button "Select all" at bounding box center [495, 52] width 51 height 15
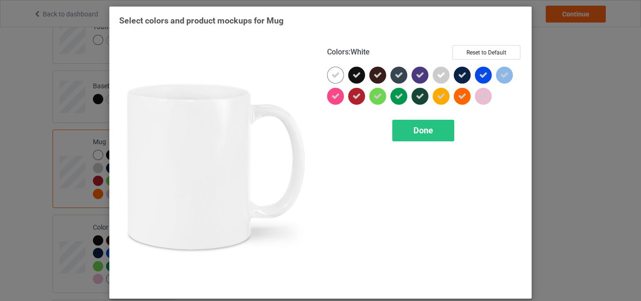
click at [332, 80] on div at bounding box center [335, 75] width 17 height 17
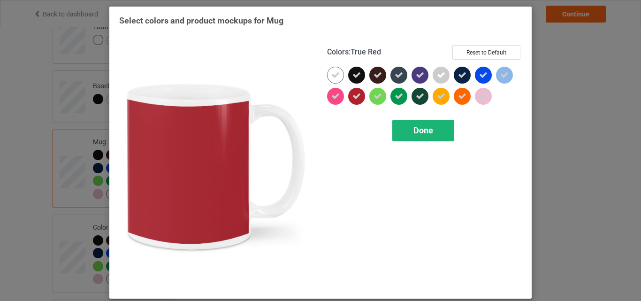
click at [418, 137] on div "Done" at bounding box center [423, 131] width 62 height 22
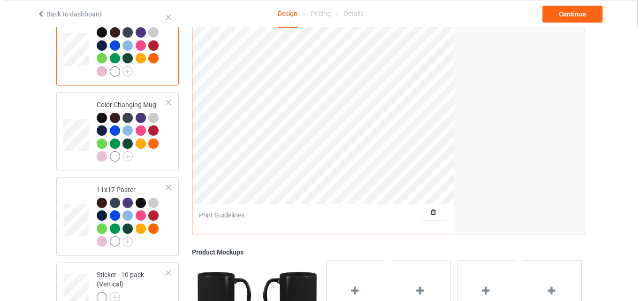
scroll to position [678, 0]
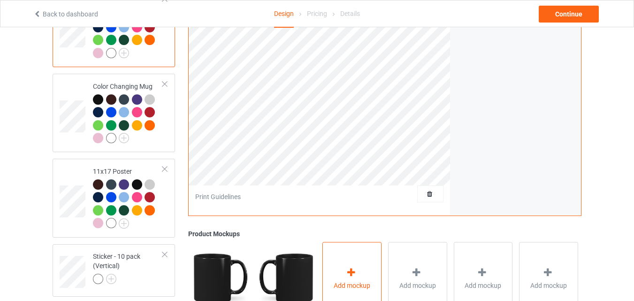
click at [363, 271] on div "Add mockup" at bounding box center [351, 279] width 59 height 74
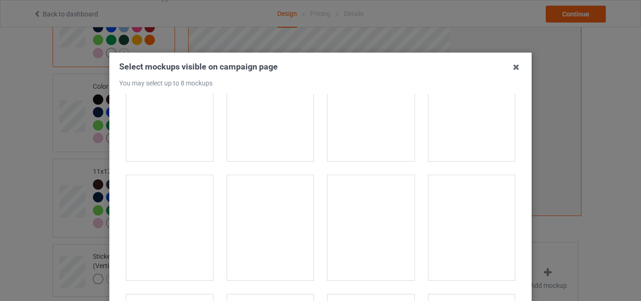
scroll to position [1502, 0]
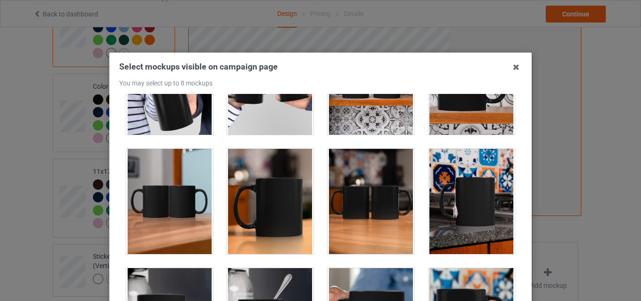
click at [180, 222] on div at bounding box center [169, 201] width 87 height 105
click at [286, 207] on div at bounding box center [270, 201] width 87 height 105
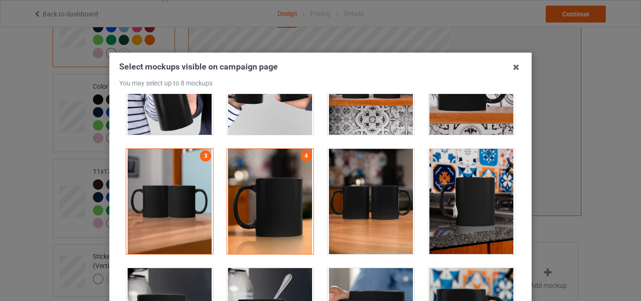
click at [356, 208] on div at bounding box center [371, 201] width 87 height 105
click at [481, 217] on div at bounding box center [472, 201] width 87 height 105
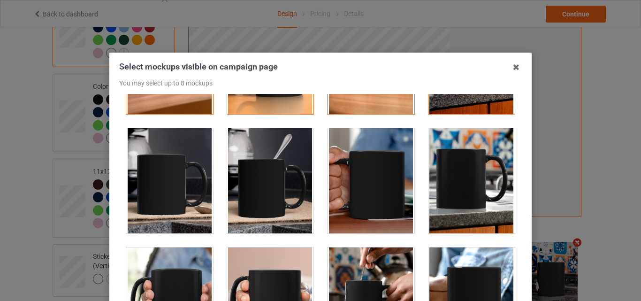
scroll to position [1643, 0]
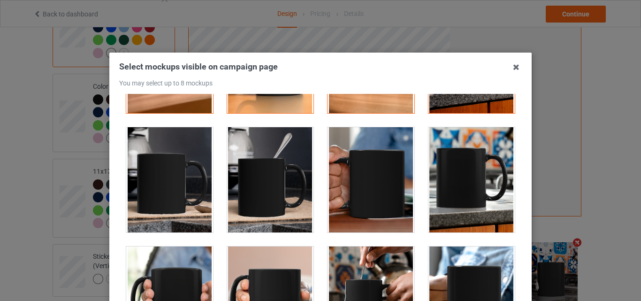
click at [372, 189] on div at bounding box center [371, 179] width 87 height 105
click at [493, 199] on div at bounding box center [472, 179] width 87 height 105
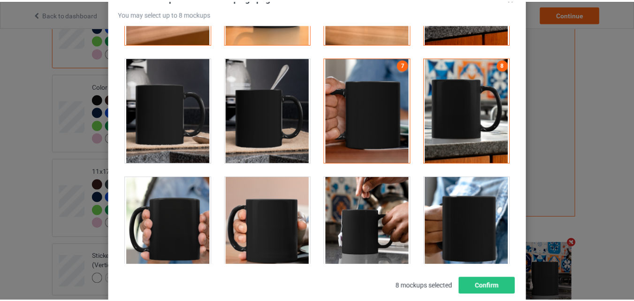
scroll to position [129, 0]
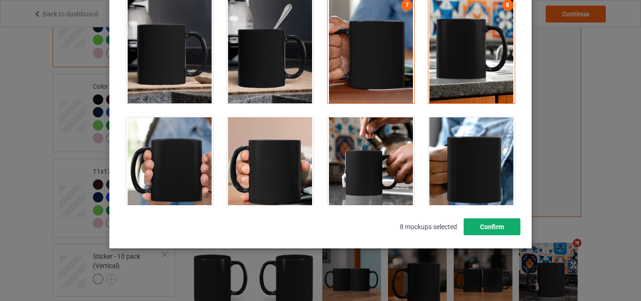
click at [474, 219] on button "Confirm" at bounding box center [492, 226] width 57 height 17
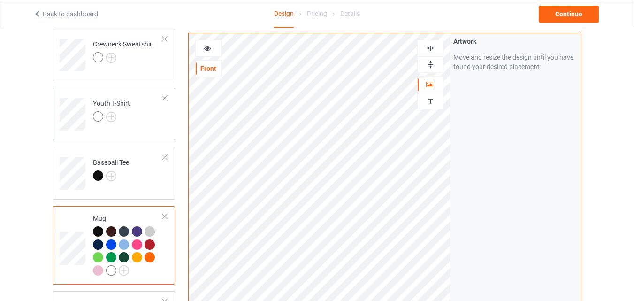
scroll to position [443, 0]
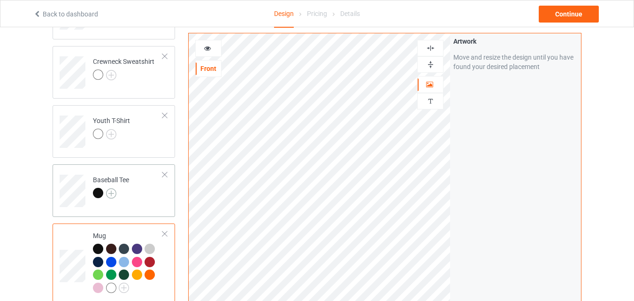
click at [114, 194] on img at bounding box center [111, 193] width 10 height 10
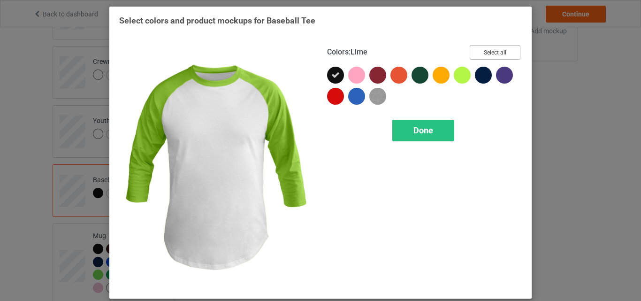
click at [482, 54] on button "Select all" at bounding box center [495, 52] width 51 height 15
click at [431, 133] on div "Done" at bounding box center [423, 131] width 62 height 22
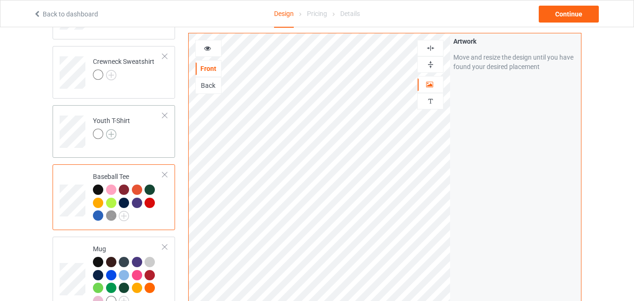
click at [107, 137] on img at bounding box center [111, 134] width 10 height 10
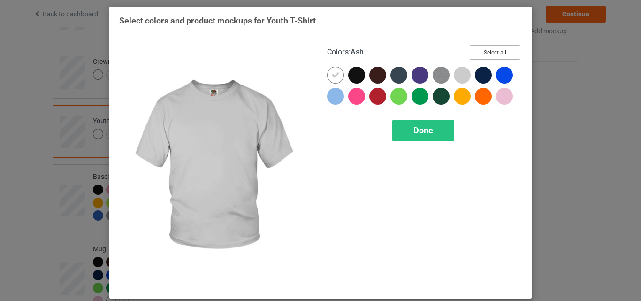
click at [478, 53] on button "Select all" at bounding box center [495, 52] width 51 height 15
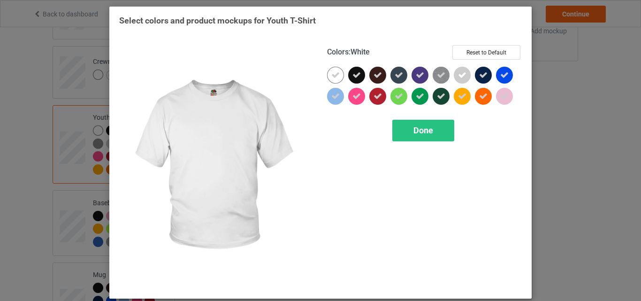
click at [337, 77] on div at bounding box center [335, 75] width 17 height 17
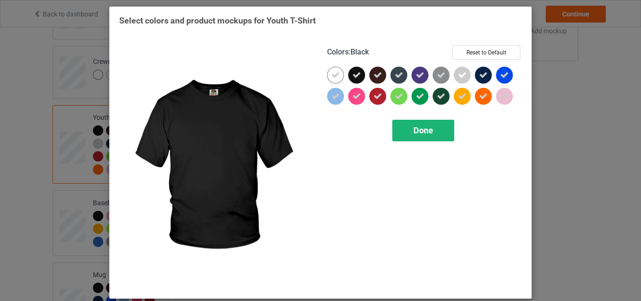
click at [414, 134] on span "Done" at bounding box center [424, 130] width 20 height 10
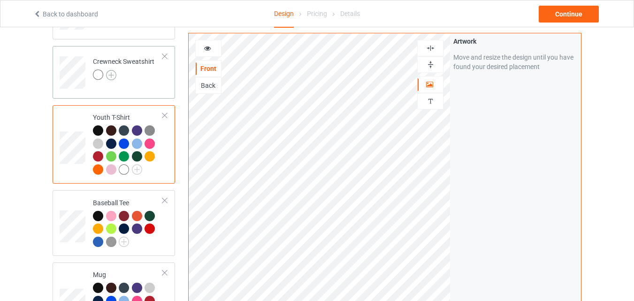
click at [107, 77] on img at bounding box center [111, 75] width 10 height 10
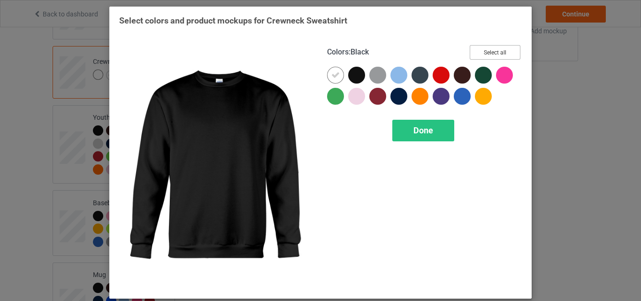
click at [478, 52] on button "Select all" at bounding box center [495, 52] width 51 height 15
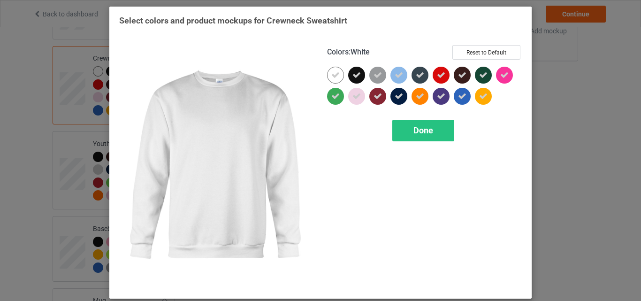
click at [333, 69] on div at bounding box center [335, 75] width 17 height 17
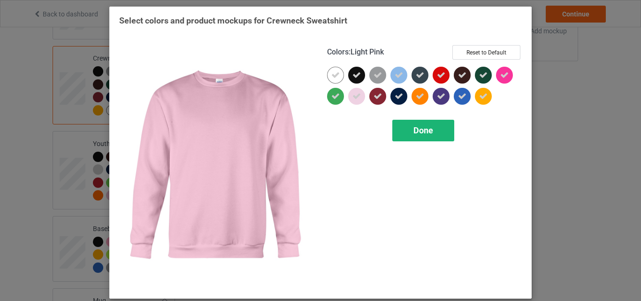
click at [404, 135] on div "Done" at bounding box center [423, 131] width 62 height 22
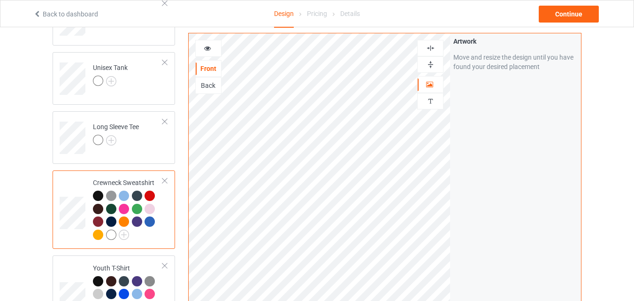
scroll to position [302, 0]
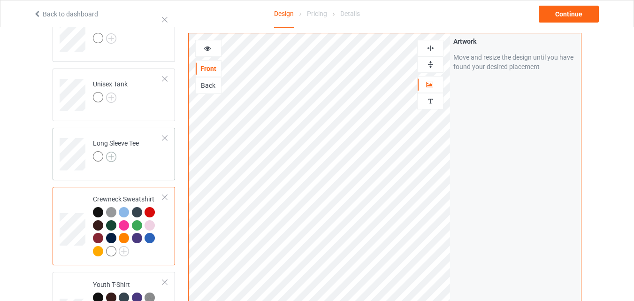
click at [108, 158] on img at bounding box center [111, 157] width 10 height 10
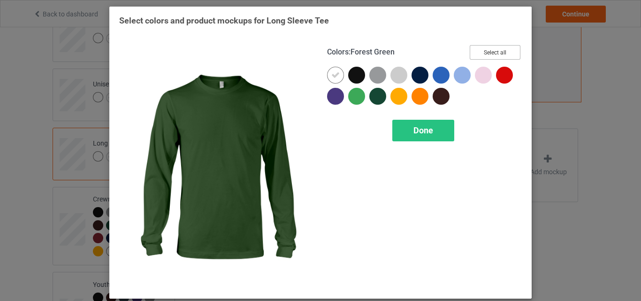
click at [509, 52] on button "Select all" at bounding box center [495, 52] width 51 height 15
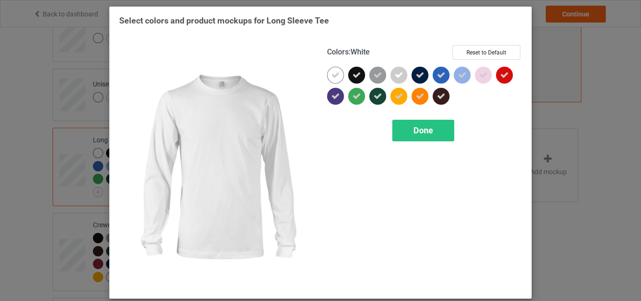
click at [331, 71] on icon at bounding box center [335, 75] width 8 height 8
click at [329, 71] on div at bounding box center [335, 75] width 17 height 17
click at [403, 132] on div "Done" at bounding box center [423, 131] width 62 height 22
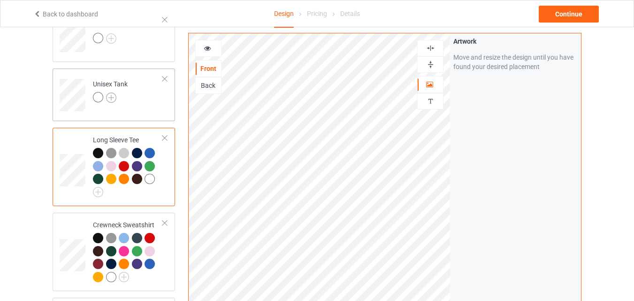
click at [112, 96] on img at bounding box center [111, 97] width 10 height 10
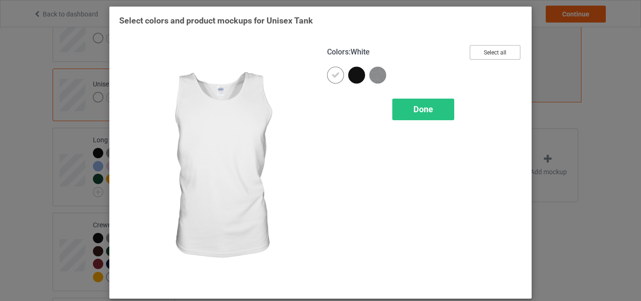
click at [498, 53] on button "Select all" at bounding box center [495, 52] width 51 height 15
click at [331, 76] on icon at bounding box center [335, 75] width 8 height 8
click at [331, 76] on div at bounding box center [335, 75] width 17 height 17
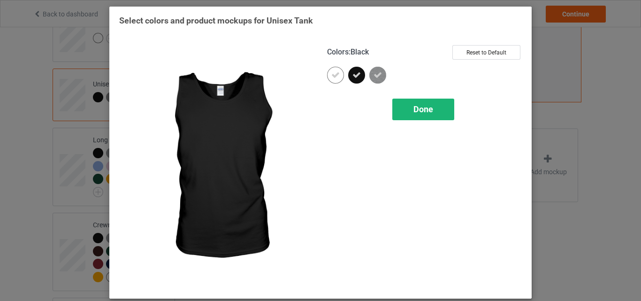
click at [413, 115] on div "Done" at bounding box center [423, 110] width 62 height 22
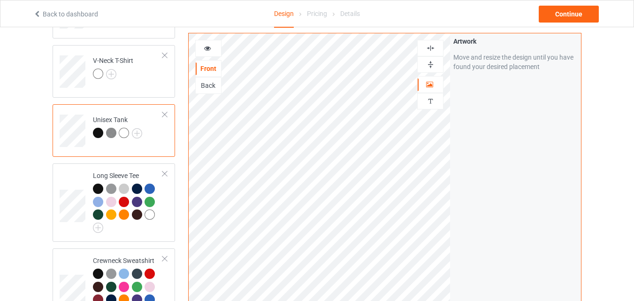
scroll to position [208, 0]
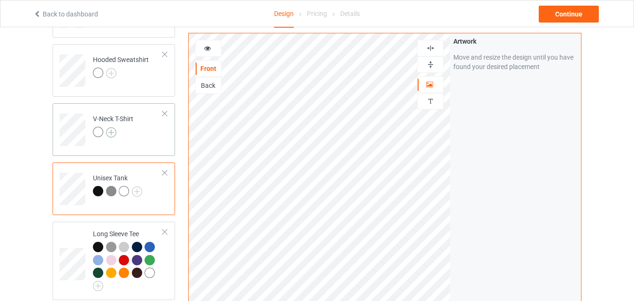
click at [110, 131] on img at bounding box center [111, 132] width 10 height 10
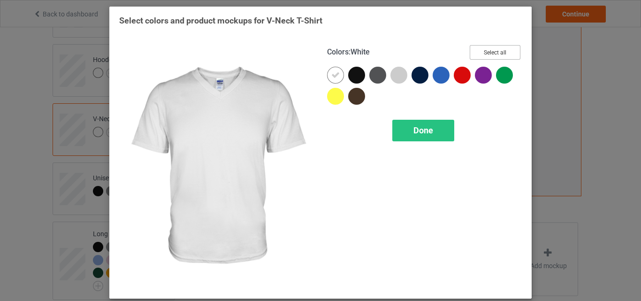
click at [495, 55] on button "Select all" at bounding box center [495, 52] width 51 height 15
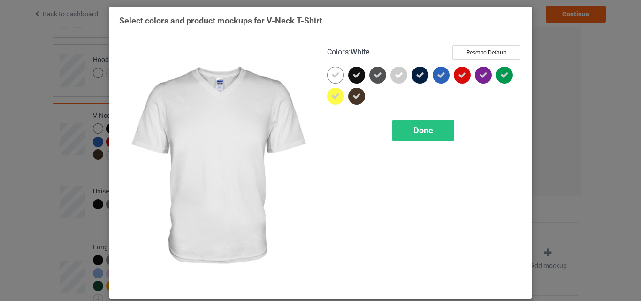
click at [331, 75] on icon at bounding box center [335, 75] width 8 height 8
click at [331, 75] on div at bounding box center [335, 75] width 17 height 17
click at [395, 135] on div "Done" at bounding box center [423, 131] width 62 height 22
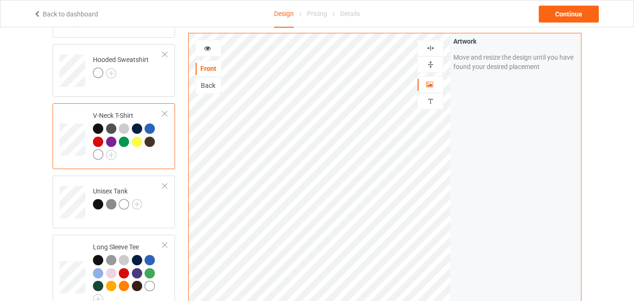
scroll to position [68, 0]
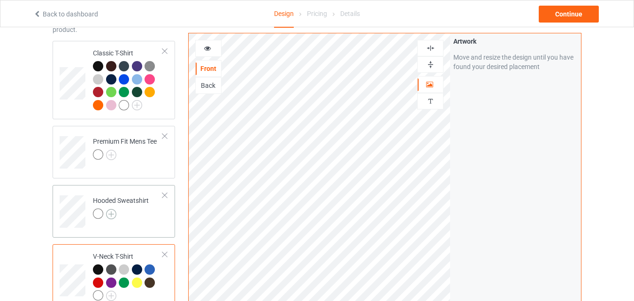
click at [109, 216] on img at bounding box center [111, 214] width 10 height 10
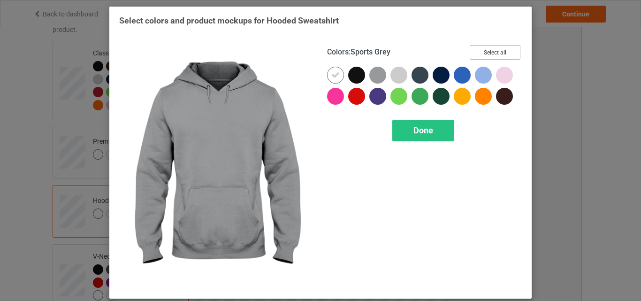
drag, startPoint x: 489, startPoint y: 54, endPoint x: 338, endPoint y: 69, distance: 151.9
click at [490, 53] on button "Select all" at bounding box center [495, 52] width 51 height 15
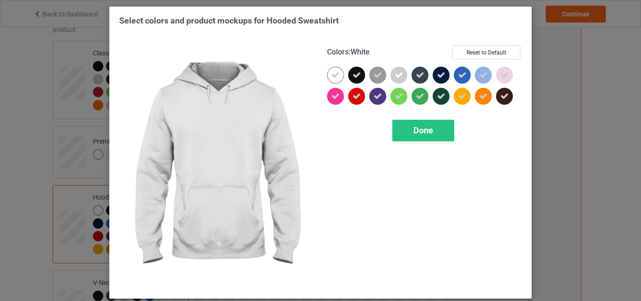
click at [336, 69] on div at bounding box center [335, 75] width 17 height 17
click at [404, 130] on div "Done" at bounding box center [423, 131] width 62 height 22
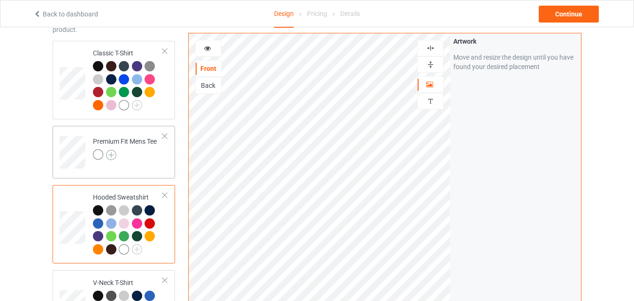
click at [108, 154] on img at bounding box center [111, 155] width 10 height 10
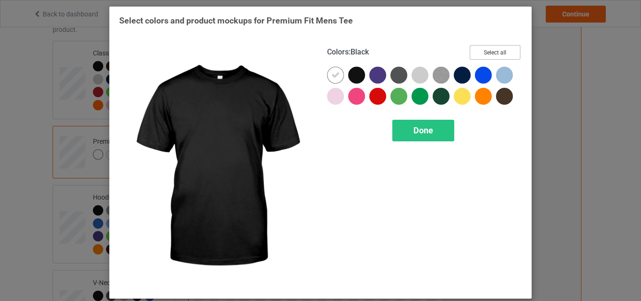
click at [492, 49] on button "Select all" at bounding box center [495, 52] width 51 height 15
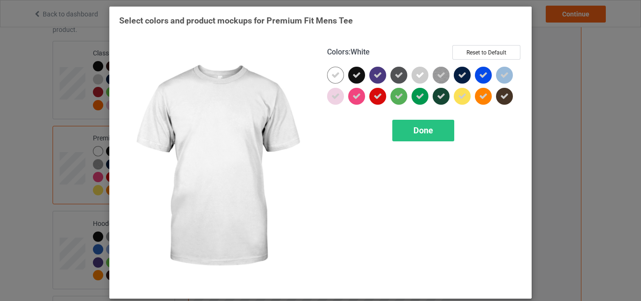
click at [327, 77] on div at bounding box center [335, 75] width 17 height 17
click at [400, 125] on div "Done" at bounding box center [423, 131] width 62 height 22
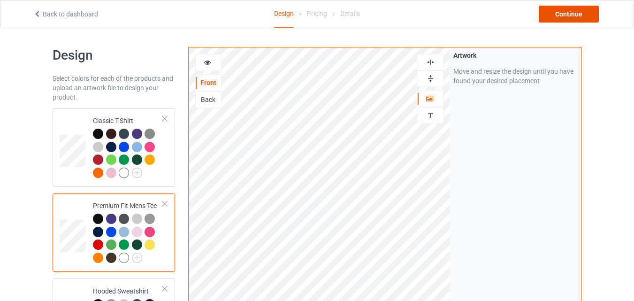
click at [557, 17] on div "Continue" at bounding box center [569, 14] width 60 height 17
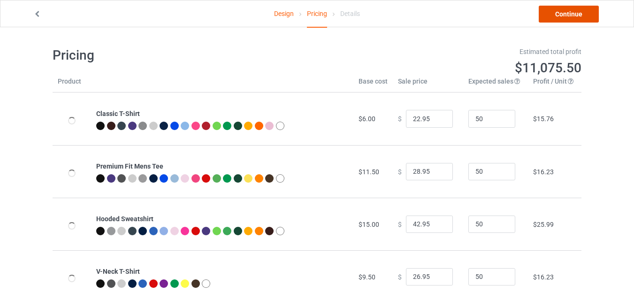
click at [557, 17] on link "Continue" at bounding box center [569, 14] width 60 height 17
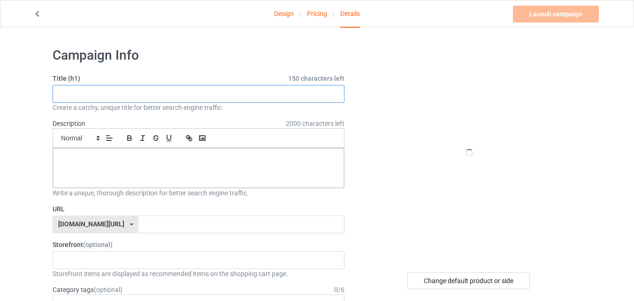
click at [147, 92] on input "text" at bounding box center [199, 94] width 292 height 18
paste input "Save a Horse Ride a Cowboy"
type input "Save a Horse Ride a Cowboy"
click at [152, 206] on label "URL" at bounding box center [199, 208] width 292 height 9
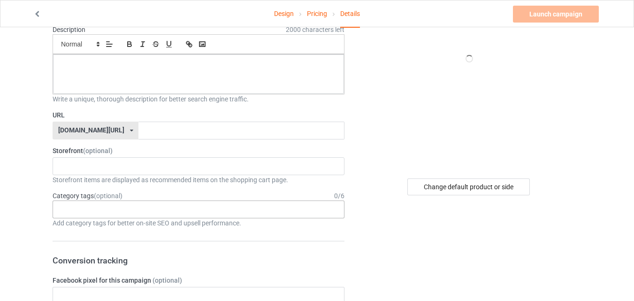
click at [152, 207] on div "Age > [DEMOGRAPHIC_DATA] > 1 Age > [DEMOGRAPHIC_DATA] Months > 1 Month Age > [D…" at bounding box center [199, 209] width 292 height 18
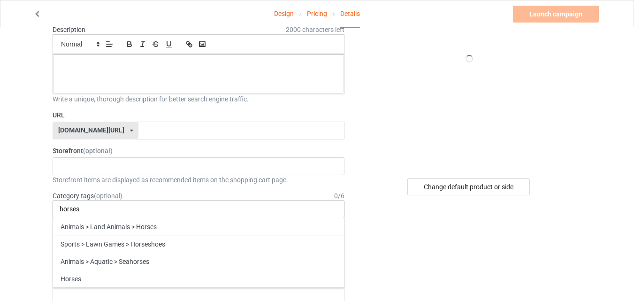
type input "horses"
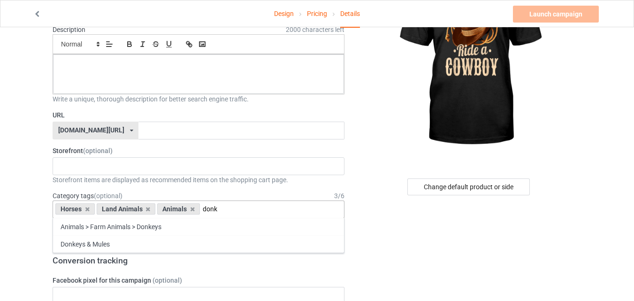
type input "donk"
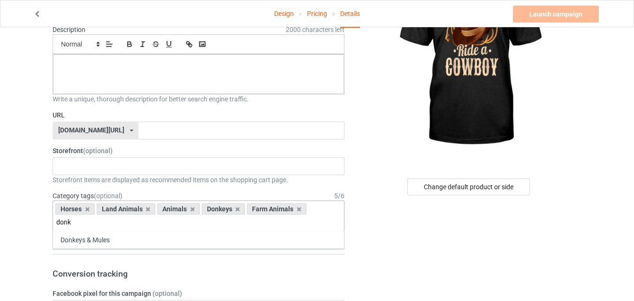
type input "donk"
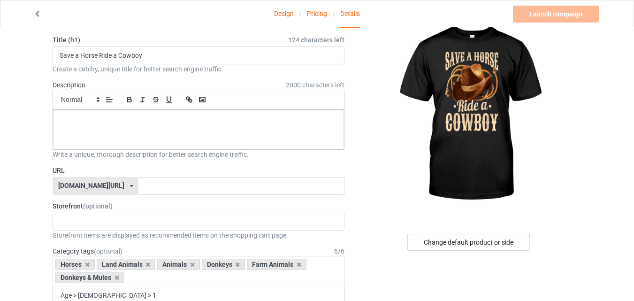
scroll to position [0, 0]
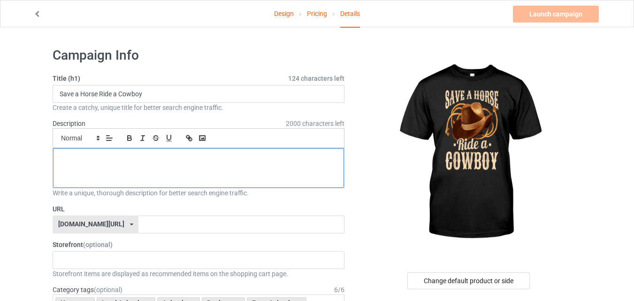
click at [160, 154] on p at bounding box center [199, 158] width 276 height 9
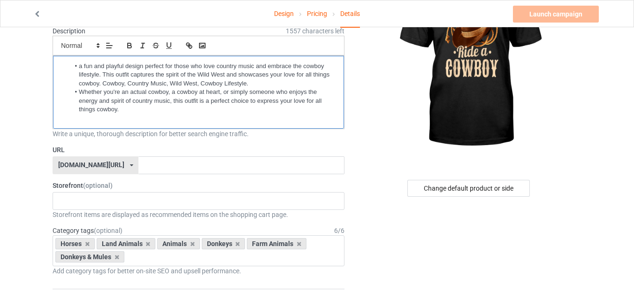
scroll to position [94, 0]
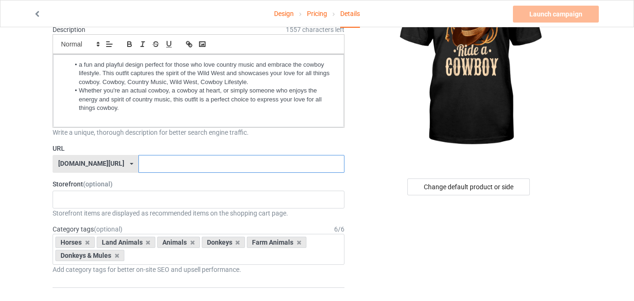
click at [242, 163] on input "text" at bounding box center [241, 164] width 206 height 18
type input "horseloverx9"
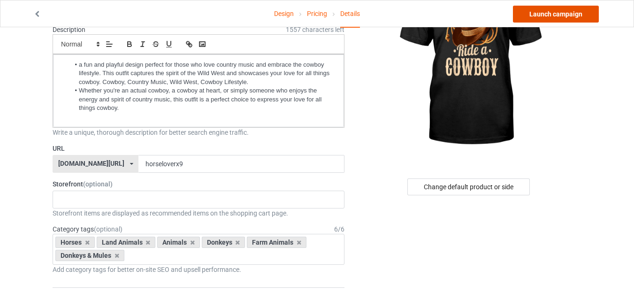
click at [559, 14] on link "Launch campaign" at bounding box center [556, 14] width 86 height 17
